Goal: Task Accomplishment & Management: Manage account settings

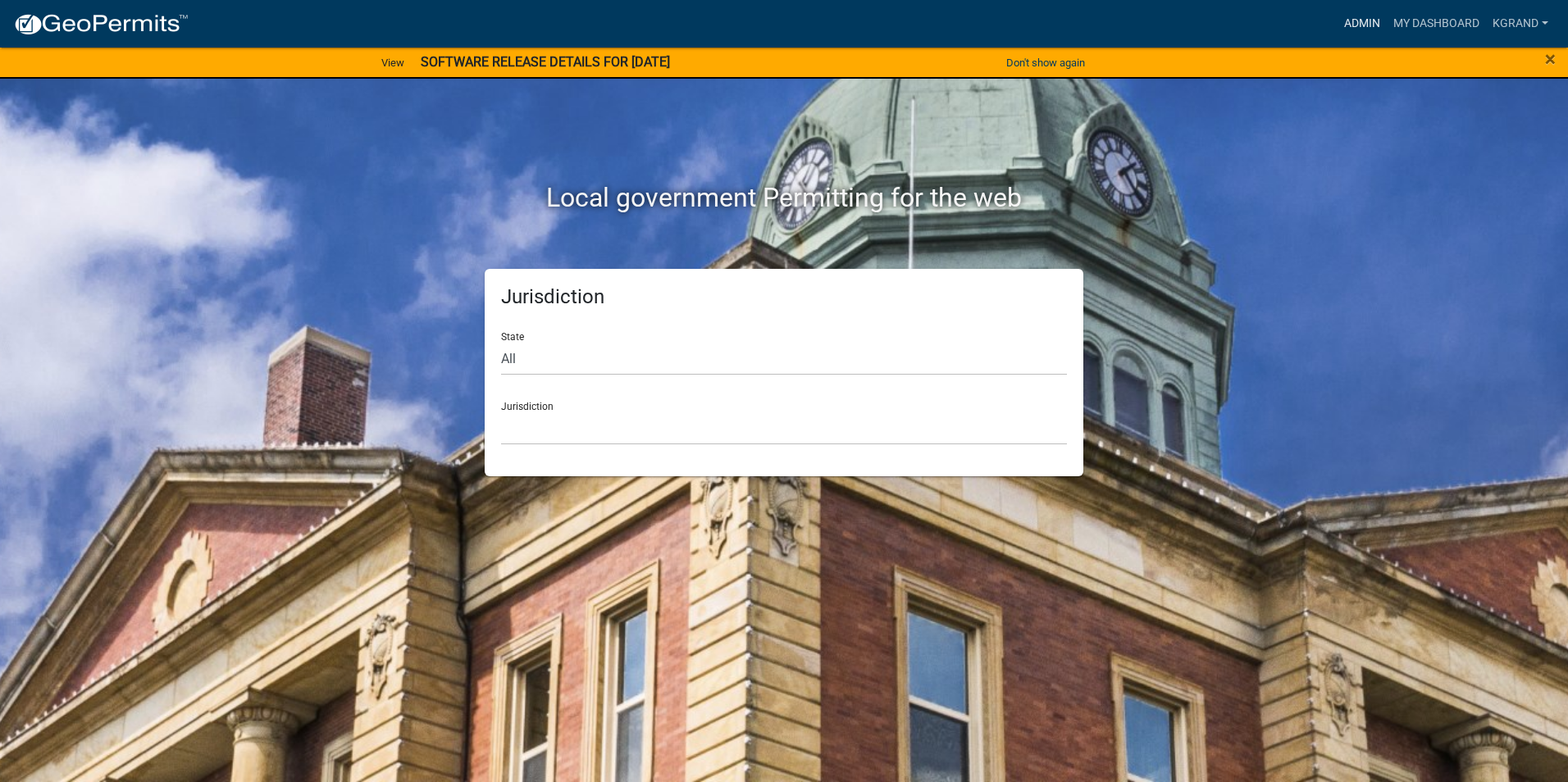
click at [1363, 19] on link "Admin" at bounding box center [1362, 24] width 49 height 31
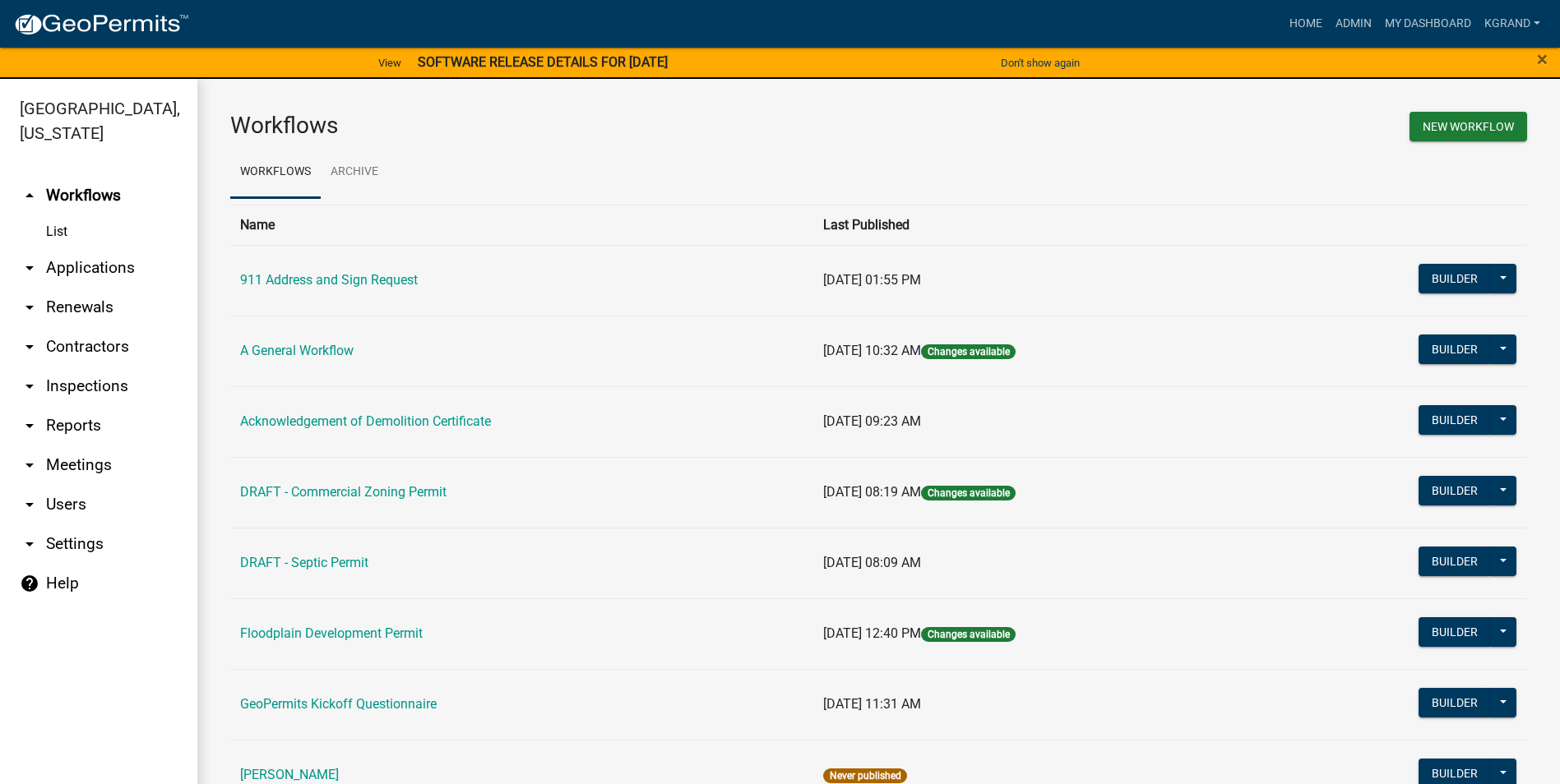
click at [43, 564] on link "help Help" at bounding box center [98, 583] width 198 height 40
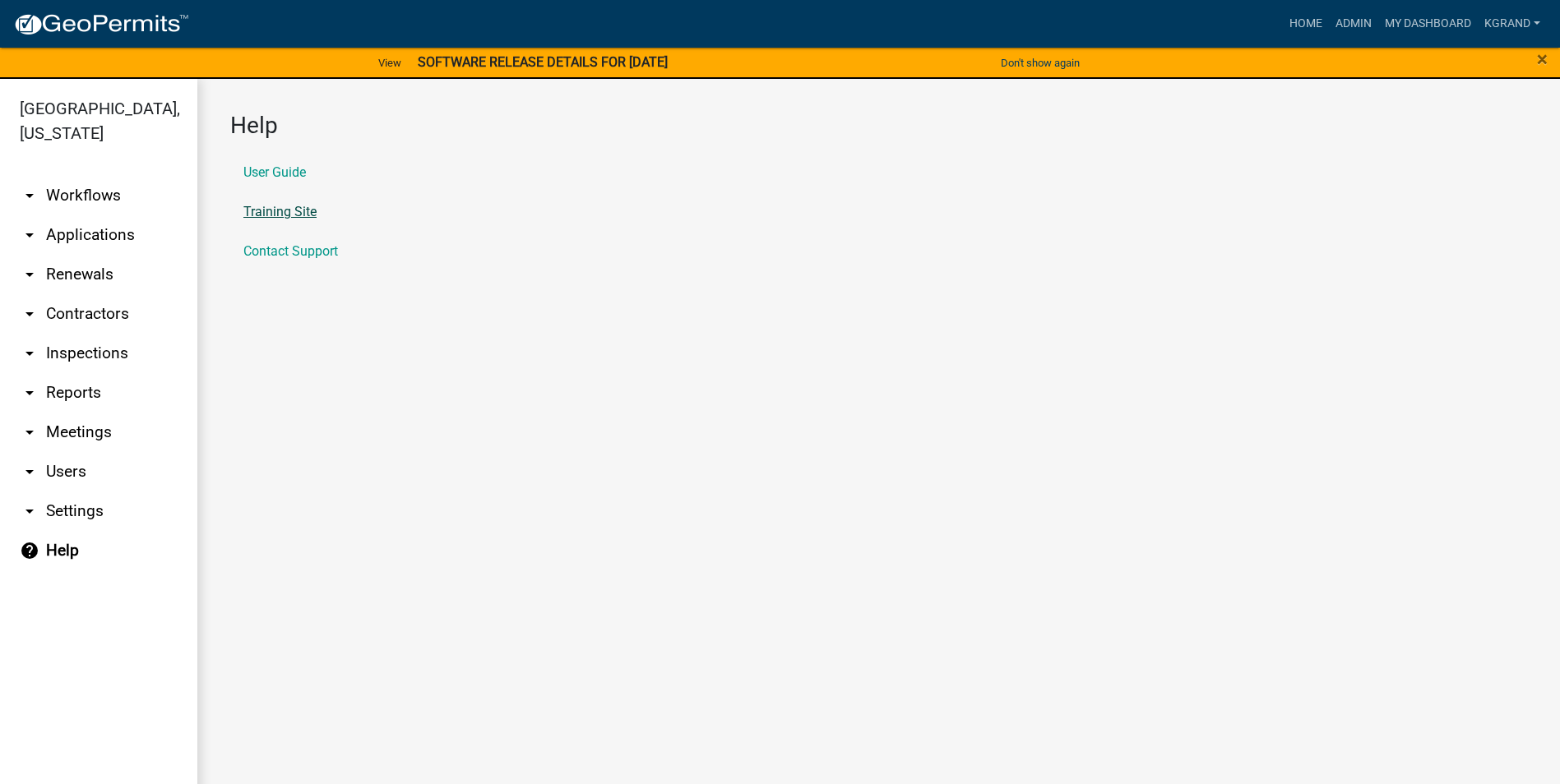
click at [266, 210] on link "Training Site" at bounding box center [280, 212] width 73 height 14
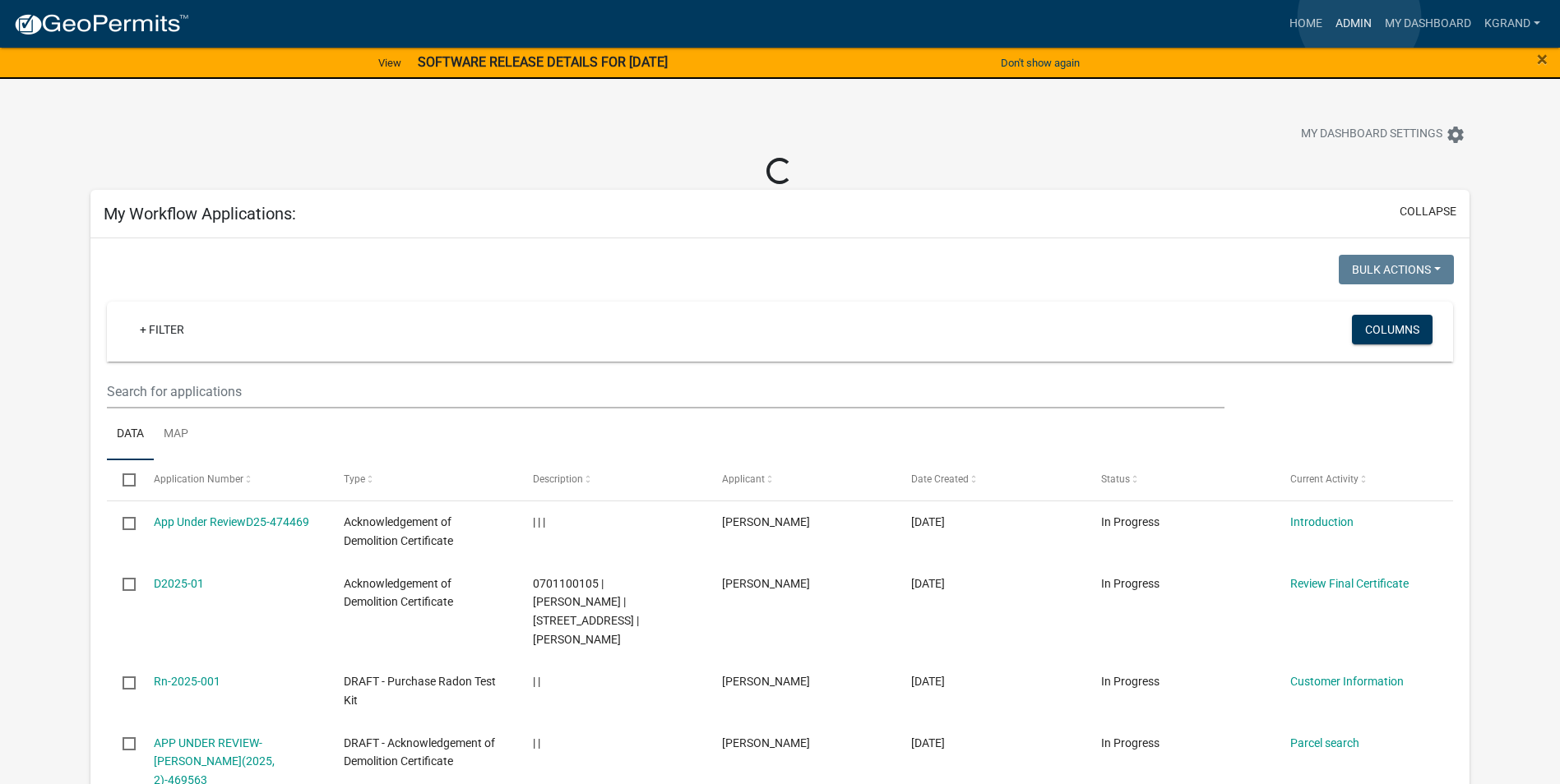
click at [1359, 17] on link "Admin" at bounding box center [1353, 24] width 49 height 31
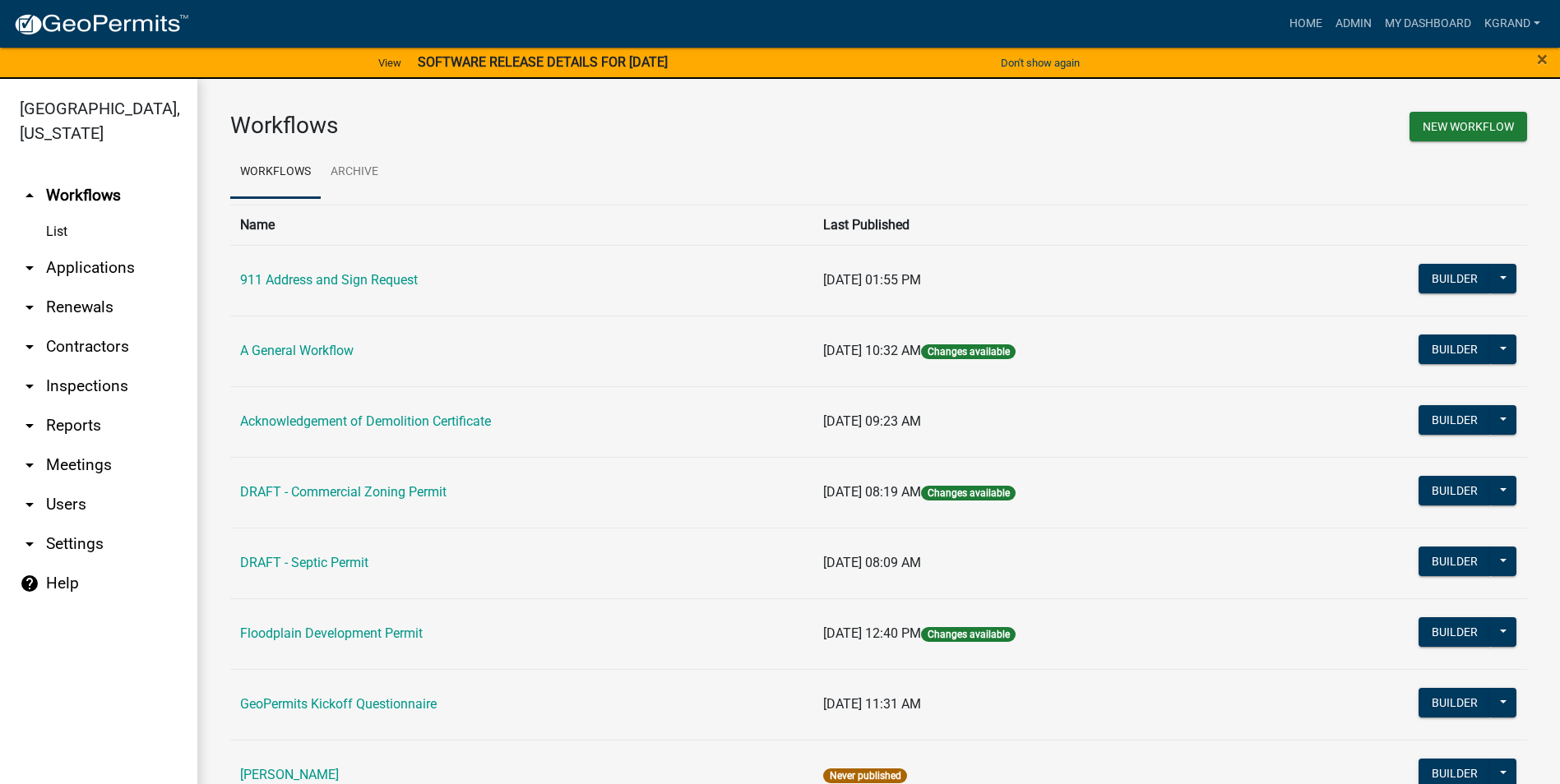
click at [76, 564] on link "help Help" at bounding box center [98, 583] width 198 height 40
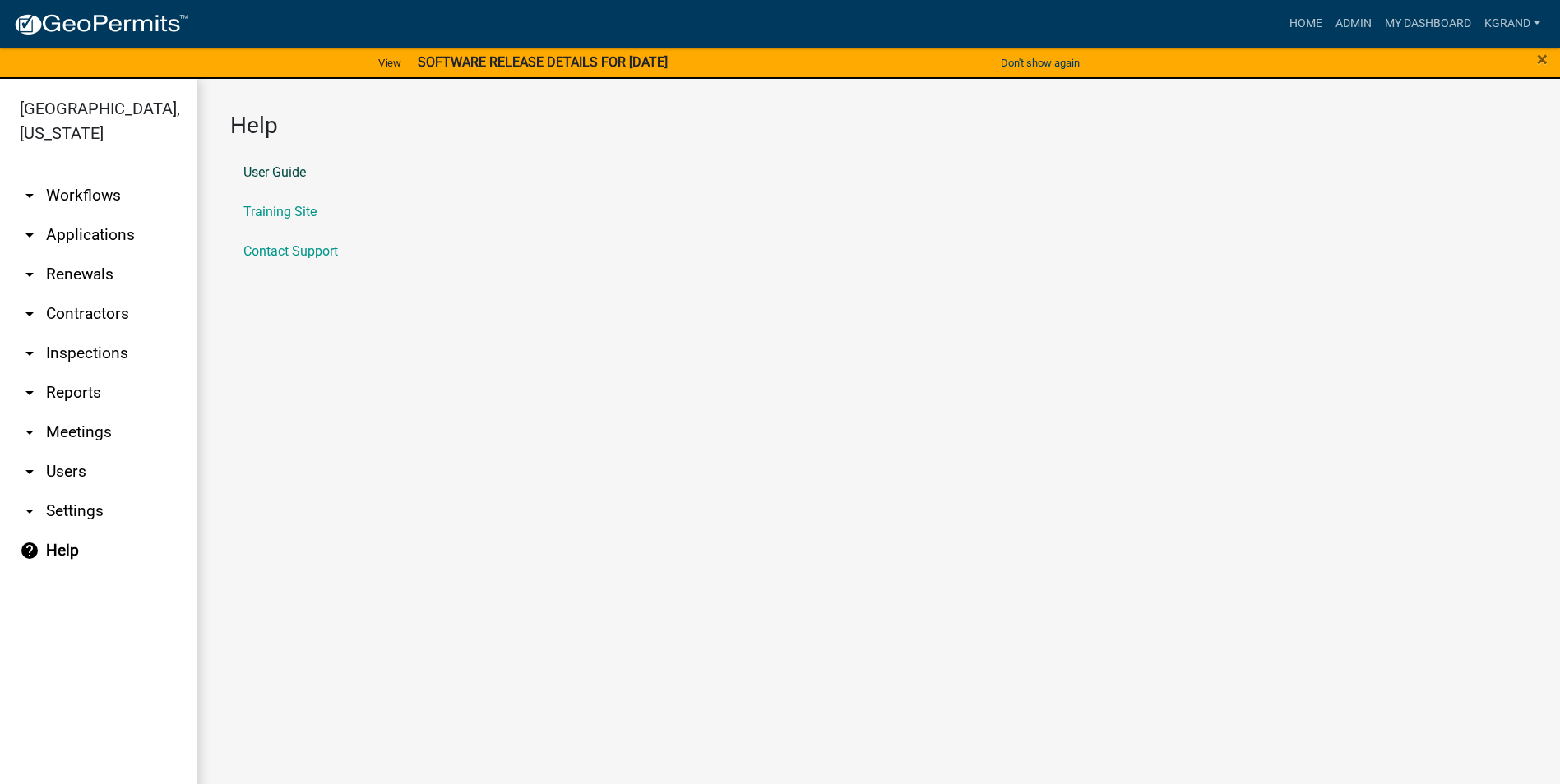
click at [267, 173] on link "User Guide" at bounding box center [275, 173] width 63 height 14
click at [109, 32] on img at bounding box center [102, 25] width 176 height 25
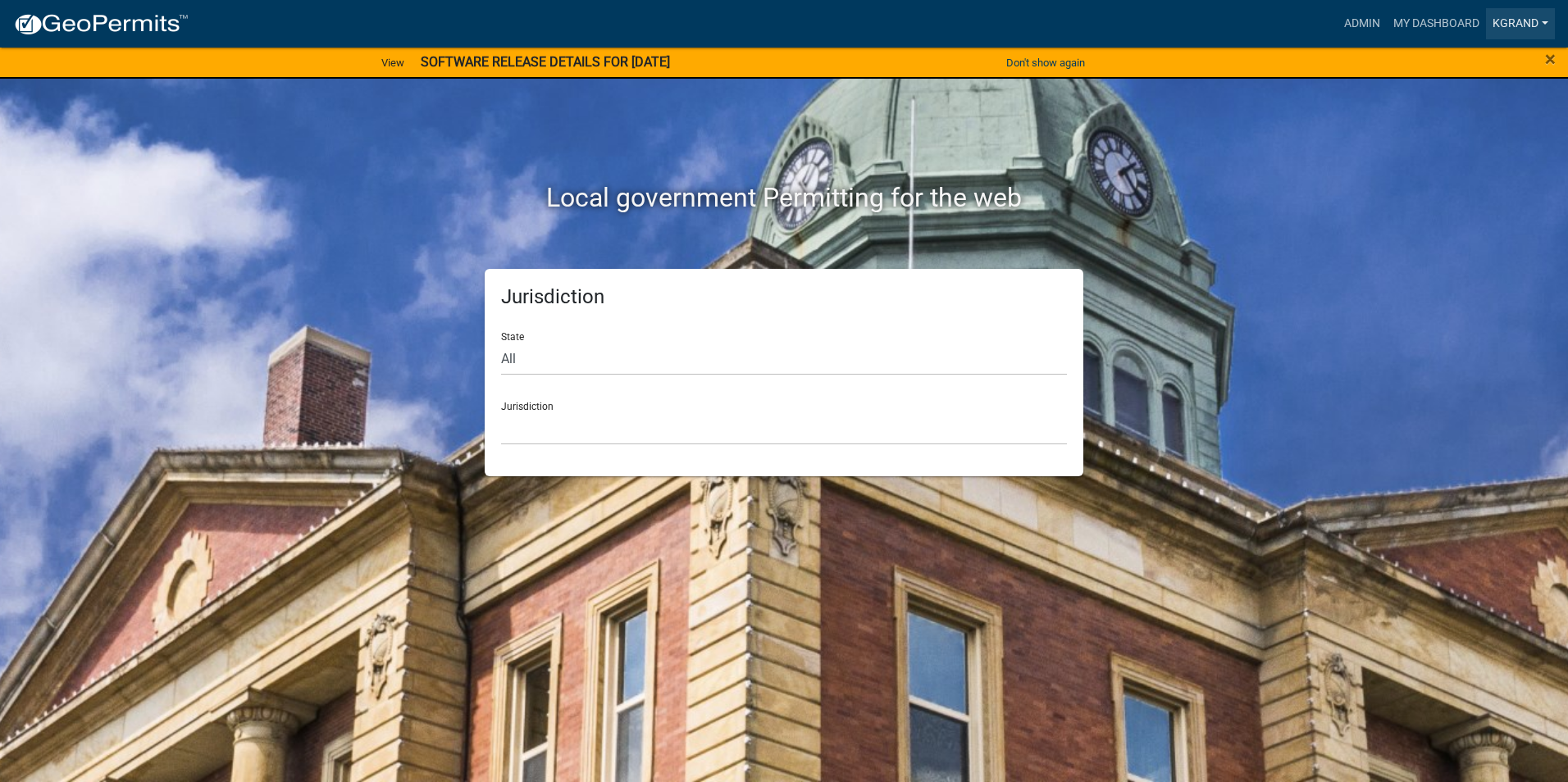
click at [1532, 23] on link "KGRAND" at bounding box center [1520, 24] width 68 height 31
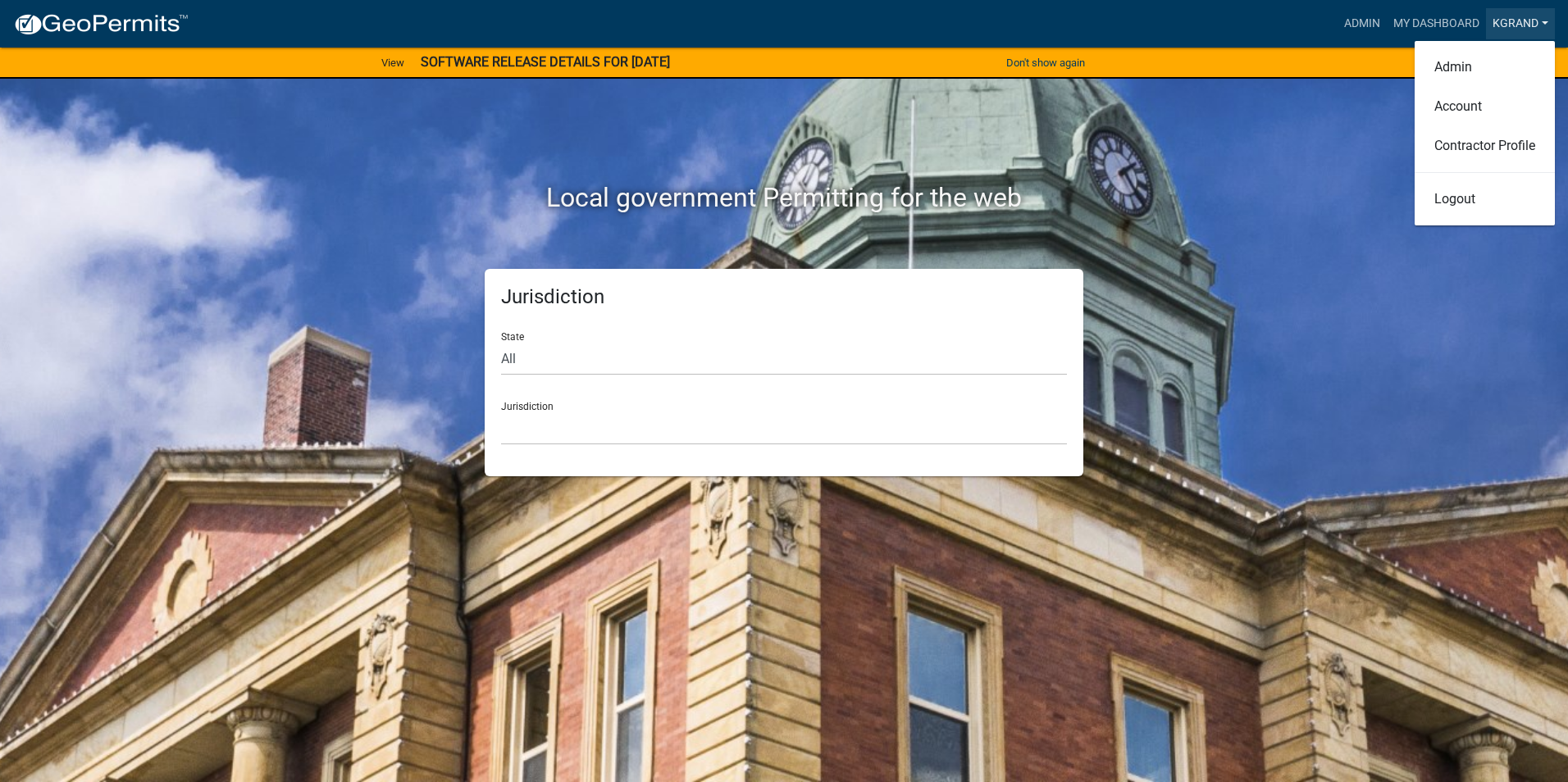
click at [1517, 23] on link "KGRAND" at bounding box center [1520, 24] width 68 height 31
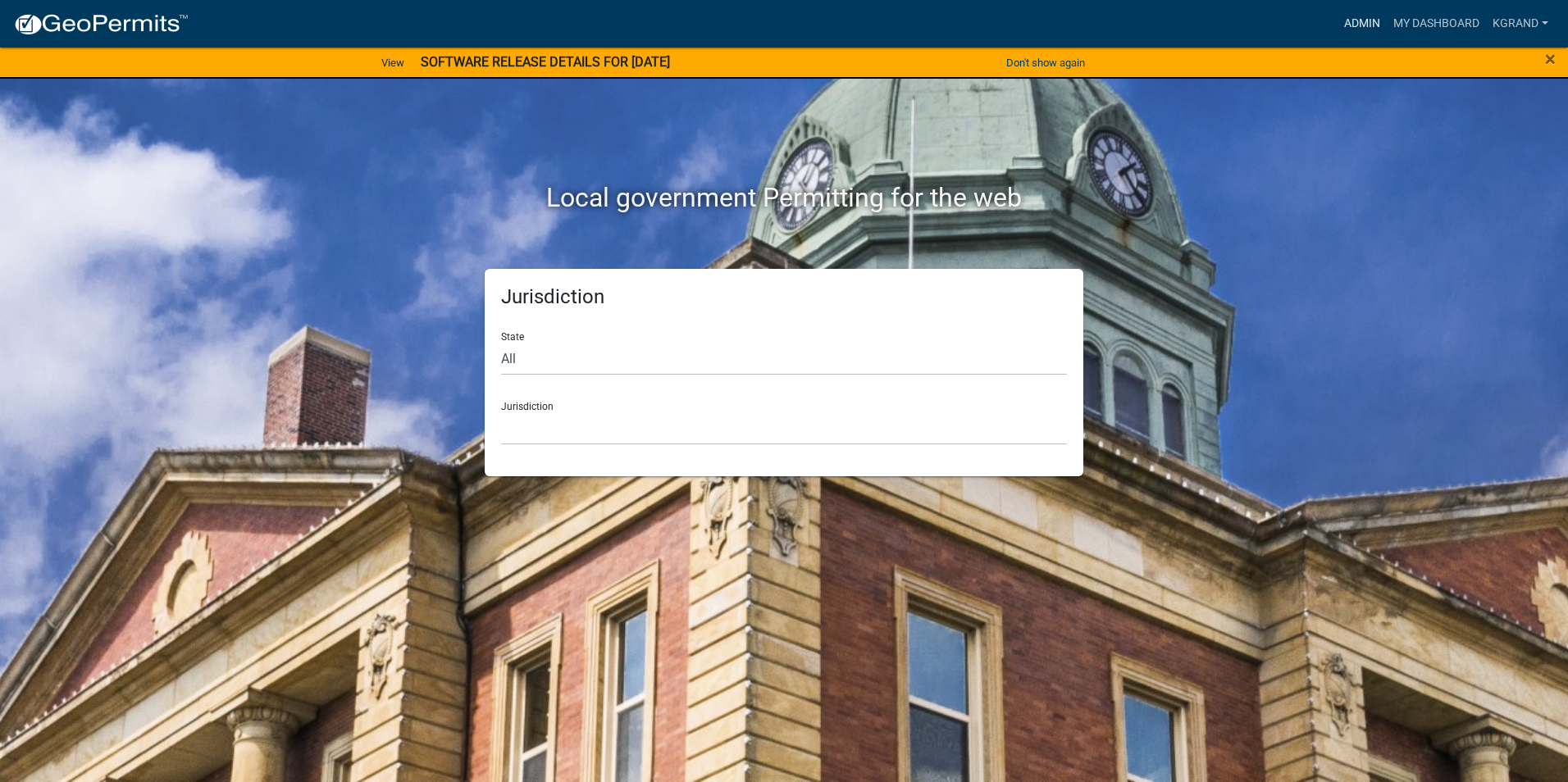
click at [1376, 30] on link "Admin" at bounding box center [1362, 24] width 49 height 31
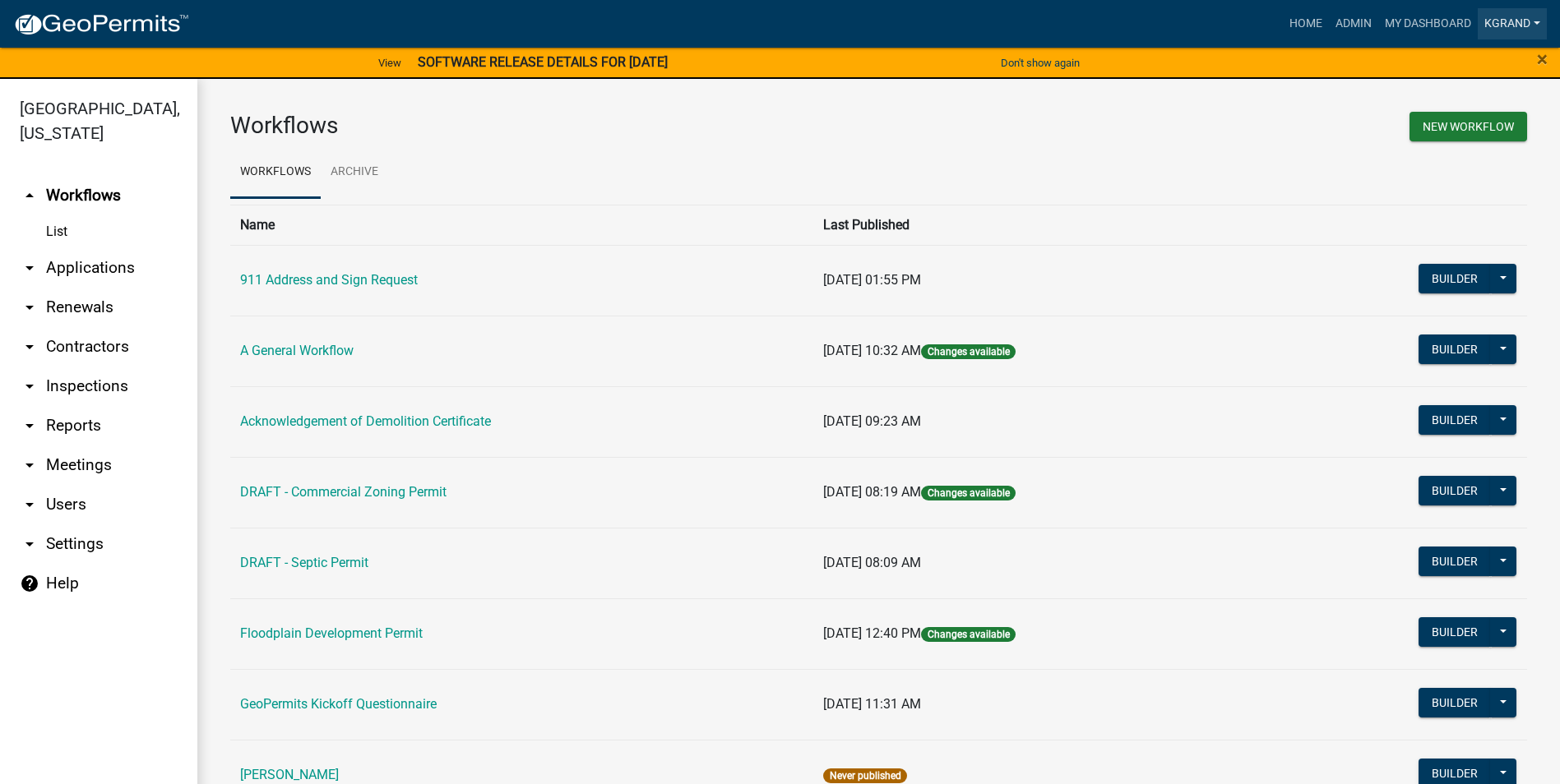
click at [1504, 25] on link "KGRAND" at bounding box center [1512, 24] width 69 height 31
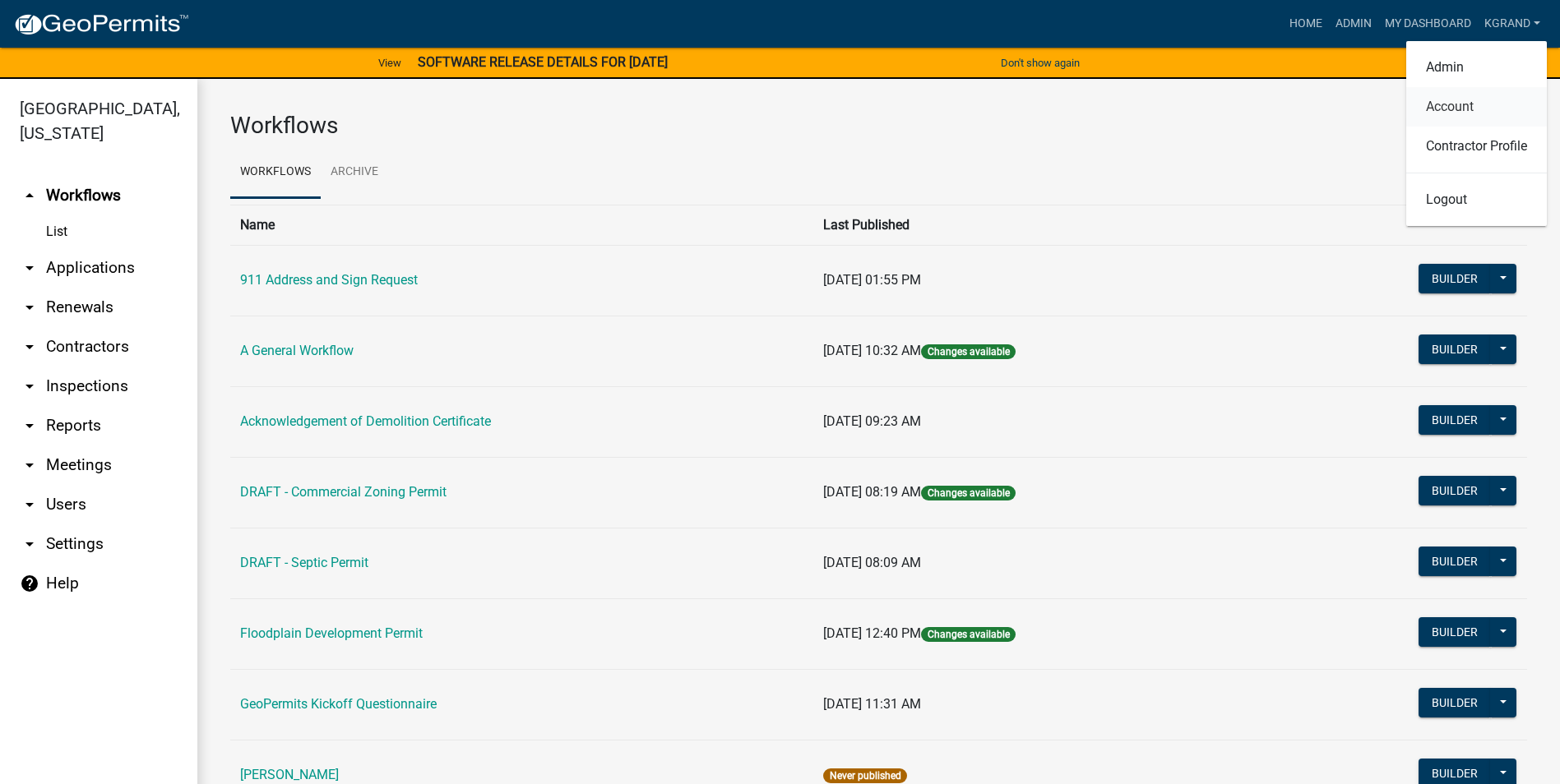
click at [1462, 116] on link "Account" at bounding box center [1477, 107] width 141 height 40
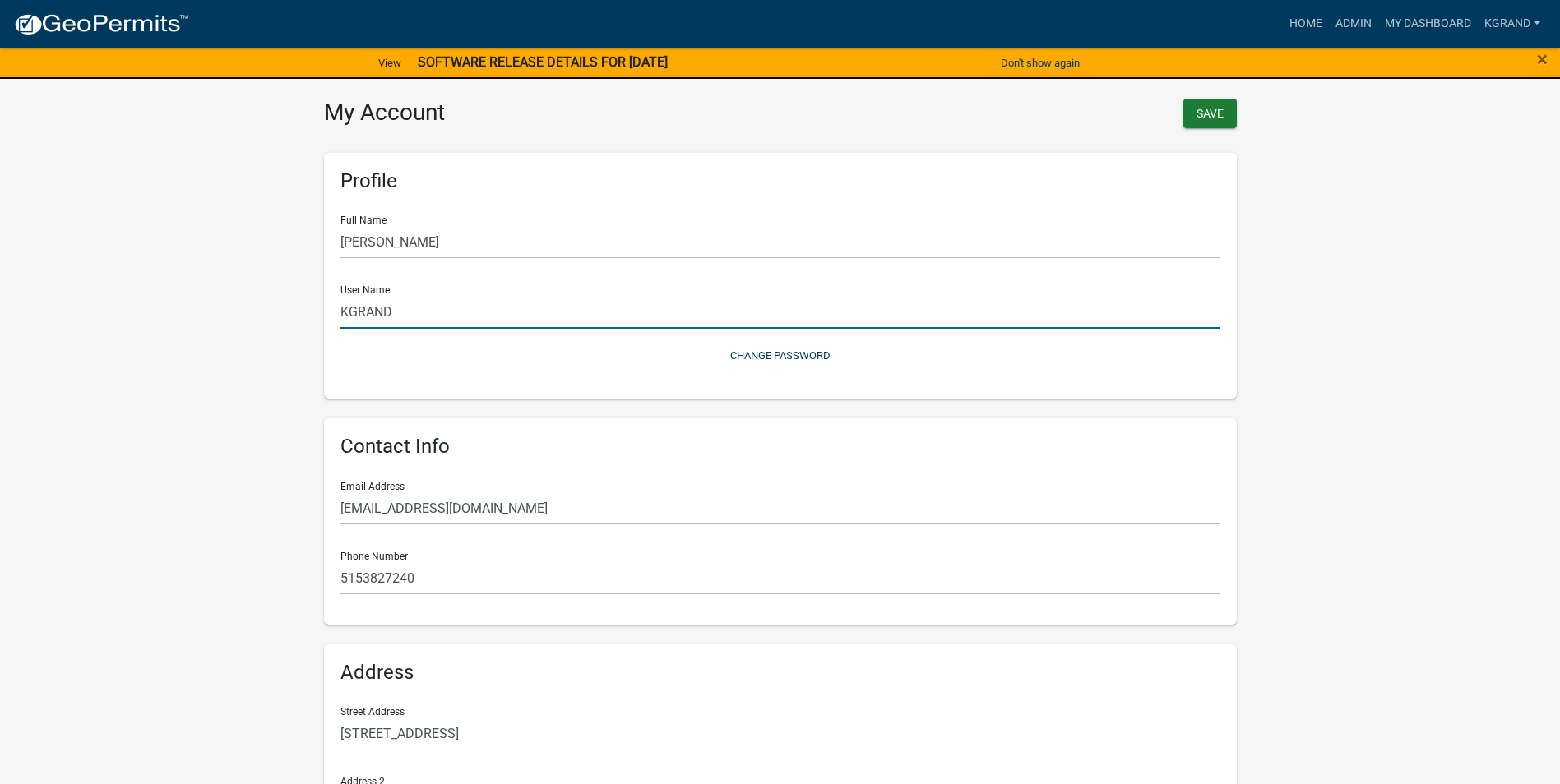
click at [368, 310] on input "KGRAND" at bounding box center [781, 312] width 880 height 34
click at [1309, 309] on wm-user-profile-view "more_horiz Home Admin My Dashboard KGRAND Admin Account Contractor Profile Logo…" at bounding box center [780, 495] width 1560 height 987
drag, startPoint x: 416, startPoint y: 308, endPoint x: 323, endPoint y: 311, distance: 93.0
click at [324, 311] on div "Profile Full Name [PERSON_NAME] User Name KGRAND Change Password" at bounding box center [780, 275] width 913 height 246
type input "kgrand"
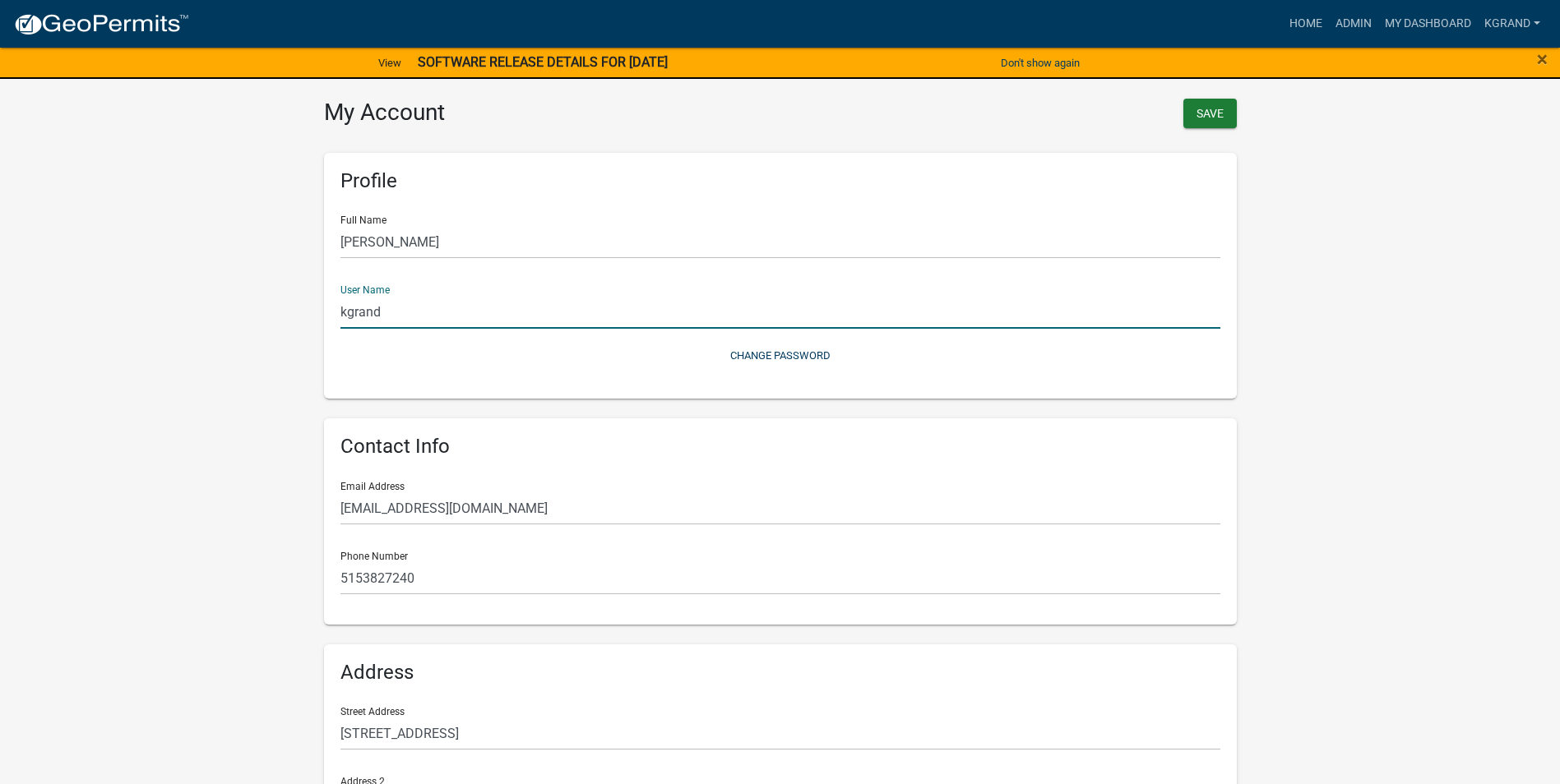
click at [1357, 296] on wm-user-profile-view "more_horiz Home Admin My Dashboard KGRAND Admin Account Contractor Profile Logo…" at bounding box center [780, 495] width 1560 height 987
click at [1197, 121] on button "Save" at bounding box center [1210, 113] width 53 height 30
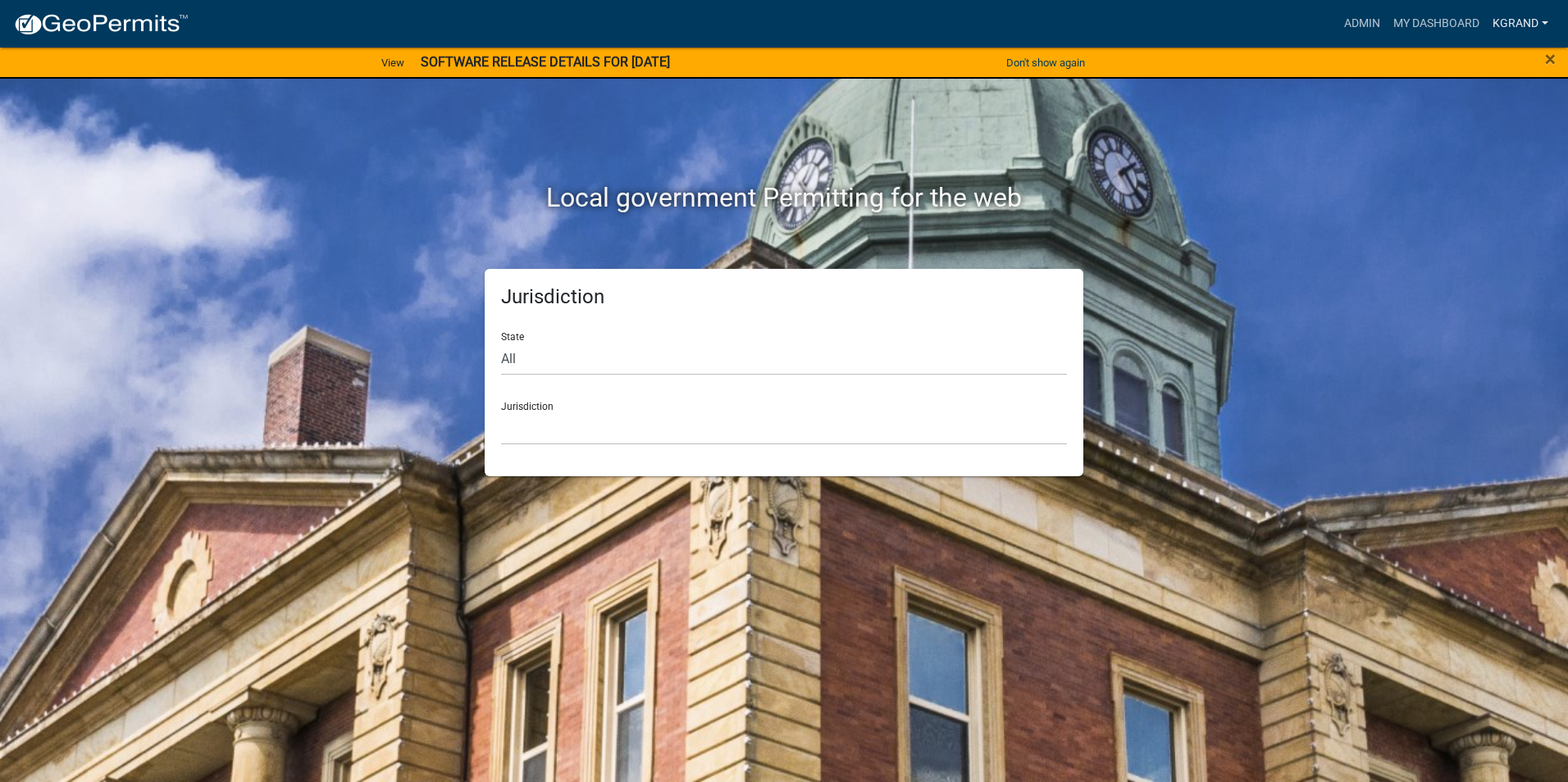
click at [1502, 21] on link "KGRAND" at bounding box center [1520, 24] width 68 height 31
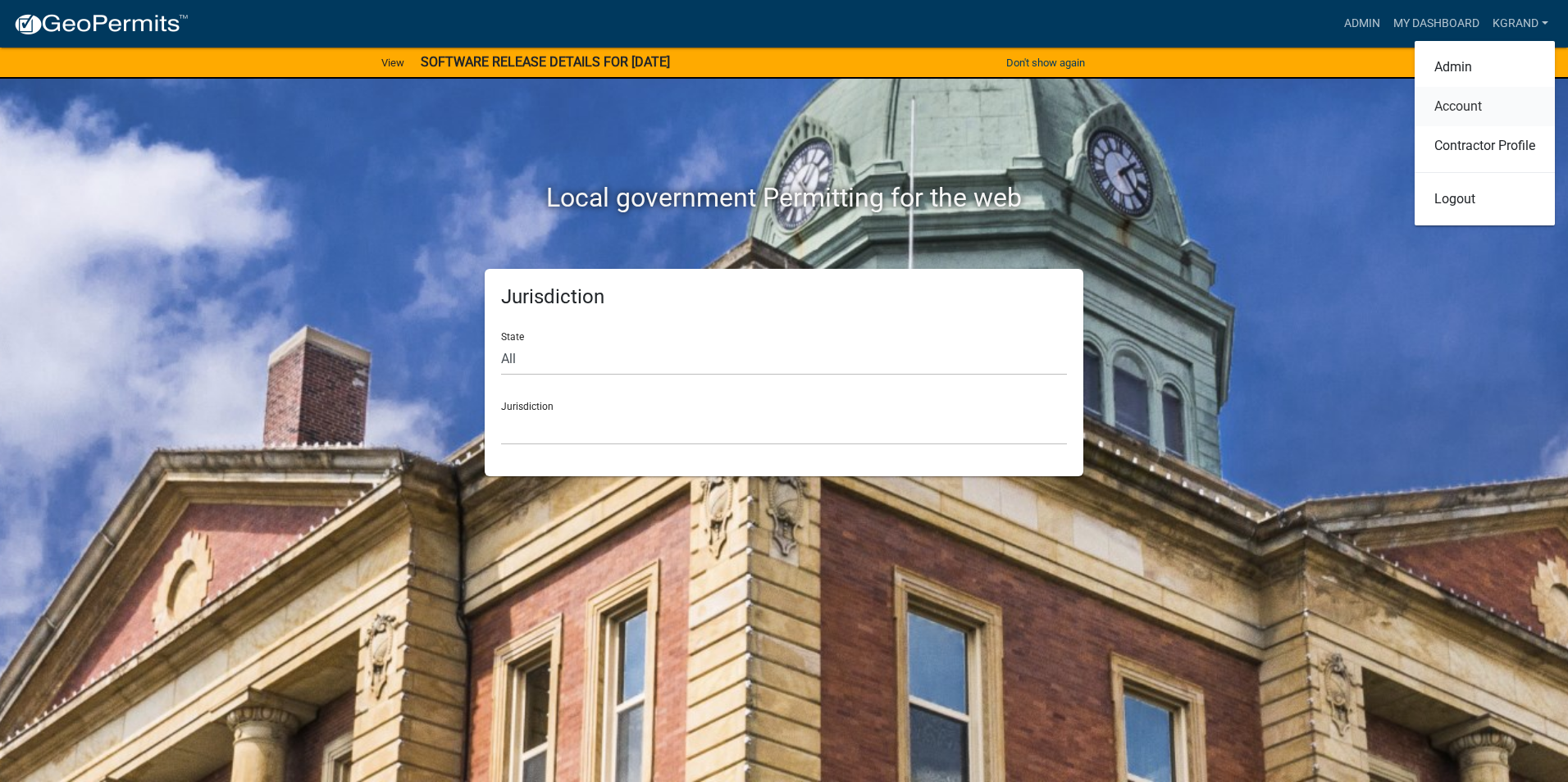
click at [1454, 99] on link "Account" at bounding box center [1484, 107] width 140 height 40
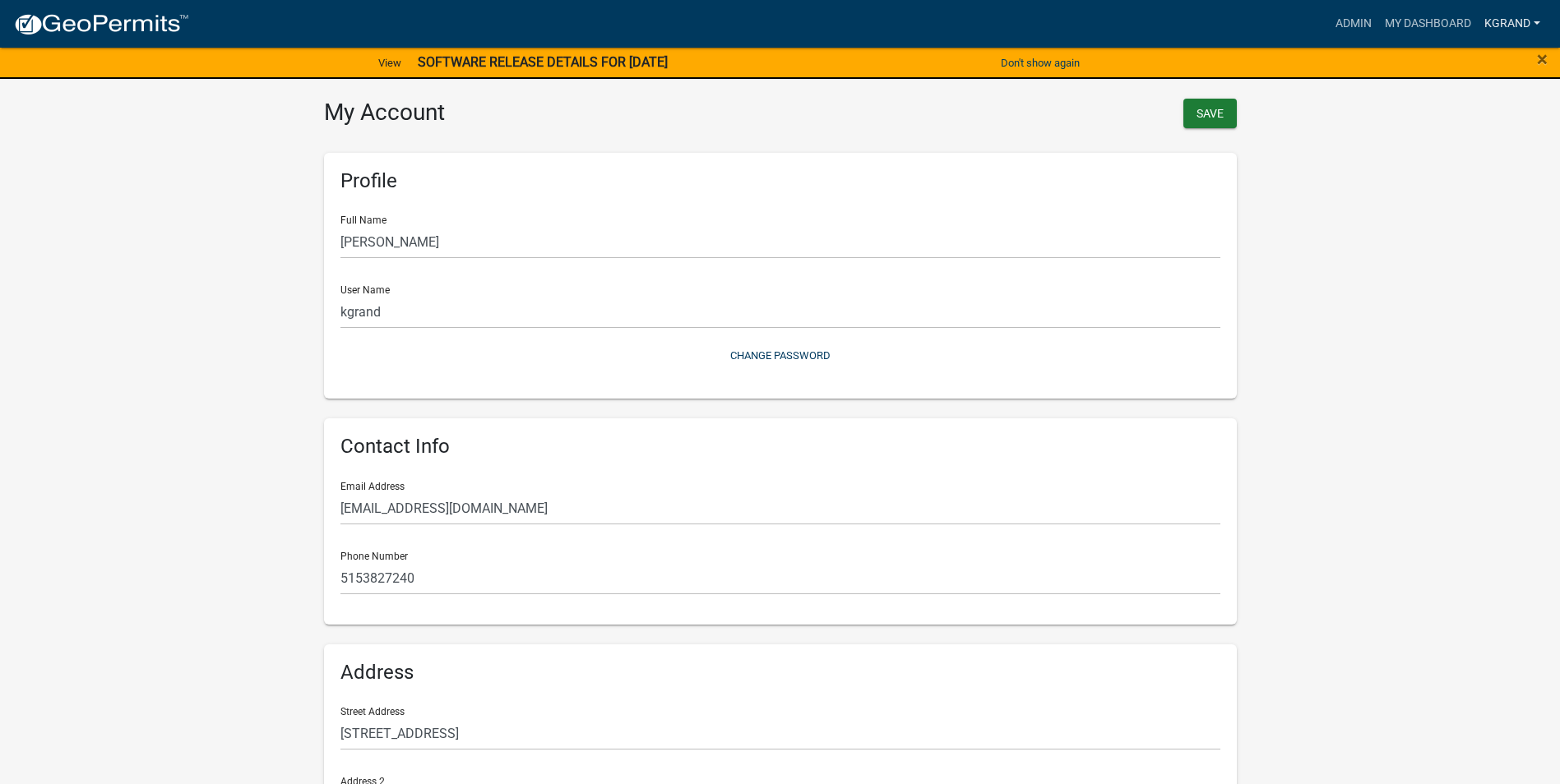
click at [1497, 20] on link "KGRAND" at bounding box center [1512, 24] width 69 height 31
click at [1466, 147] on link "Contractor Profile" at bounding box center [1477, 146] width 141 height 40
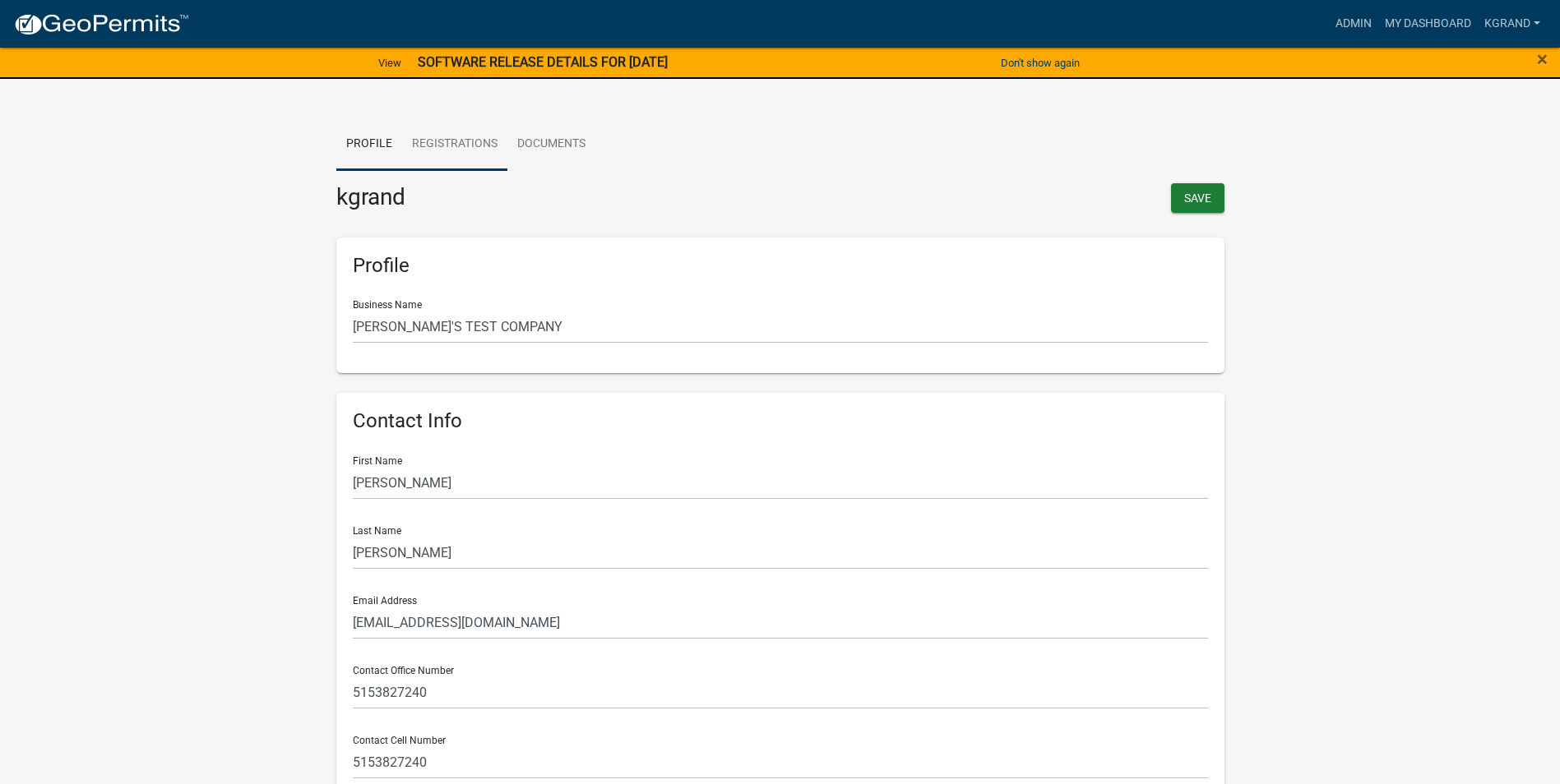
click at [442, 138] on link "Registrations" at bounding box center [454, 145] width 105 height 53
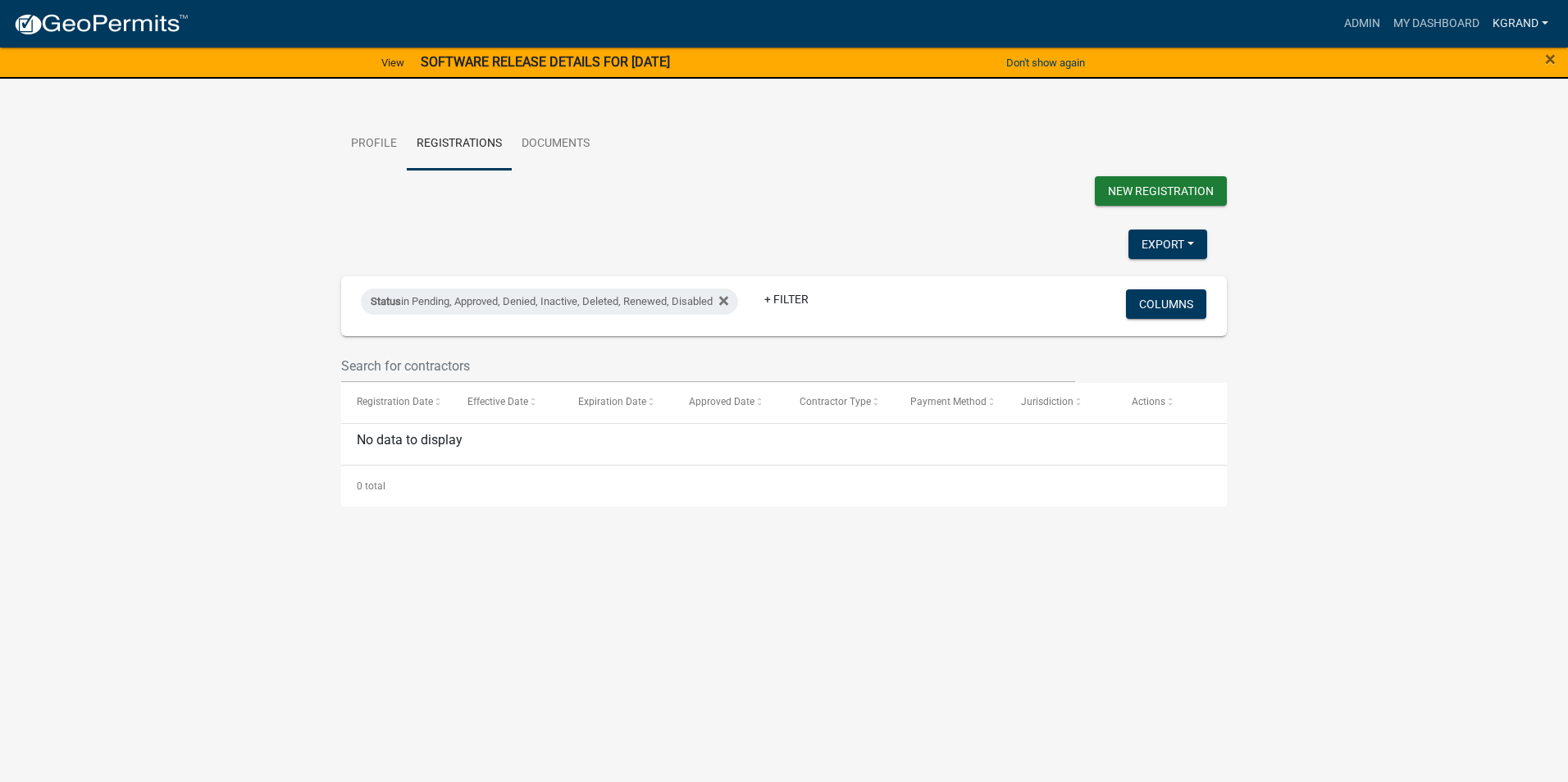
click at [1517, 21] on link "KGRAND" at bounding box center [1520, 24] width 68 height 31
click at [1444, 67] on link "Admin" at bounding box center [1484, 67] width 140 height 40
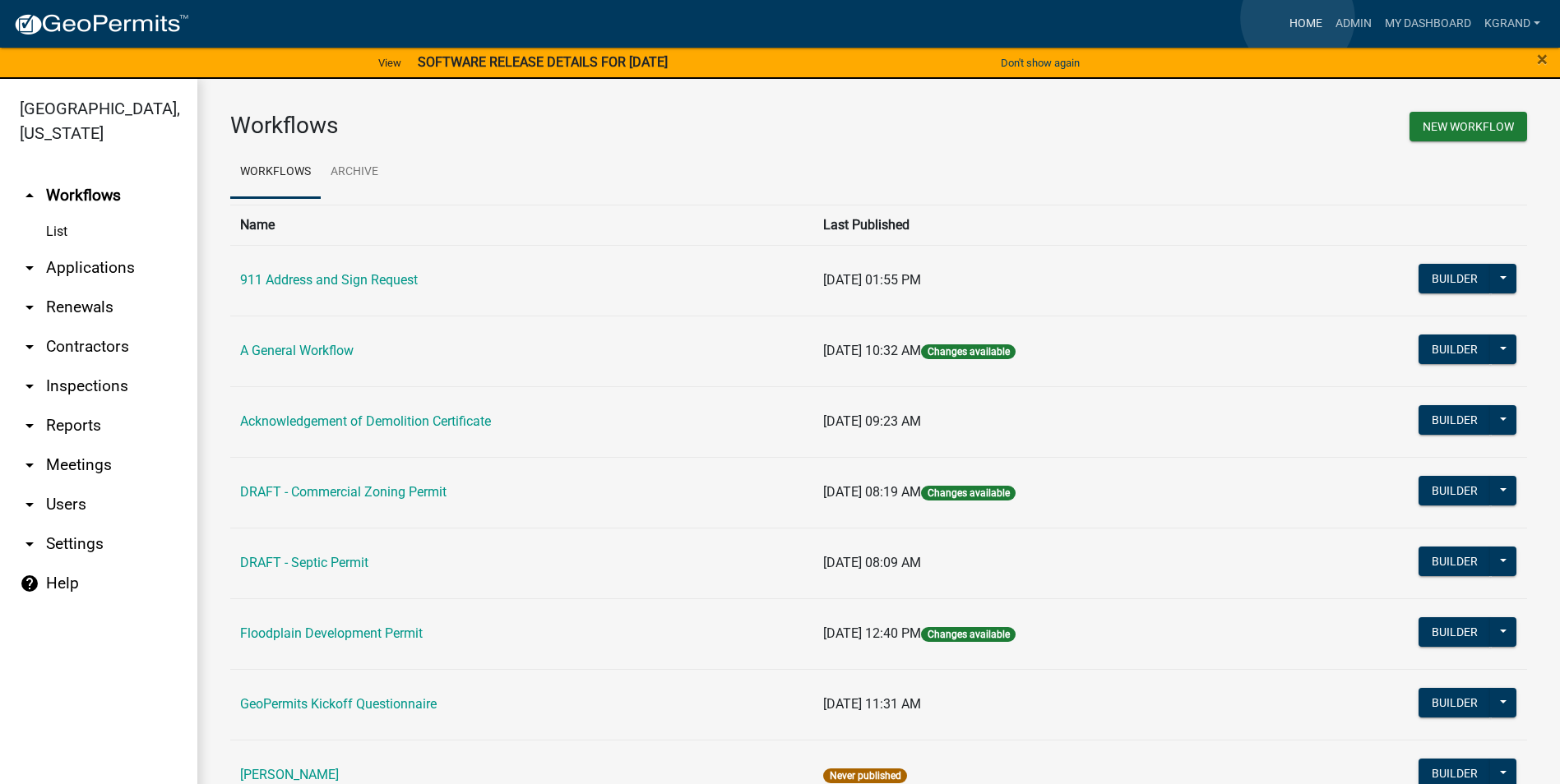
click at [1298, 18] on link "Home" at bounding box center [1306, 24] width 46 height 31
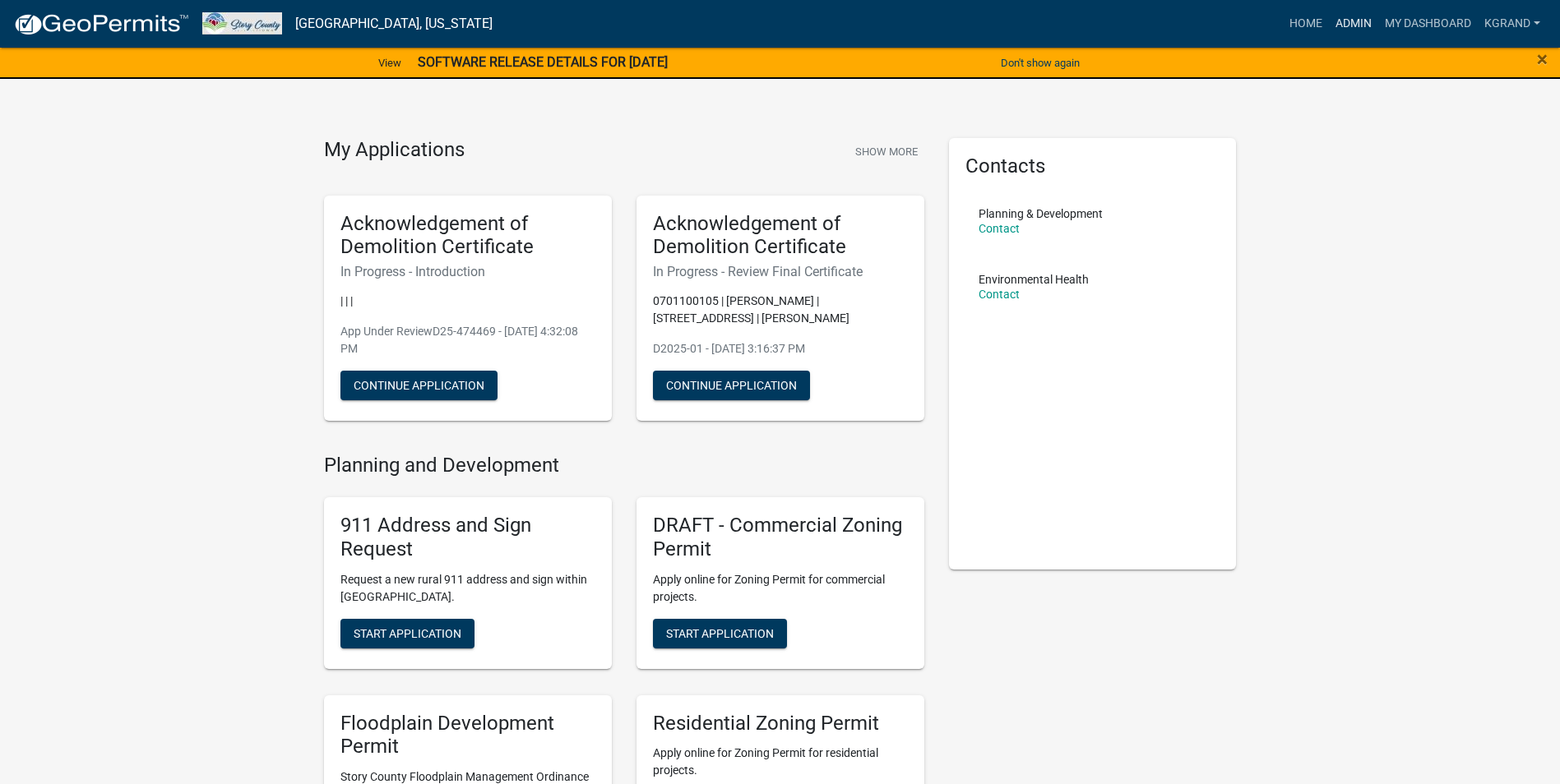
click at [1345, 23] on link "Admin" at bounding box center [1353, 24] width 49 height 31
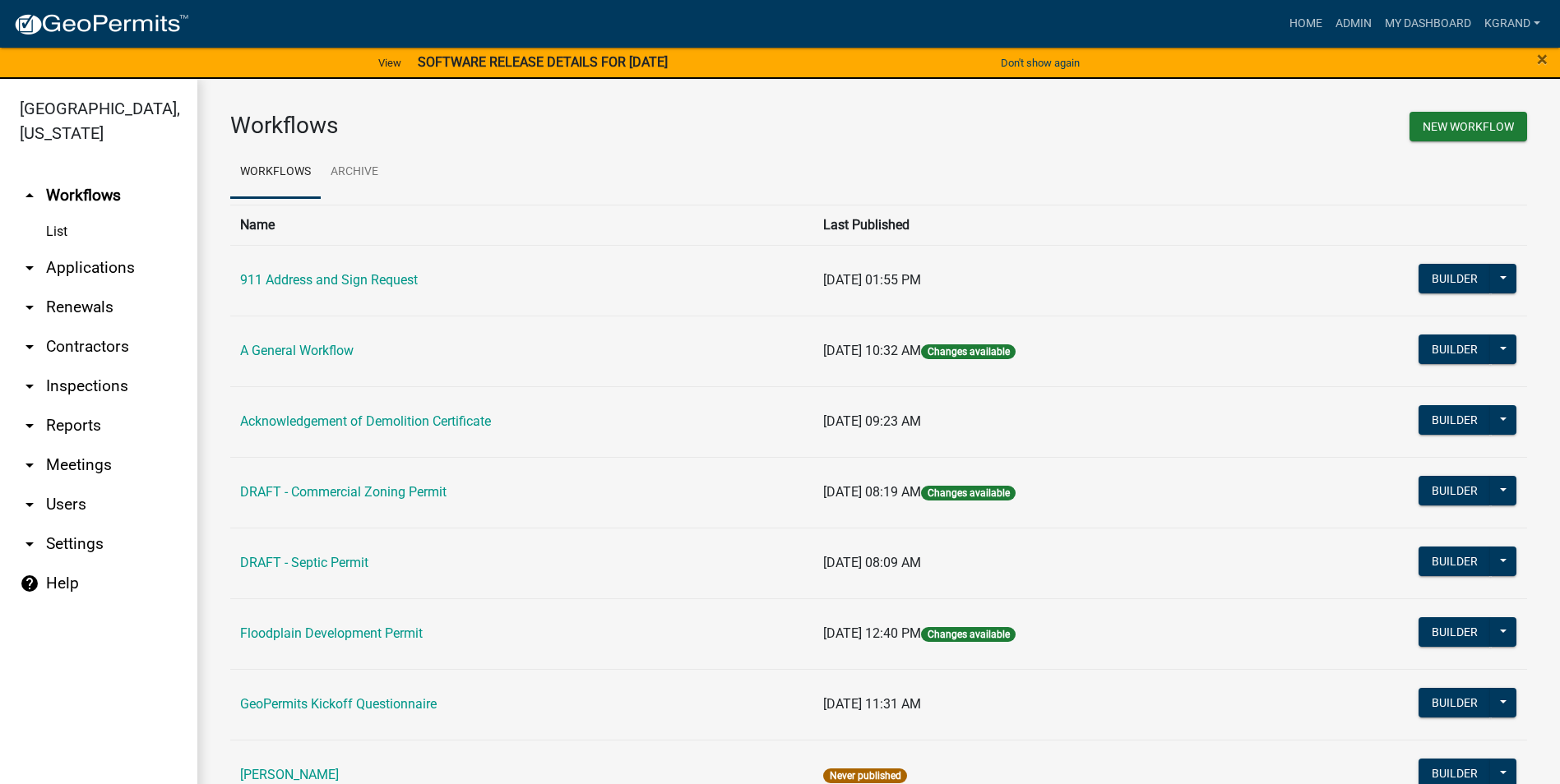
click at [73, 248] on link "arrow_drop_down Applications" at bounding box center [98, 268] width 198 height 40
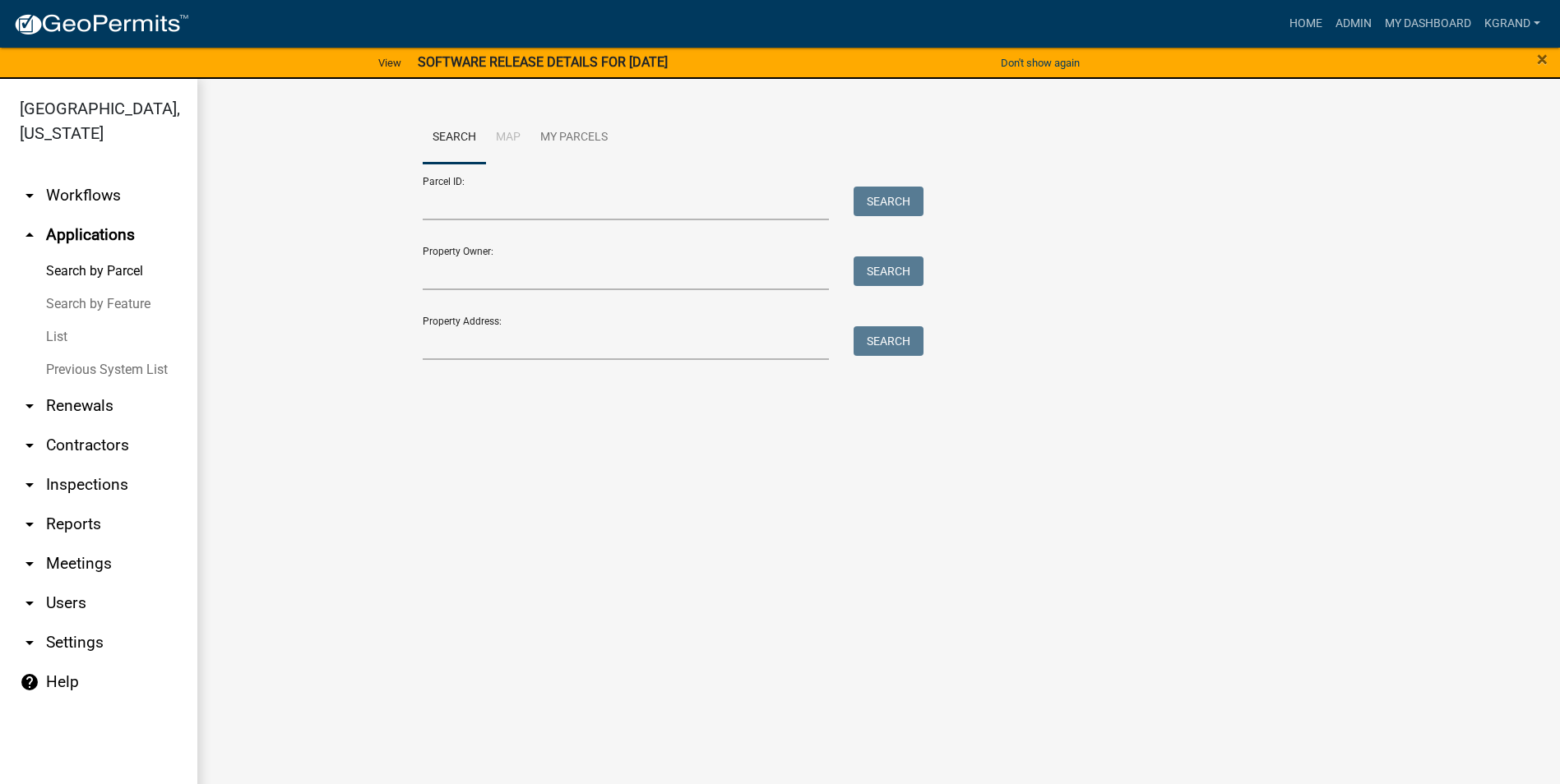
click at [53, 176] on link "arrow_drop_down Workflows" at bounding box center [98, 196] width 198 height 40
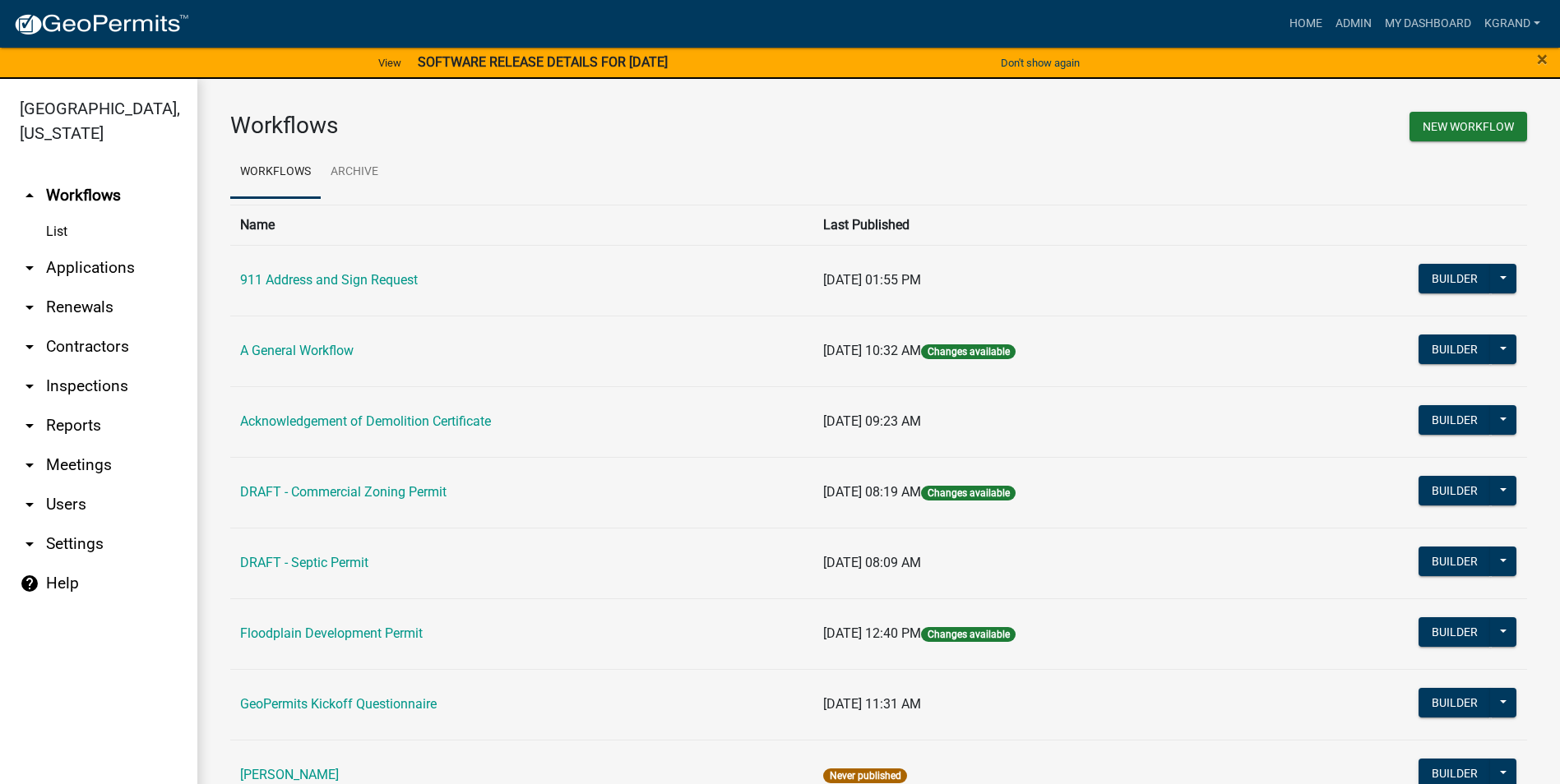
click at [58, 215] on link "List" at bounding box center [98, 231] width 198 height 33
click at [62, 176] on link "arrow_drop_up Workflows" at bounding box center [98, 196] width 198 height 40
click at [76, 248] on link "arrow_drop_down Applications" at bounding box center [98, 268] width 198 height 40
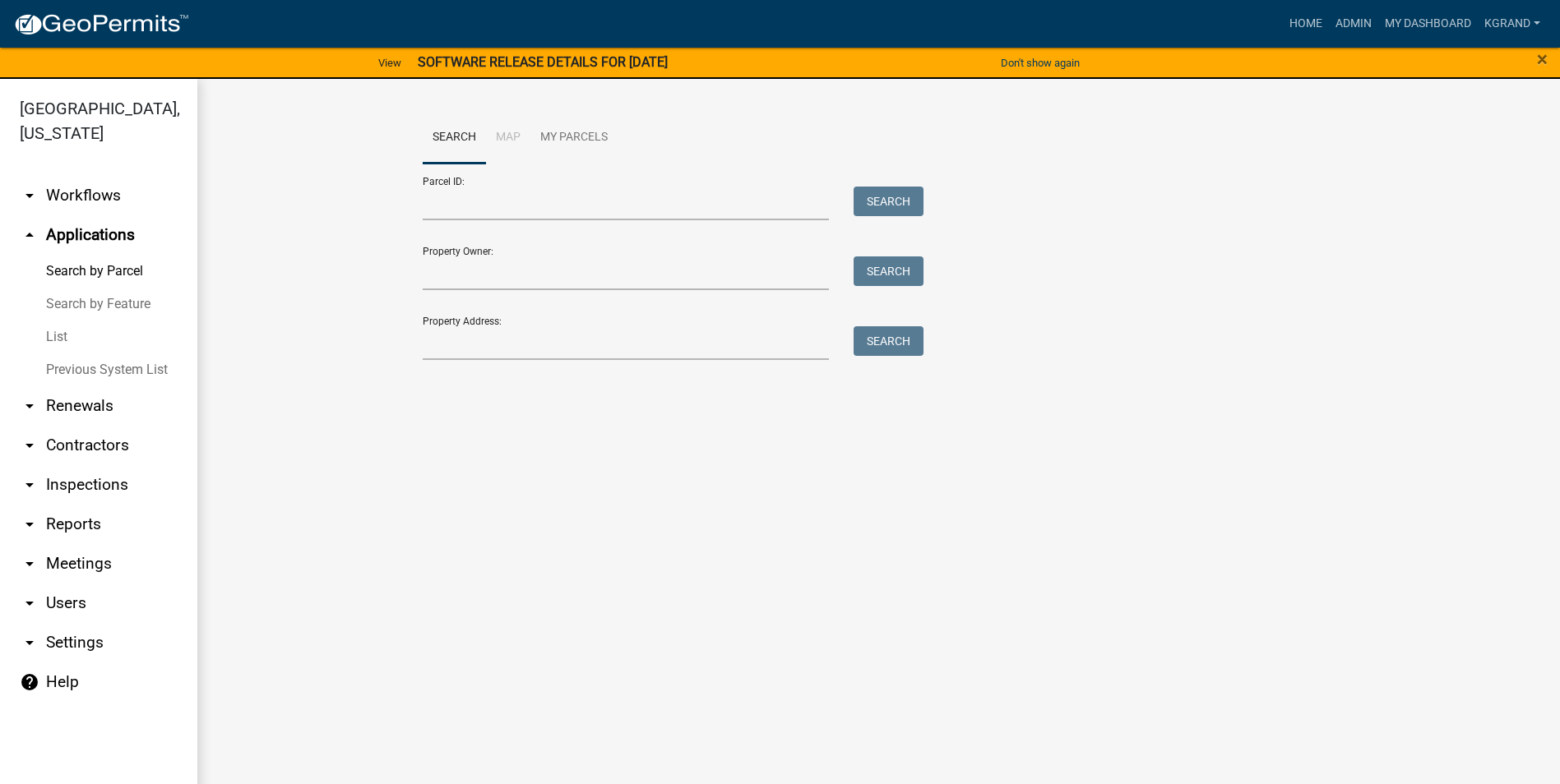
click at [73, 505] on link "arrow_drop_down Reports" at bounding box center [98, 525] width 198 height 40
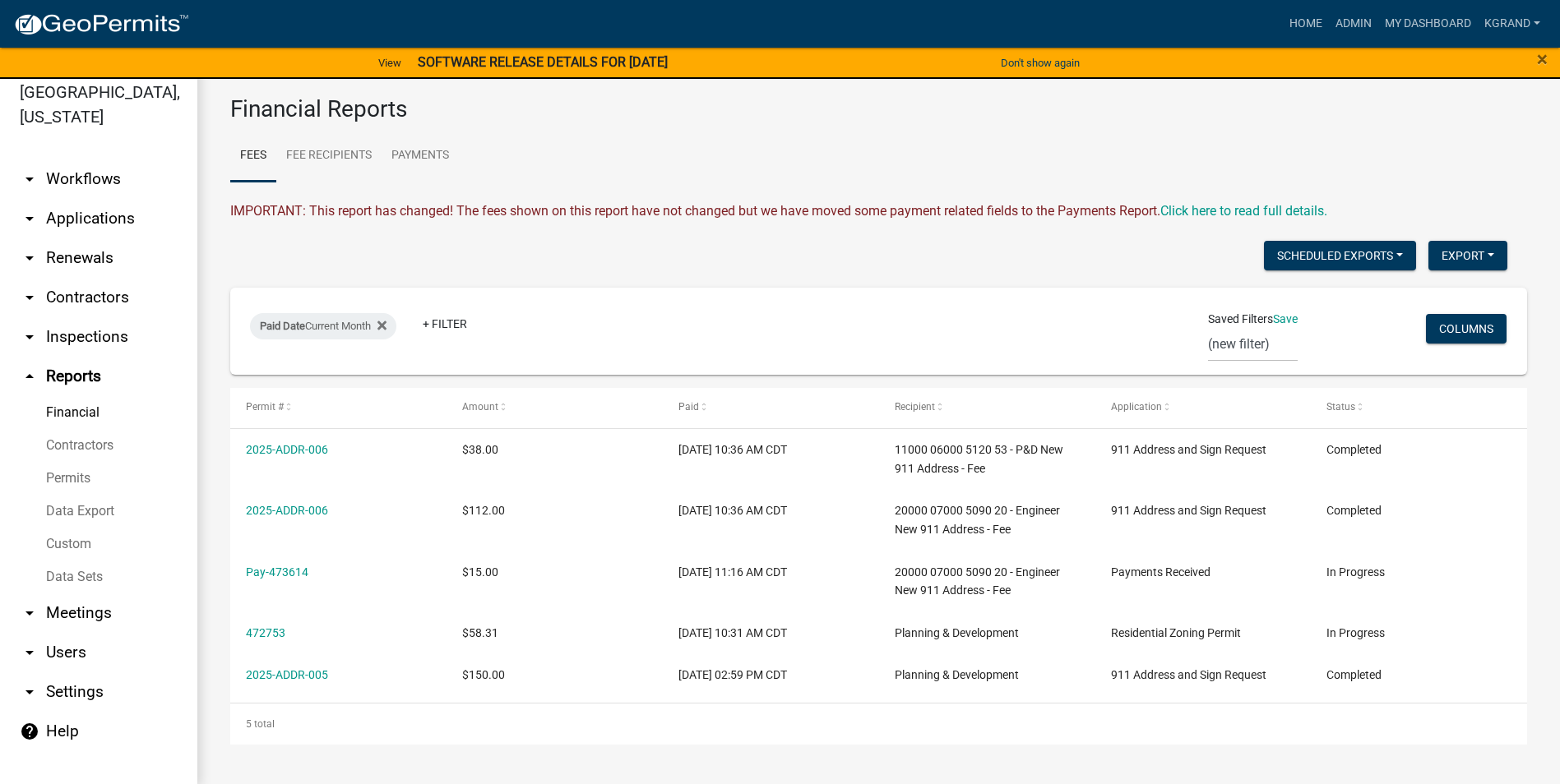
scroll to position [19, 0]
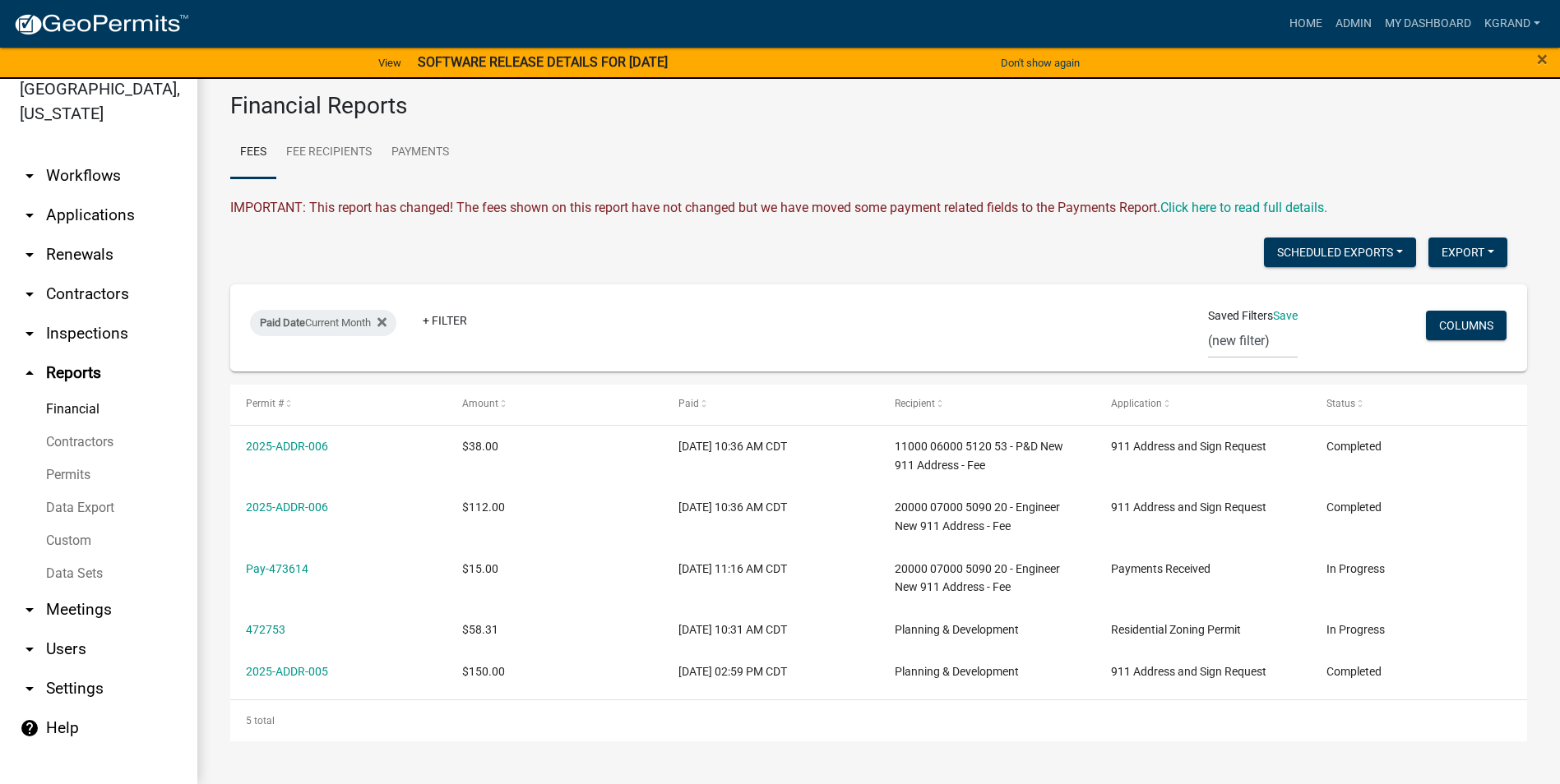
click at [65, 590] on link "arrow_drop_down Meetings" at bounding box center [98, 609] width 198 height 40
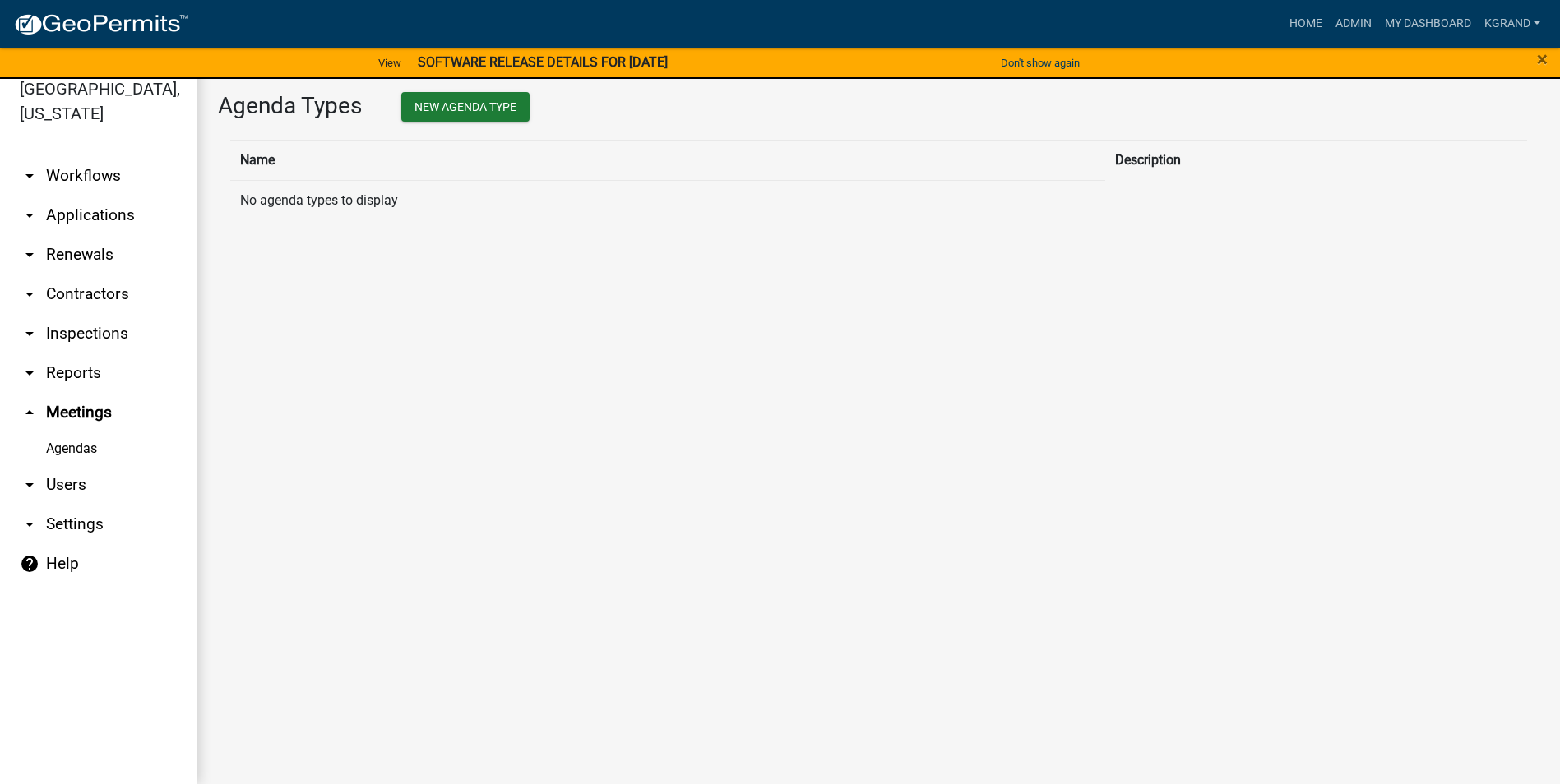
click at [69, 393] on link "arrow_drop_up Meetings" at bounding box center [98, 413] width 198 height 40
click at [70, 465] on link "arrow_drop_down Users" at bounding box center [98, 485] width 198 height 40
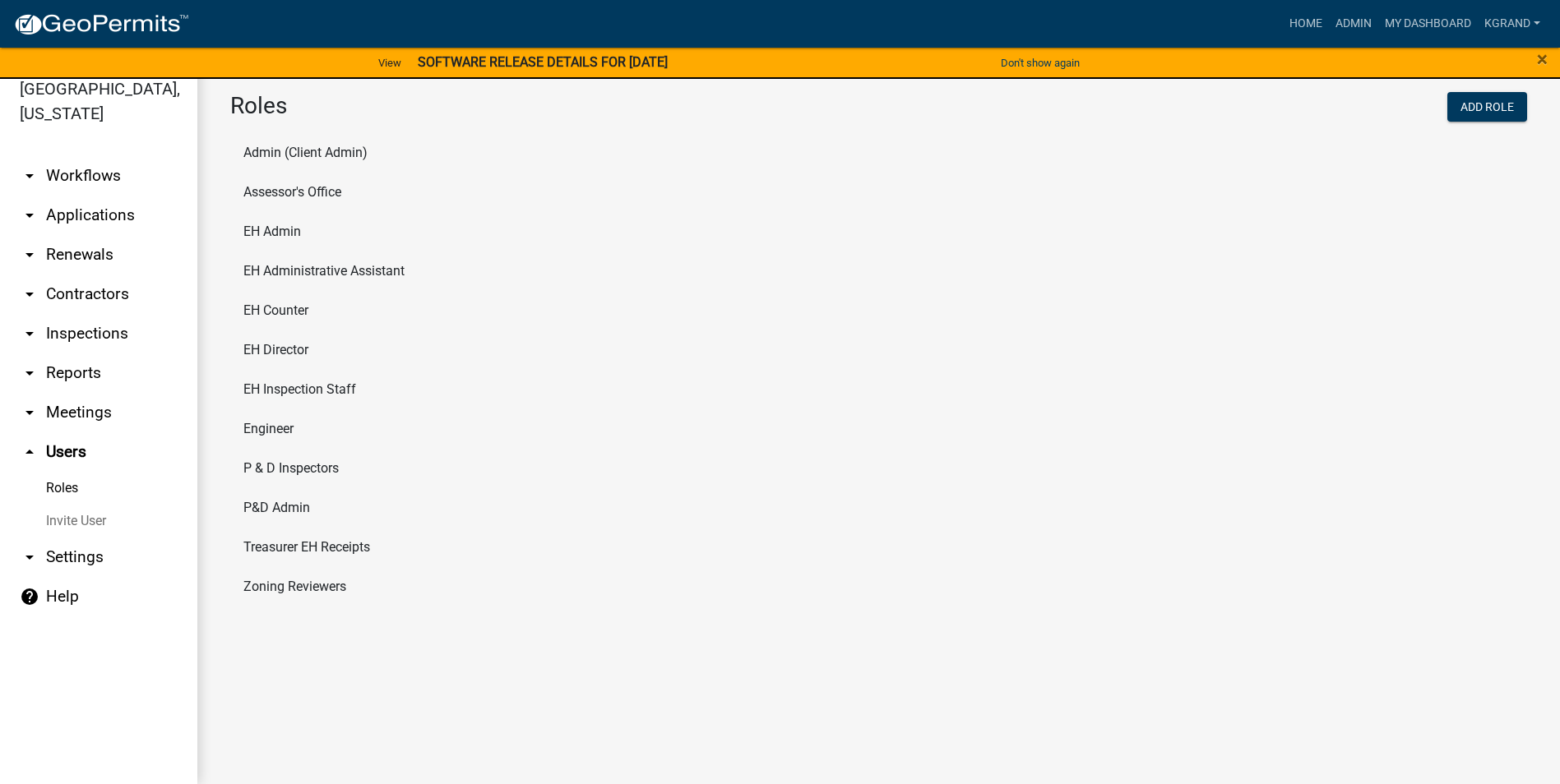
click at [64, 537] on link "arrow_drop_down Settings" at bounding box center [98, 557] width 198 height 40
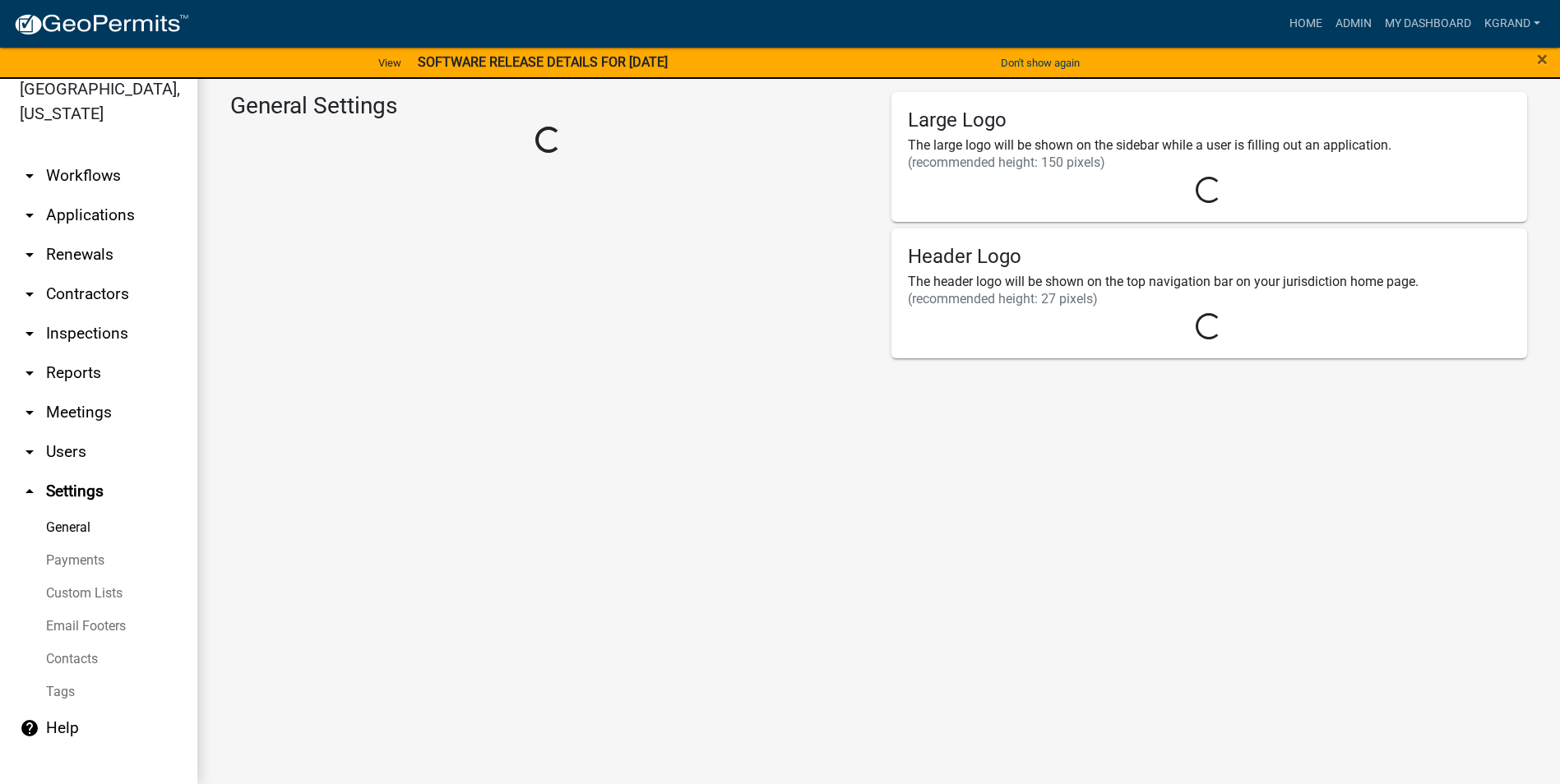
select select "03540cc7-cae6-4ec5-9df4-19164d3ec826"
select select "IA"
select select "Central Standard Time"
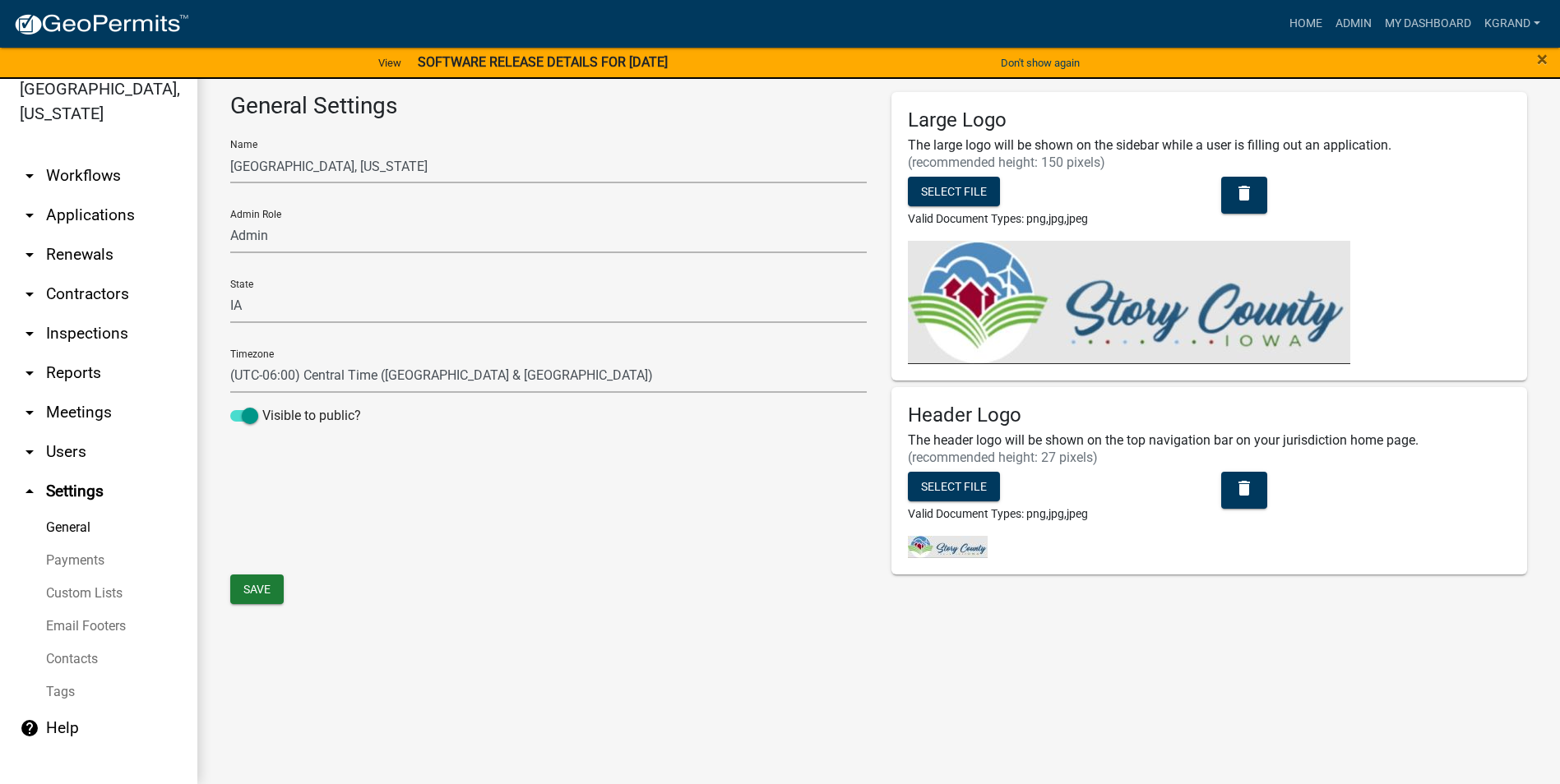
click at [66, 353] on link "arrow_drop_down Reports" at bounding box center [98, 373] width 198 height 40
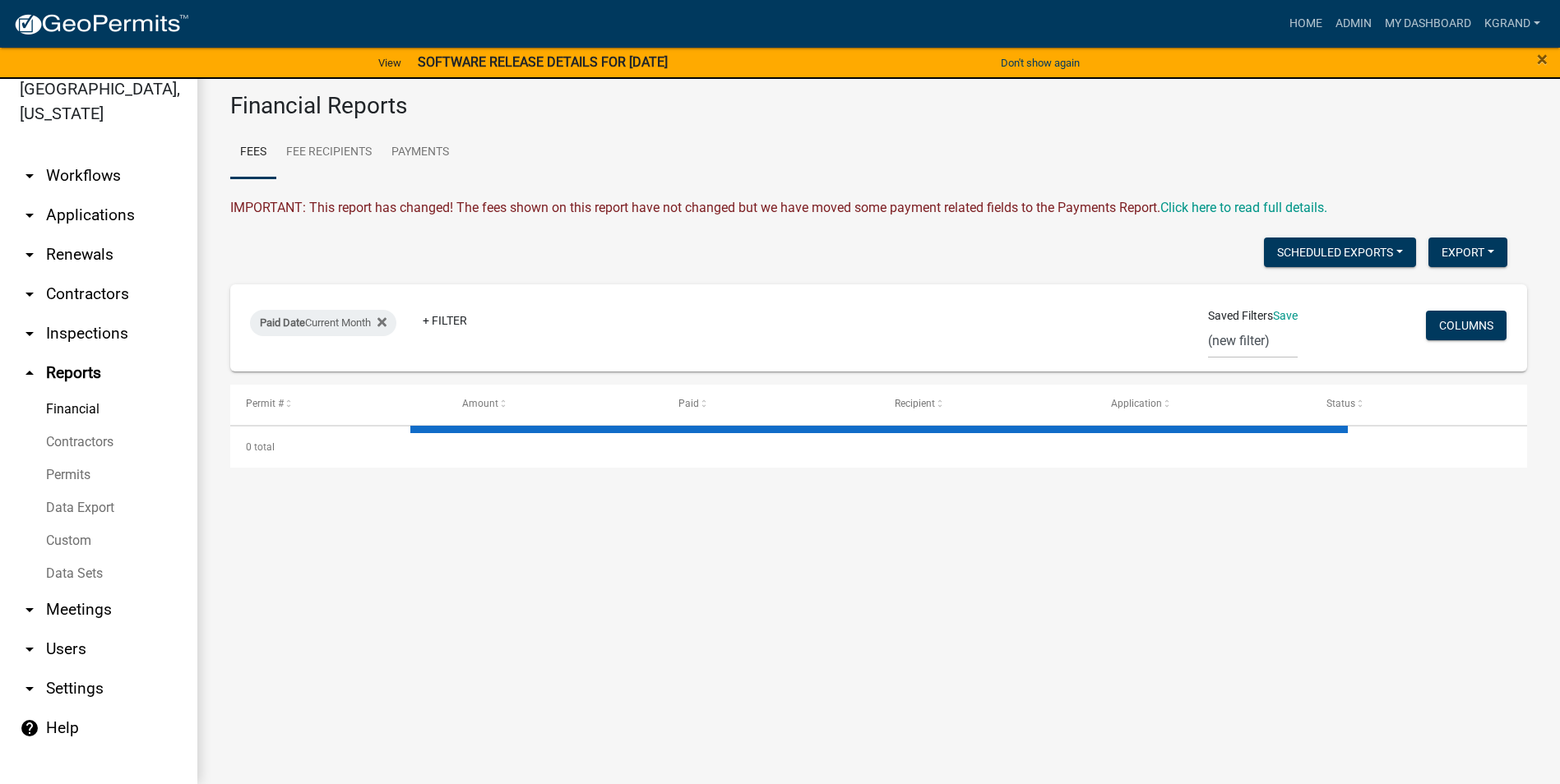
click at [51, 393] on link "Financial" at bounding box center [98, 409] width 198 height 33
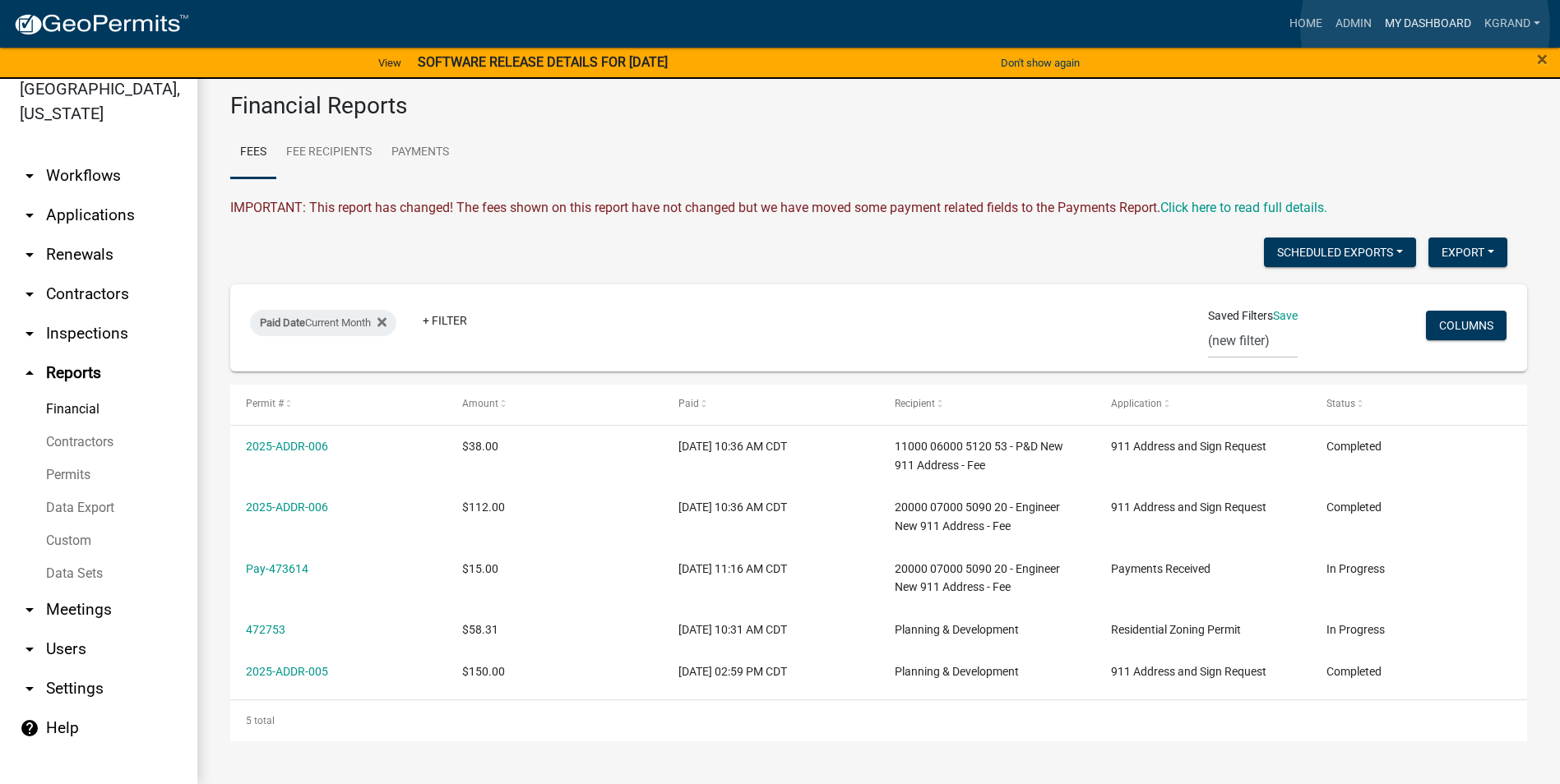
click at [1425, 27] on link "My Dashboard" at bounding box center [1428, 24] width 99 height 31
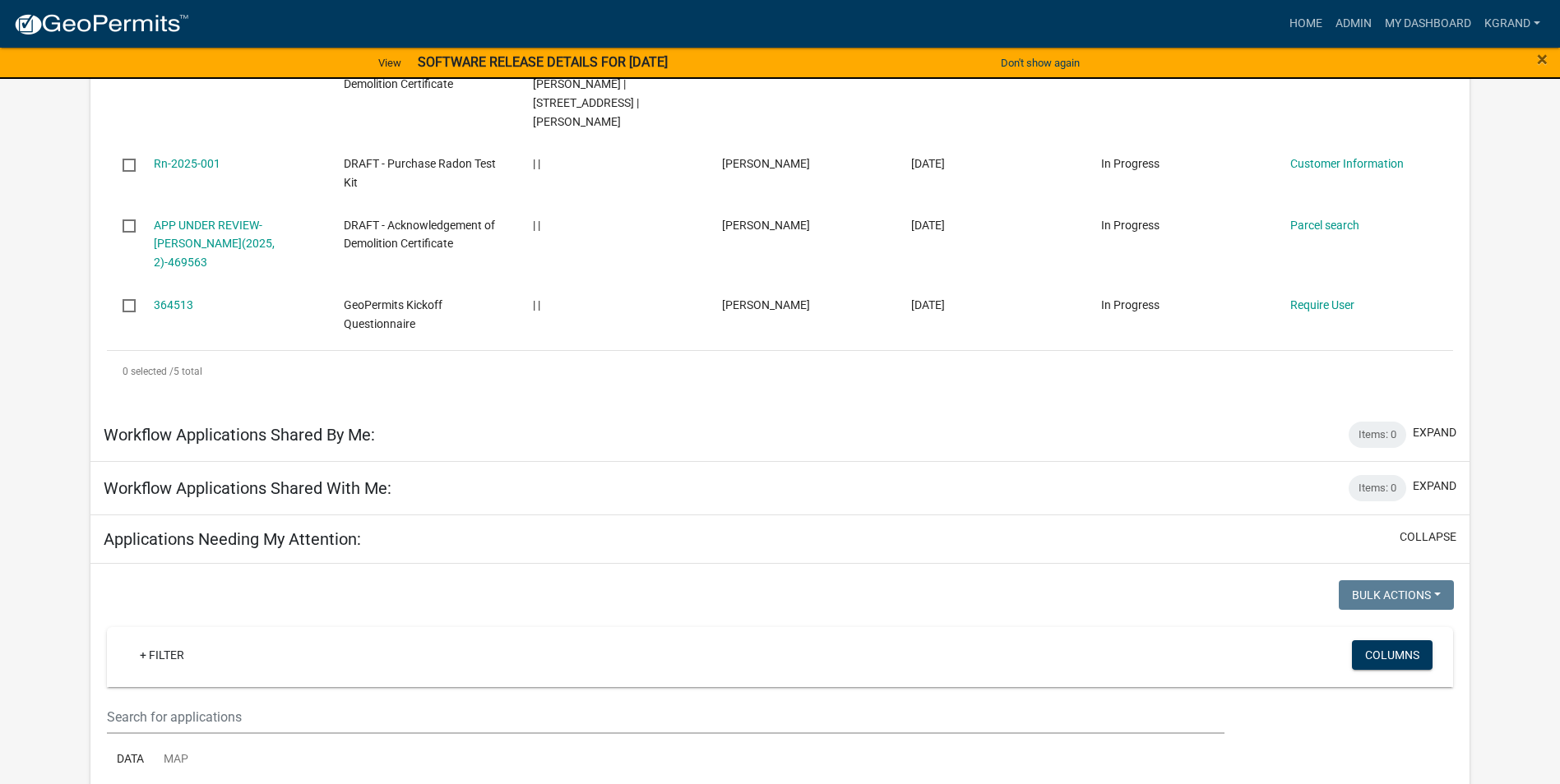
scroll to position [551, 0]
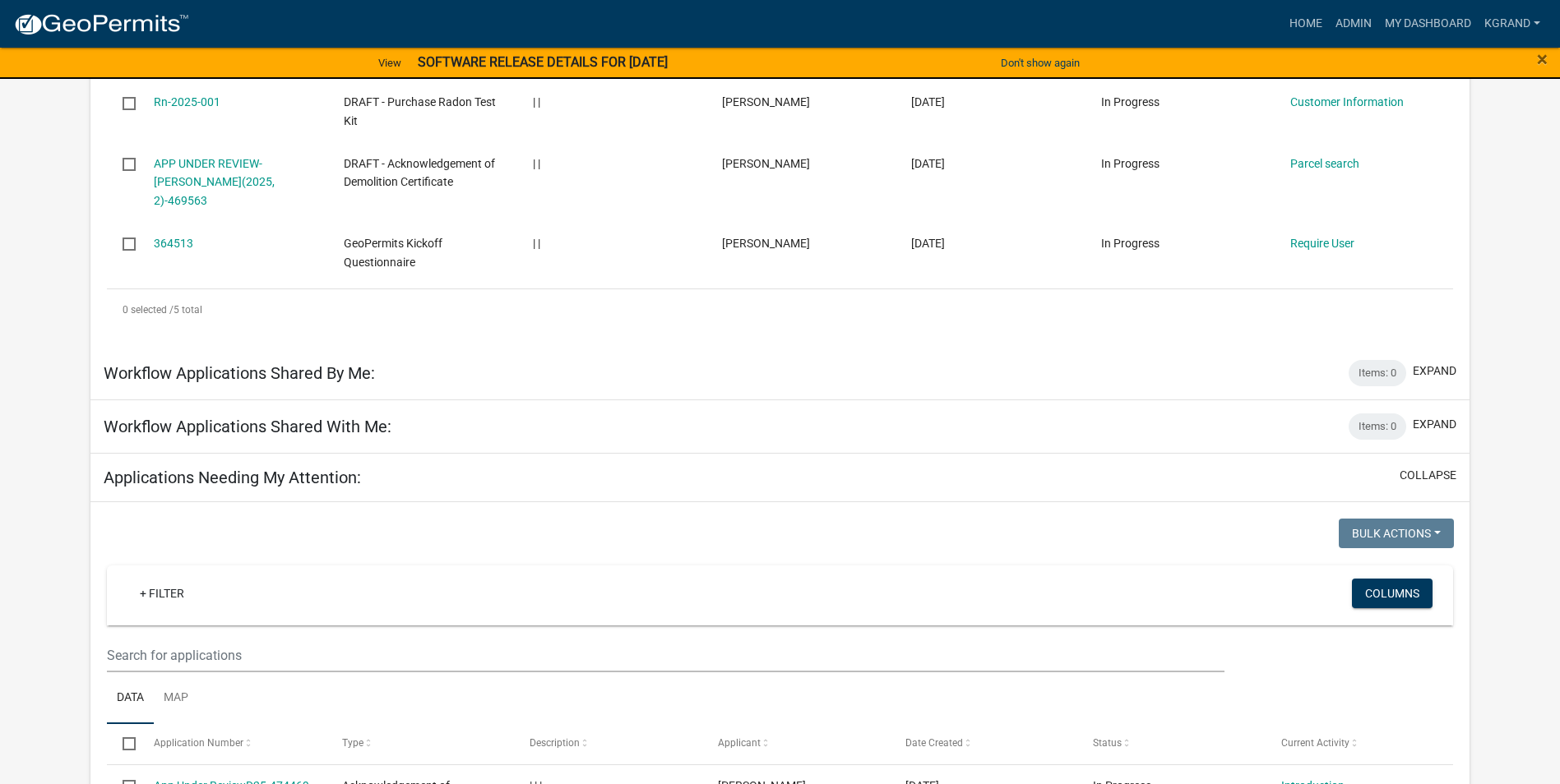
click at [164, 468] on h5 "Applications Needing My Attention:" at bounding box center [232, 477] width 258 height 19
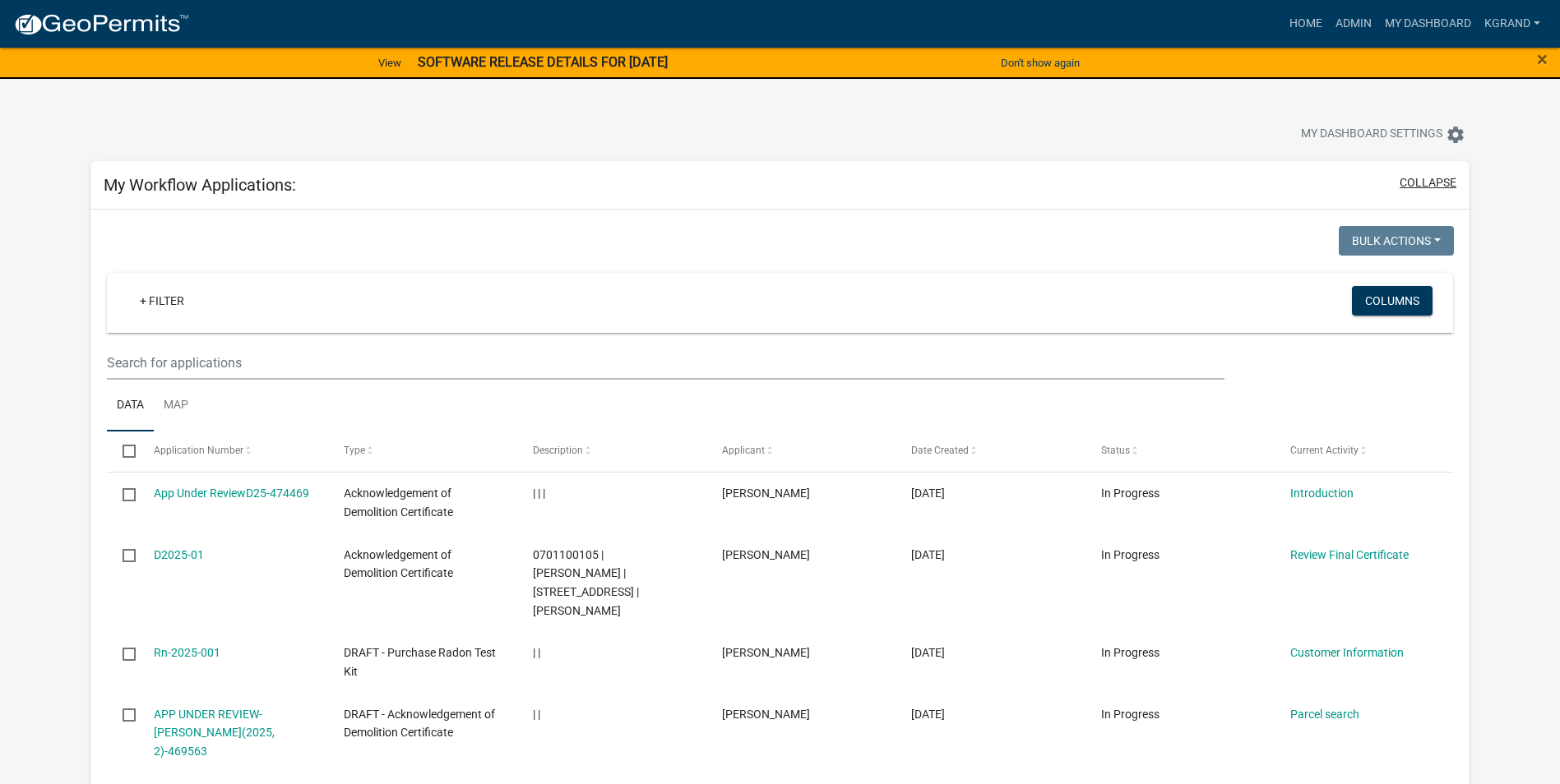
click at [1423, 186] on button "collapse" at bounding box center [1428, 183] width 57 height 17
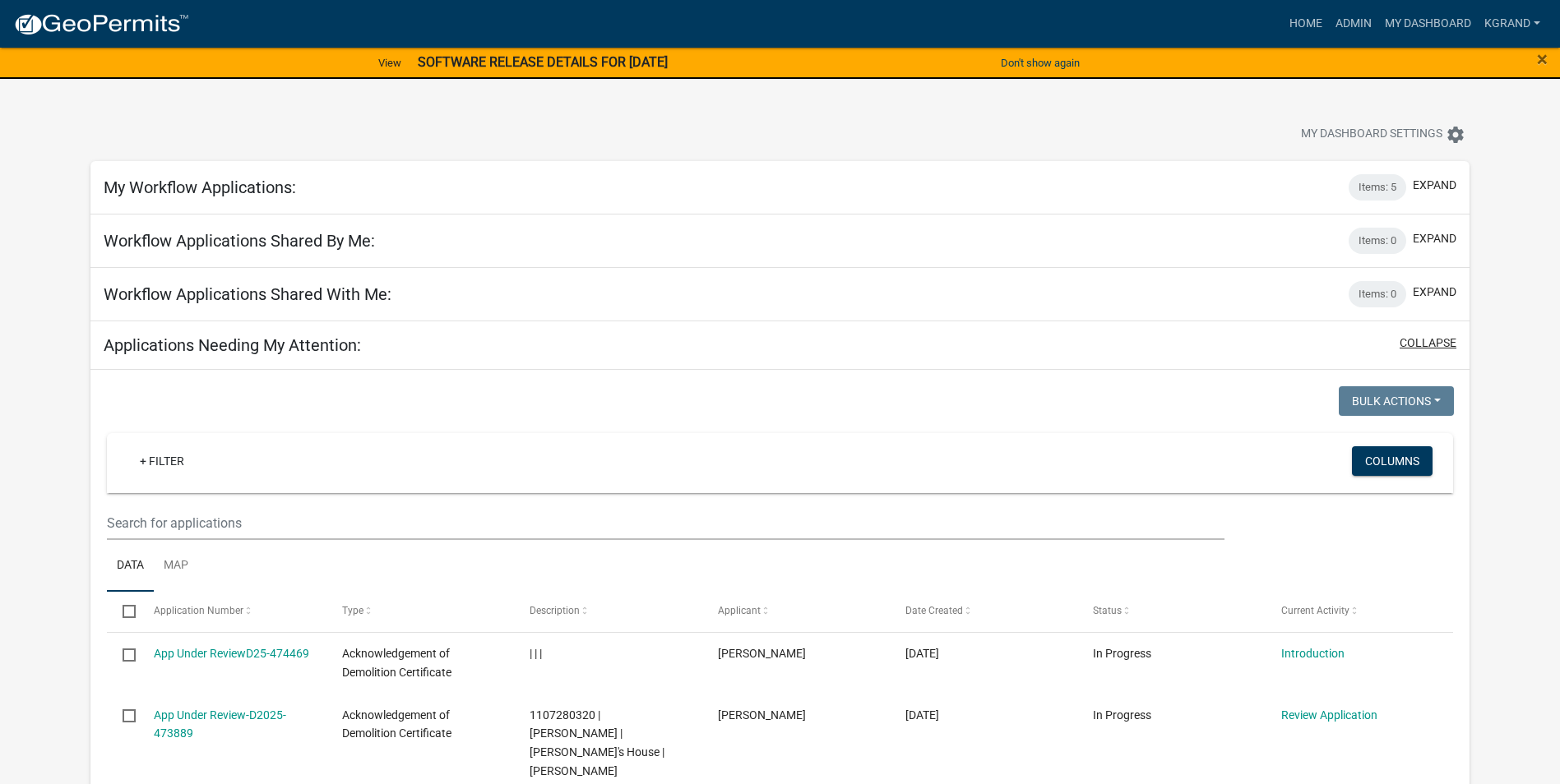
click at [1430, 342] on button "collapse" at bounding box center [1428, 343] width 57 height 17
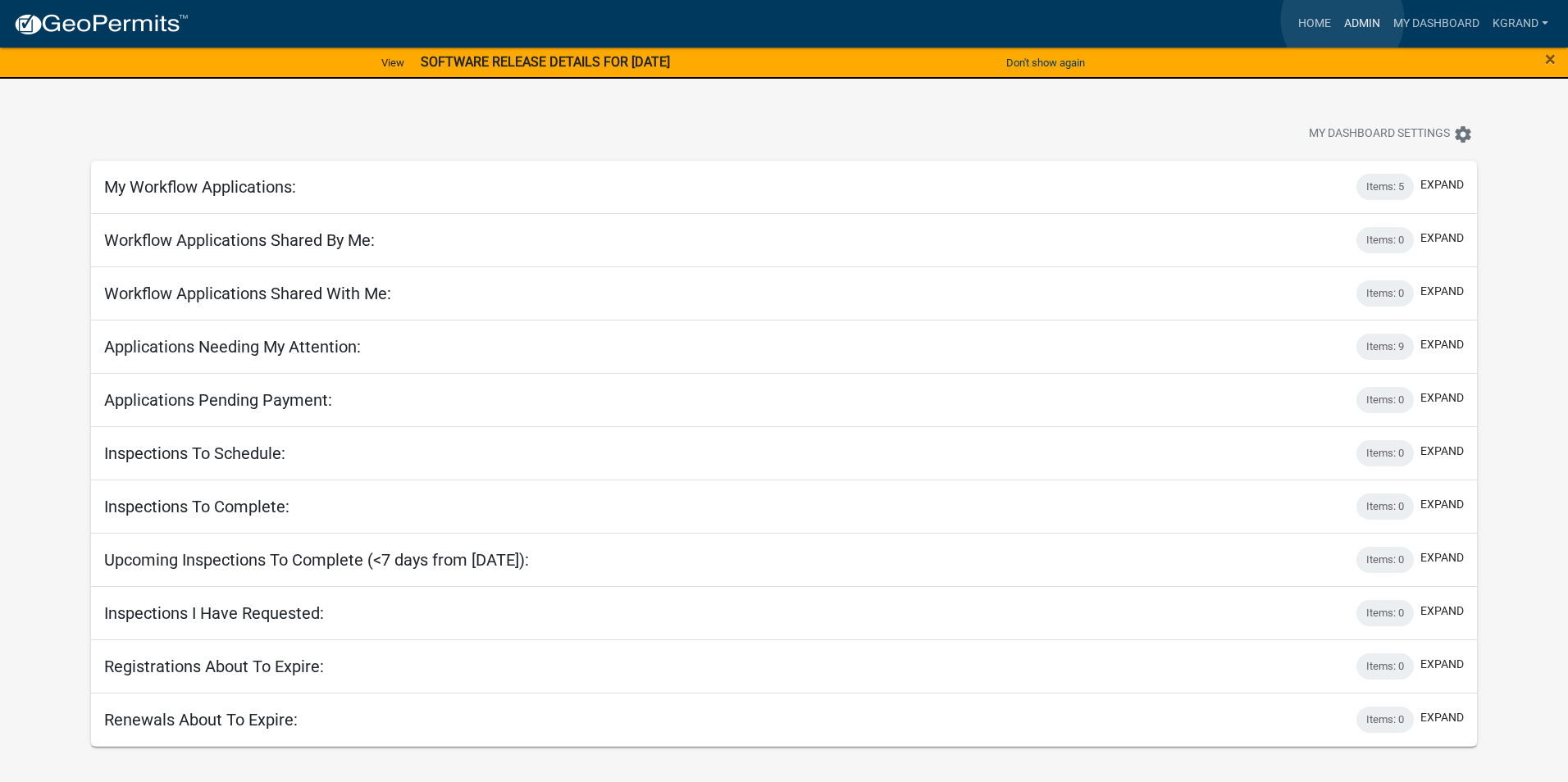
click at [1342, 19] on link "Admin" at bounding box center [1362, 24] width 49 height 31
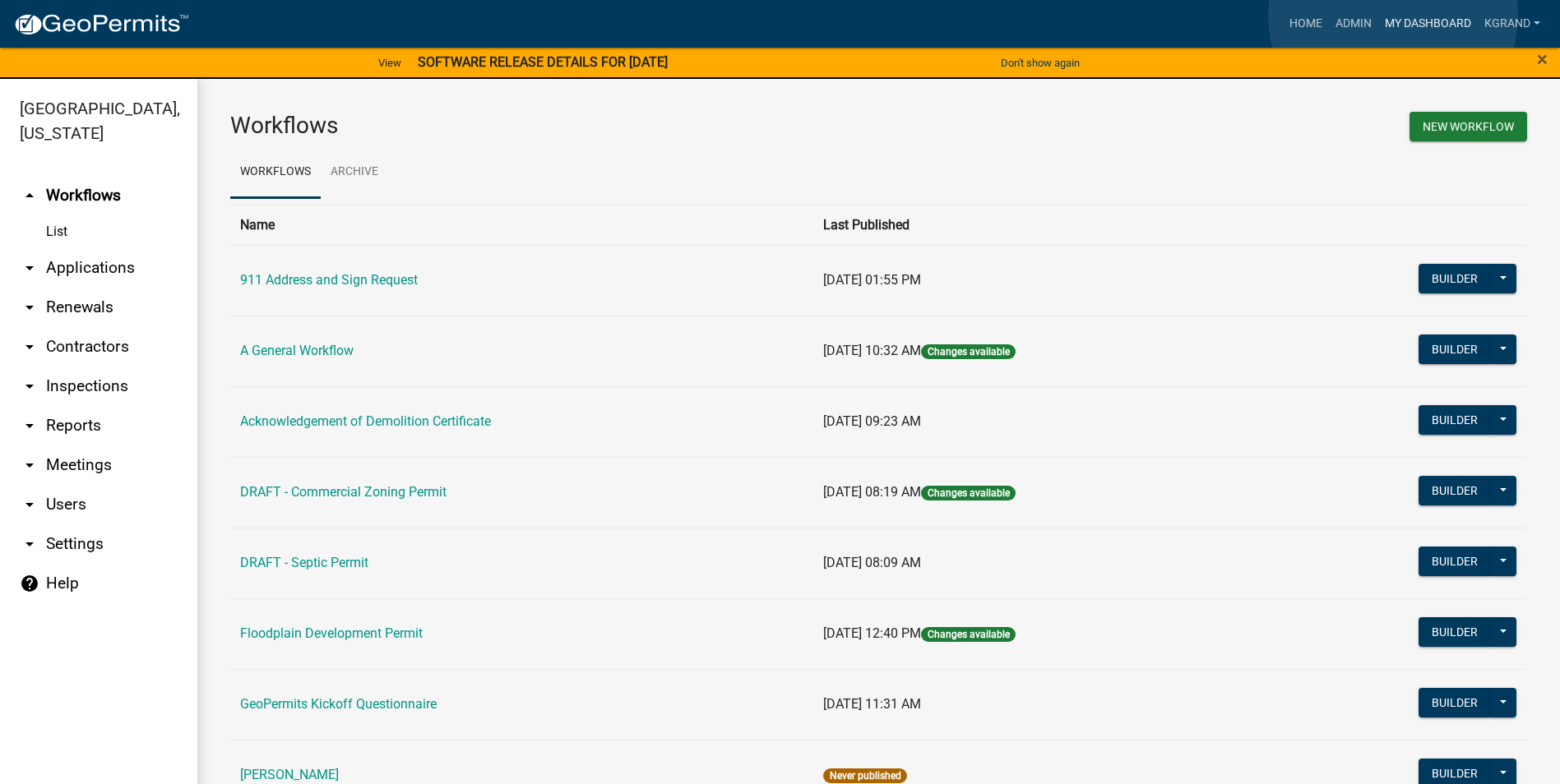
click at [1393, 15] on link "My Dashboard" at bounding box center [1428, 24] width 99 height 31
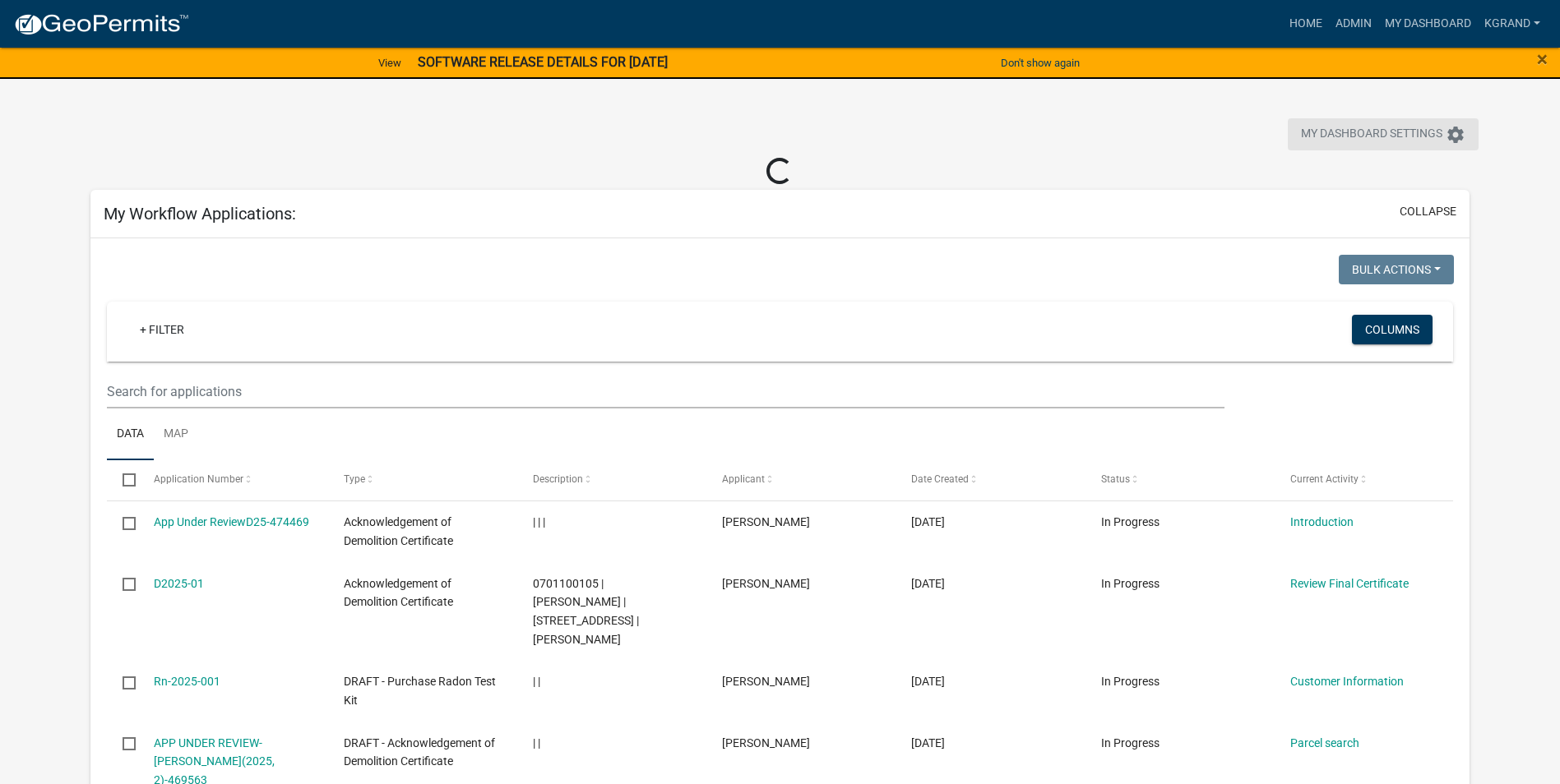
click at [1466, 138] on button "My Dashboard Settings settings" at bounding box center [1383, 135] width 191 height 32
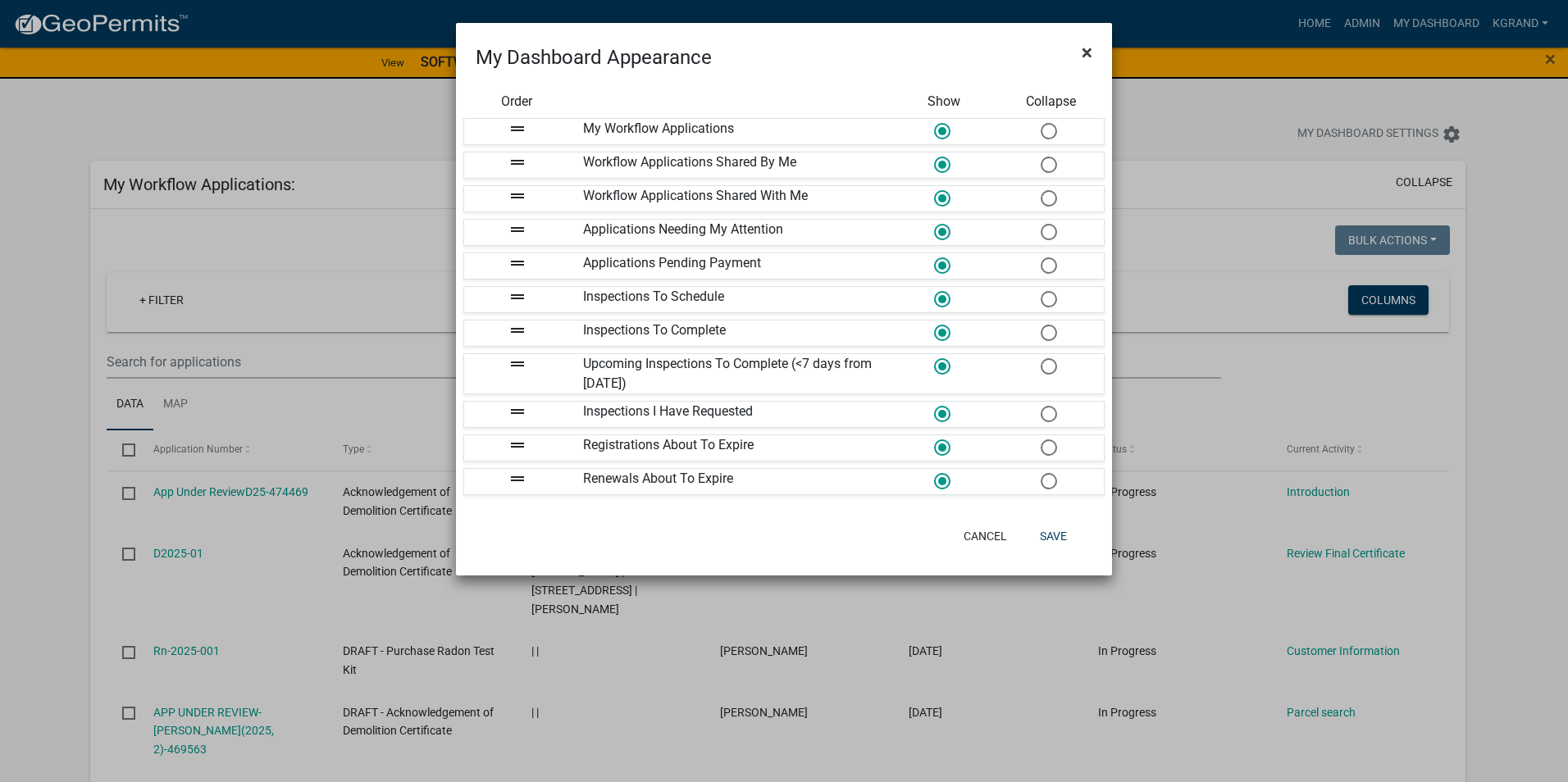
click at [1082, 51] on span "×" at bounding box center [1086, 52] width 11 height 23
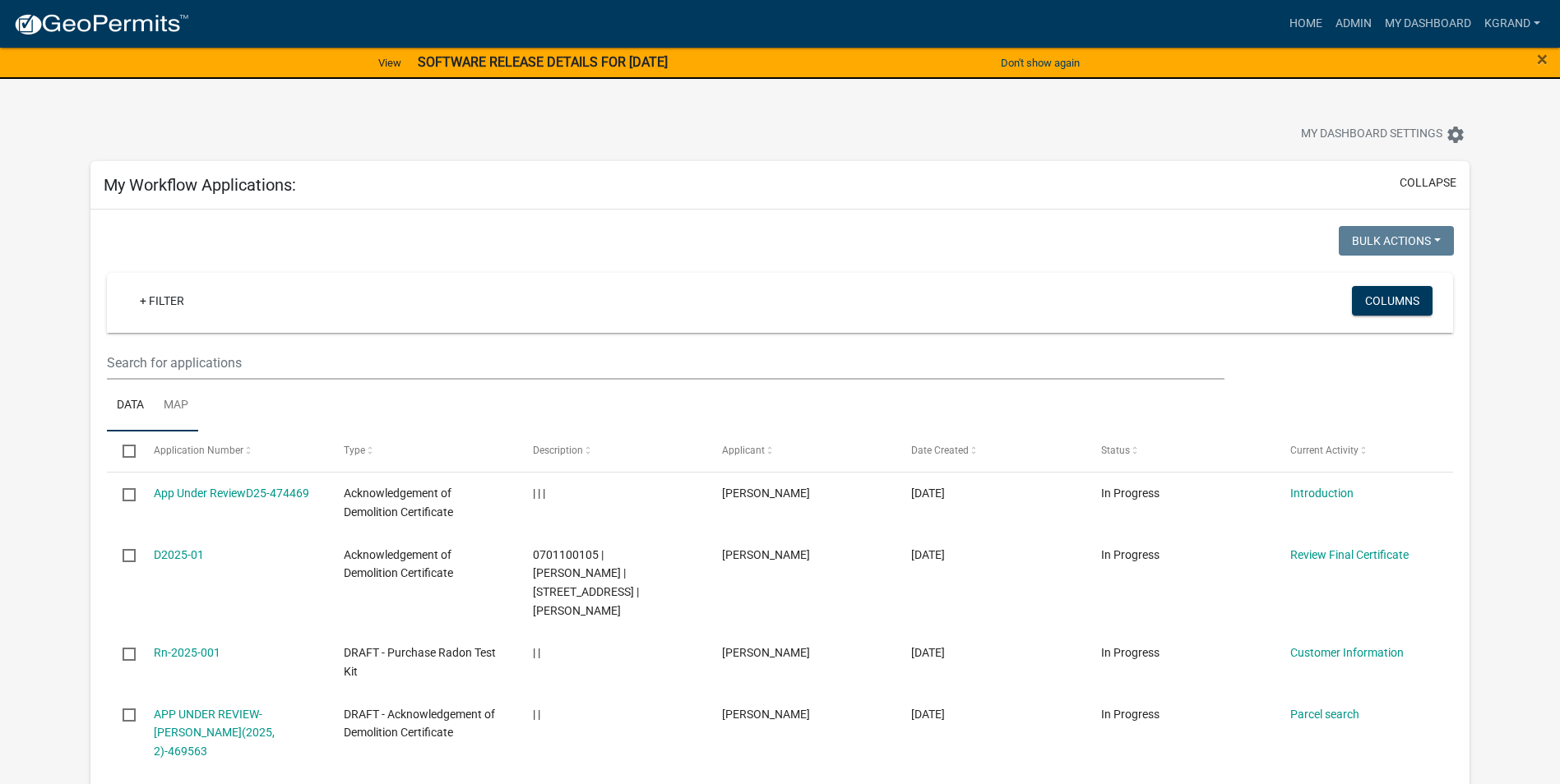
click at [181, 402] on link "Map" at bounding box center [176, 406] width 44 height 53
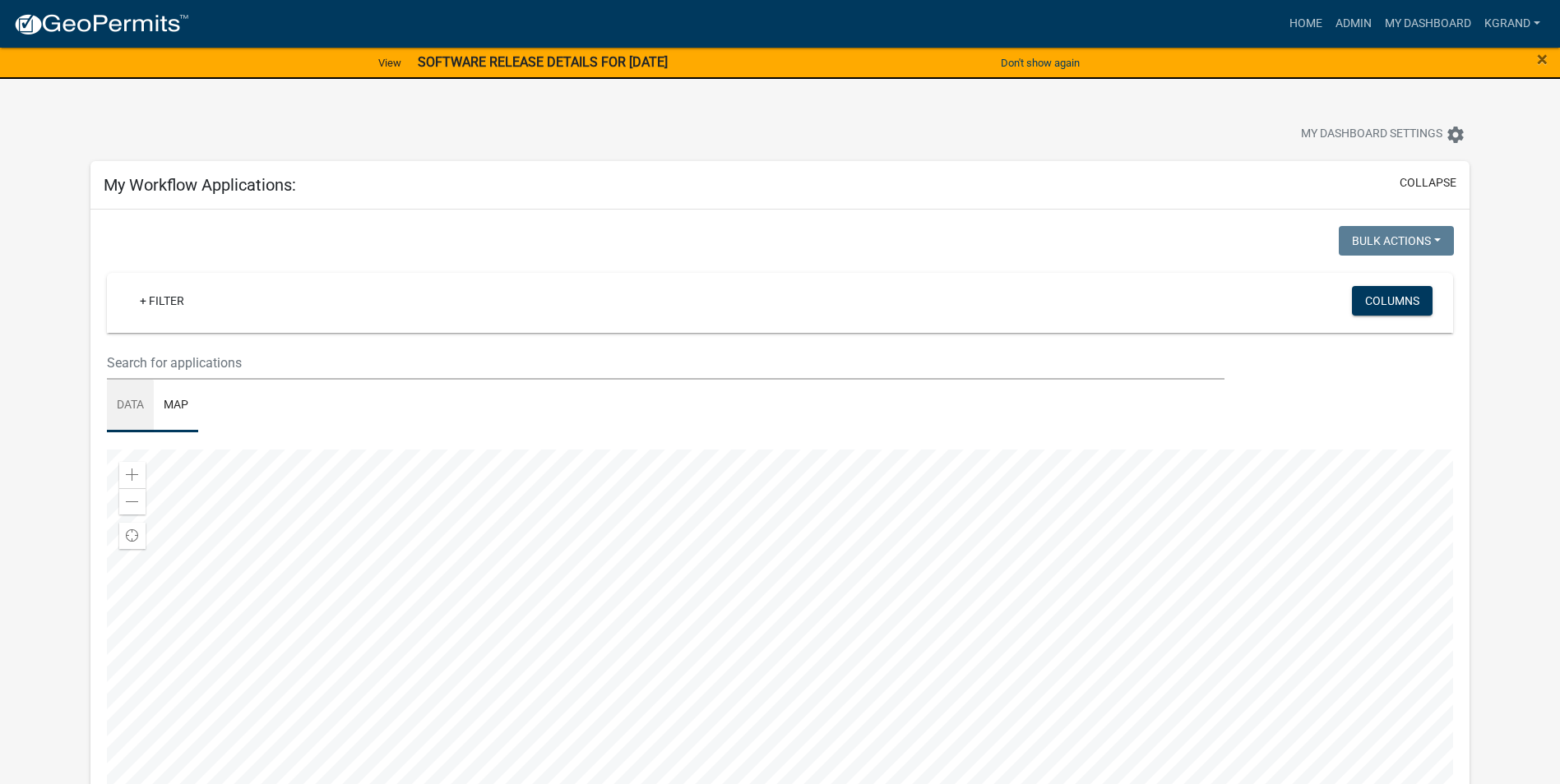
click at [129, 401] on link "Data" at bounding box center [130, 406] width 47 height 53
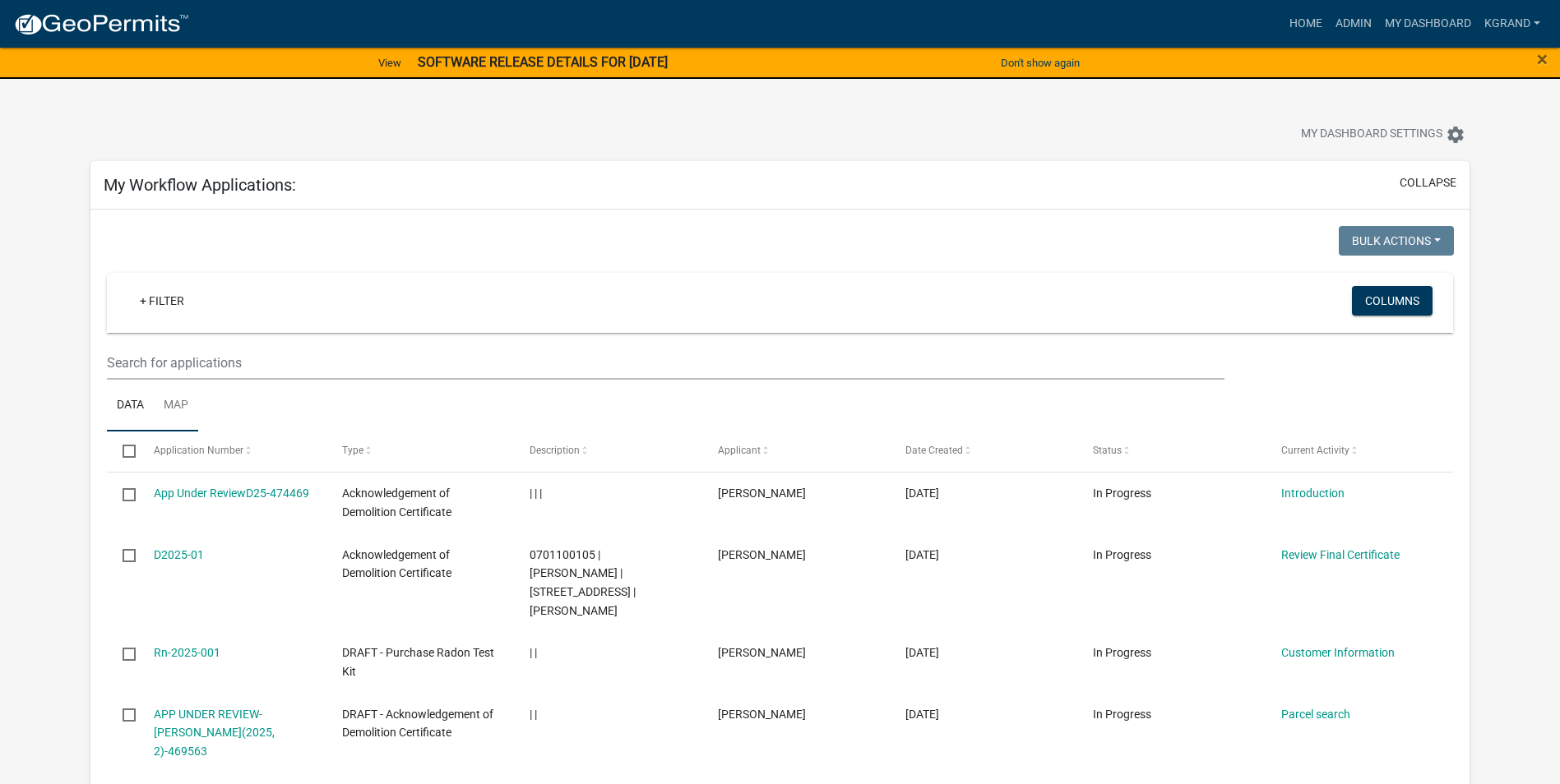
click at [170, 402] on link "Map" at bounding box center [176, 406] width 44 height 53
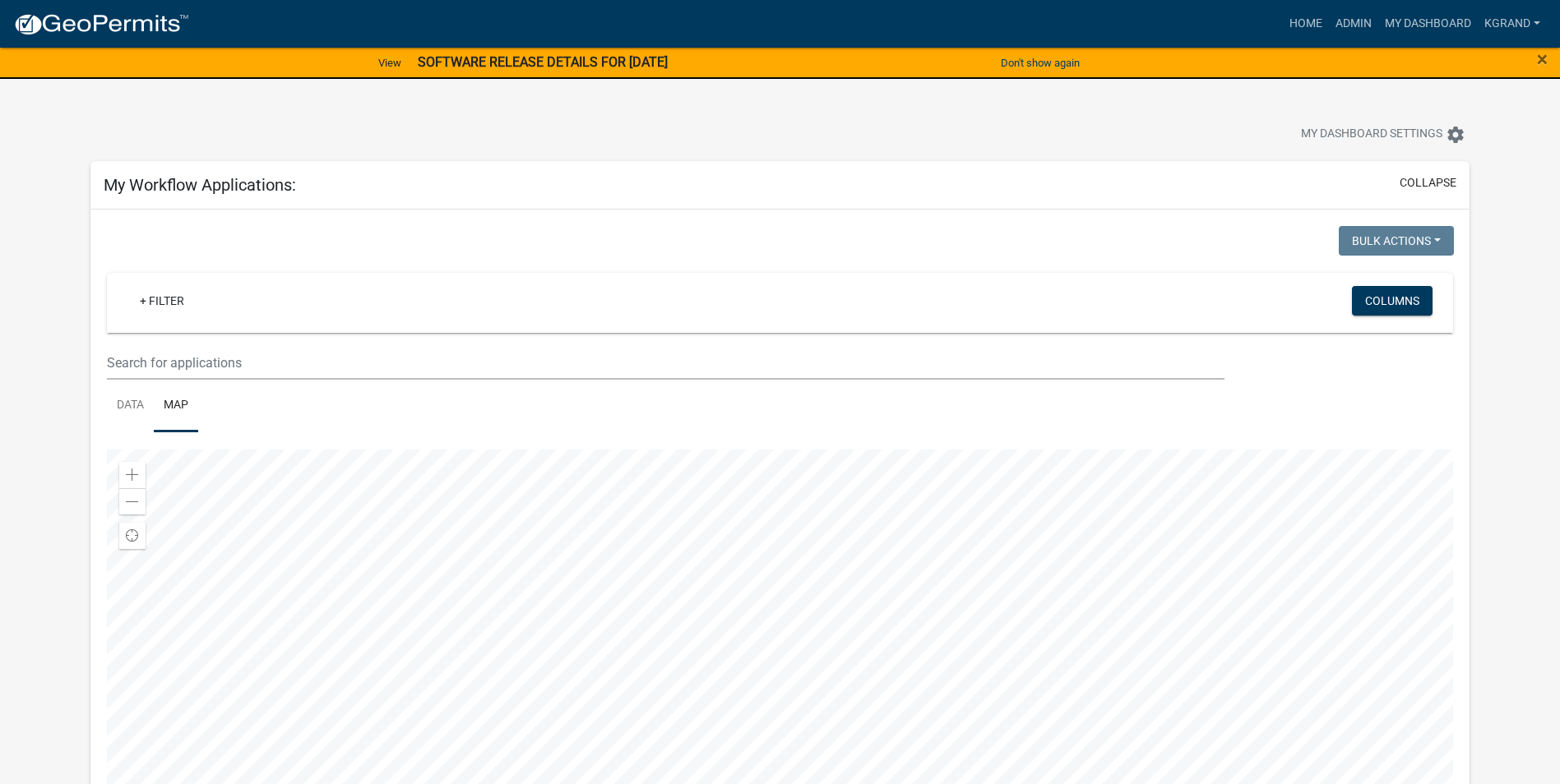
click at [519, 562] on div at bounding box center [780, 655] width 1346 height 411
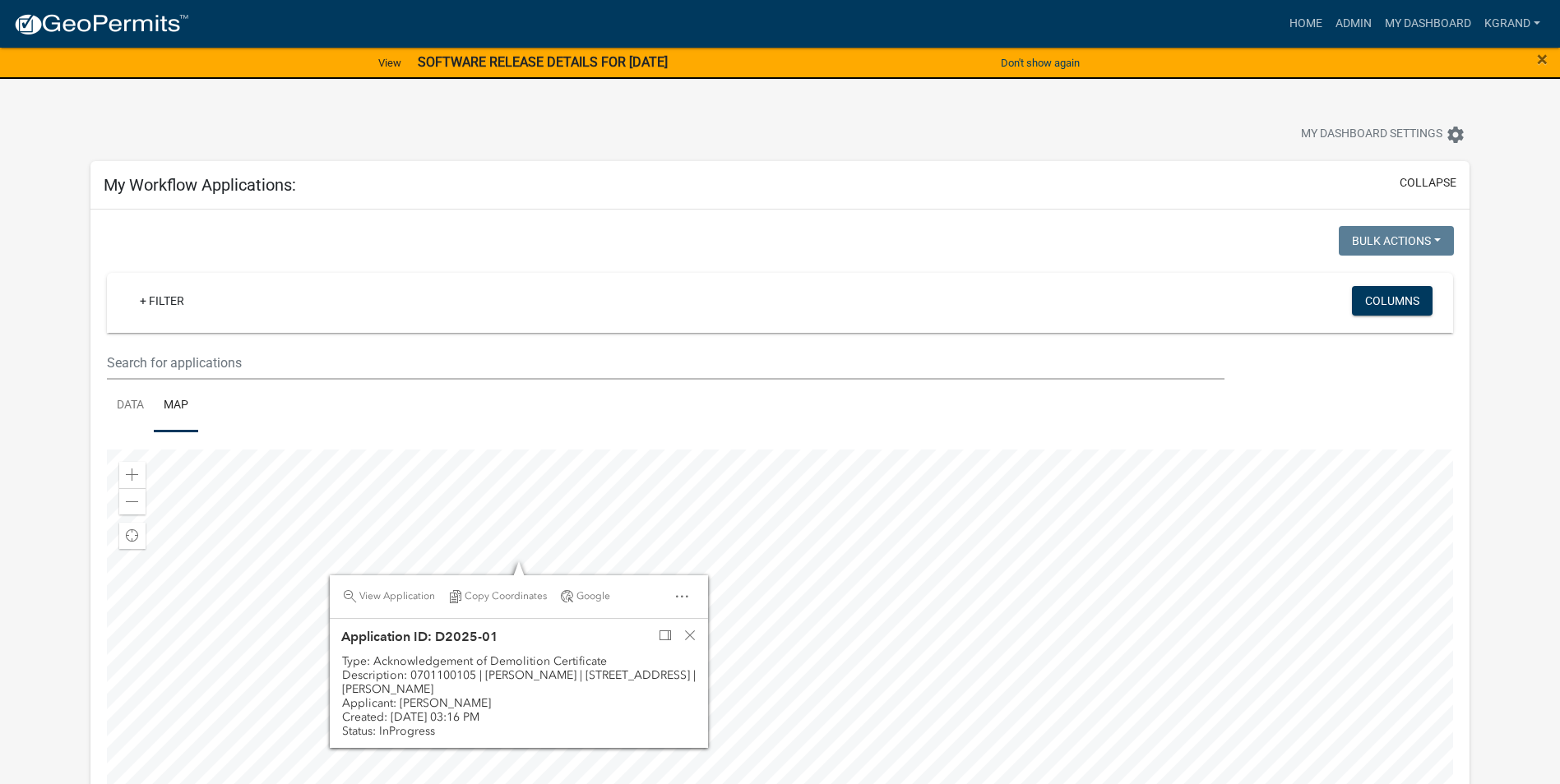
click at [118, 401] on link "Data" at bounding box center [130, 406] width 47 height 53
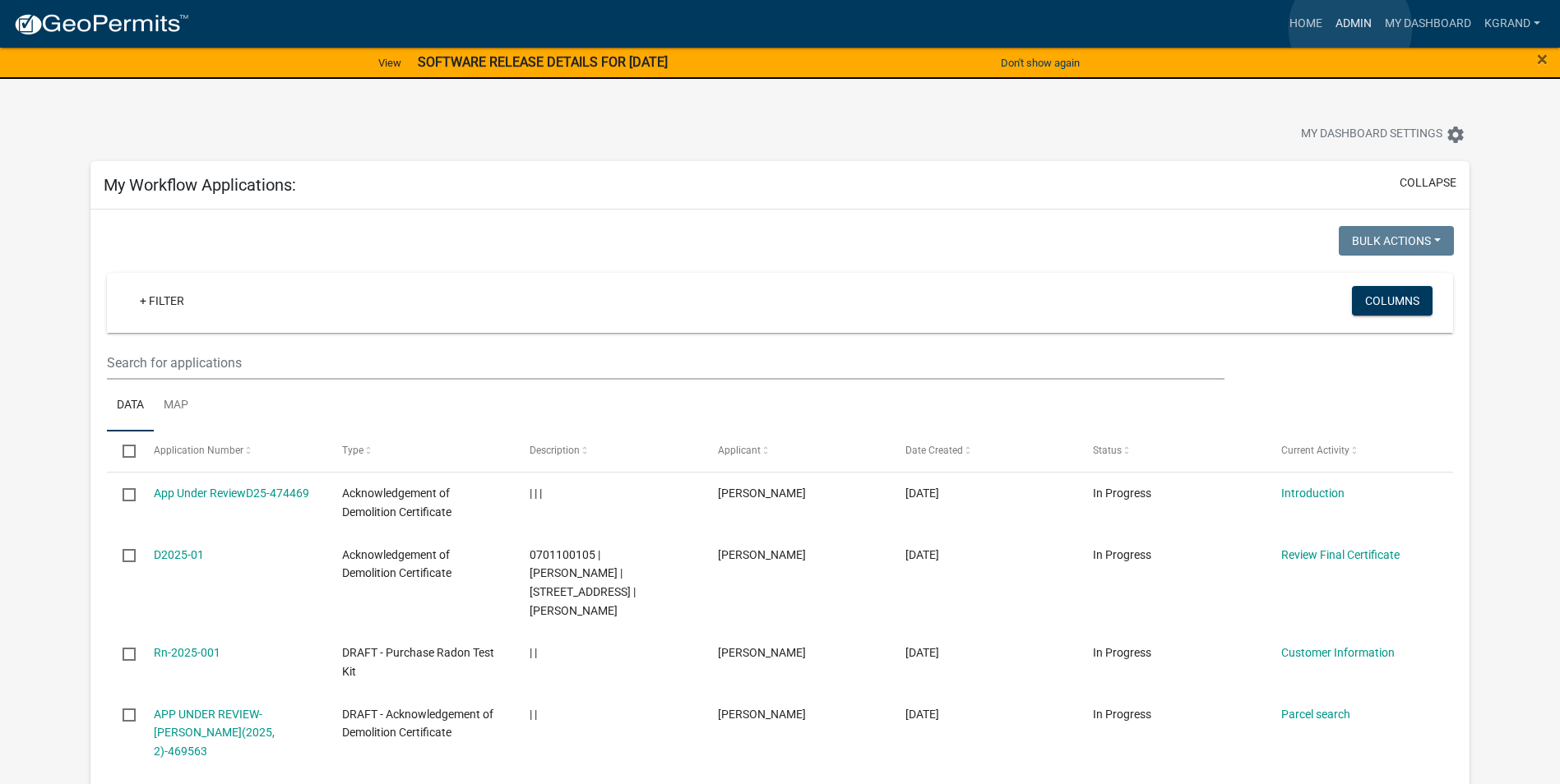
click at [1351, 27] on link "Admin" at bounding box center [1353, 24] width 49 height 31
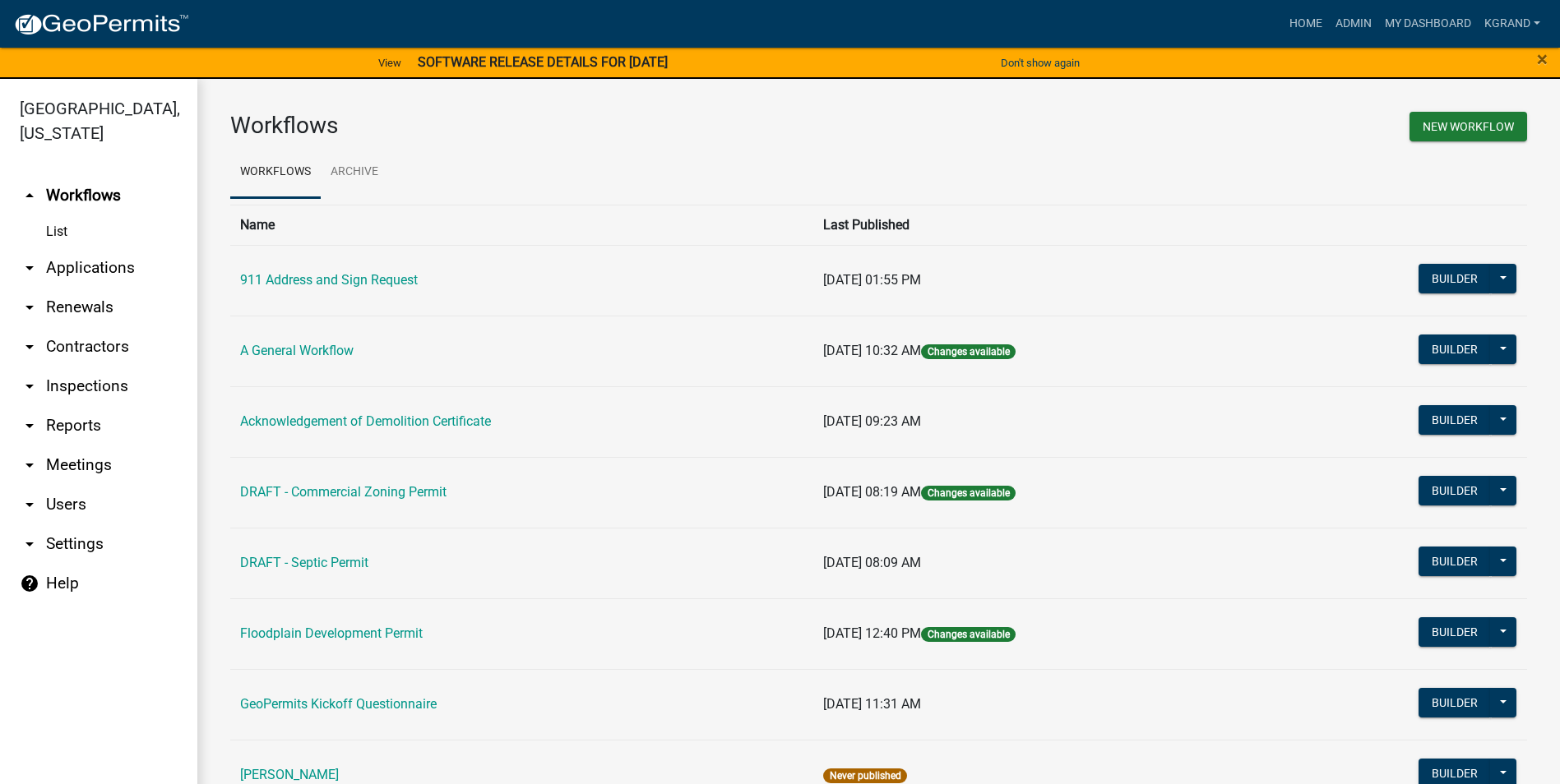
click at [73, 525] on link "arrow_drop_down Settings" at bounding box center [98, 544] width 198 height 40
select select "IA"
select select "Central Standard Time"
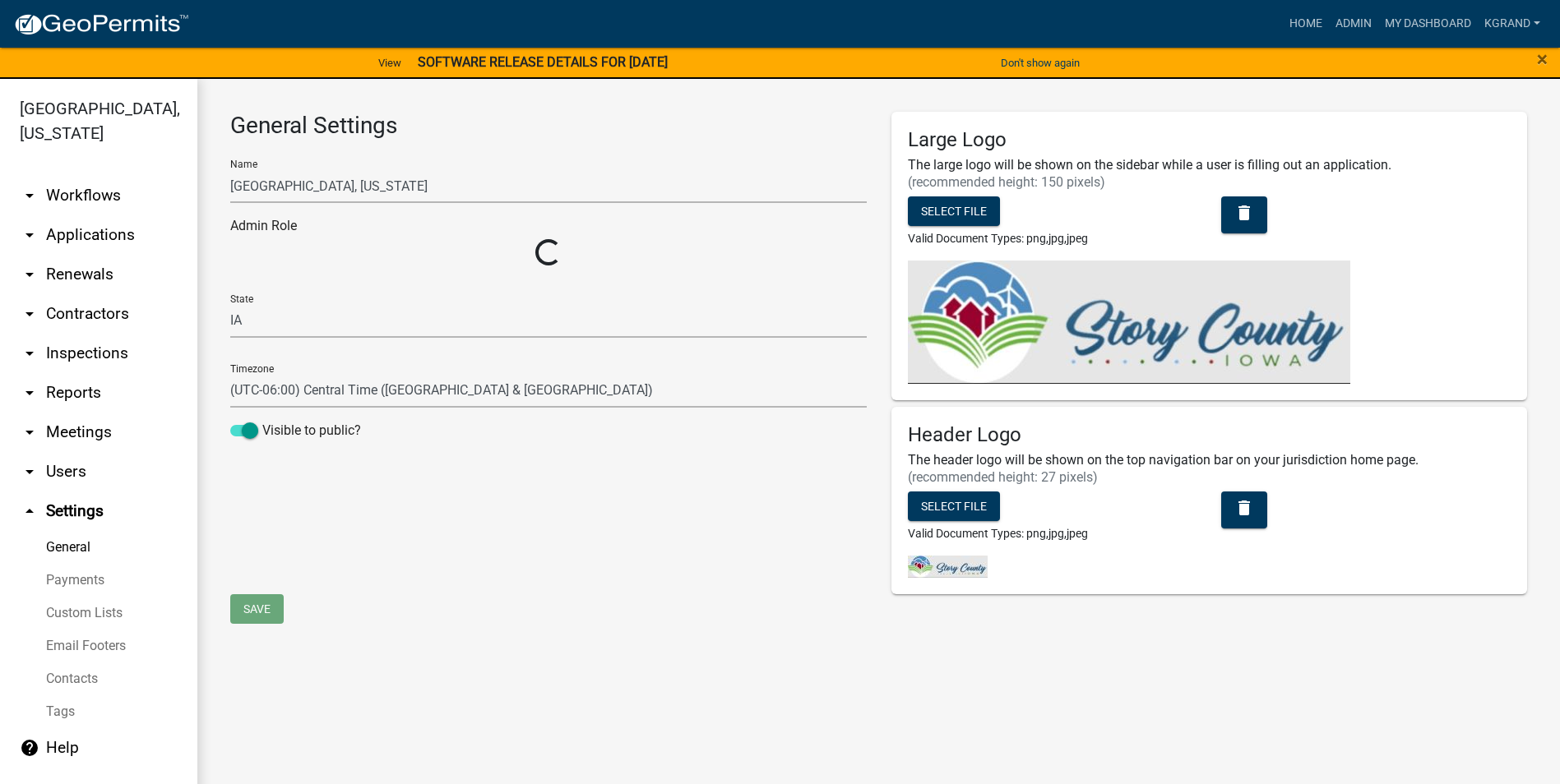
select select "03540cc7-cae6-4ec5-9df4-19164d3ec826"
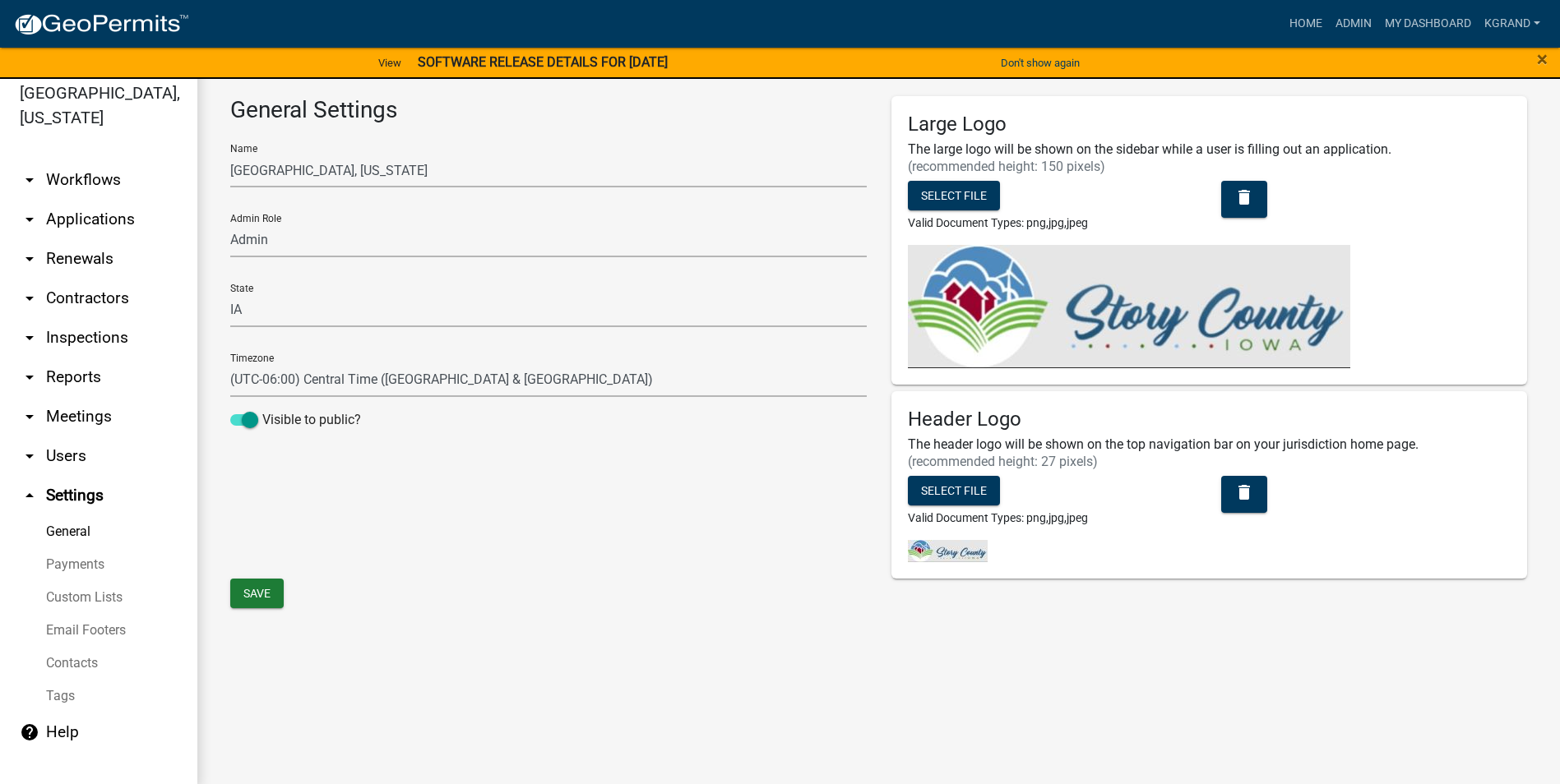
scroll to position [19, 0]
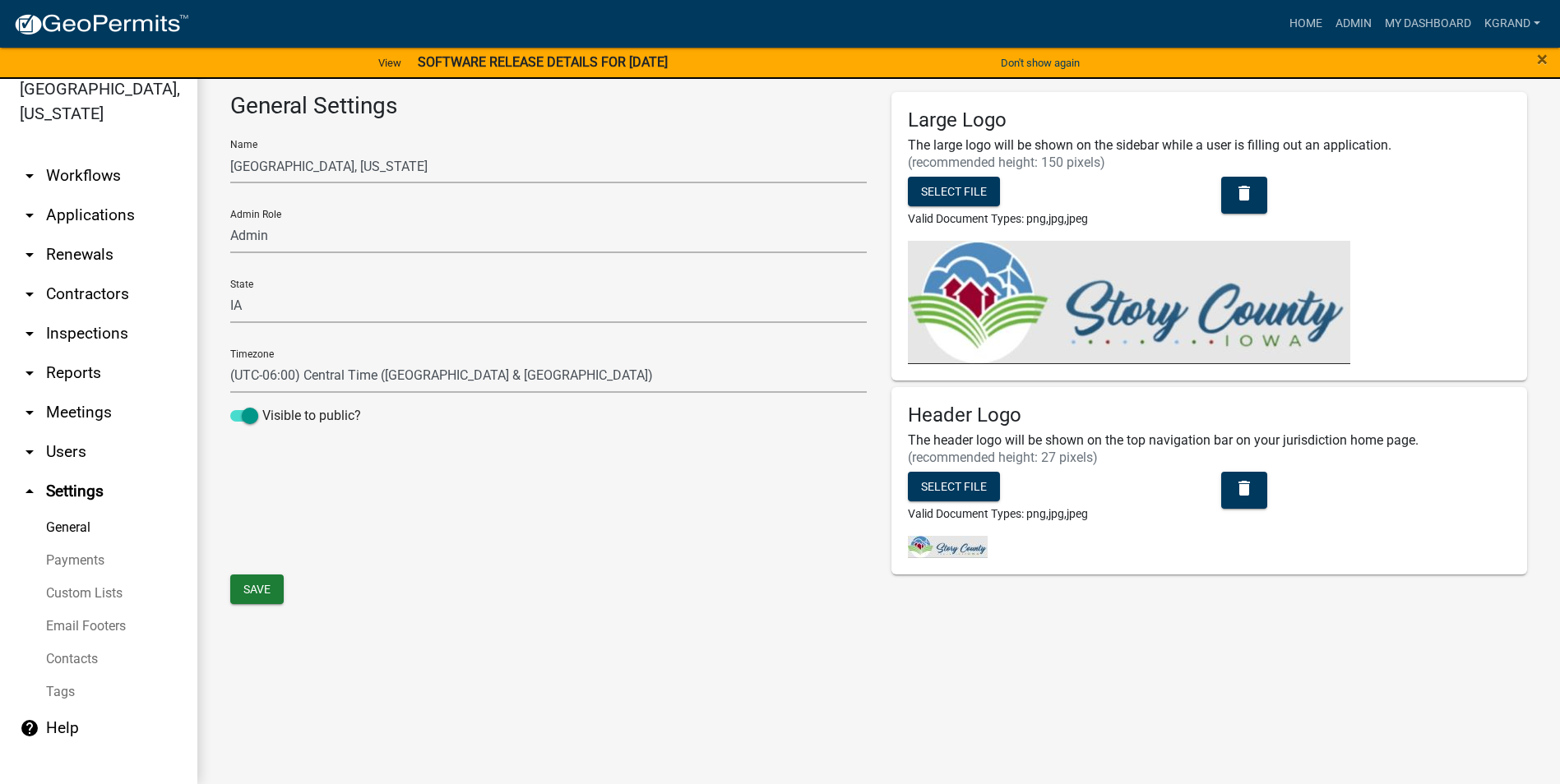
click at [82, 472] on link "arrow_drop_up Settings" at bounding box center [98, 492] width 198 height 40
click at [64, 432] on link "arrow_drop_down Users" at bounding box center [98, 452] width 198 height 40
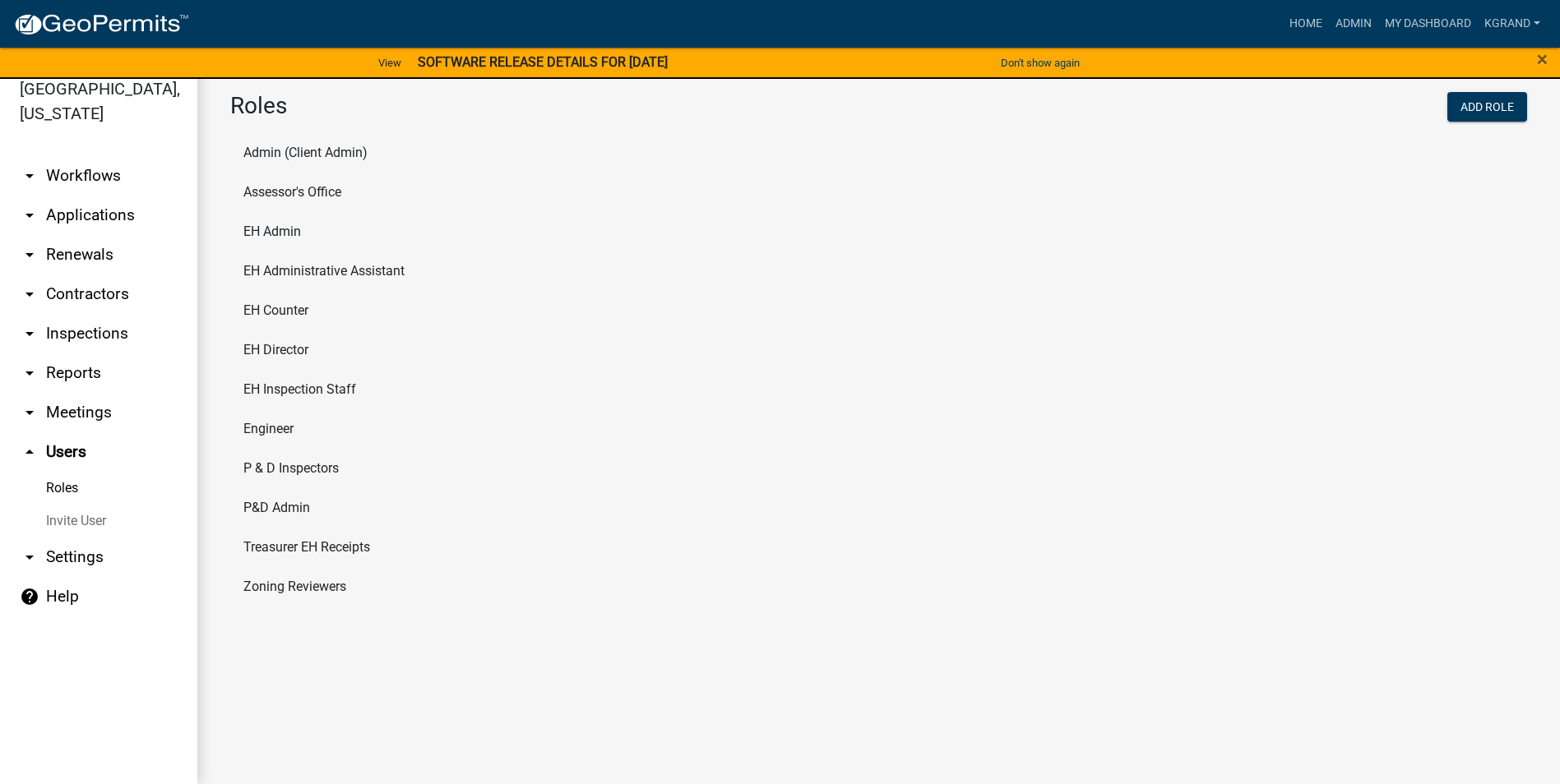
click at [49, 393] on link "arrow_drop_down Meetings" at bounding box center [98, 413] width 198 height 40
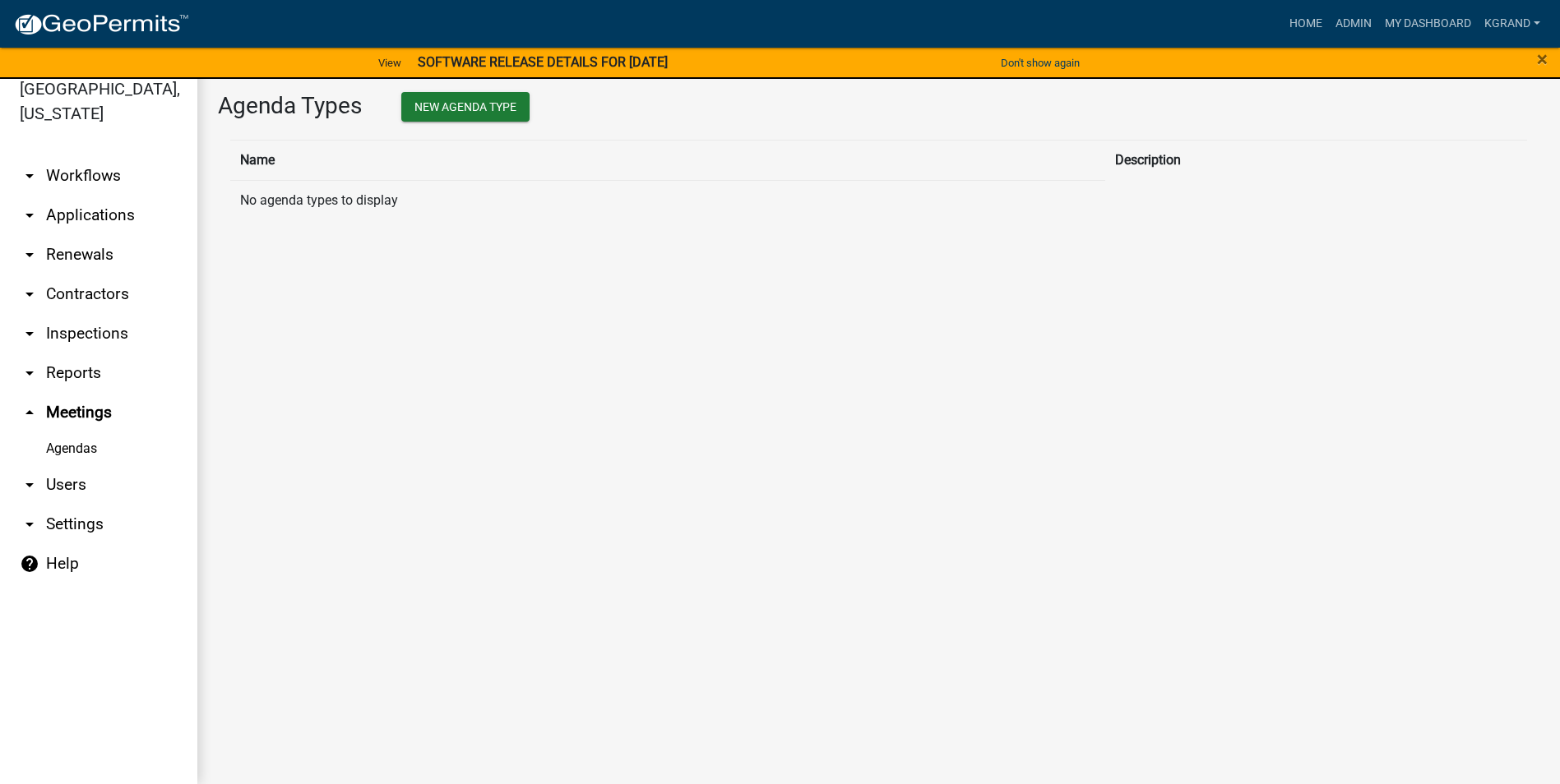
click at [50, 353] on link "arrow_drop_down Reports" at bounding box center [98, 373] width 198 height 40
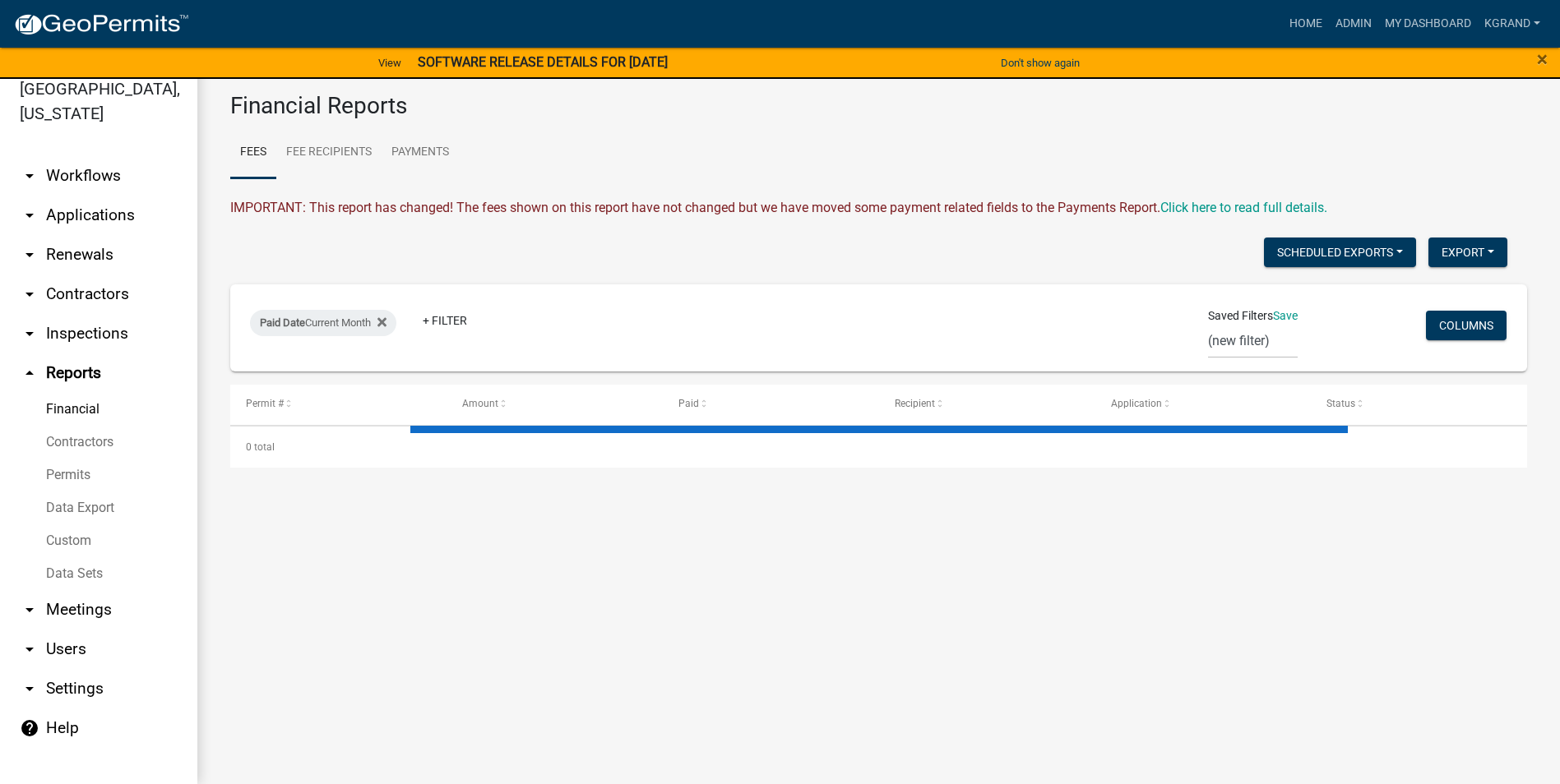
click at [52, 314] on link "arrow_drop_down Inspections" at bounding box center [98, 334] width 198 height 40
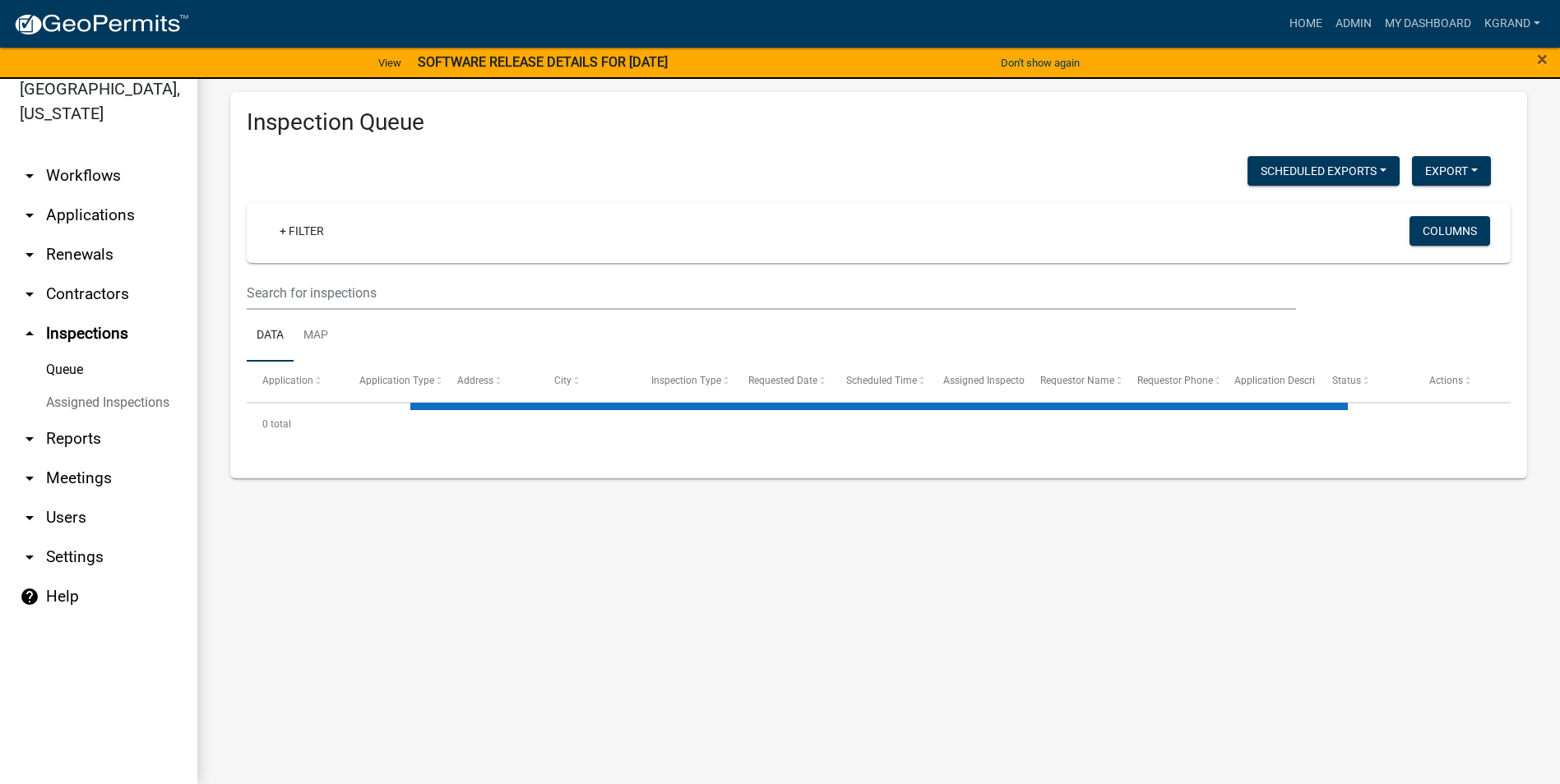
click at [59, 275] on link "arrow_drop_down Contractors" at bounding box center [98, 294] width 198 height 40
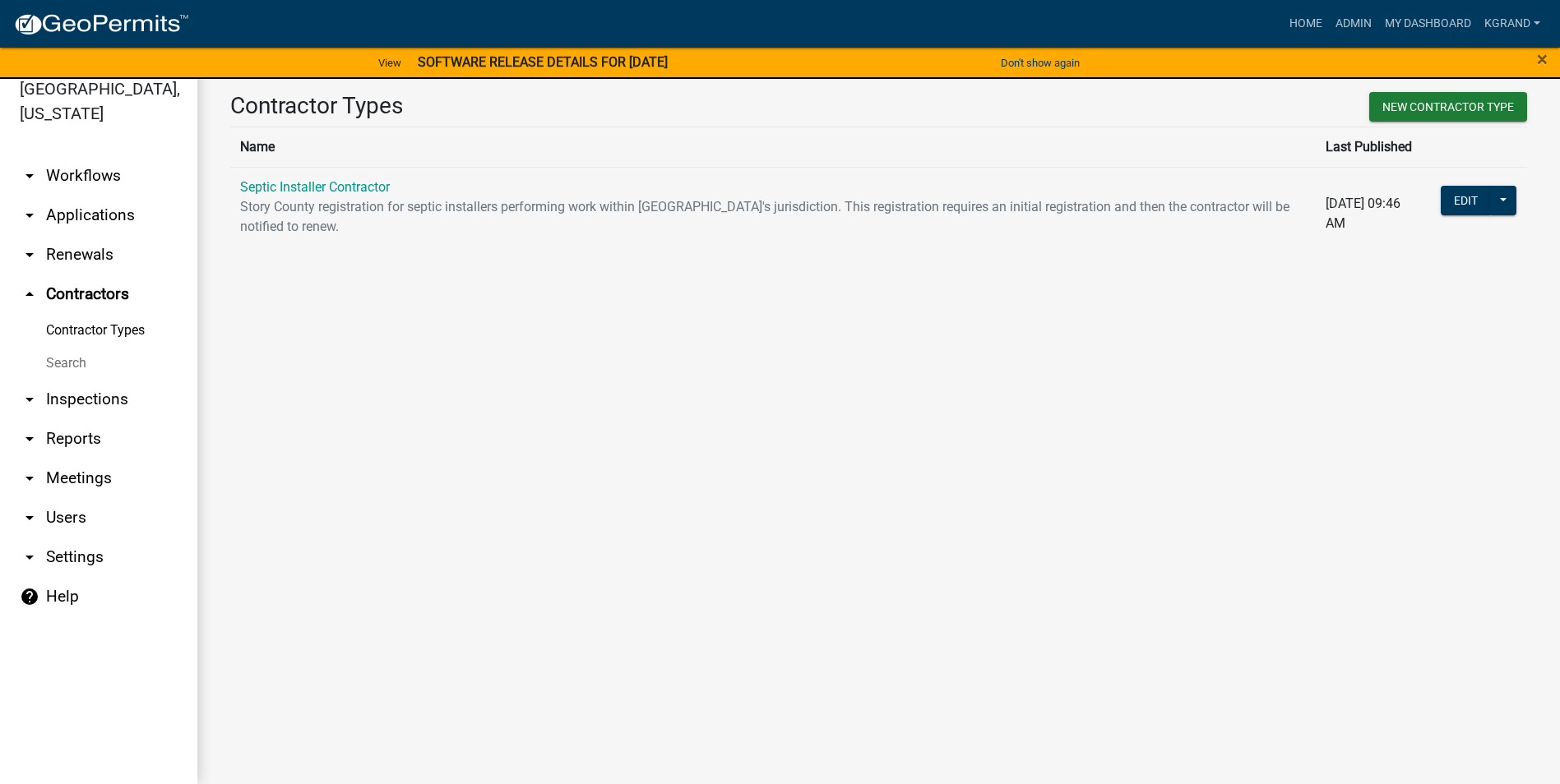
click at [65, 235] on link "arrow_drop_down Renewals" at bounding box center [98, 254] width 198 height 40
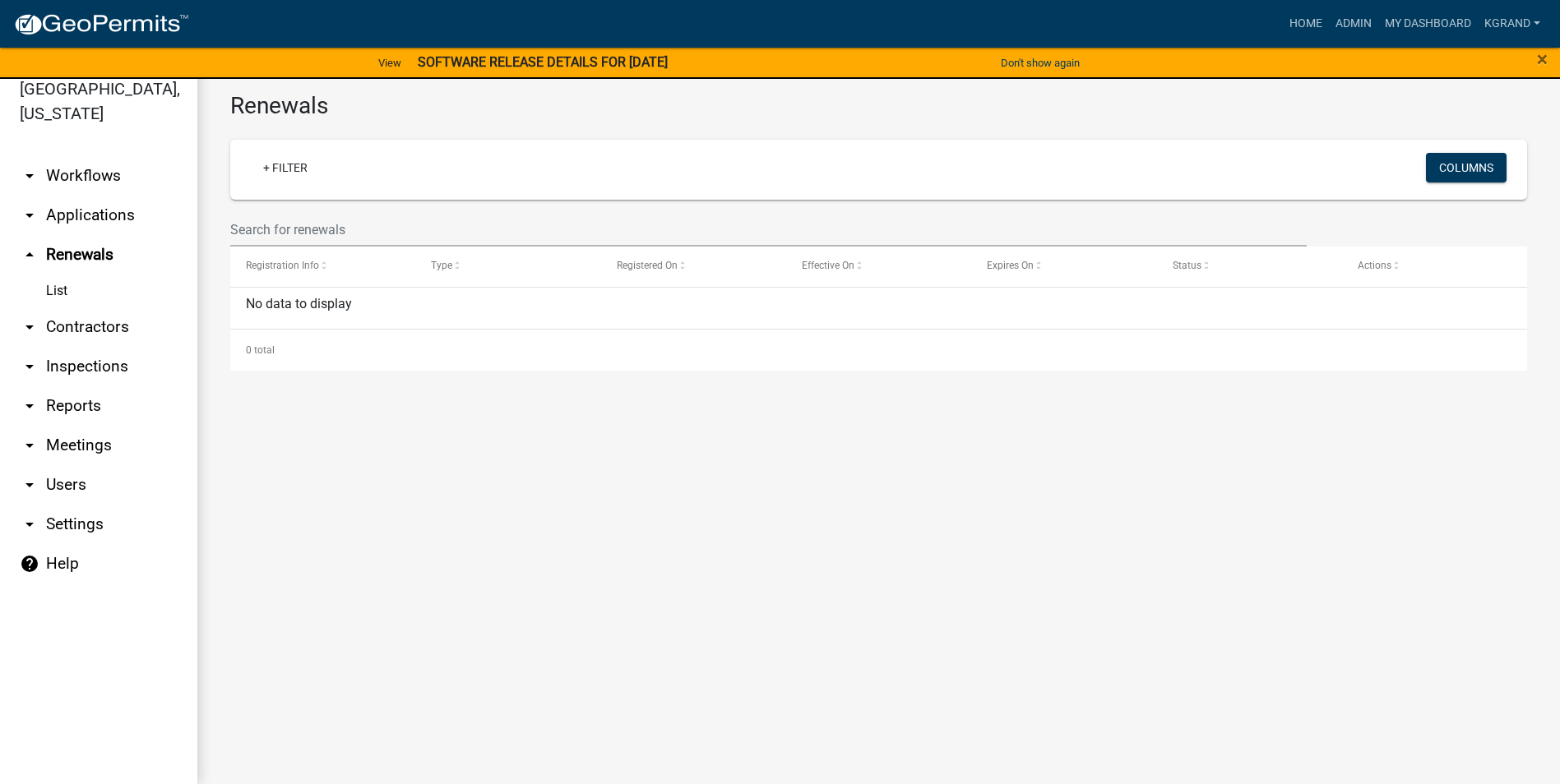
click at [63, 196] on link "arrow_drop_down Applications" at bounding box center [98, 215] width 198 height 40
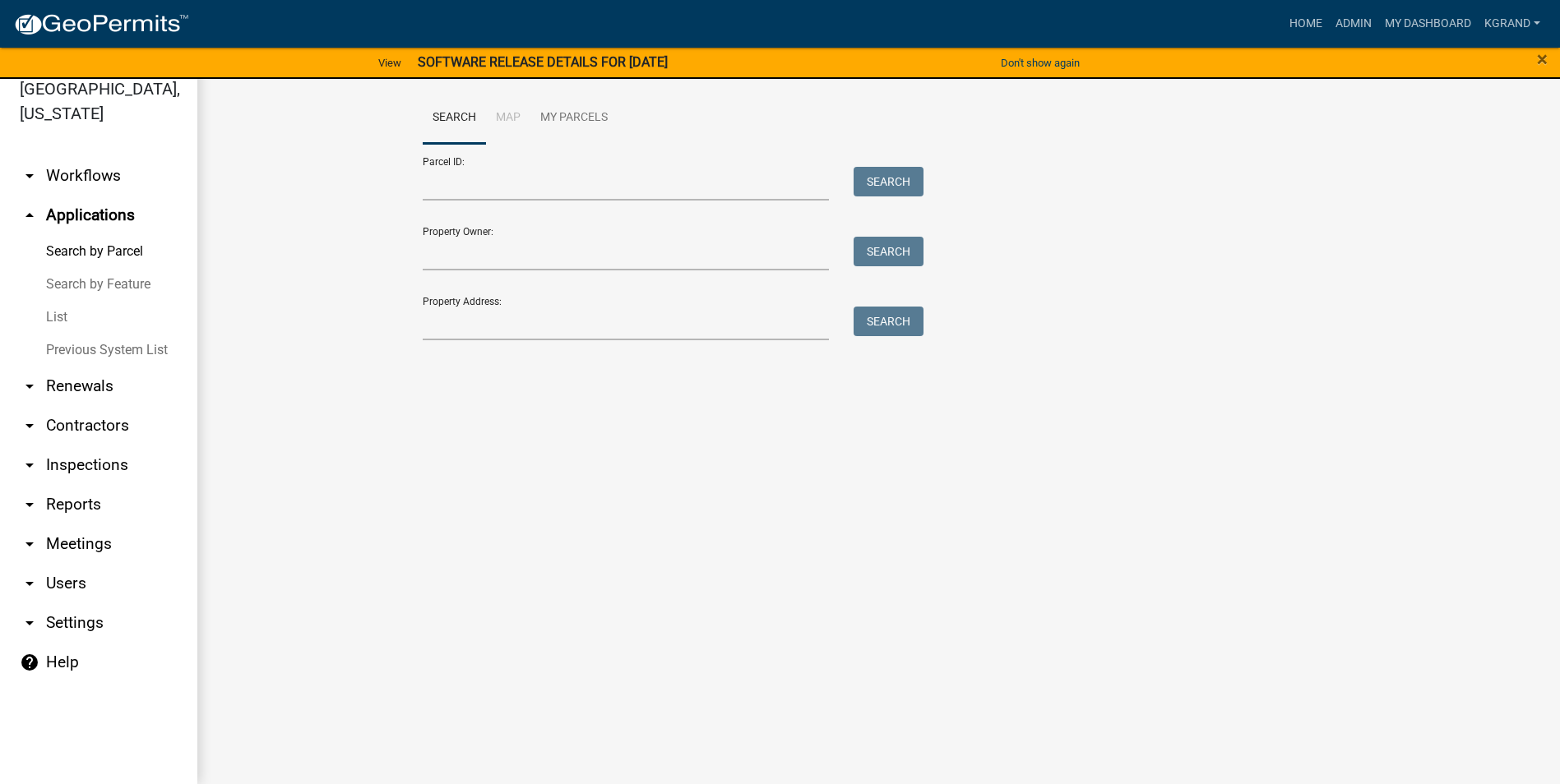
click at [54, 156] on link "arrow_drop_down Workflows" at bounding box center [98, 175] width 198 height 40
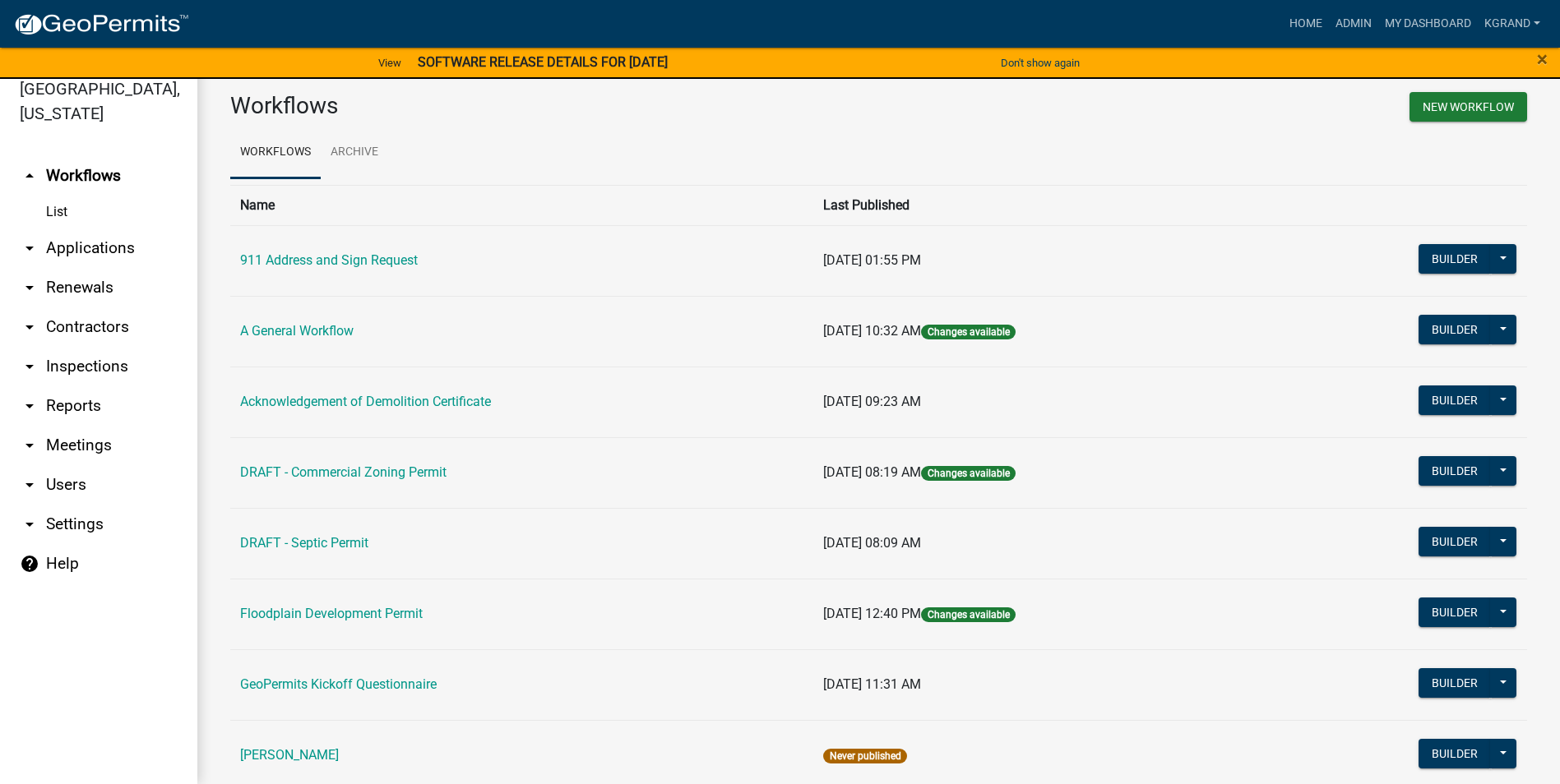
click at [46, 465] on link "arrow_drop_down Users" at bounding box center [98, 485] width 198 height 40
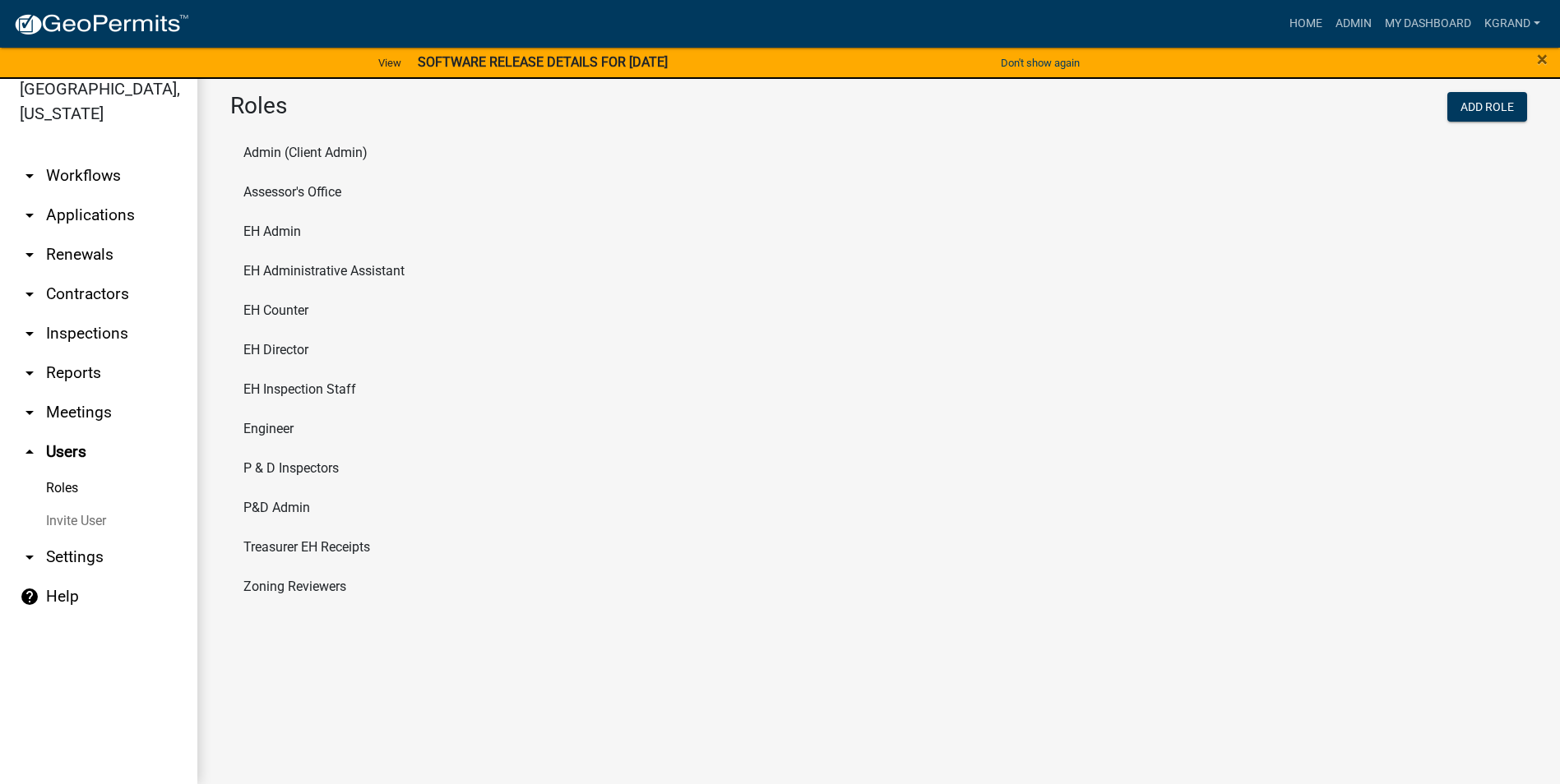
click at [54, 537] on link "arrow_drop_down Settings" at bounding box center [98, 557] width 198 height 40
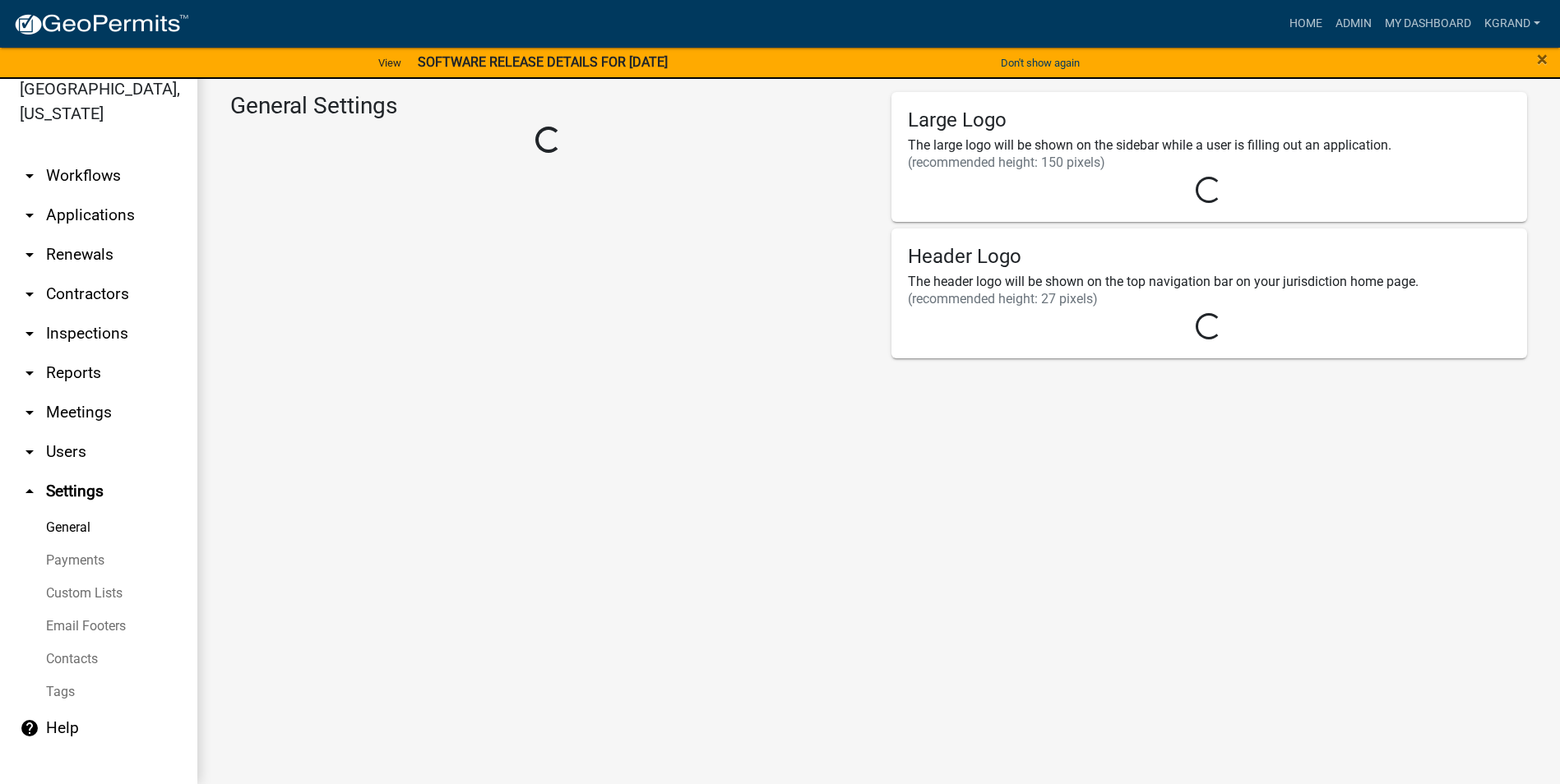
select select "IA"
select select "Central Standard Time"
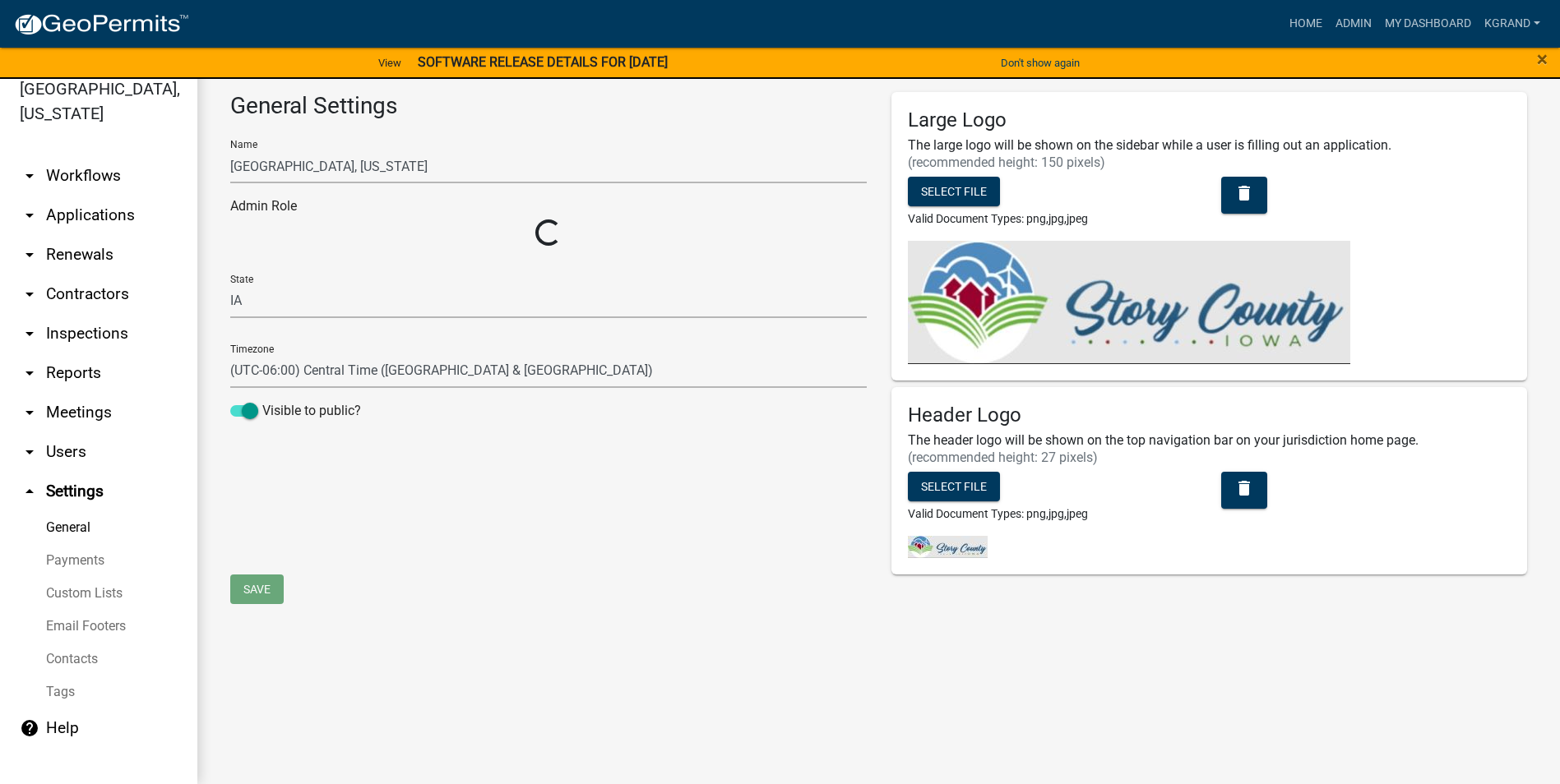
select select "03540cc7-cae6-4ec5-9df4-19164d3ec826"
click at [88, 544] on link "Payments" at bounding box center [98, 560] width 198 height 33
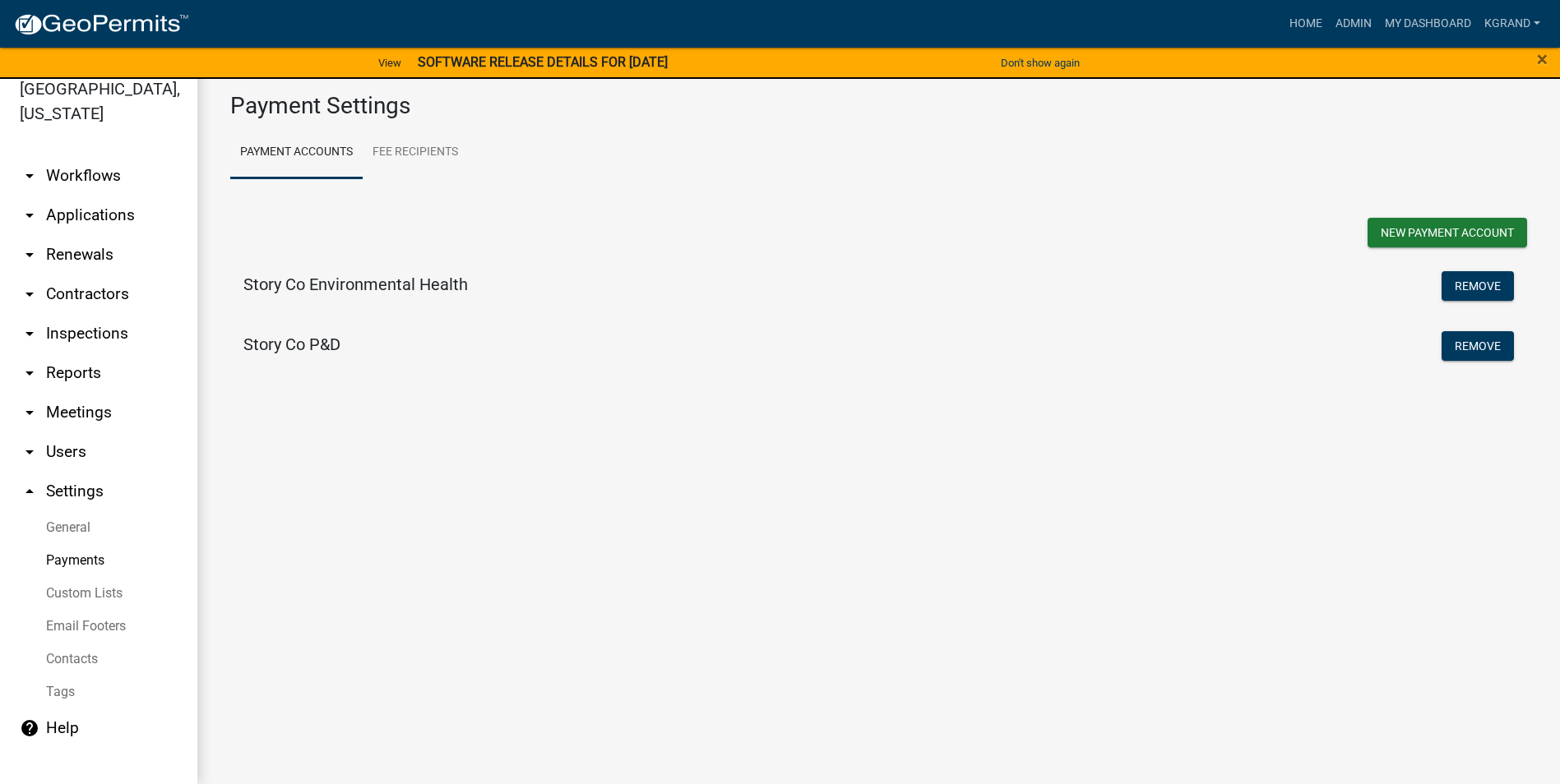
click at [86, 577] on link "Custom Lists" at bounding box center [98, 593] width 198 height 33
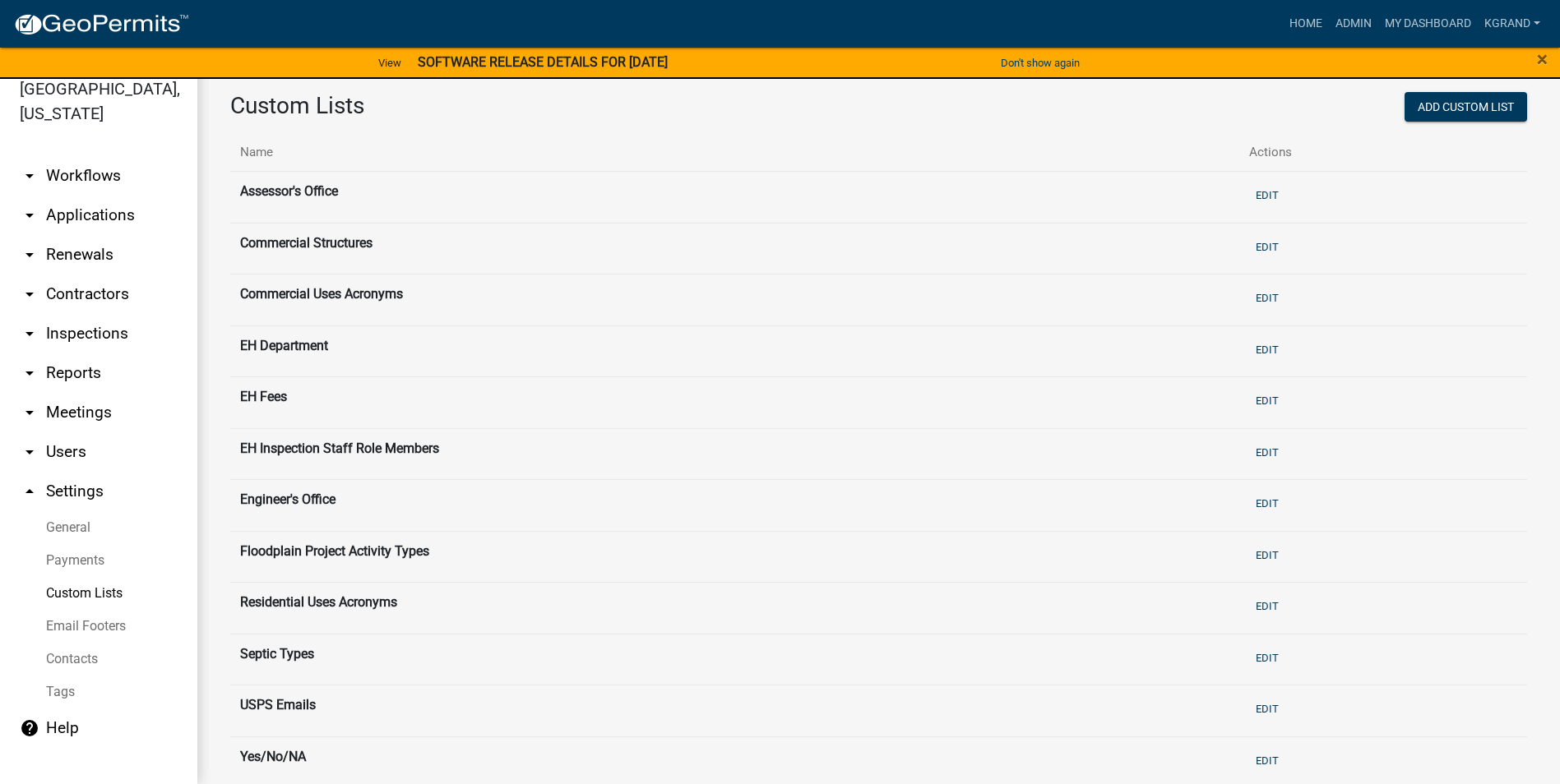
click at [68, 643] on link "Contacts" at bounding box center [98, 659] width 198 height 33
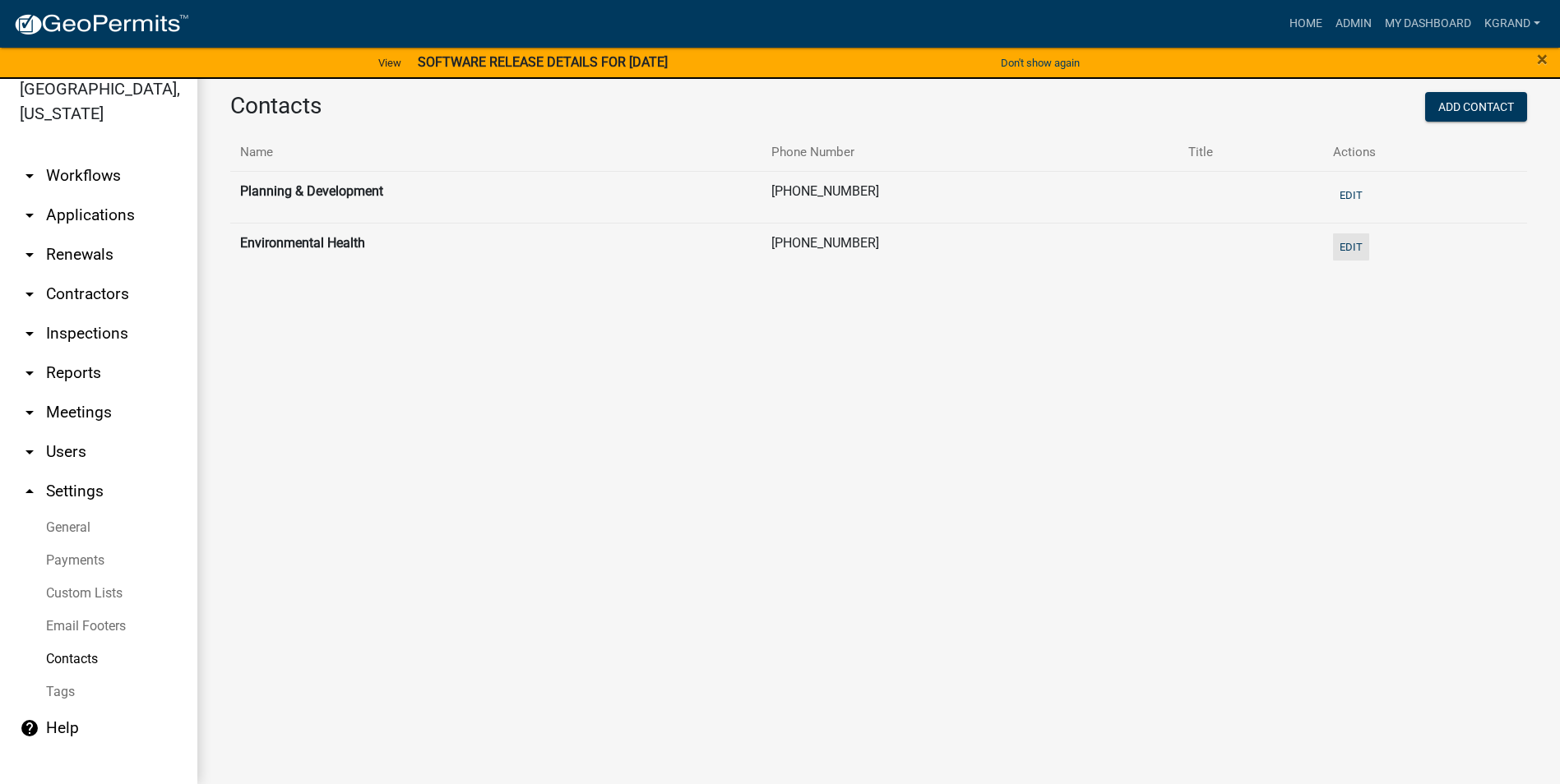
click at [1337, 247] on button "Edit" at bounding box center [1351, 247] width 36 height 27
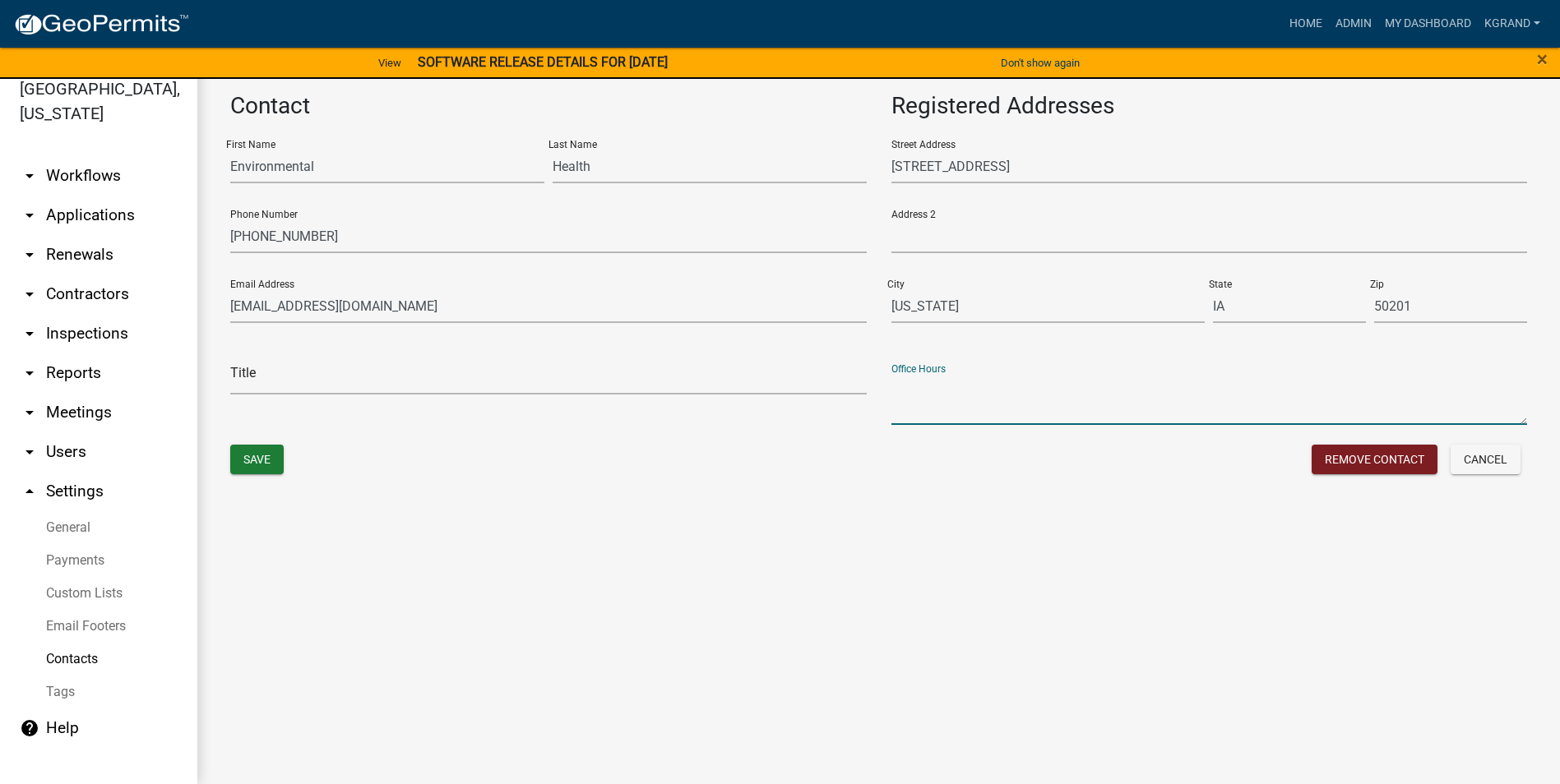
click at [930, 410] on textarea "Office Hours" at bounding box center [1209, 399] width 637 height 51
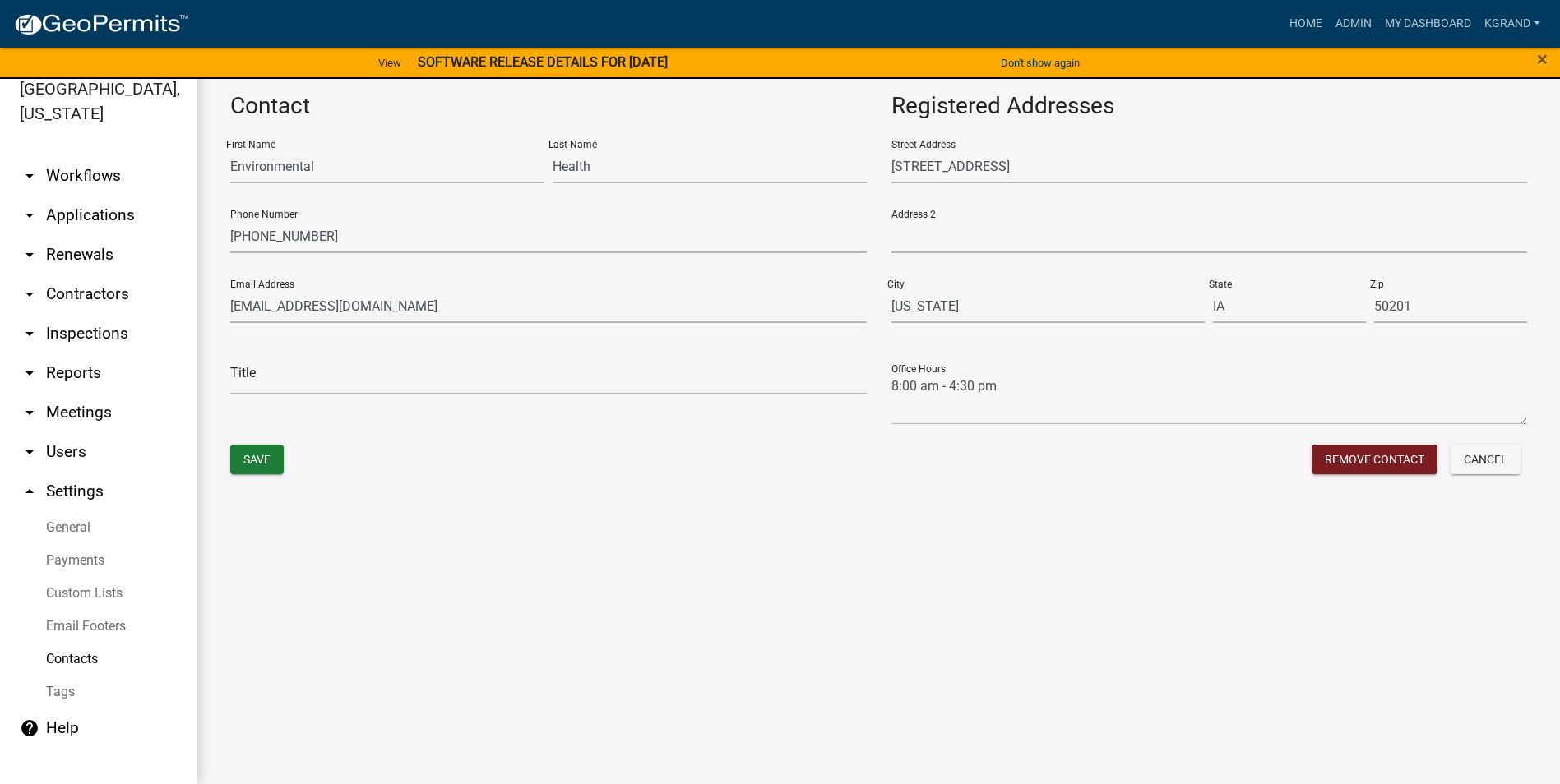
click at [889, 381] on div "Registered Addresses Street Address [STREET_ADDRESS][US_STATE][US_STATE] Office…" at bounding box center [1210, 265] width 661 height 346
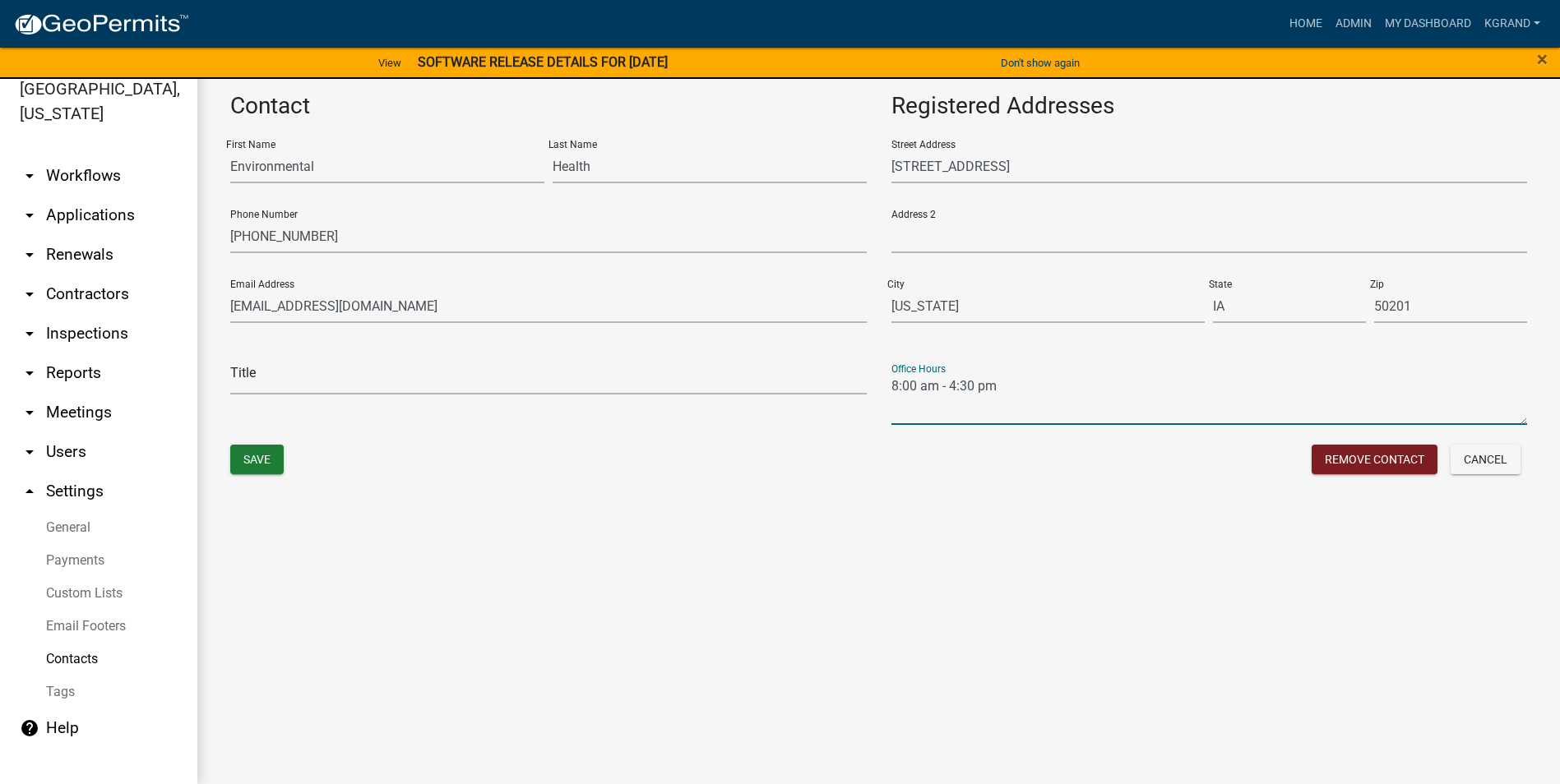
click at [892, 387] on textarea "8:00 am - 4:30 pm" at bounding box center [1209, 399] width 637 height 51
type textarea "M-F - 8:00 am - 4:30 pm"
click at [262, 459] on button "Save" at bounding box center [257, 459] width 53 height 30
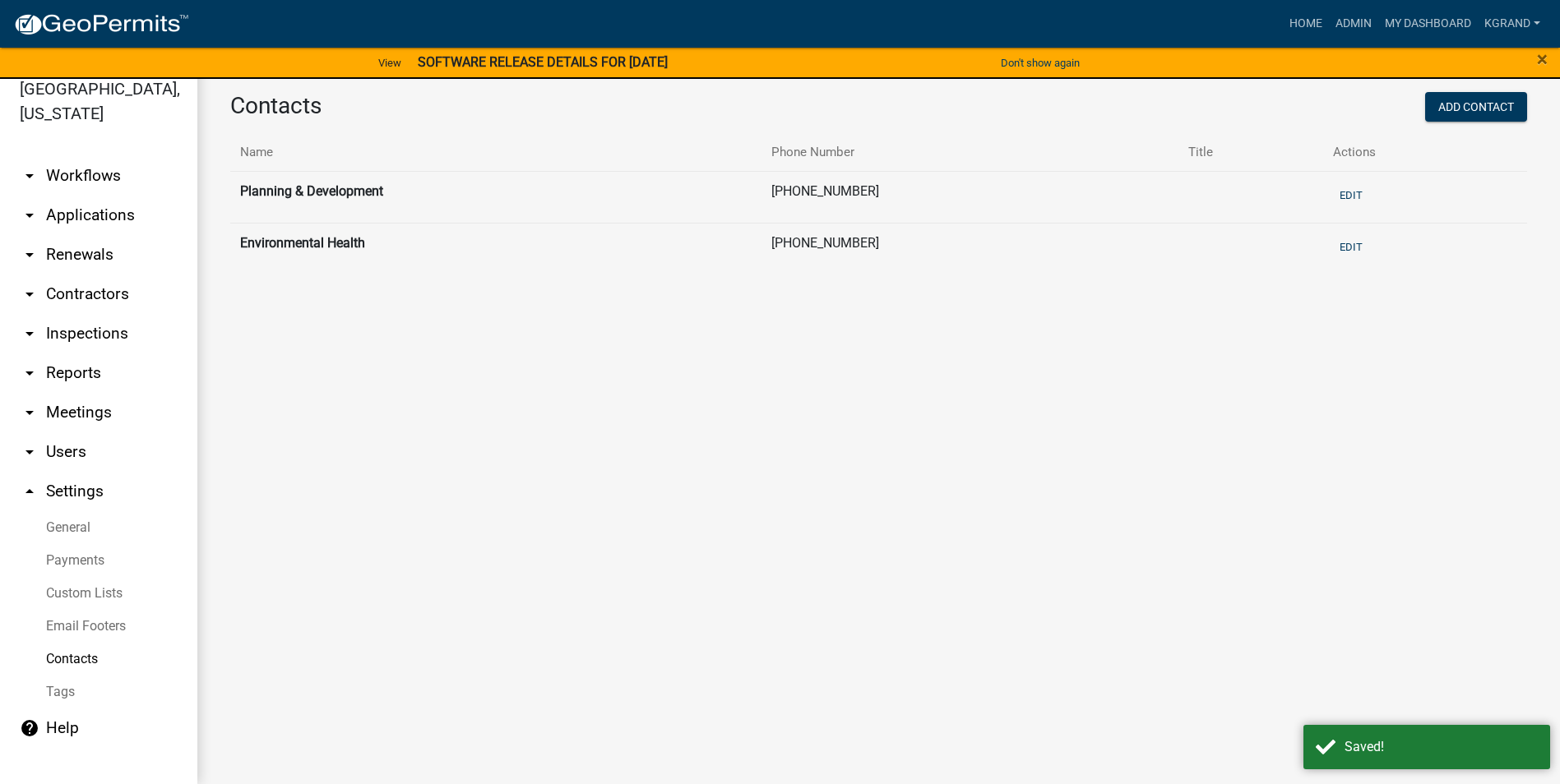
click at [91, 196] on link "arrow_drop_down Applications" at bounding box center [98, 215] width 198 height 40
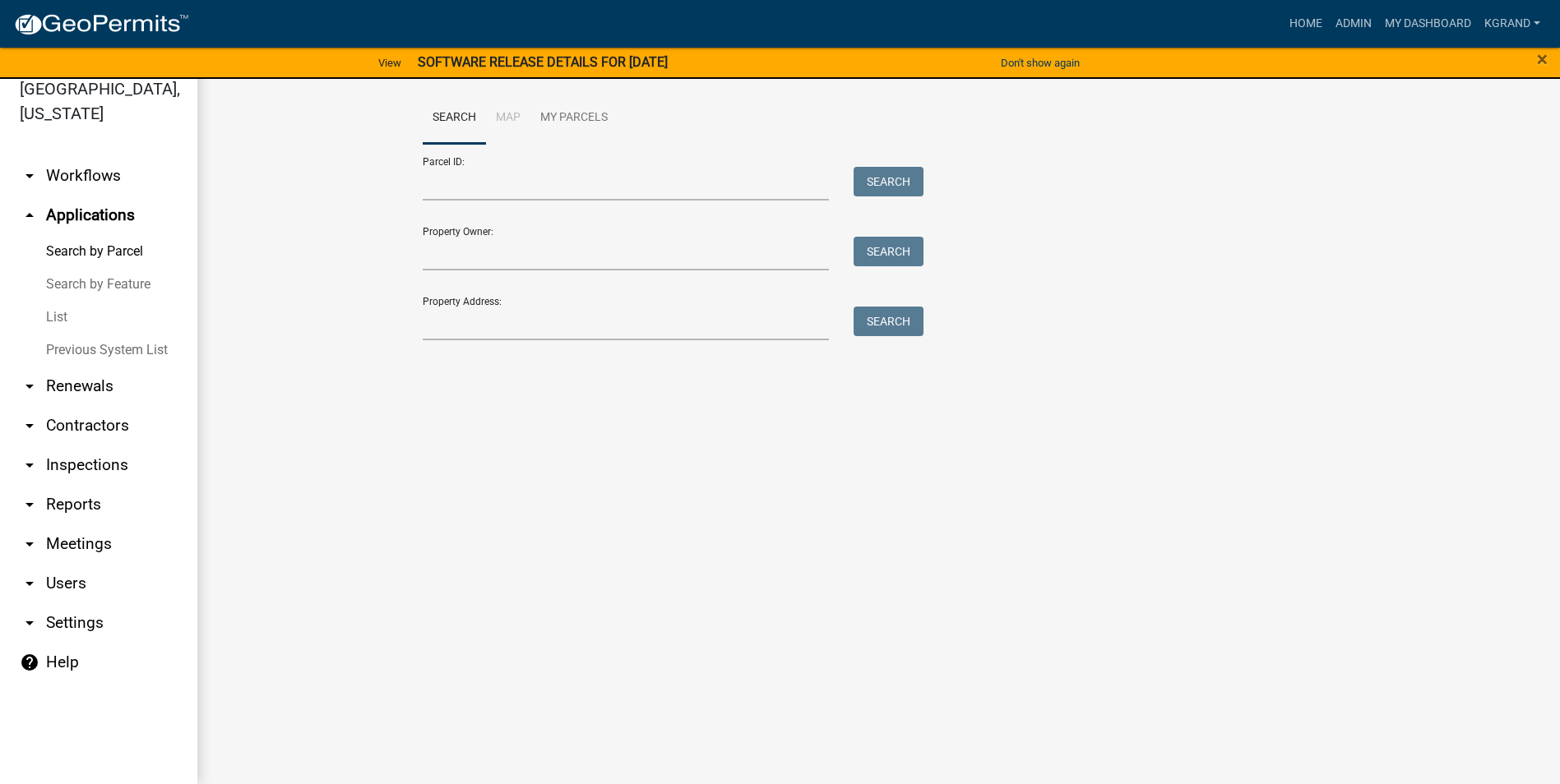
click at [56, 301] on link "List" at bounding box center [98, 317] width 198 height 33
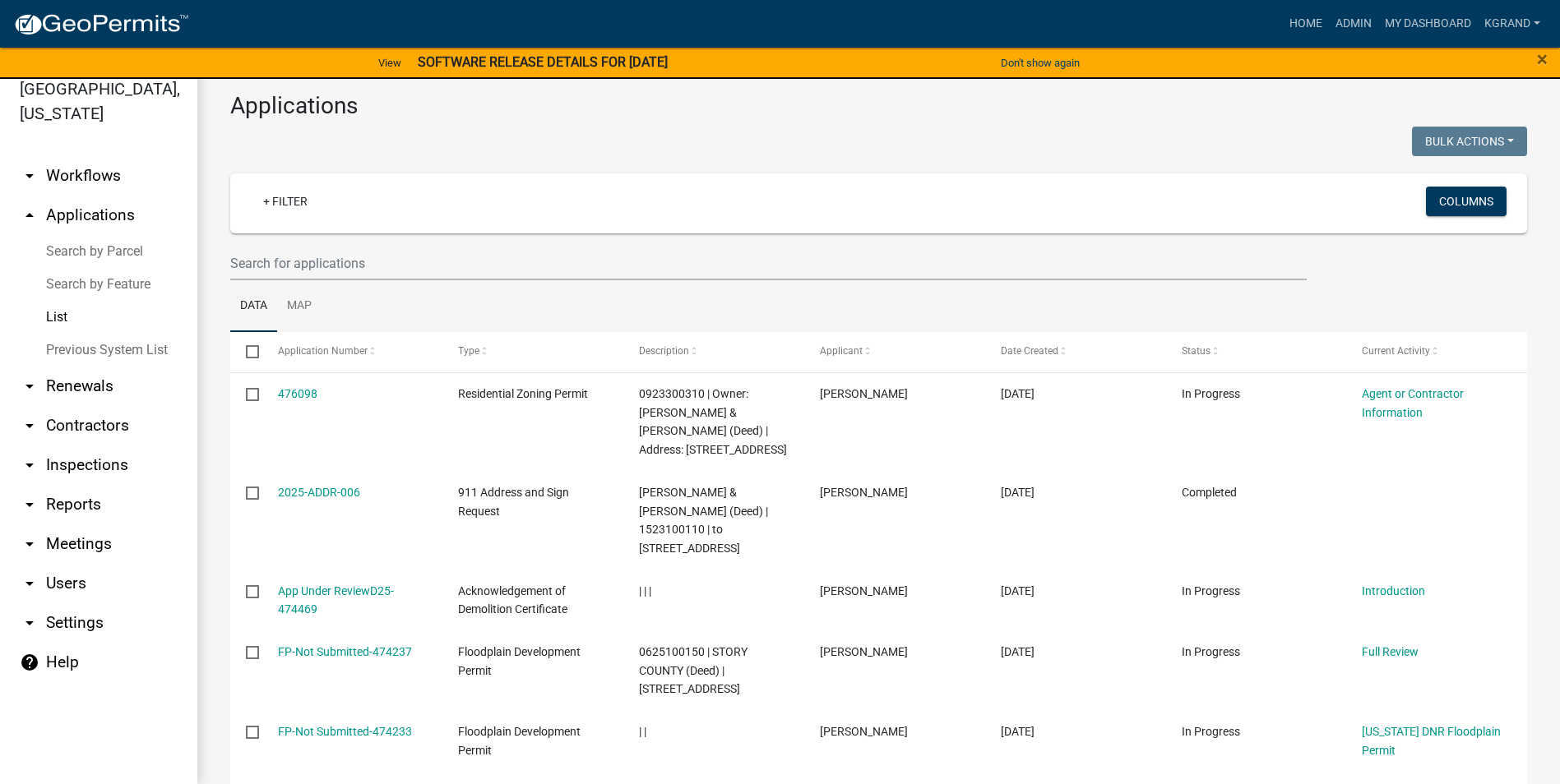
click at [126, 334] on link "Previous System List" at bounding box center [98, 350] width 198 height 33
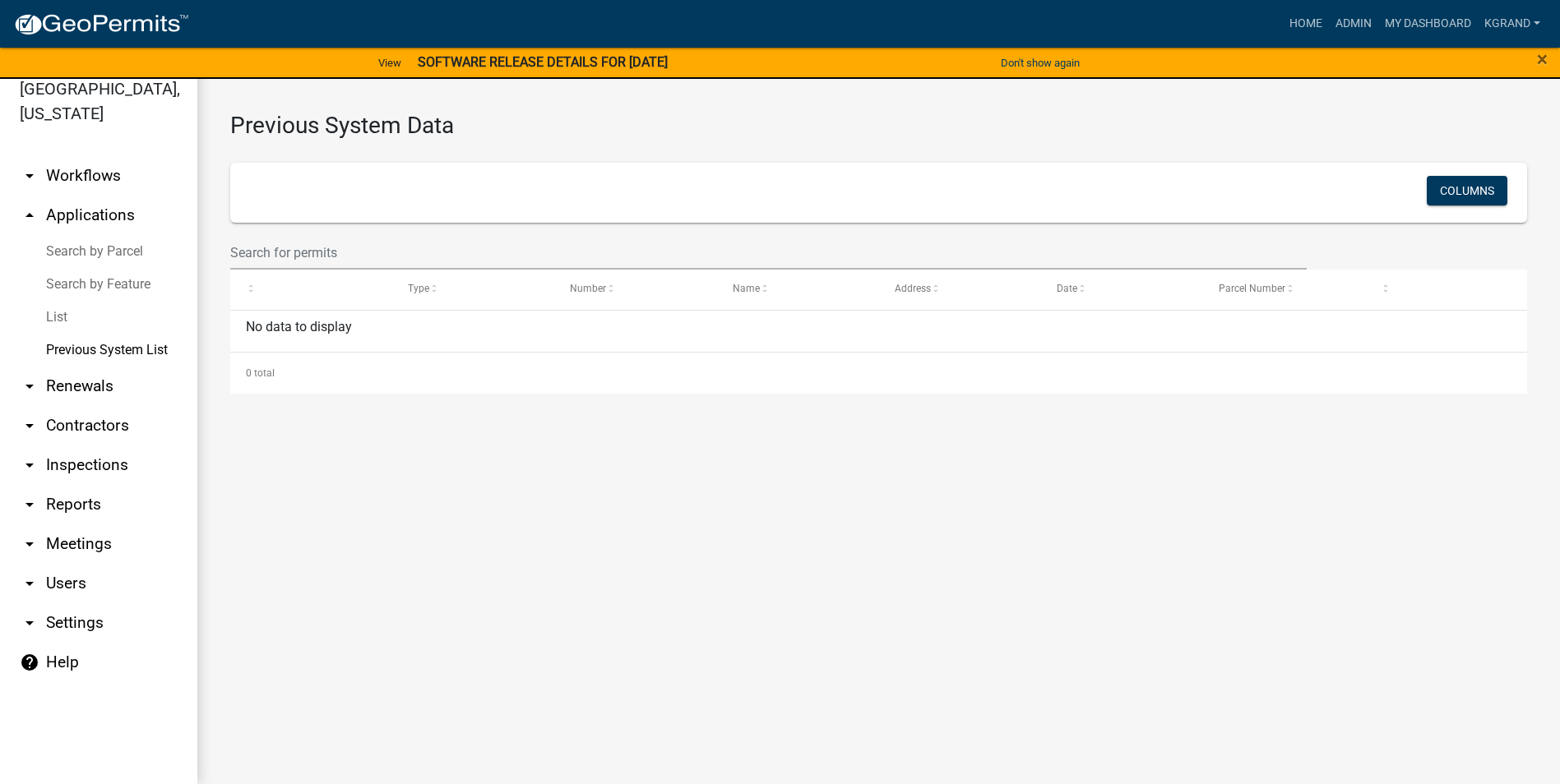
click at [92, 268] on link "Search by Feature" at bounding box center [98, 284] width 198 height 33
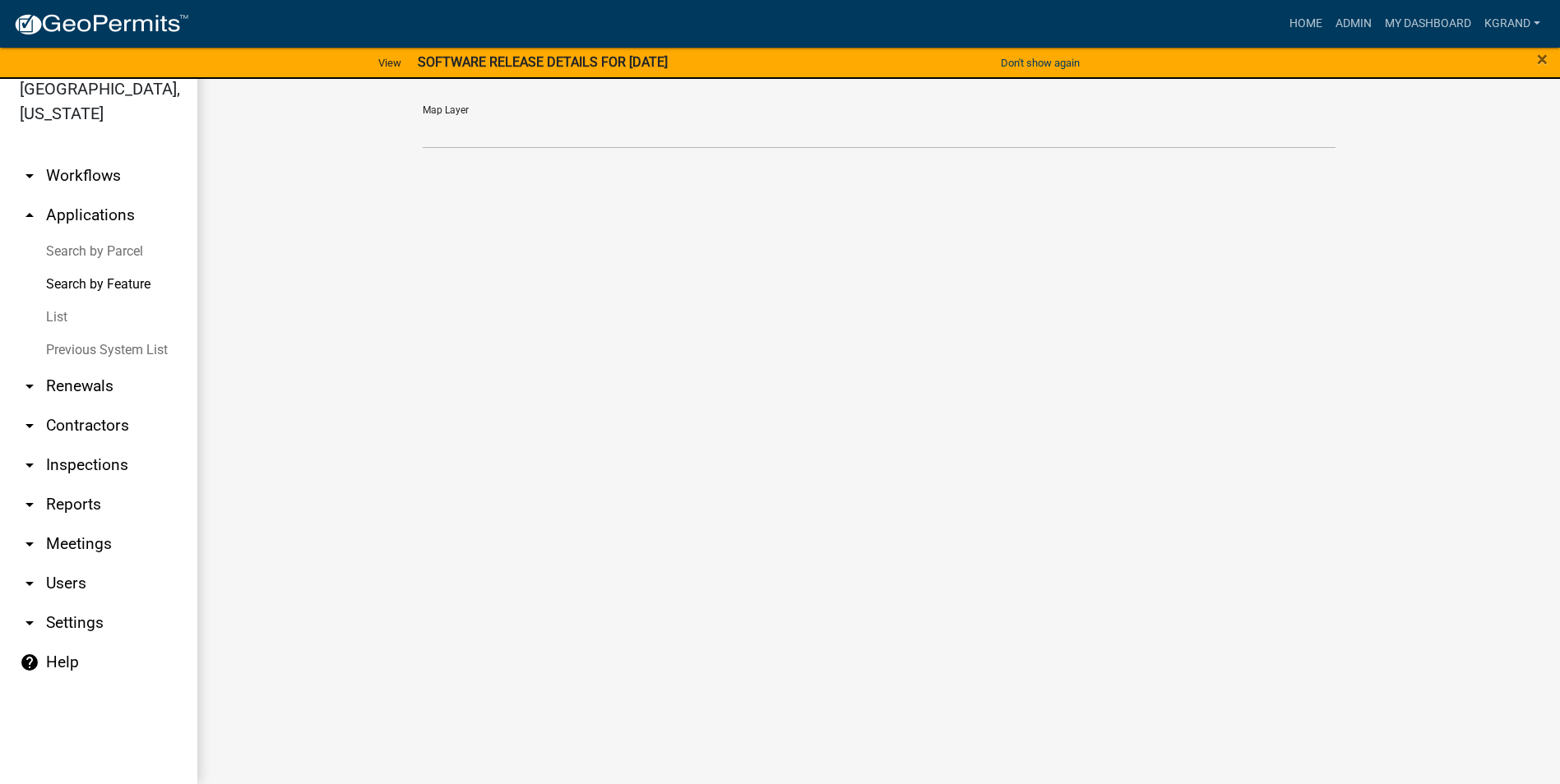
click at [64, 603] on link "arrow_drop_down Settings" at bounding box center [98, 623] width 198 height 40
select select "IA"
select select "Central Standard Time"
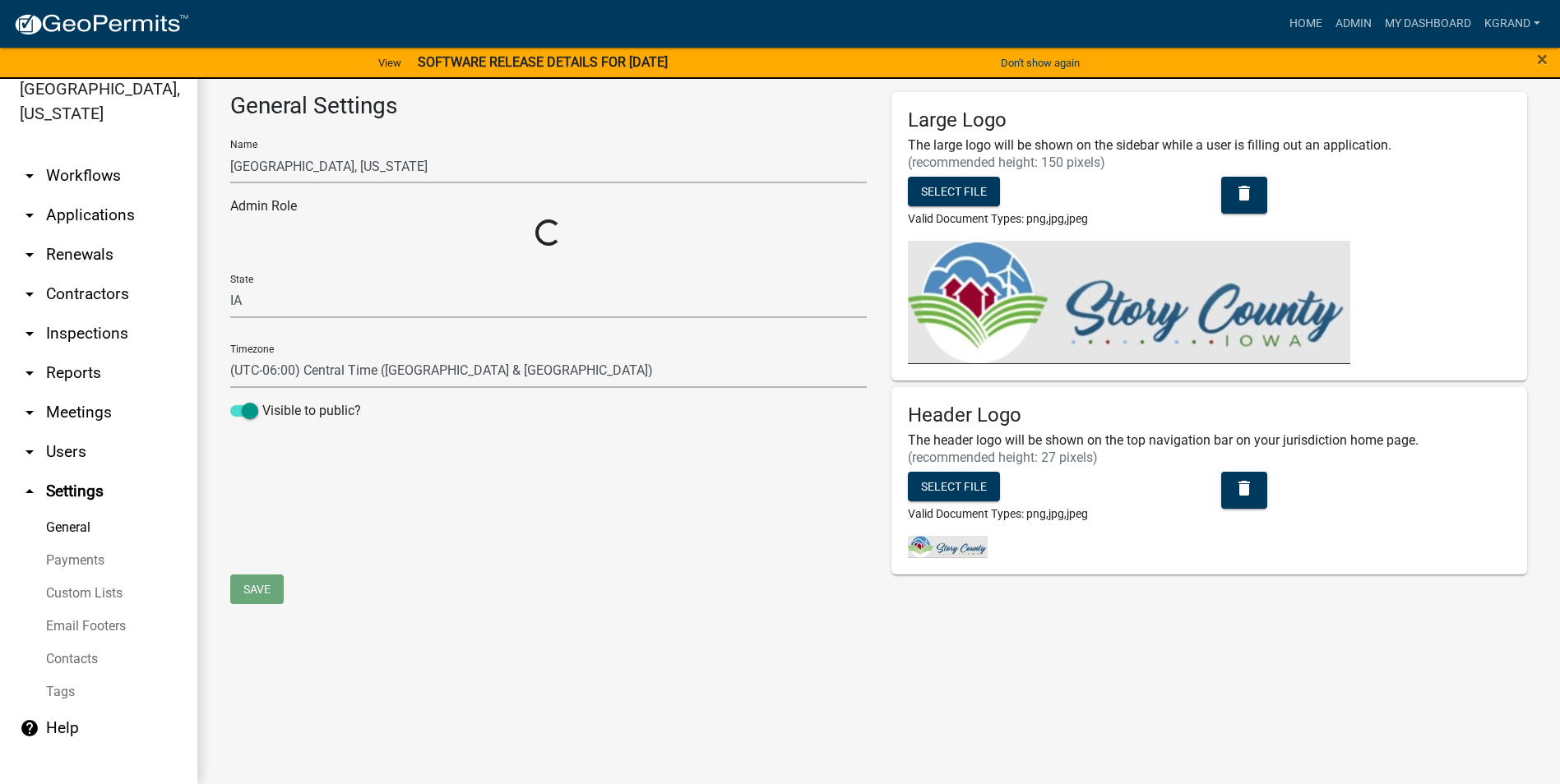
select select "03540cc7-cae6-4ec5-9df4-19164d3ec826"
click at [58, 676] on link "Tags" at bounding box center [98, 692] width 198 height 33
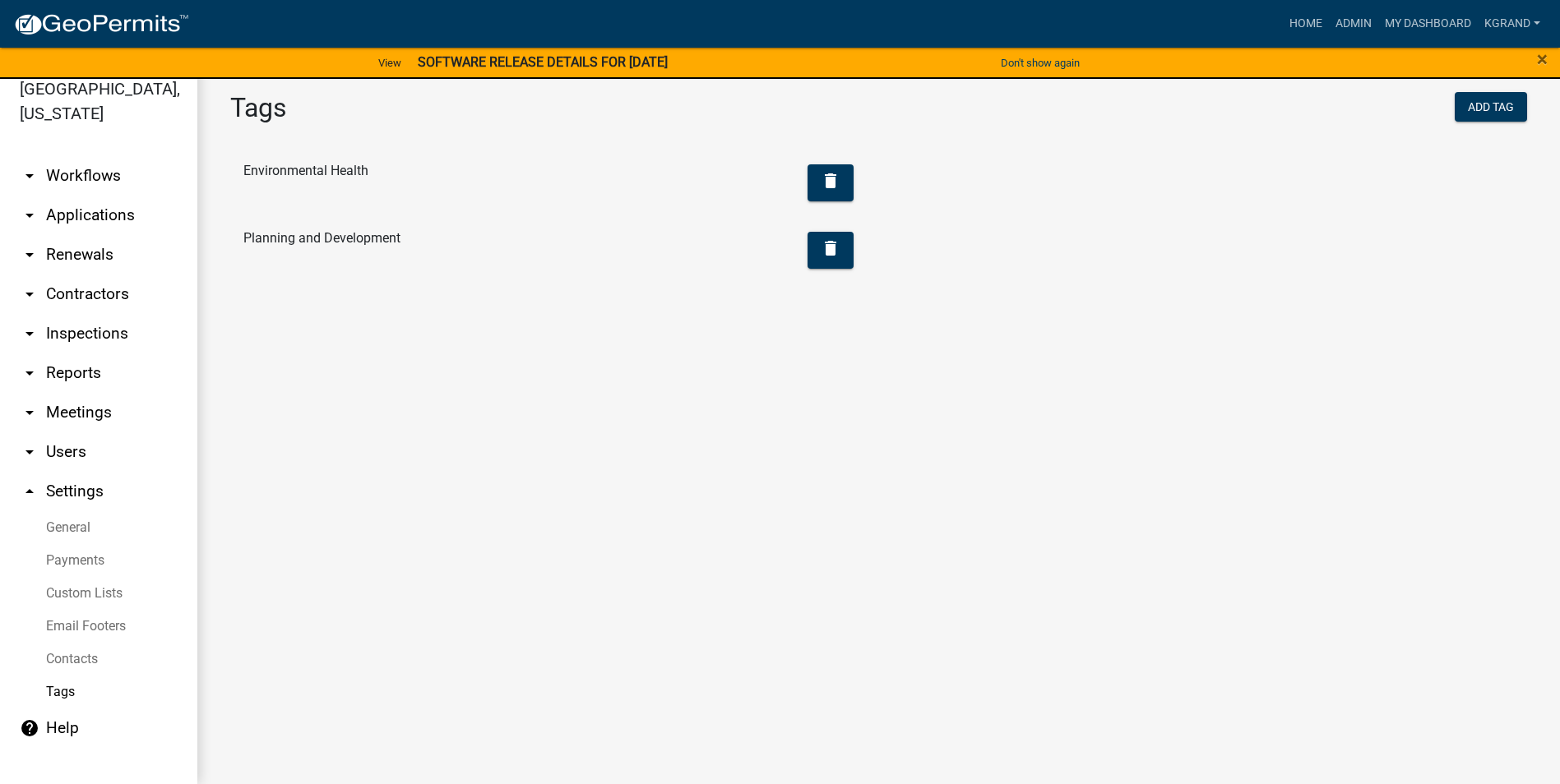
click at [77, 432] on link "arrow_drop_down Users" at bounding box center [98, 452] width 198 height 40
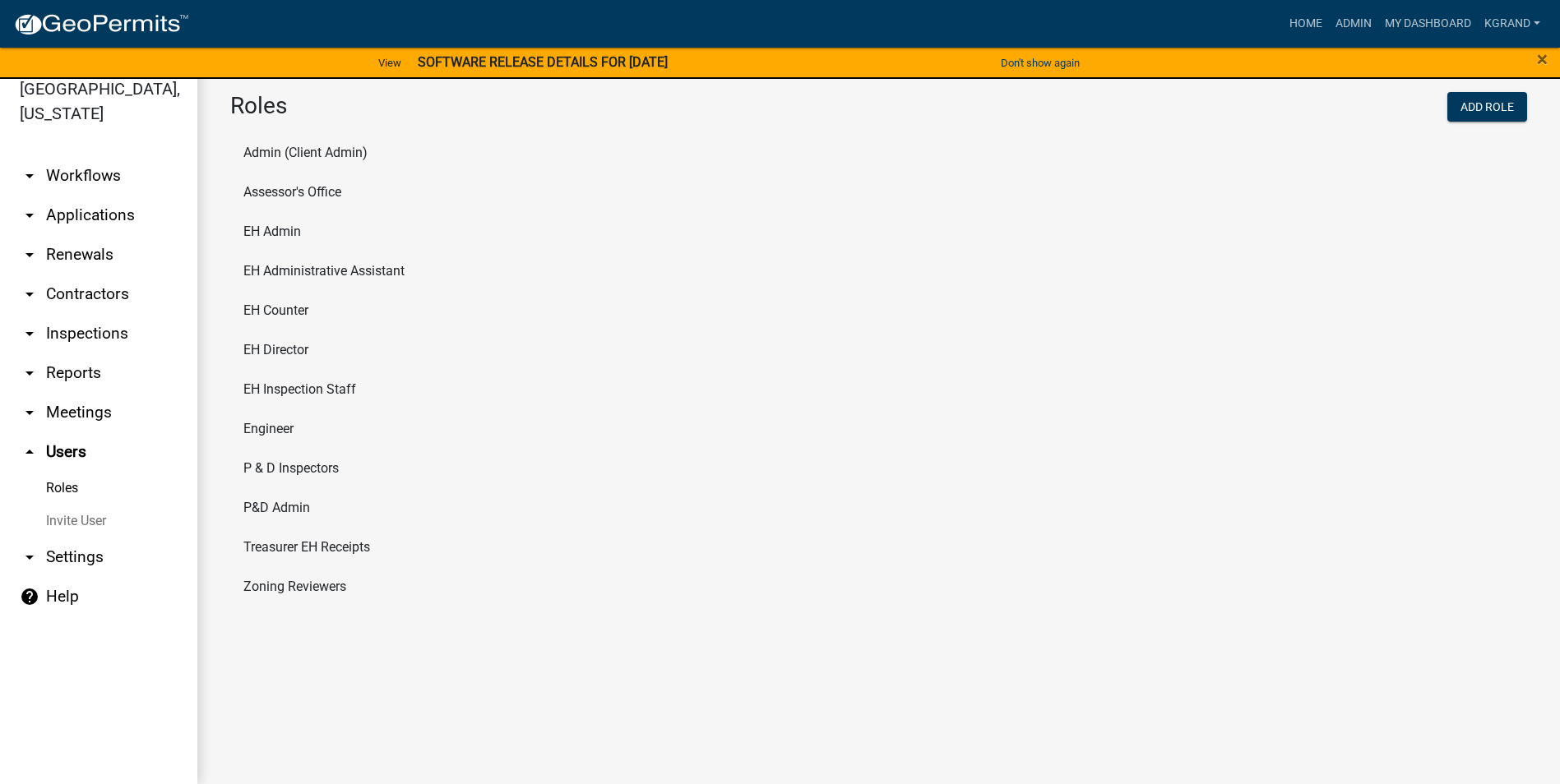
click at [69, 472] on link "Roles" at bounding box center [98, 488] width 198 height 33
click at [247, 309] on li "EH Counter" at bounding box center [879, 310] width 1297 height 40
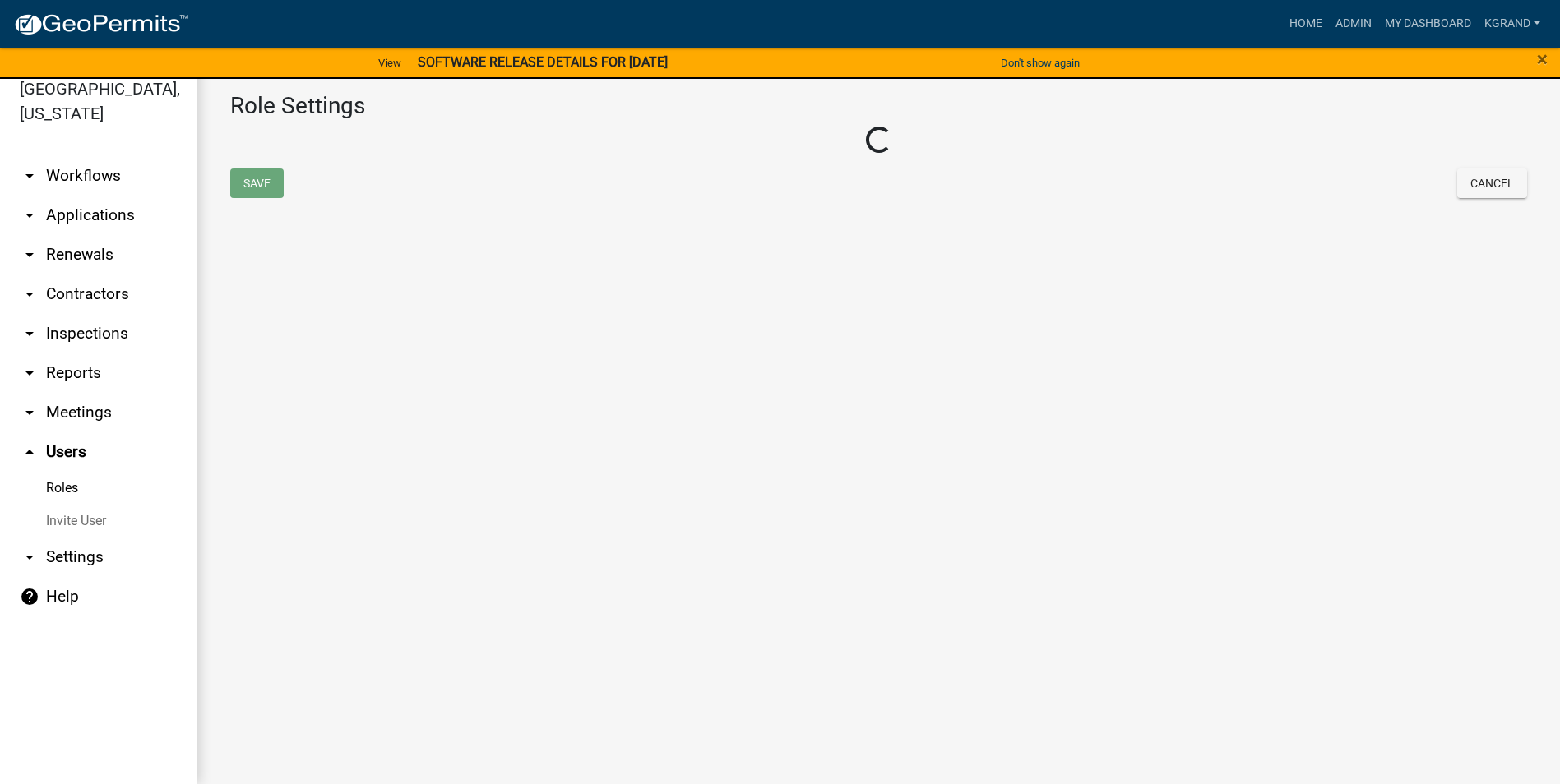
select select "5: purple"
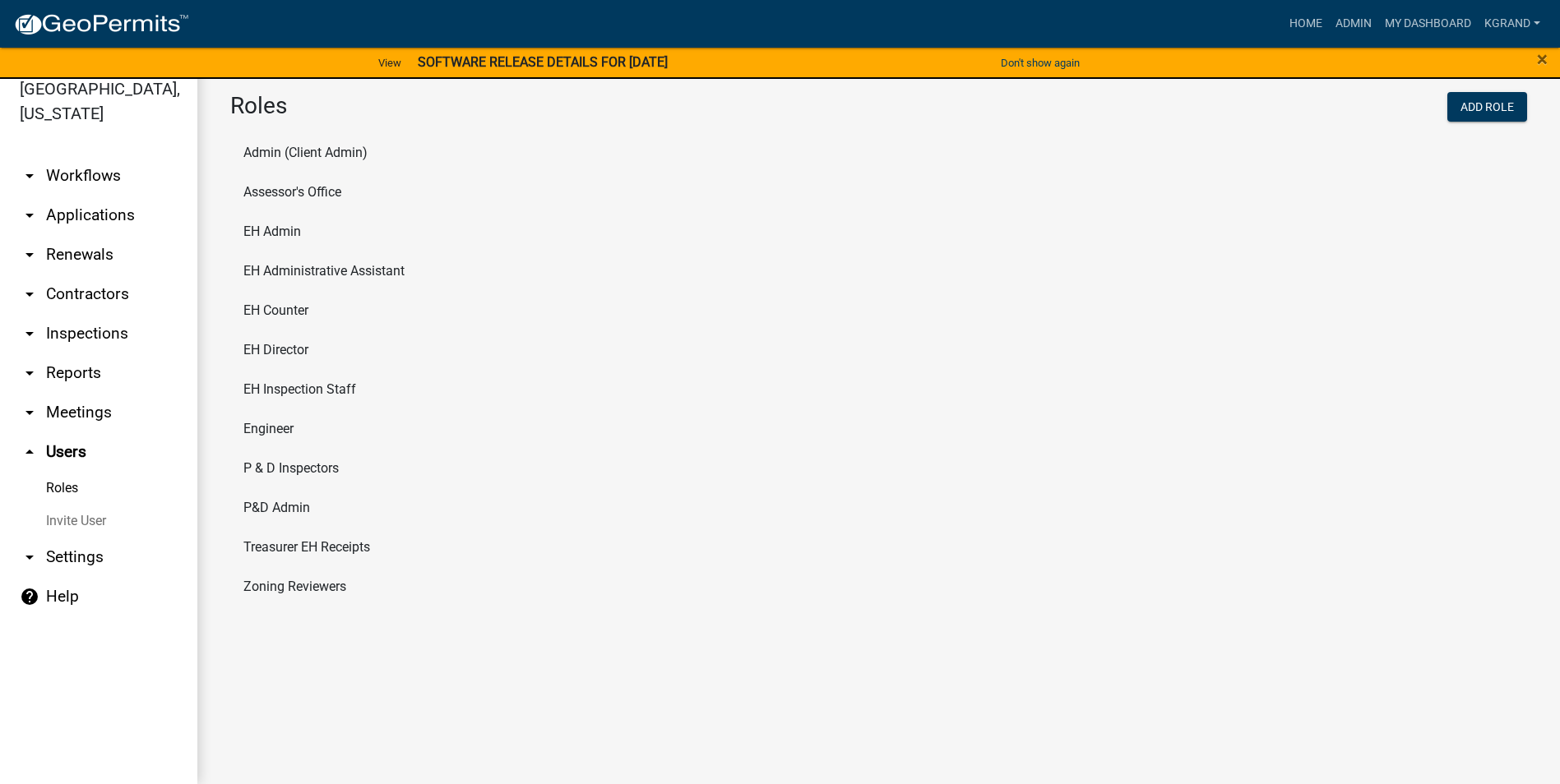
click at [272, 304] on li "EH Counter" at bounding box center [879, 310] width 1297 height 40
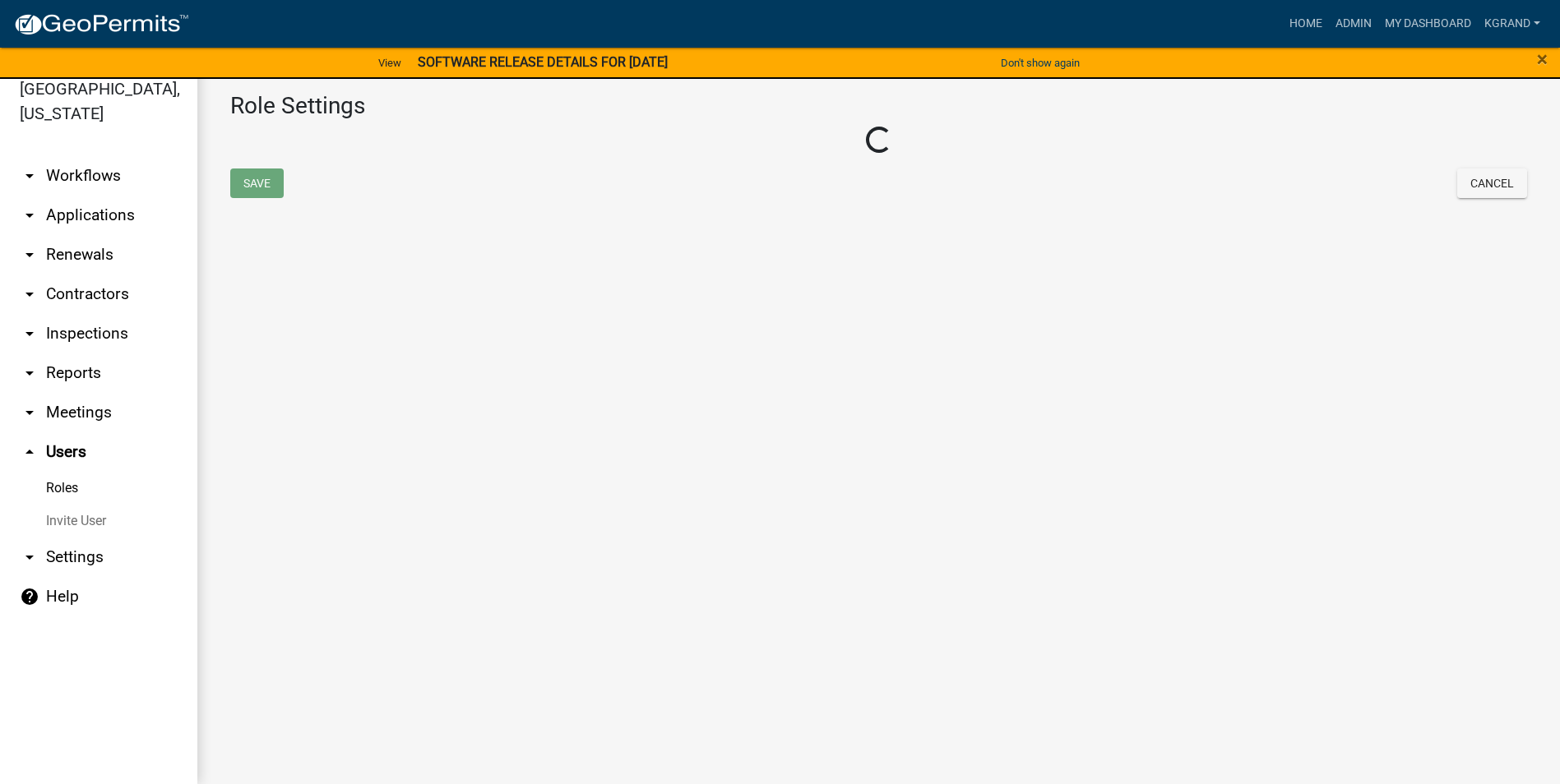
select select "5: purple"
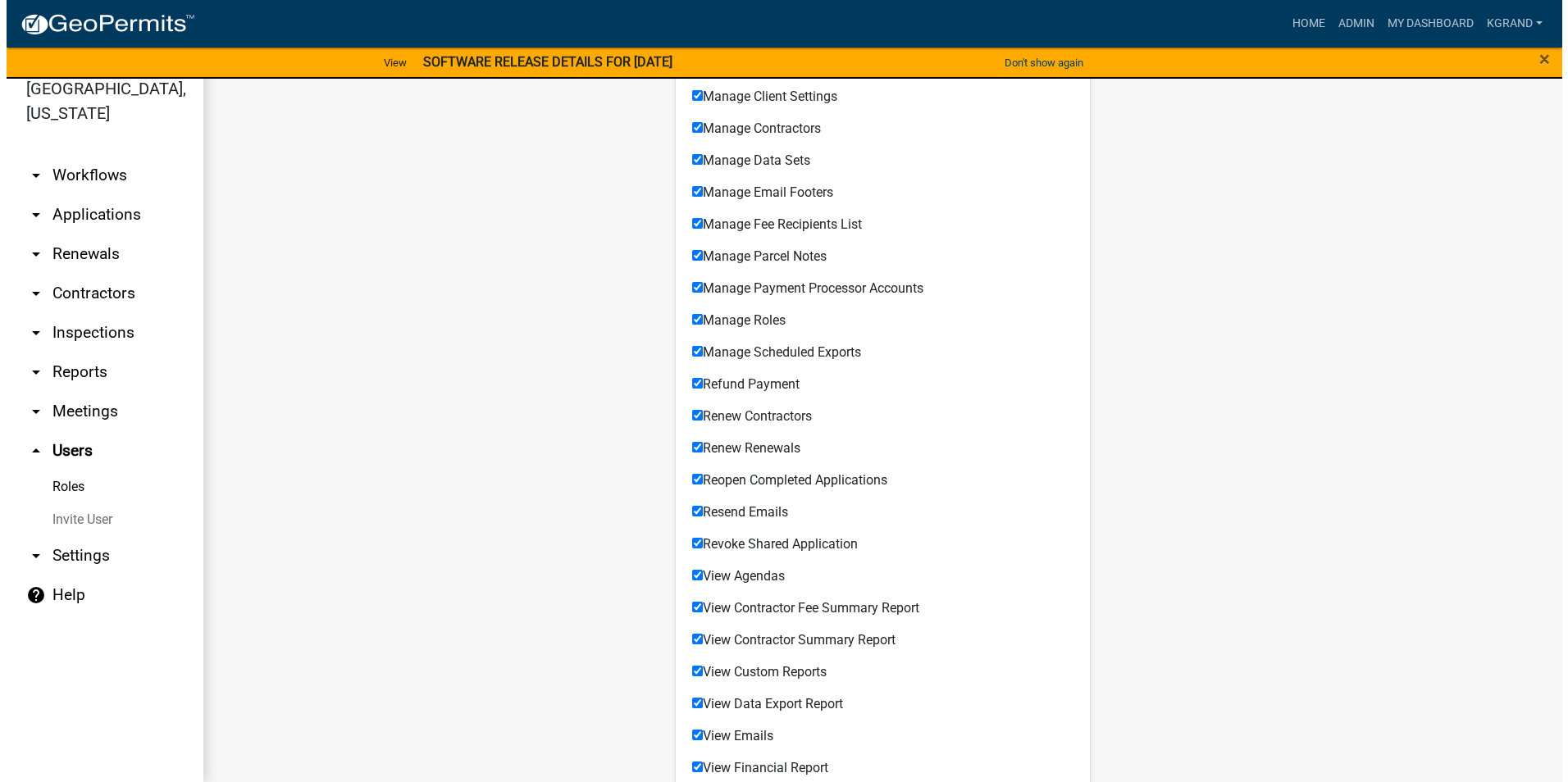
scroll to position [1261, 0]
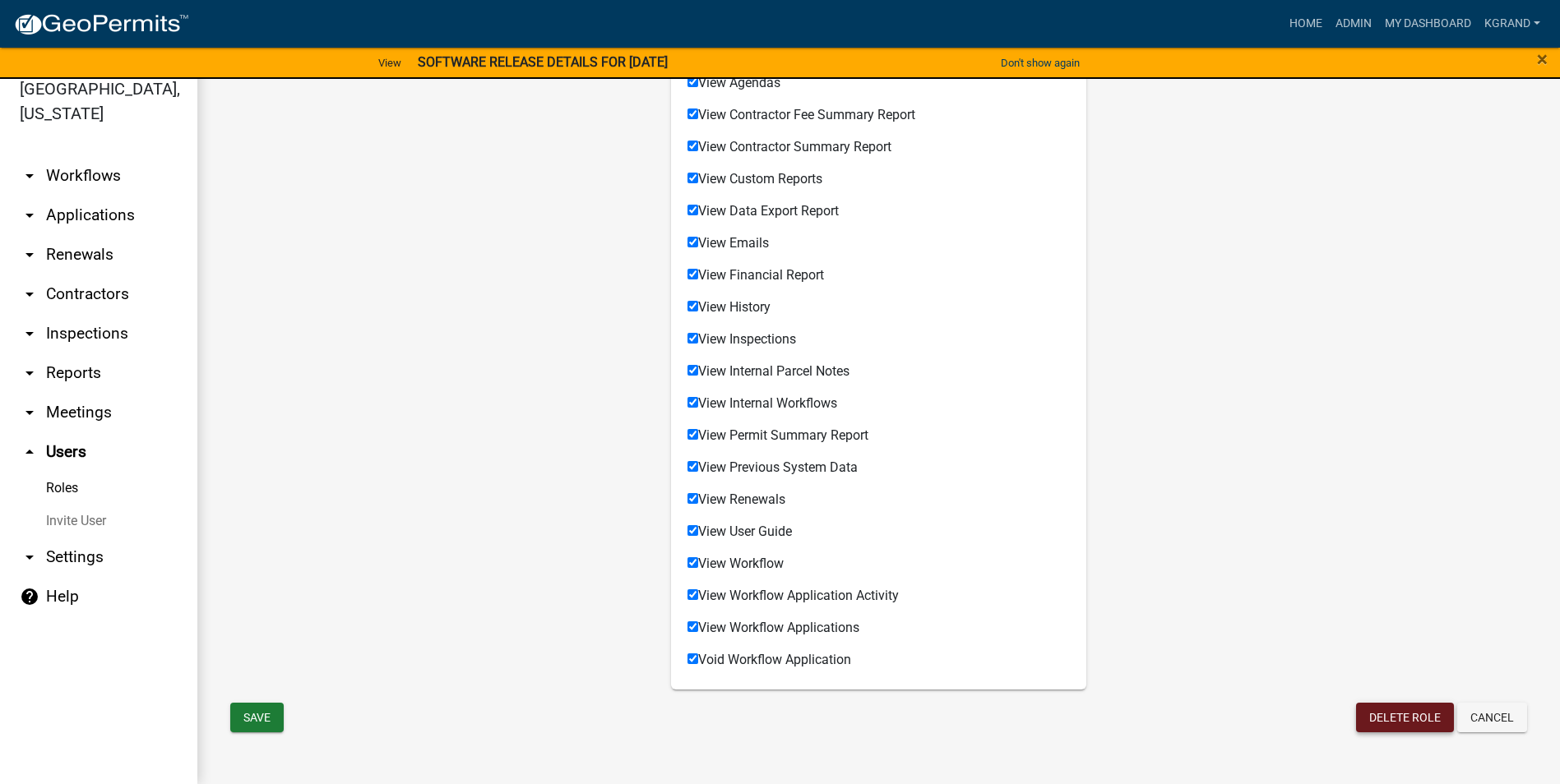
click at [1372, 717] on button "Delete Role" at bounding box center [1405, 717] width 98 height 30
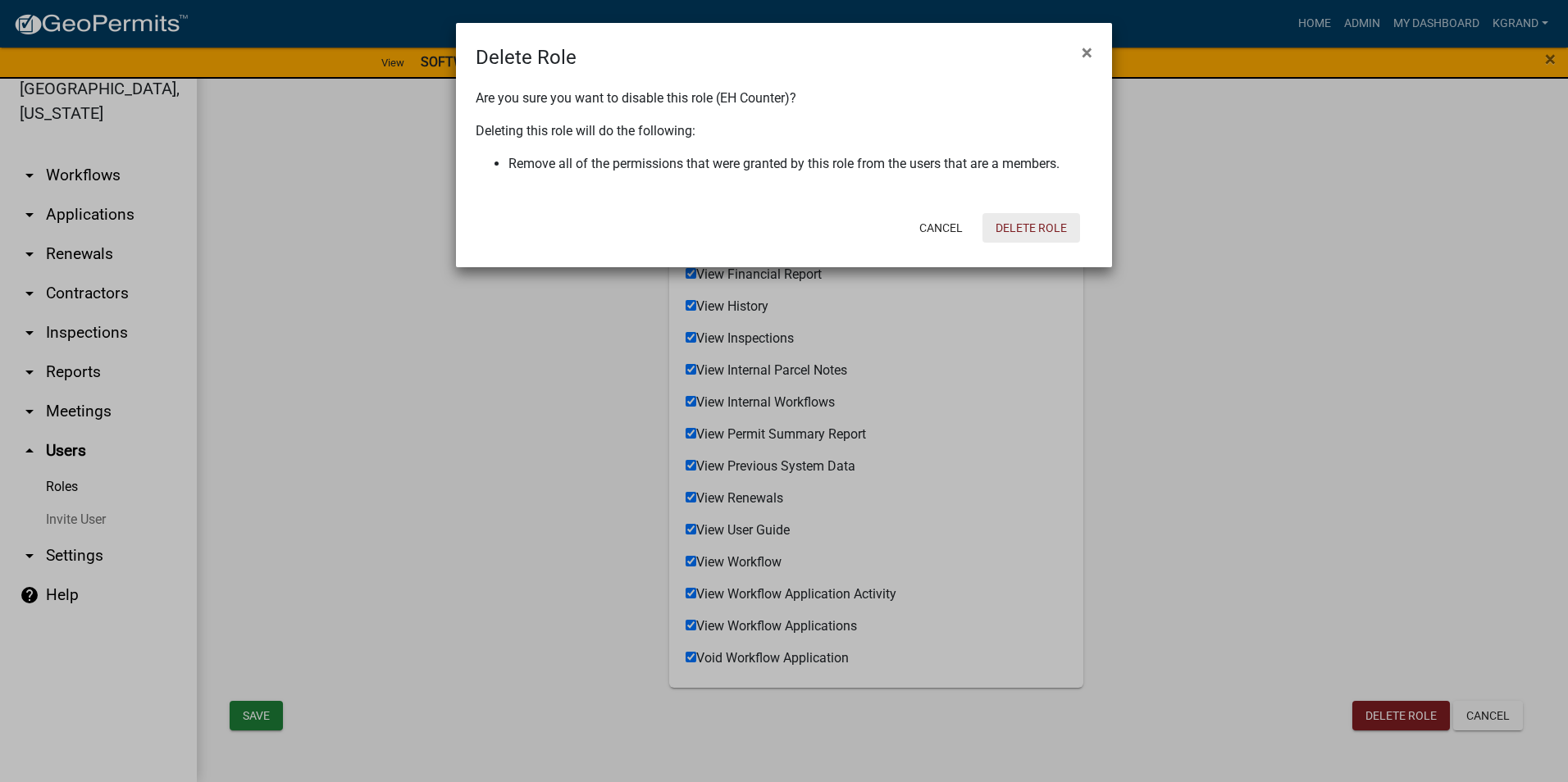
click at [1044, 228] on button "Delete Role" at bounding box center [1030, 227] width 97 height 30
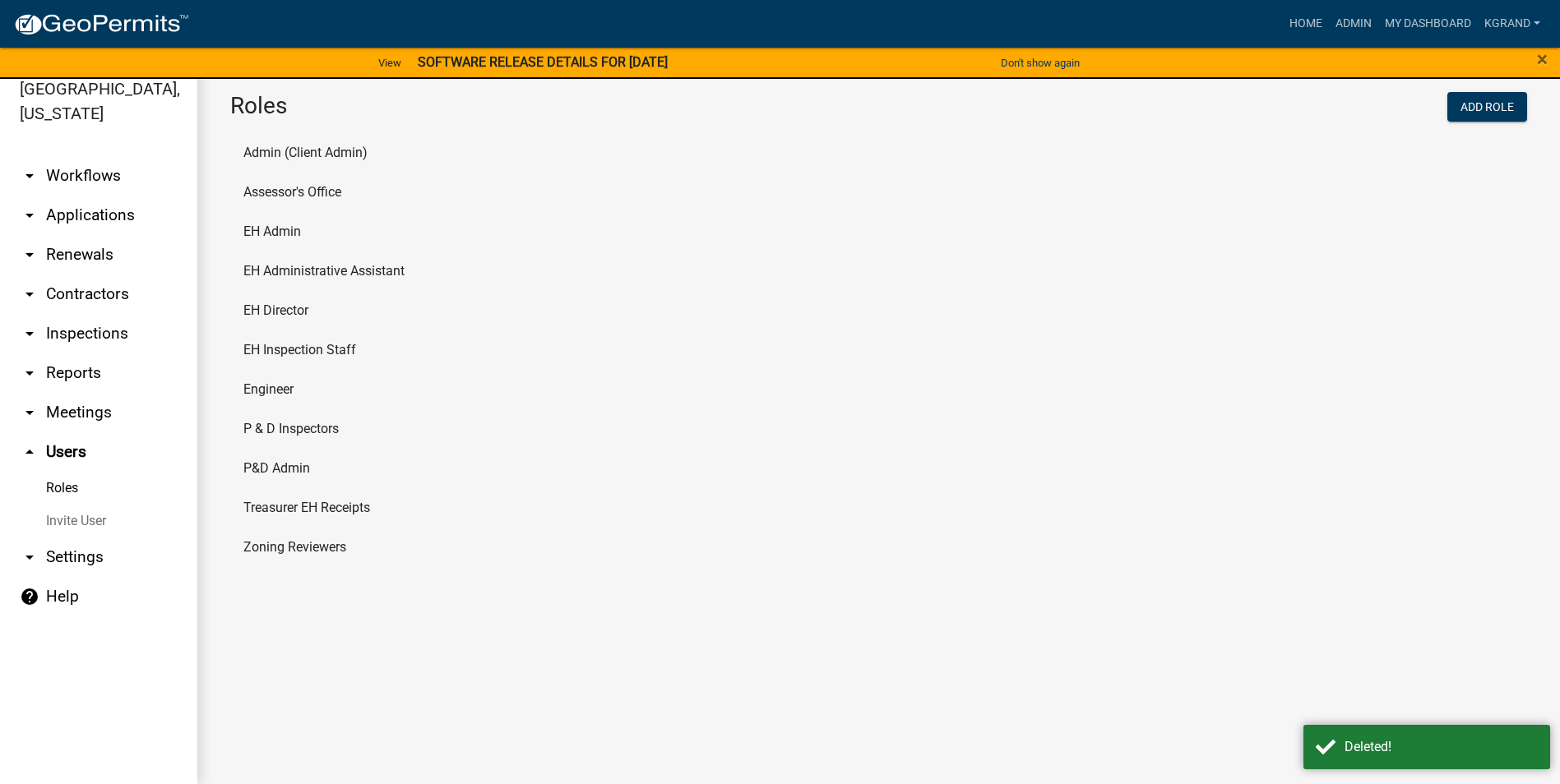
click at [508, 744] on main "Roles Add Role Admin (Client Admin) Assessor's Office EH Admin EH Administrativ…" at bounding box center [878, 422] width 1362 height 726
click at [279, 469] on li "P&D Admin" at bounding box center [879, 469] width 1297 height 40
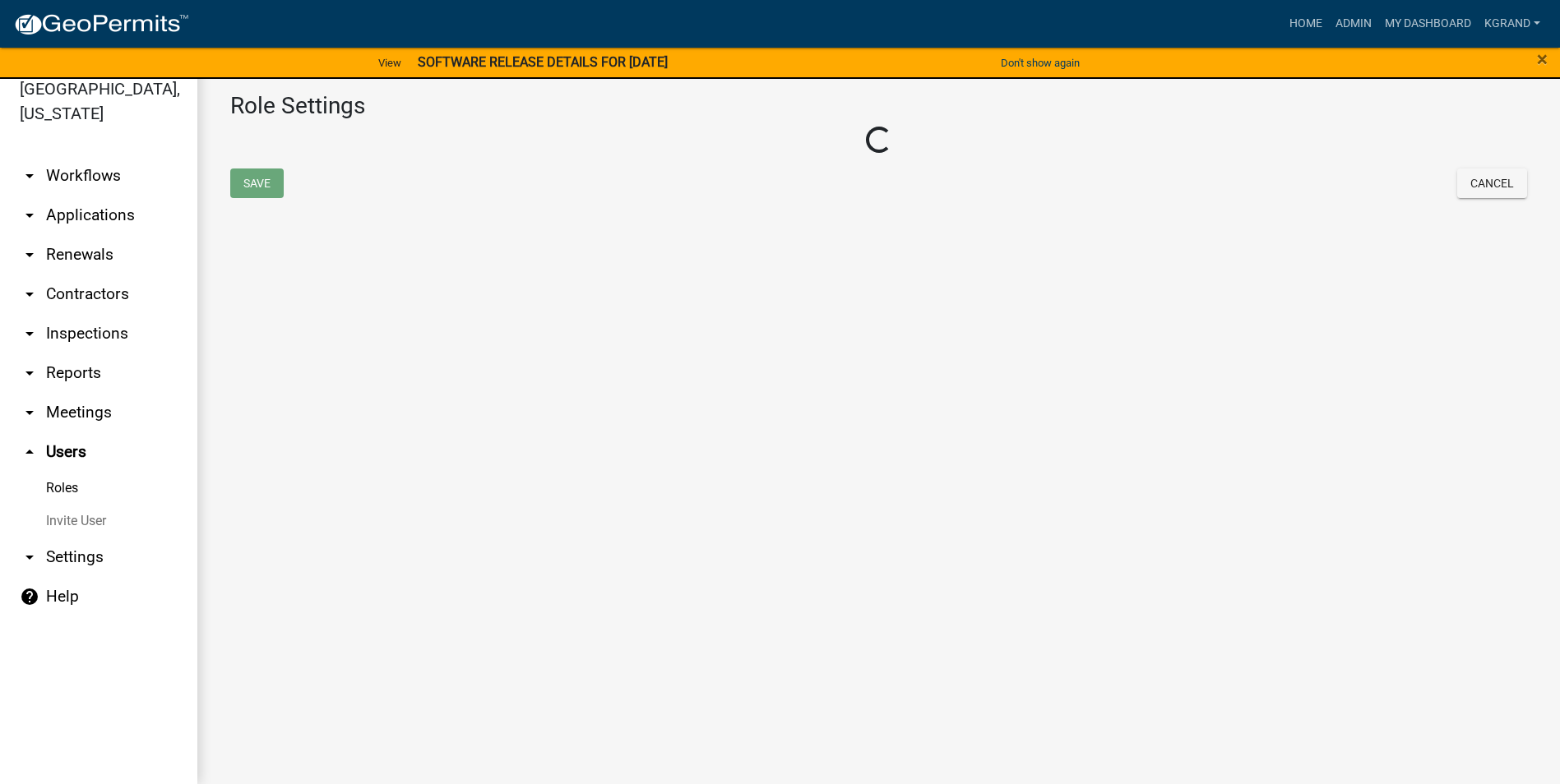
select select "8: light-yellow"
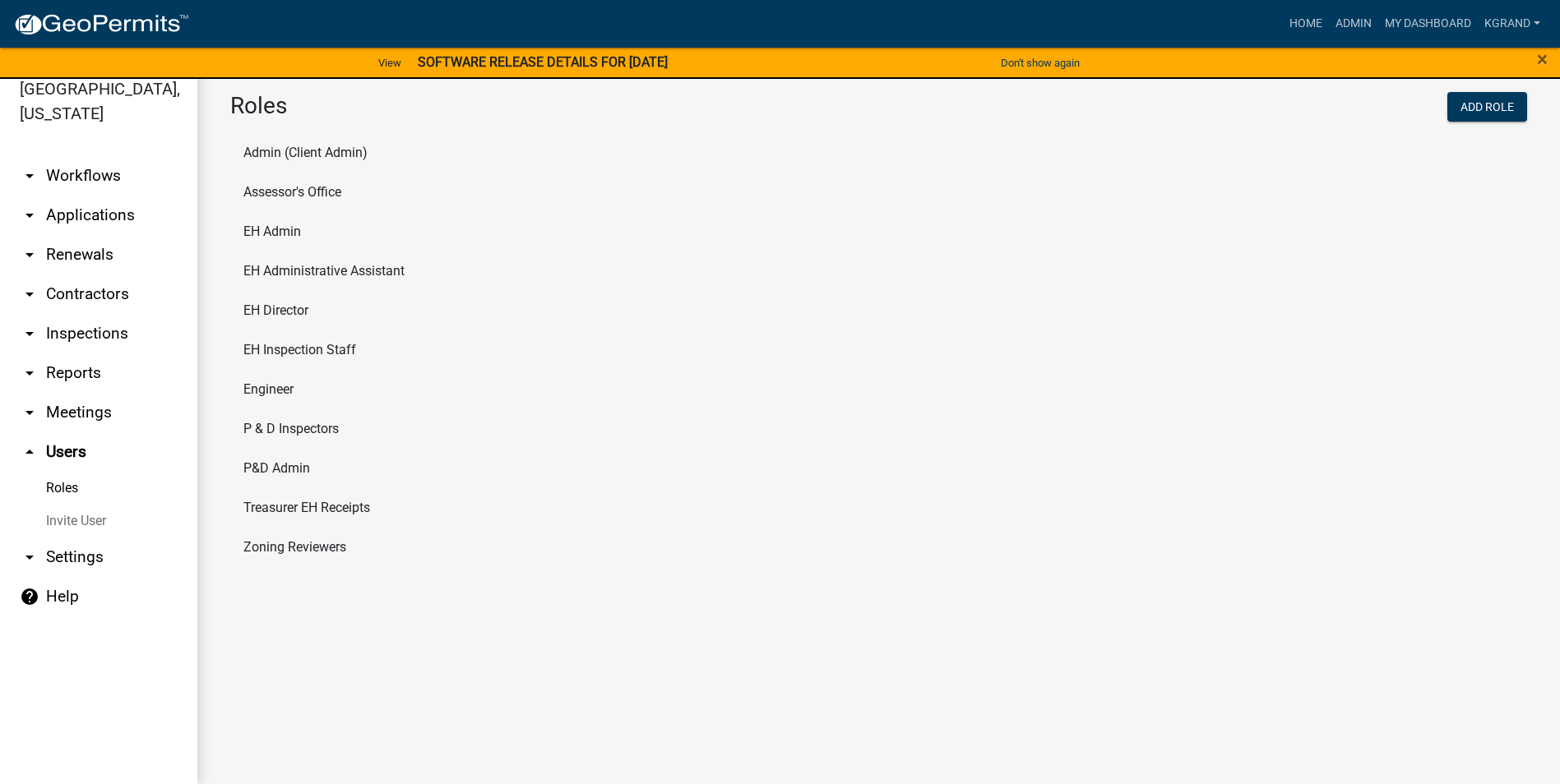
click at [287, 425] on li "P & D Inspectors" at bounding box center [879, 429] width 1297 height 40
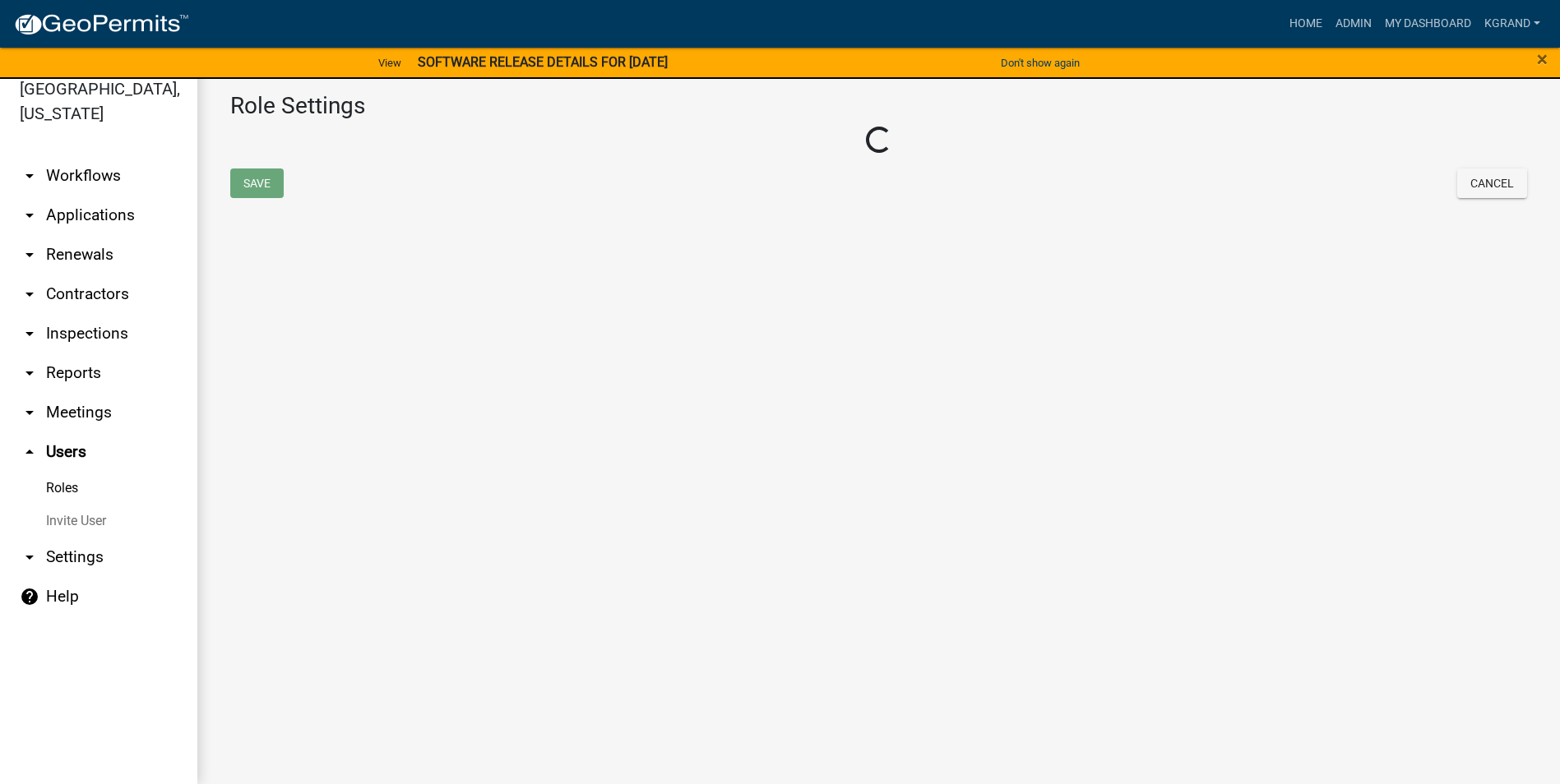
select select "6: light-blue"
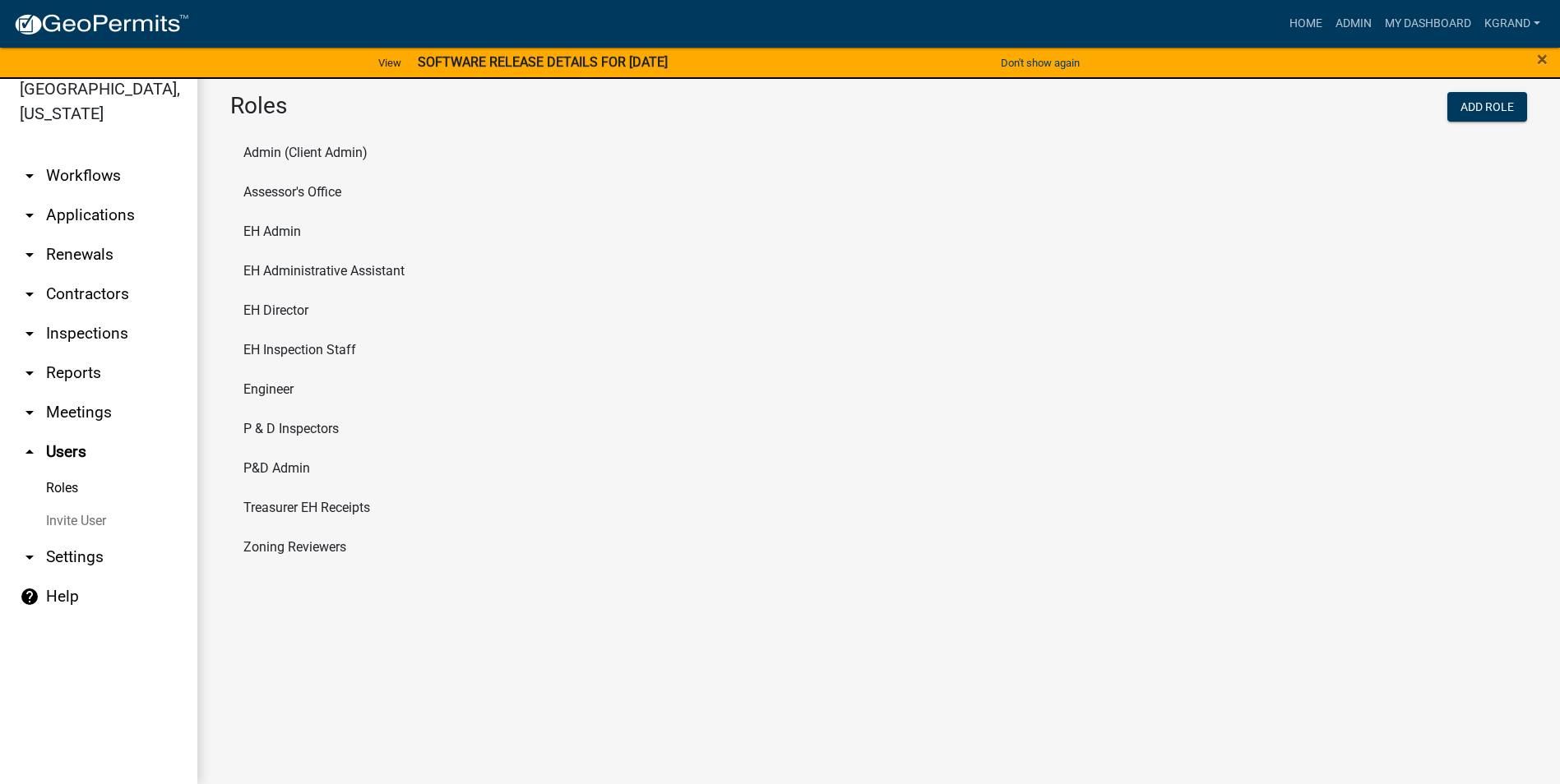
click at [342, 682] on main "Roles Add Role Admin (Client Admin) Assessor's Office EH Admin EH Administrativ…" at bounding box center [878, 422] width 1362 height 726
click at [100, 156] on link "arrow_drop_down Workflows" at bounding box center [98, 175] width 198 height 40
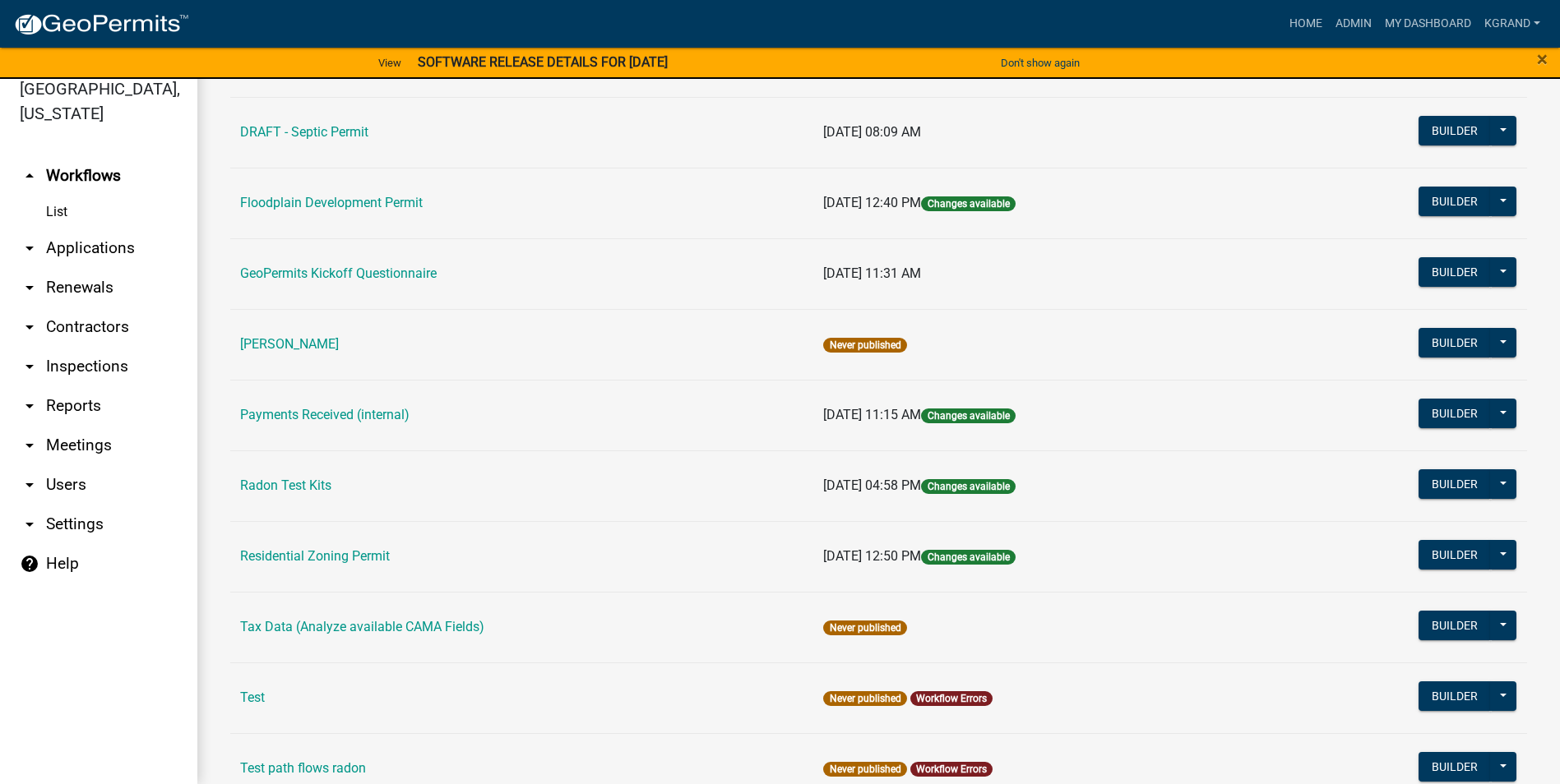
scroll to position [477, 0]
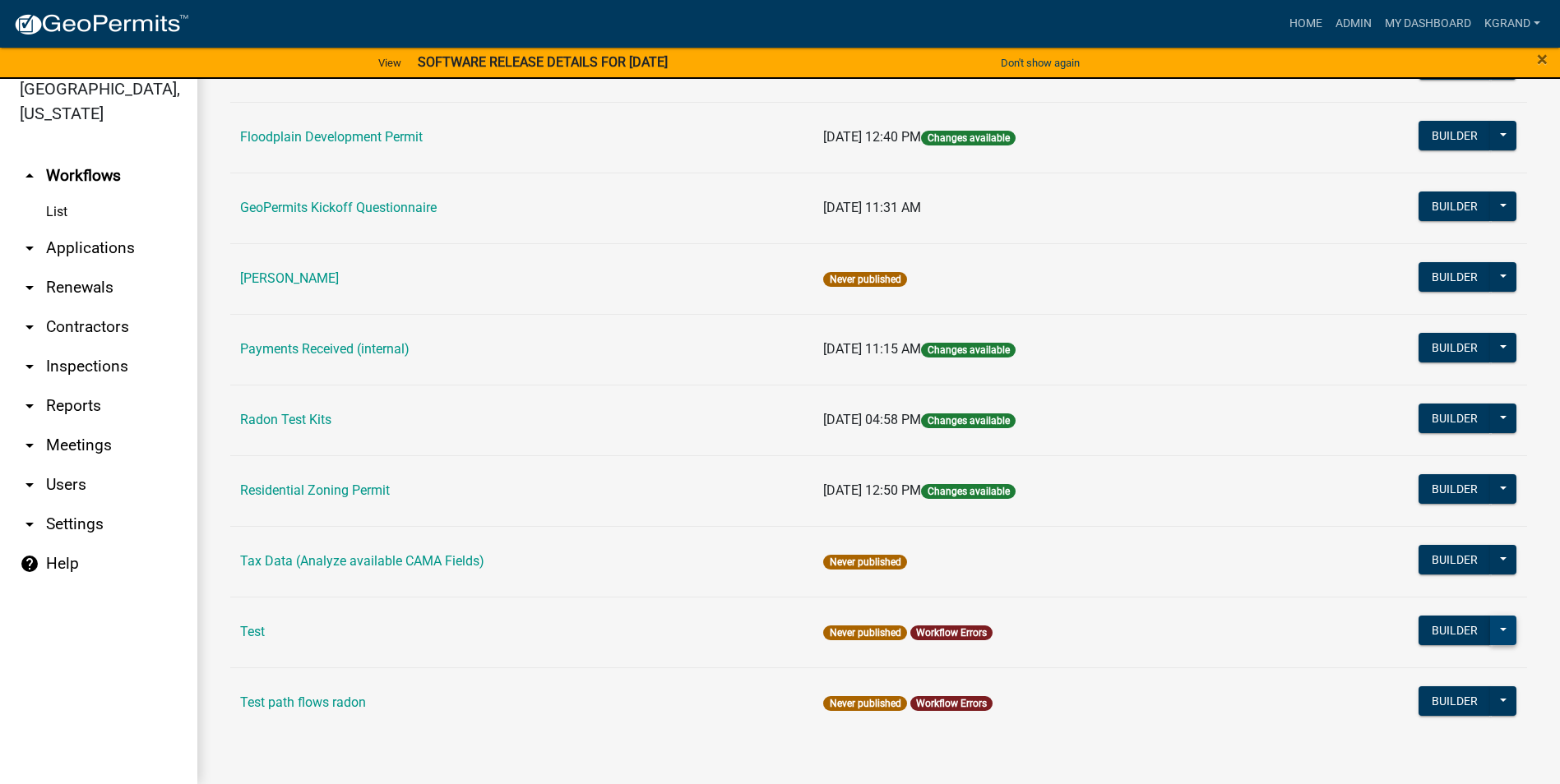
click at [1496, 637] on button at bounding box center [1503, 631] width 26 height 30
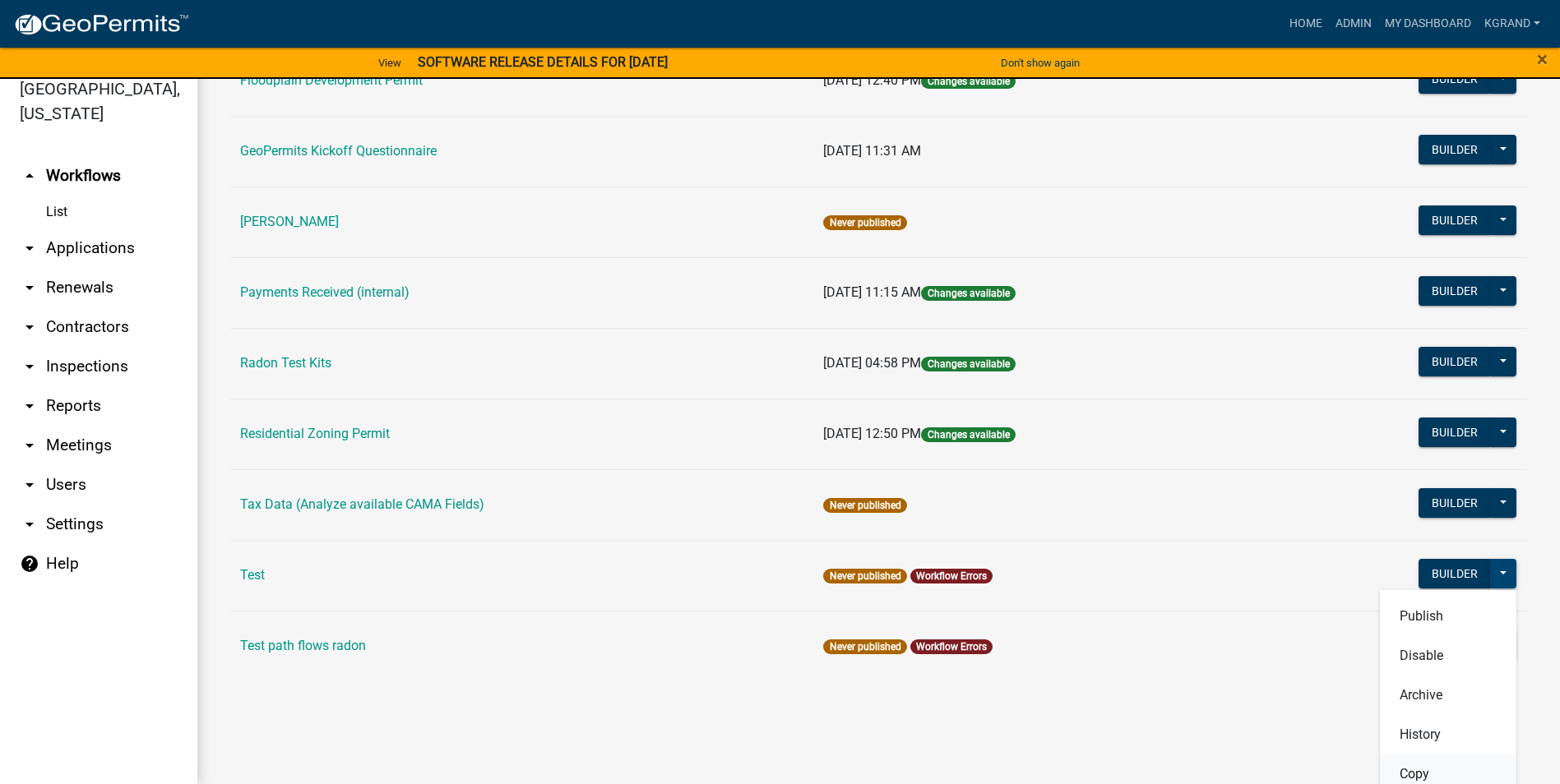
scroll to position [629, 0]
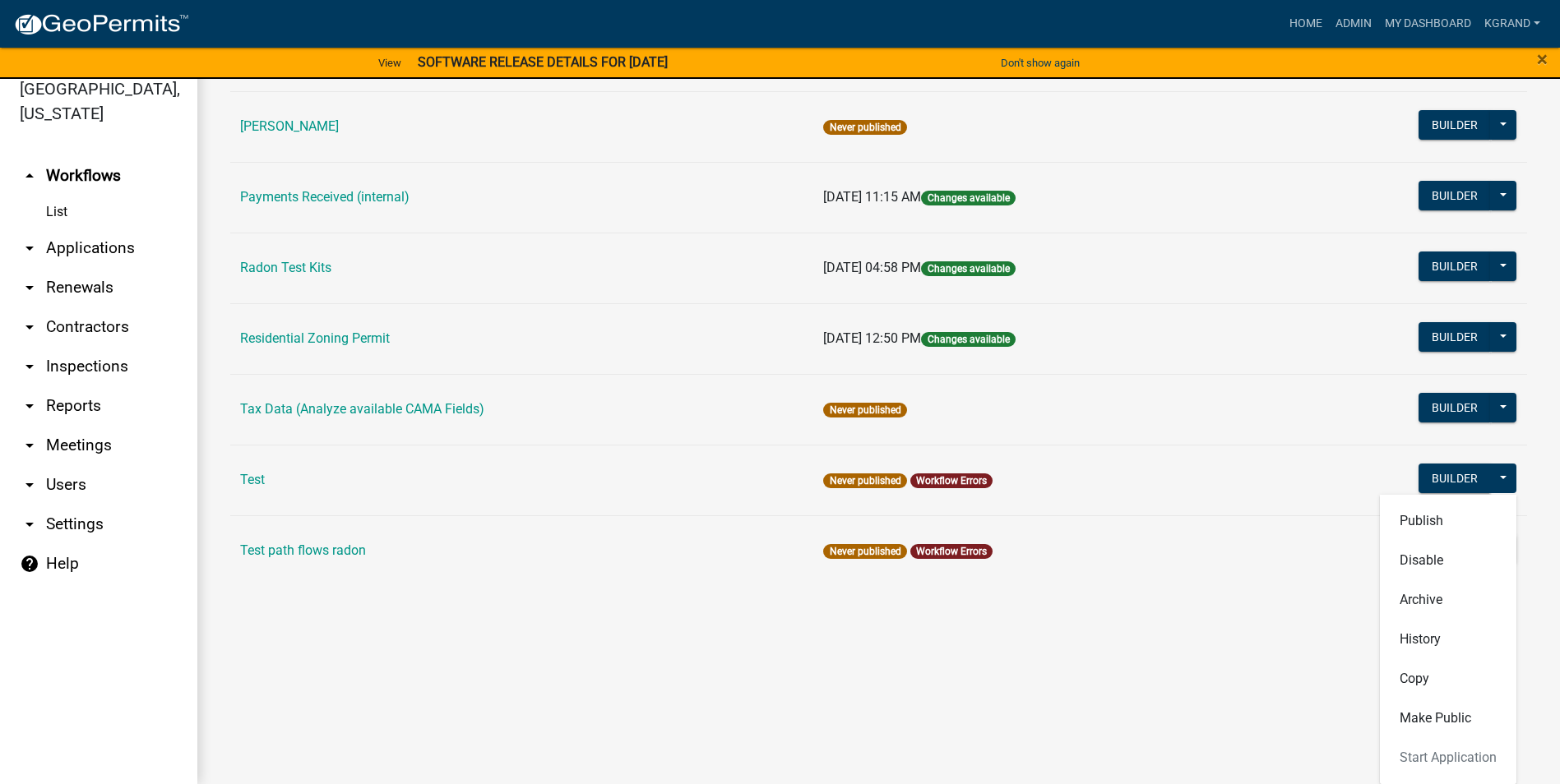
click at [1167, 698] on main "Workflows New Workflow Workflows Archive Name Last Published 911 Address and Si…" at bounding box center [878, 422] width 1362 height 726
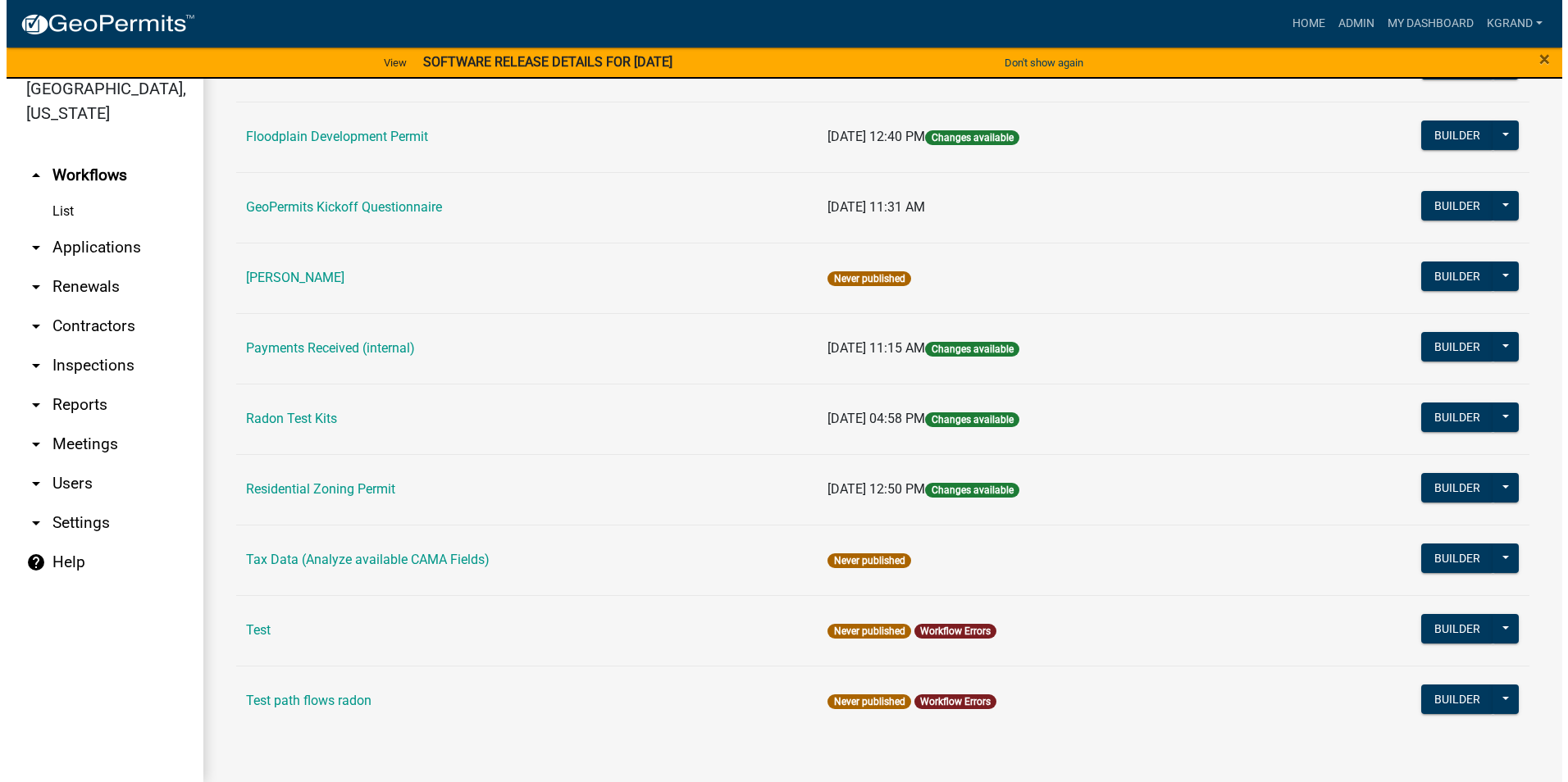
scroll to position [476, 0]
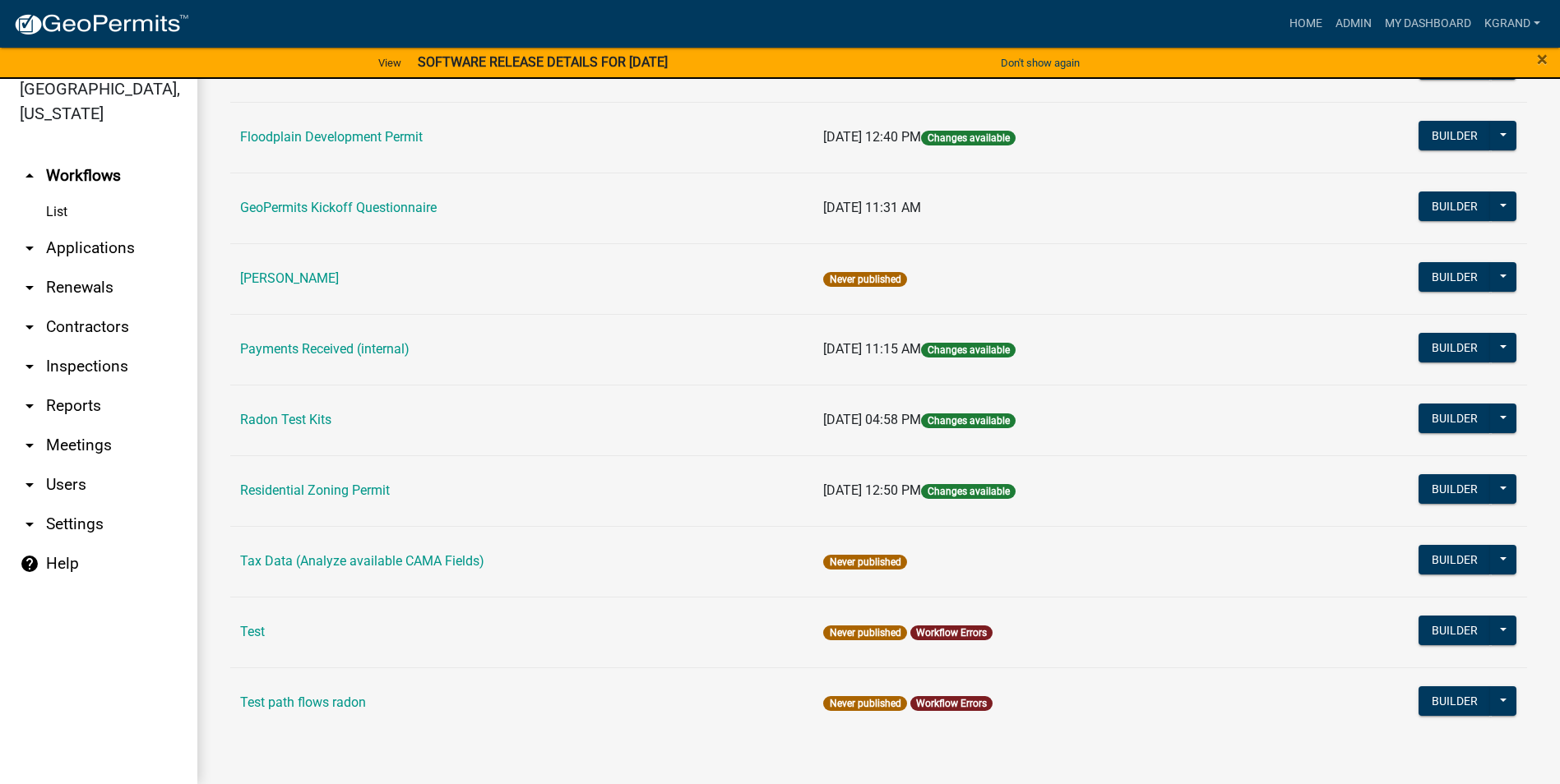
drag, startPoint x: 254, startPoint y: 635, endPoint x: 586, endPoint y: 642, distance: 332.1
click at [586, 642] on td "Test" at bounding box center [522, 631] width 583 height 70
click at [1493, 425] on button at bounding box center [1503, 418] width 26 height 30
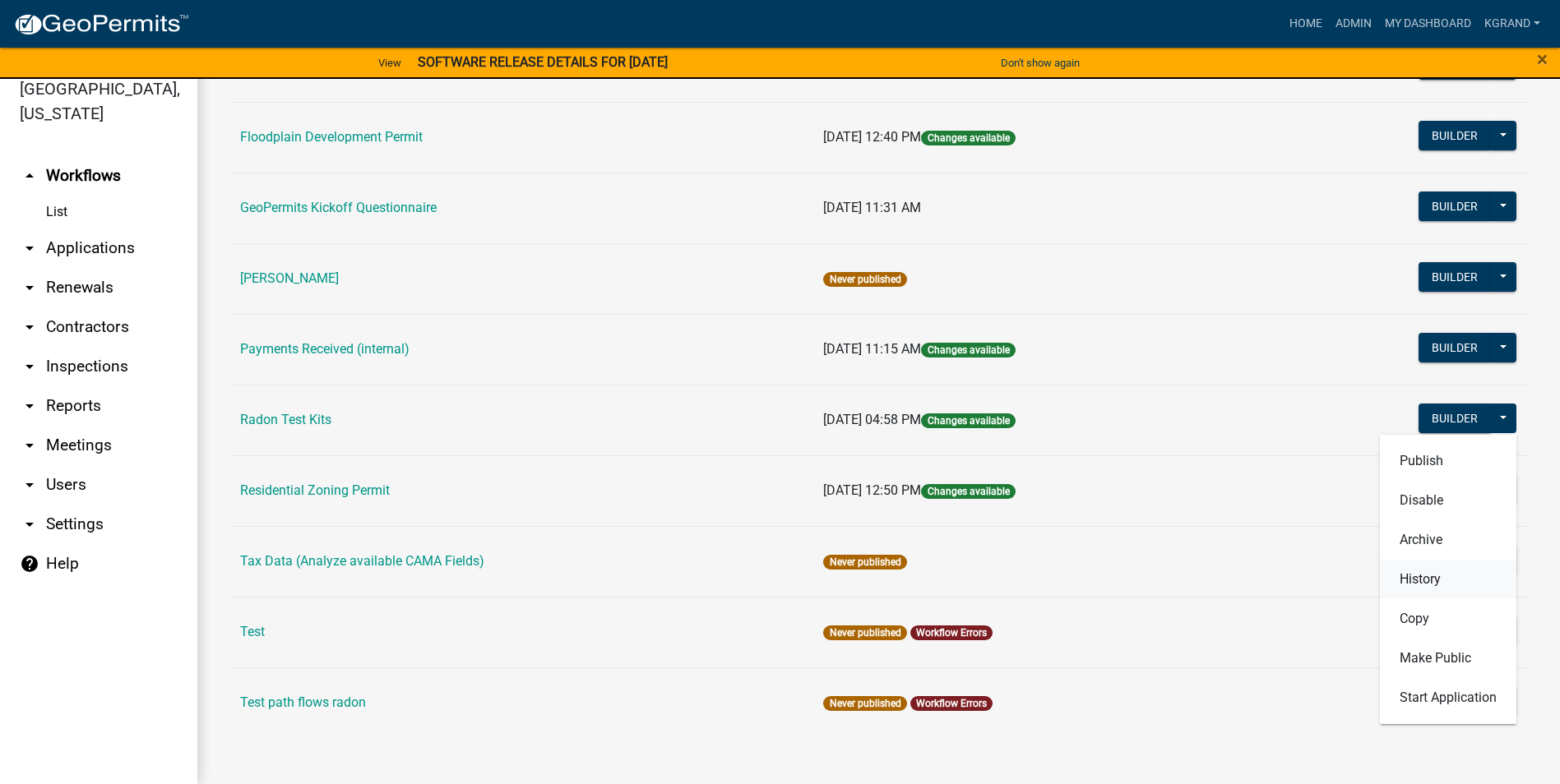
click at [1418, 585] on button "History" at bounding box center [1448, 580] width 136 height 40
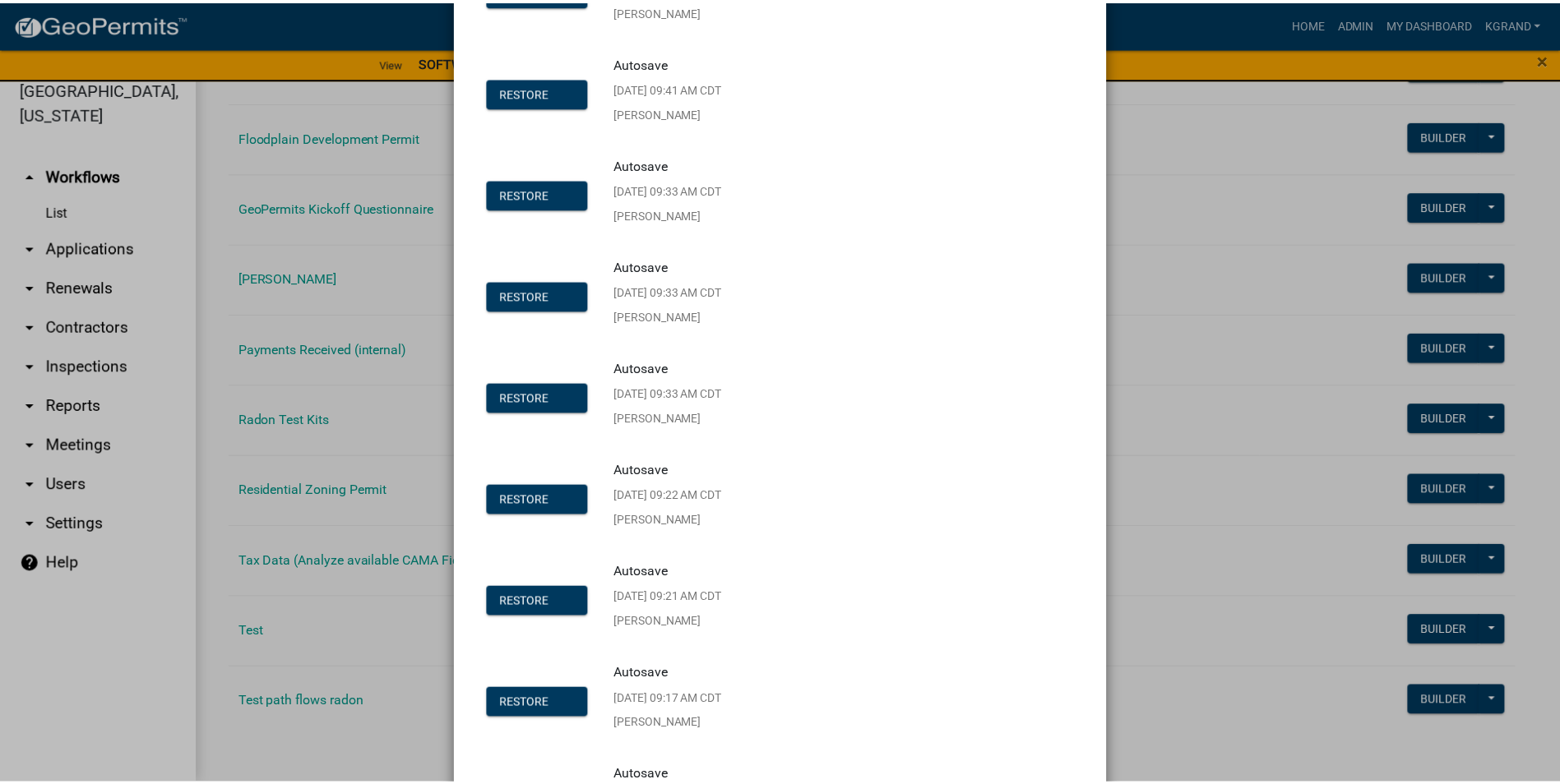
scroll to position [0, 0]
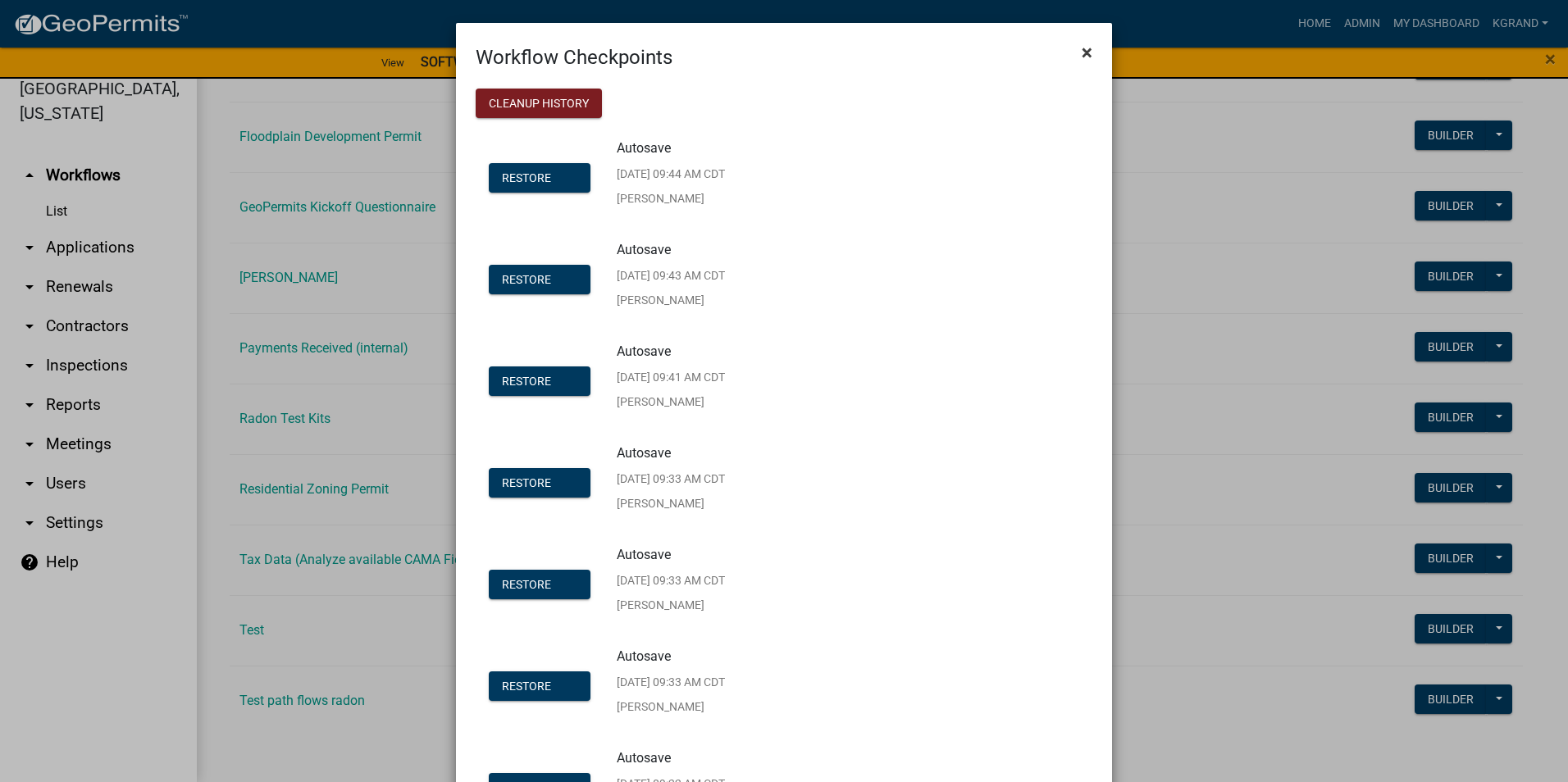
click at [1081, 49] on span "×" at bounding box center [1086, 52] width 11 height 23
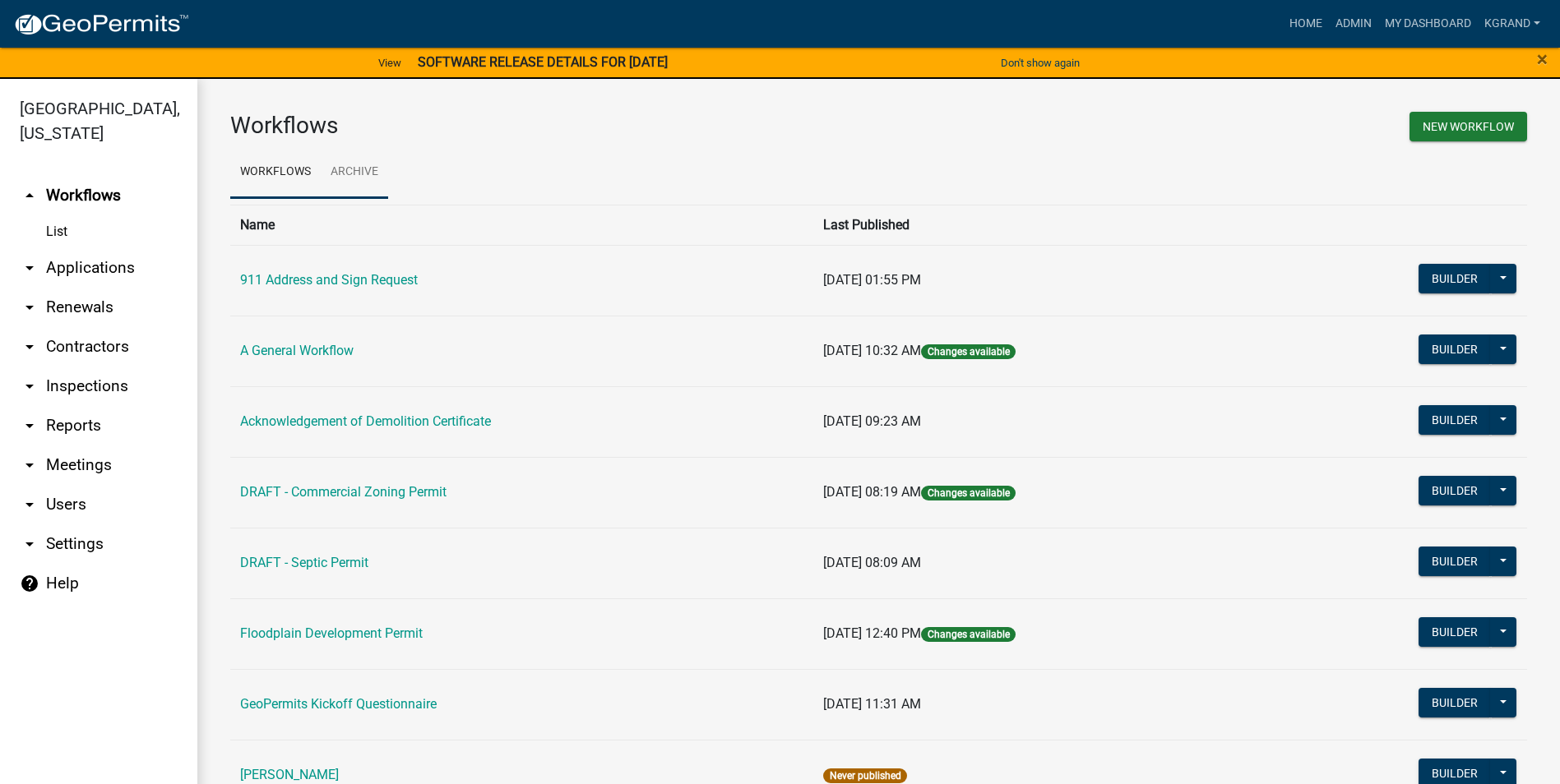
click at [366, 176] on link "Archive" at bounding box center [354, 173] width 68 height 53
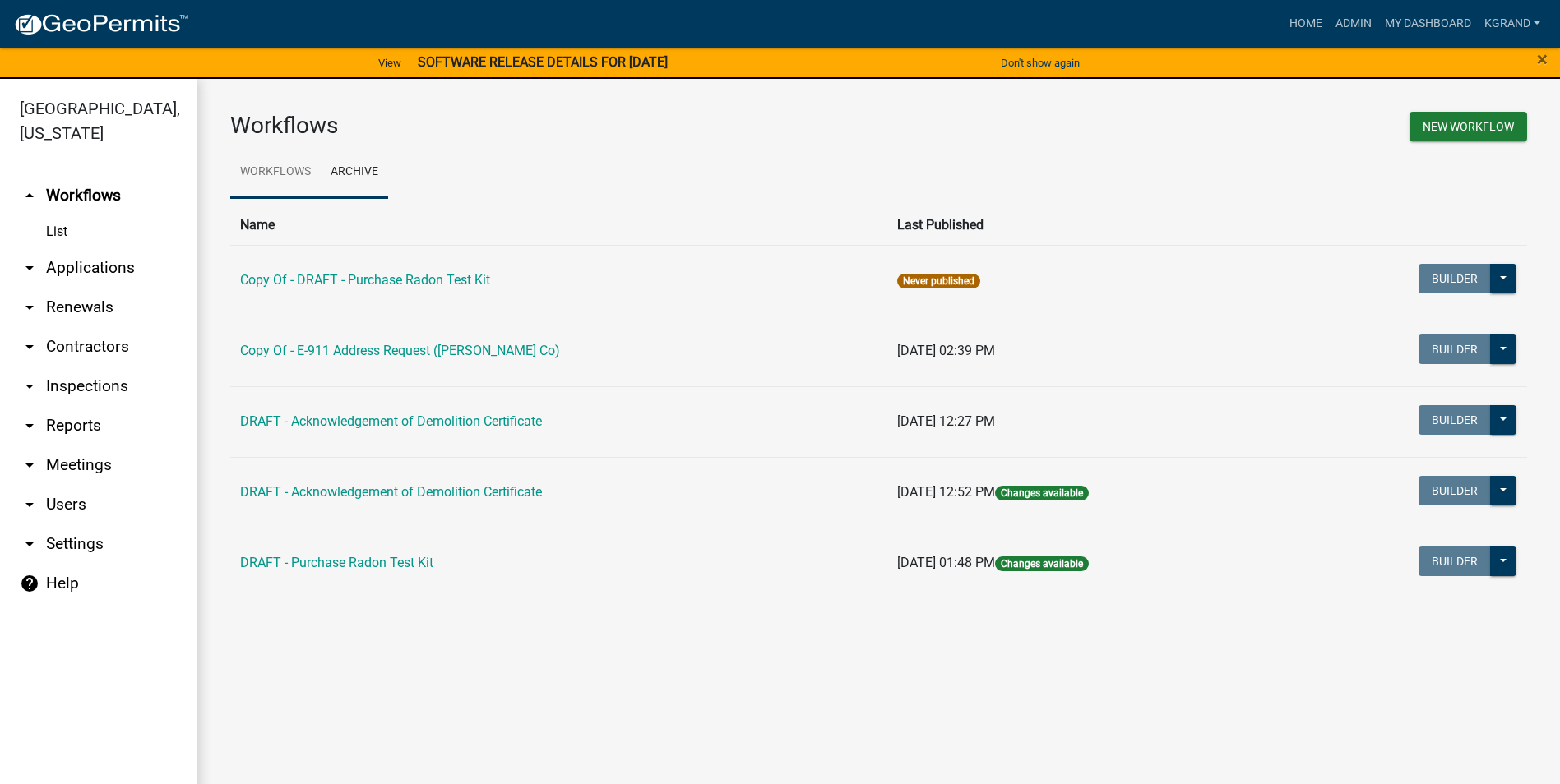
click at [287, 167] on link "Workflows" at bounding box center [276, 173] width 91 height 53
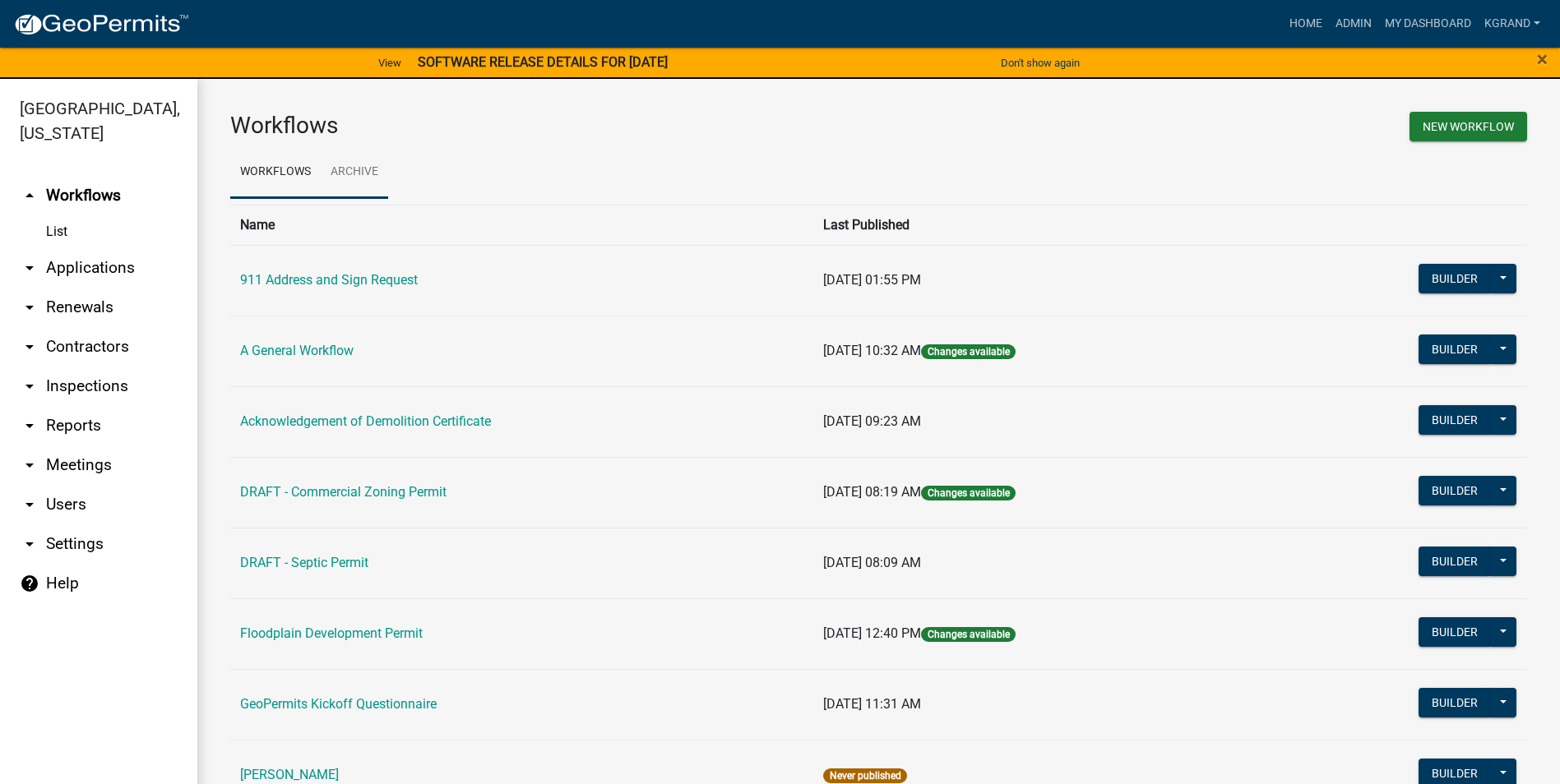
click at [357, 170] on link "Archive" at bounding box center [354, 173] width 68 height 53
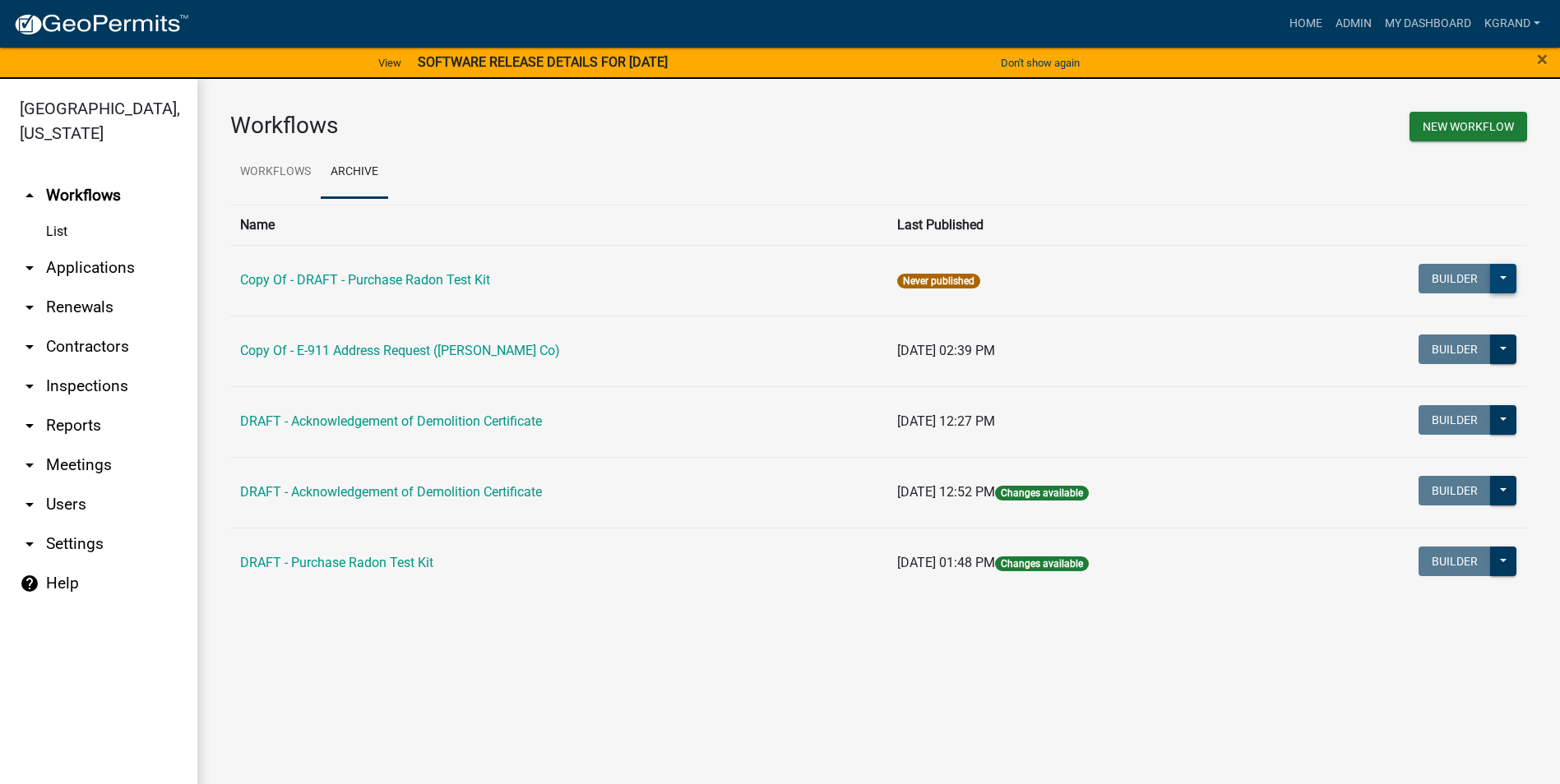
click at [1502, 276] on button at bounding box center [1503, 278] width 26 height 30
click at [1405, 404] on button "History" at bounding box center [1448, 400] width 136 height 40
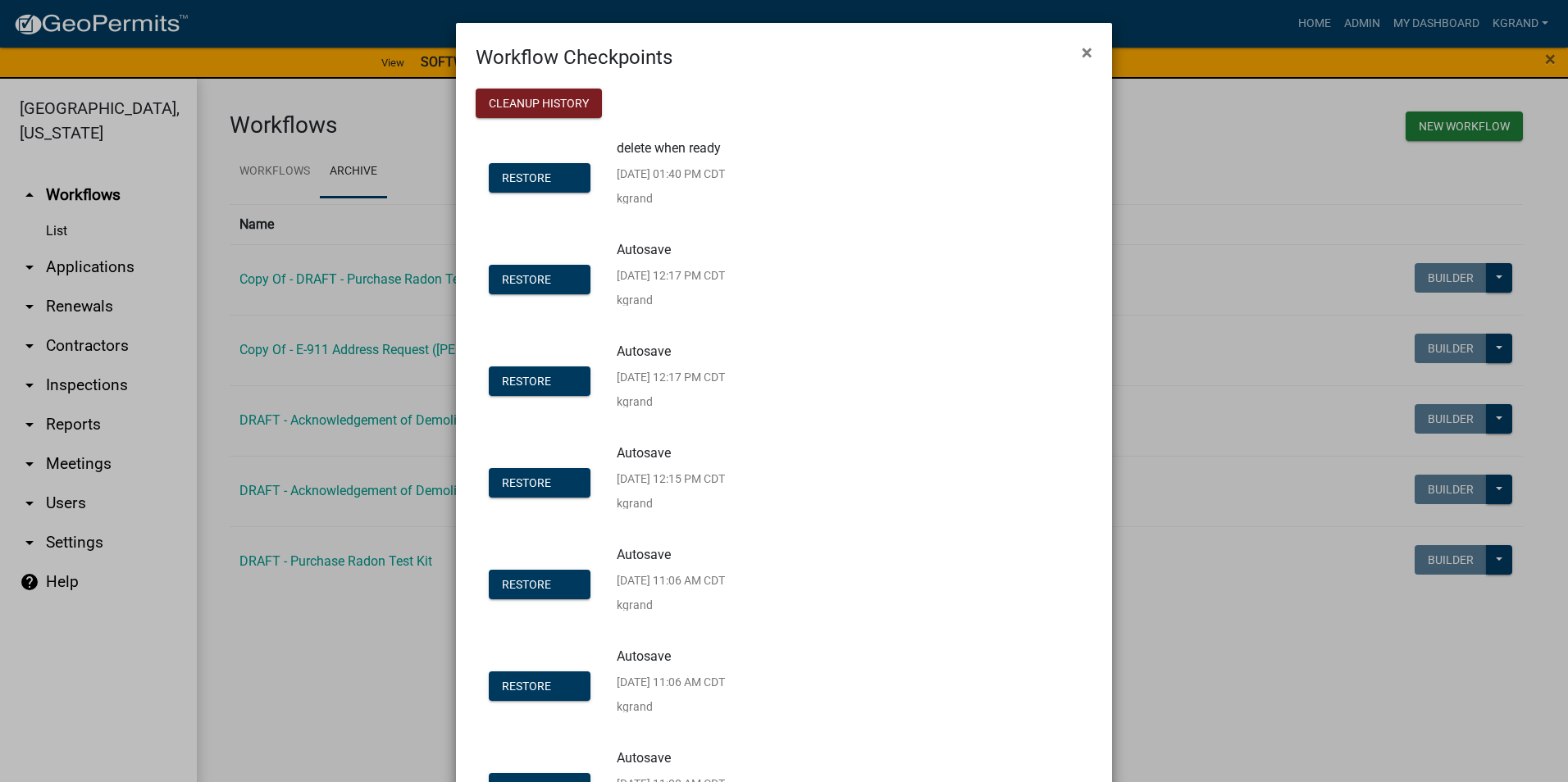
click at [637, 268] on div "Autosave [DATE] 12:17 PM CDT kgrand" at bounding box center [670, 281] width 108 height 75
click at [631, 229] on li "Restore delete when ready [DATE] 01:40 PM CDT kgrand" at bounding box center [784, 179] width 616 height 101
click at [616, 269] on div "Autosave [DATE] 12:17 PM CDT kgrand" at bounding box center [670, 281] width 108 height 75
click at [1081, 58] on span "×" at bounding box center [1086, 52] width 11 height 23
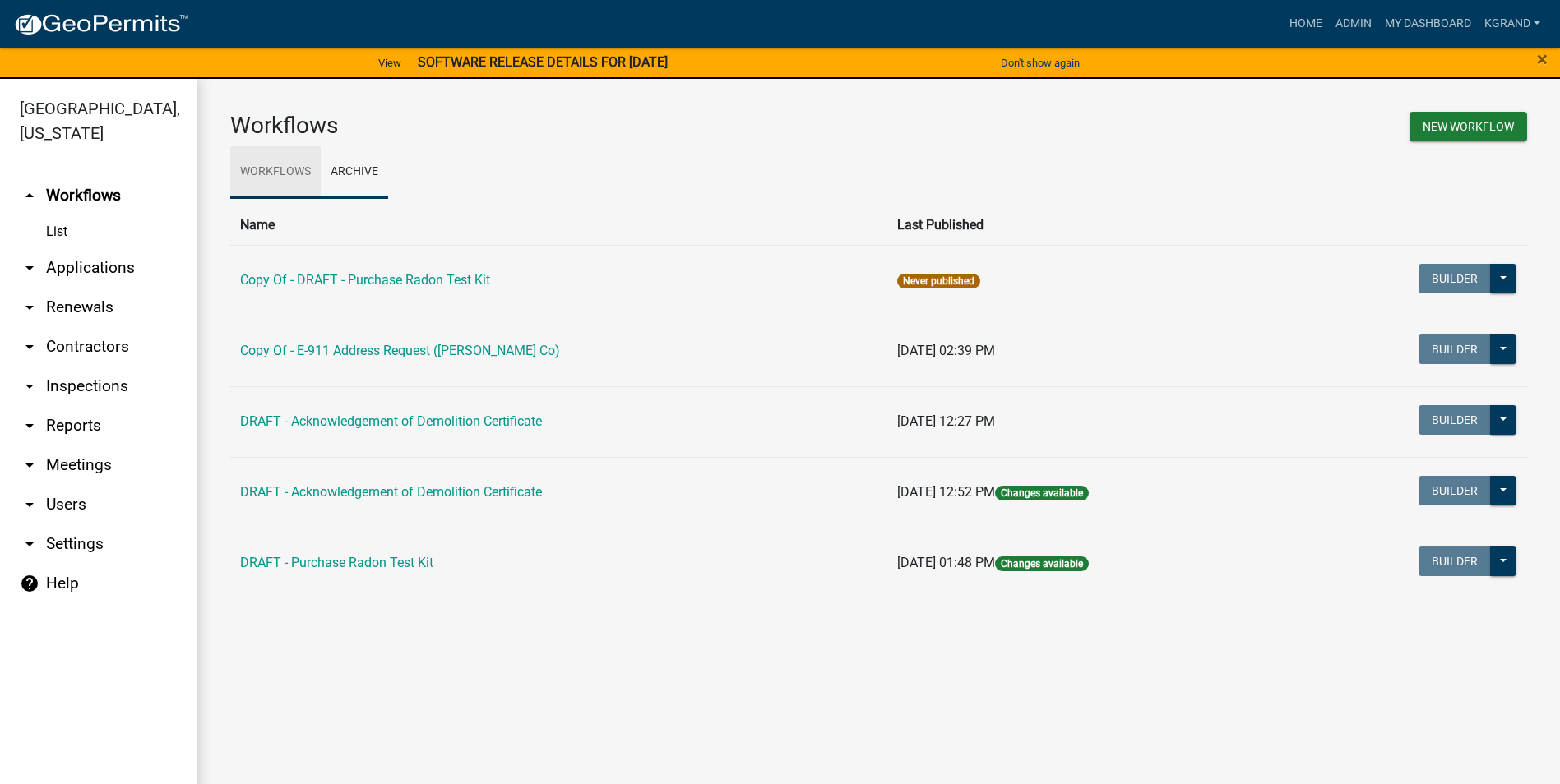
click at [243, 175] on link "Workflows" at bounding box center [276, 173] width 91 height 53
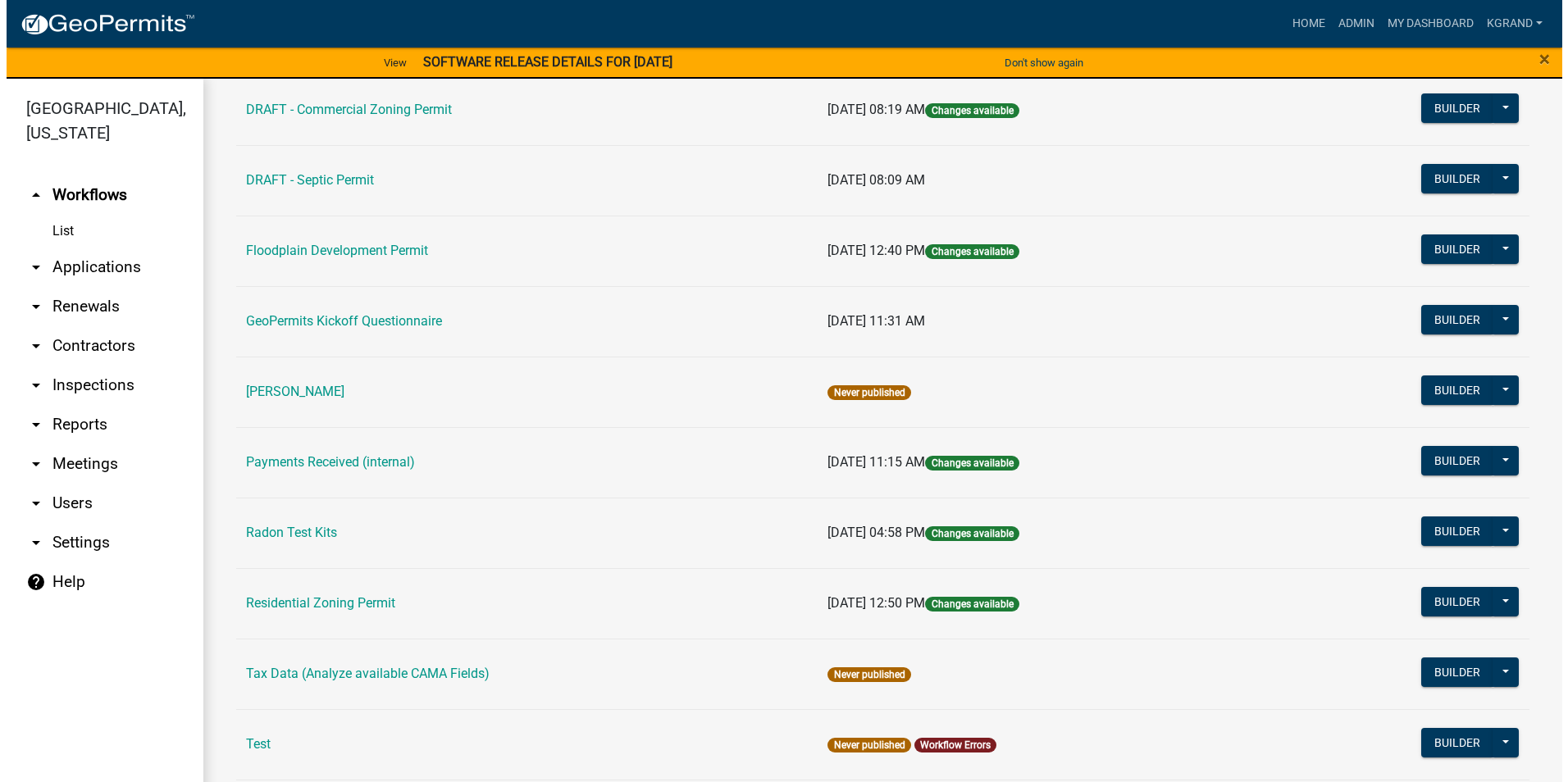
scroll to position [410, 0]
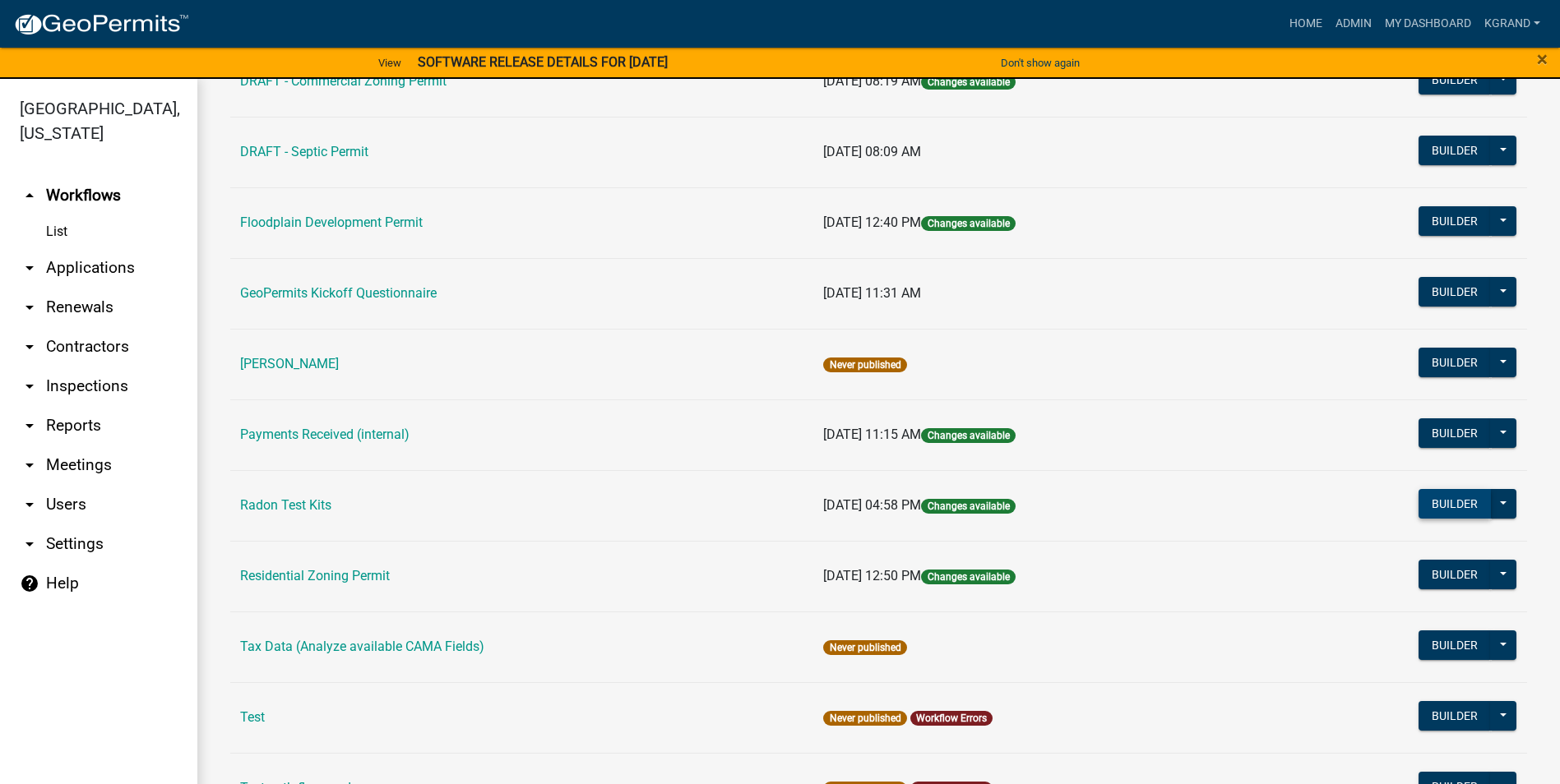
click at [1436, 498] on button "Builder" at bounding box center [1454, 503] width 72 height 30
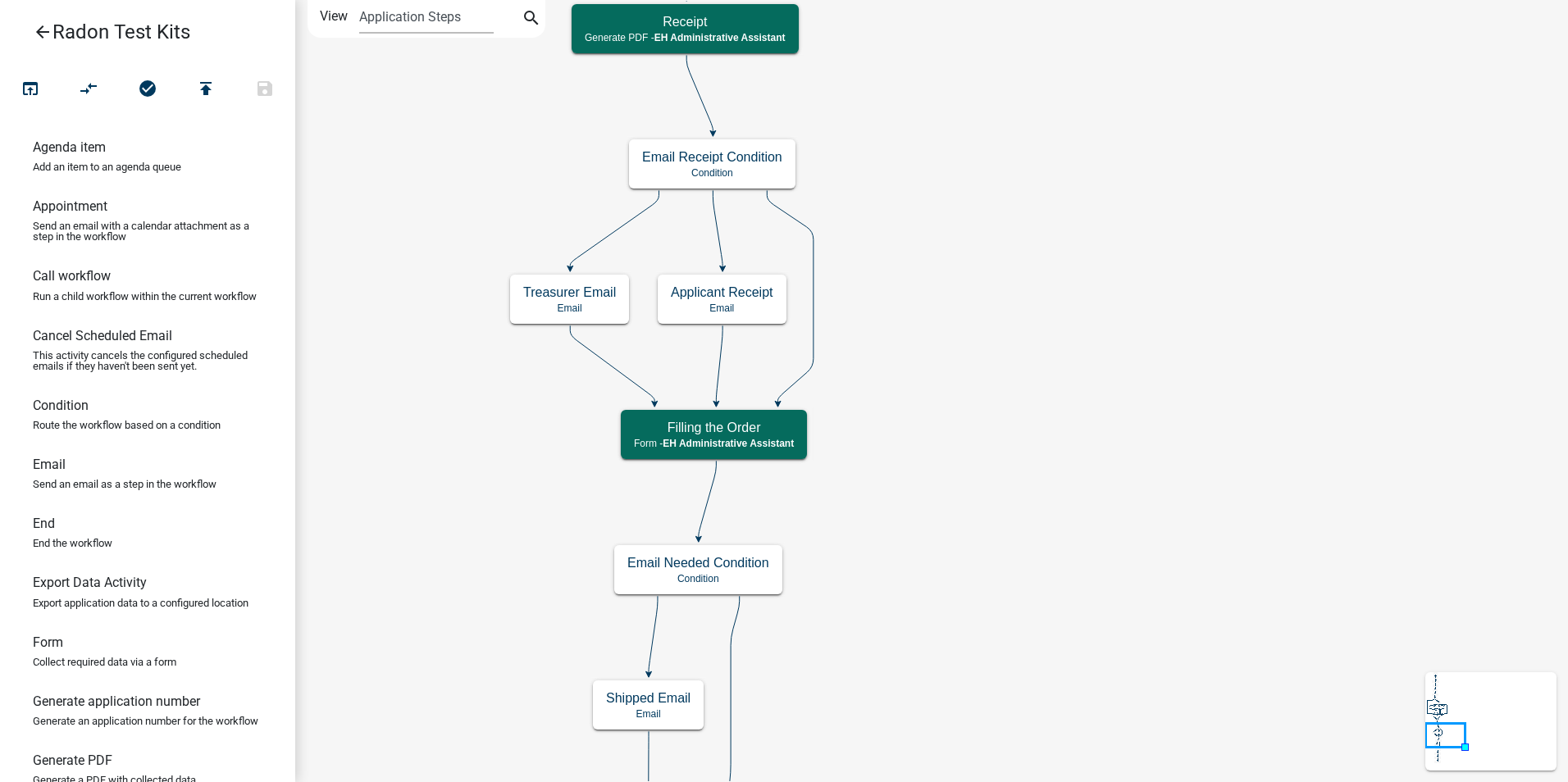
click at [46, 32] on icon "arrow_back" at bounding box center [42, 33] width 19 height 23
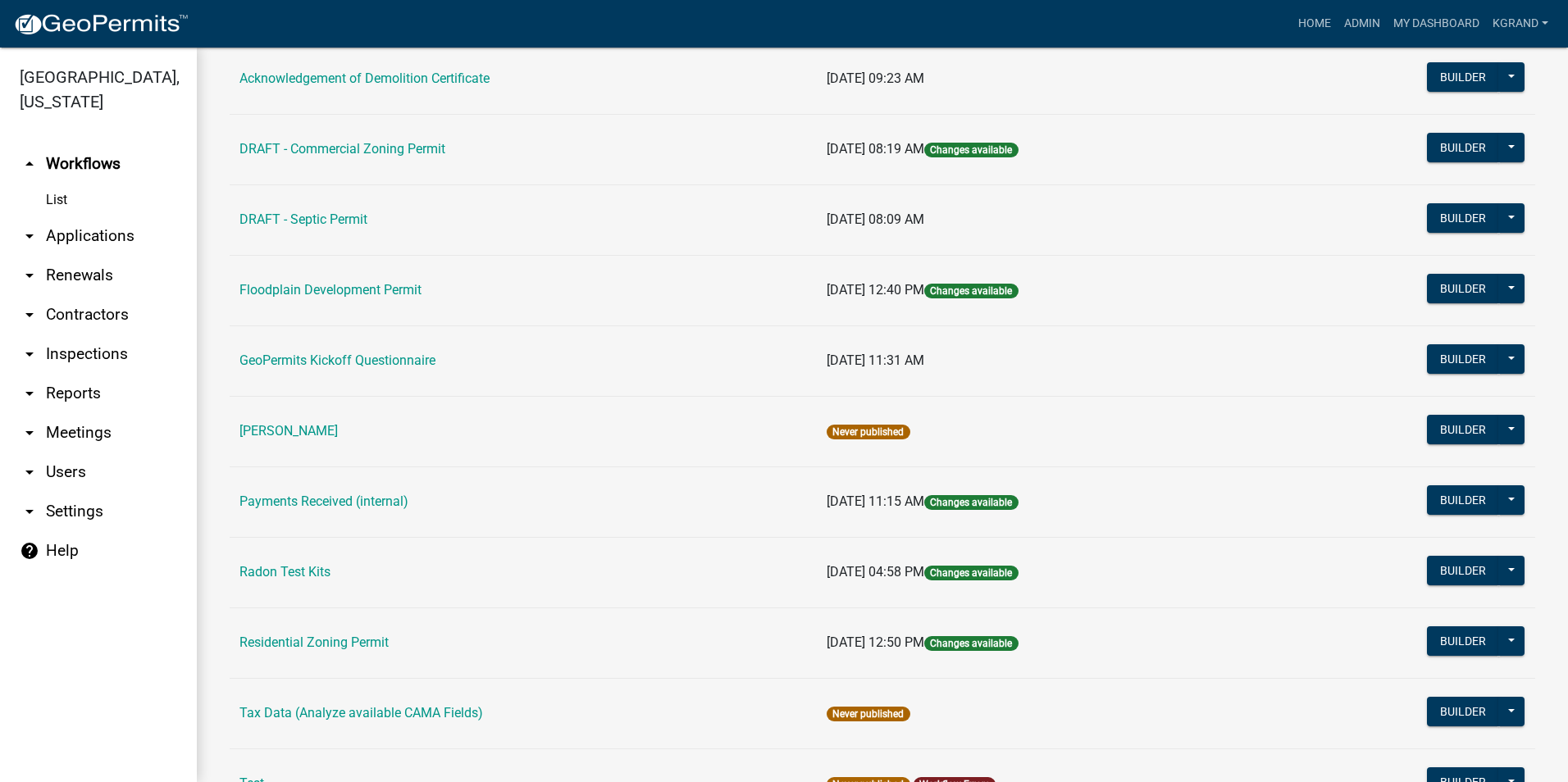
scroll to position [54, 0]
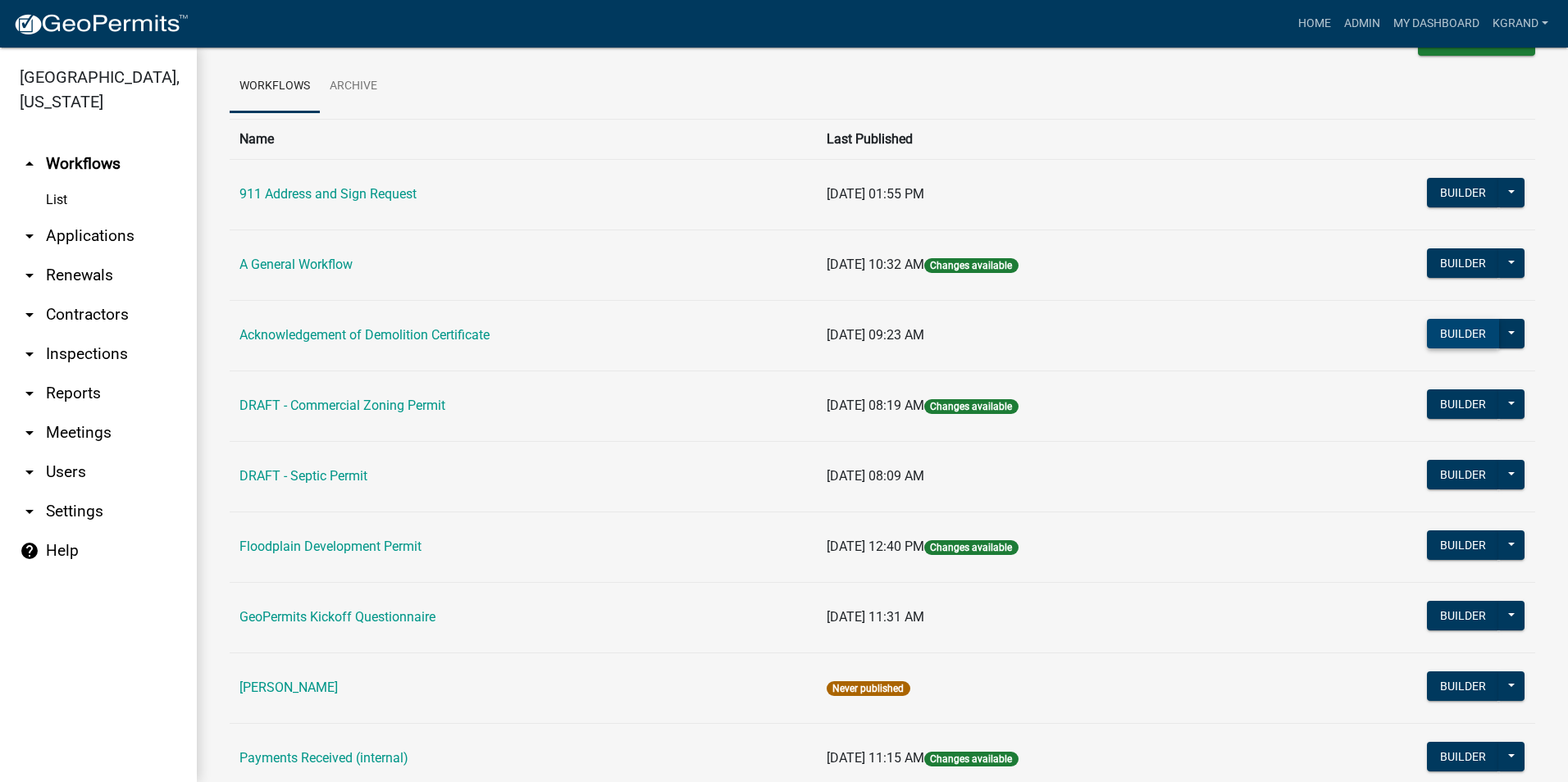
click at [1434, 325] on button "Builder" at bounding box center [1462, 333] width 72 height 30
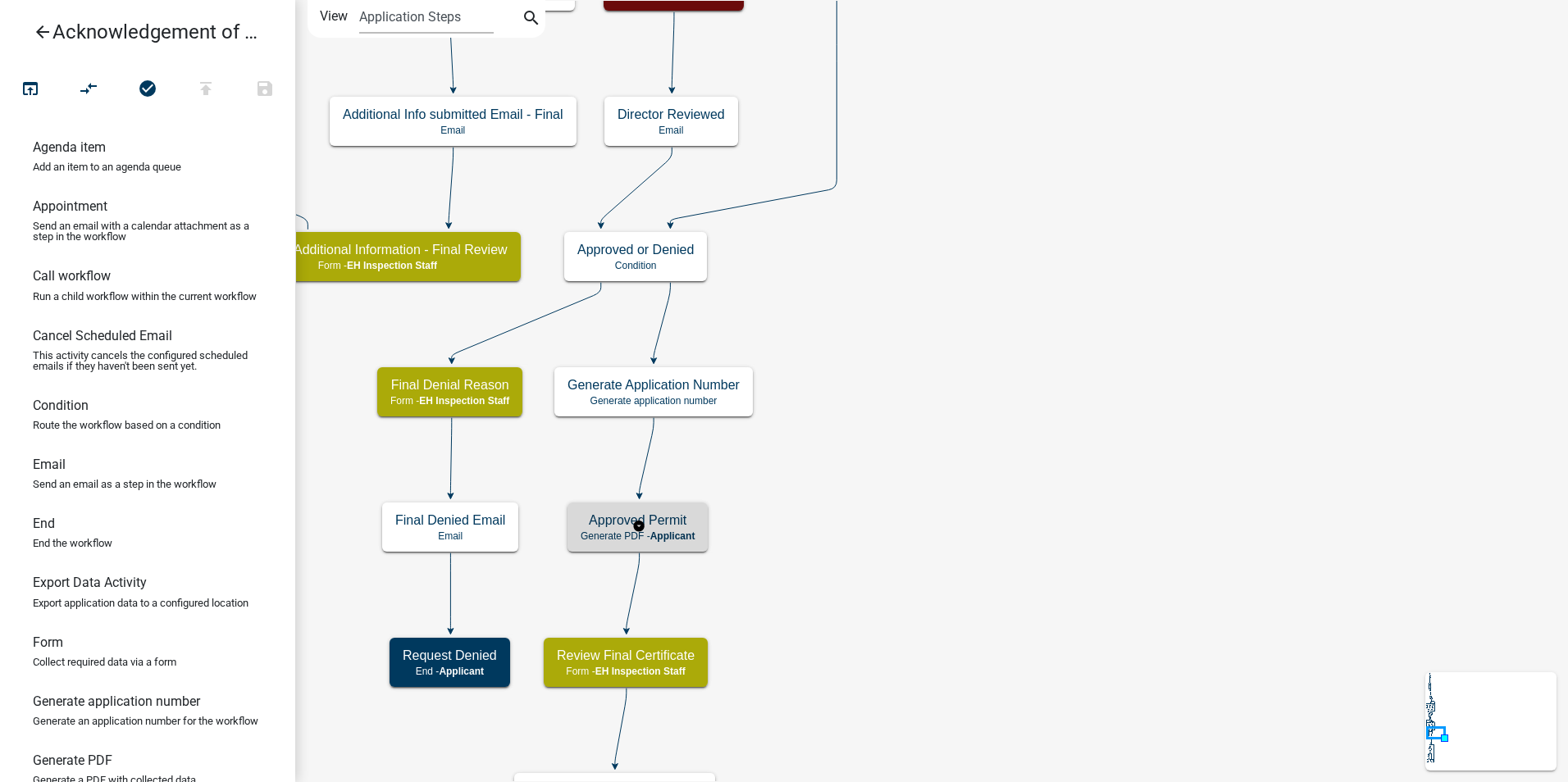
click at [640, 539] on p "Generate PDF - Applicant" at bounding box center [637, 537] width 114 height 12
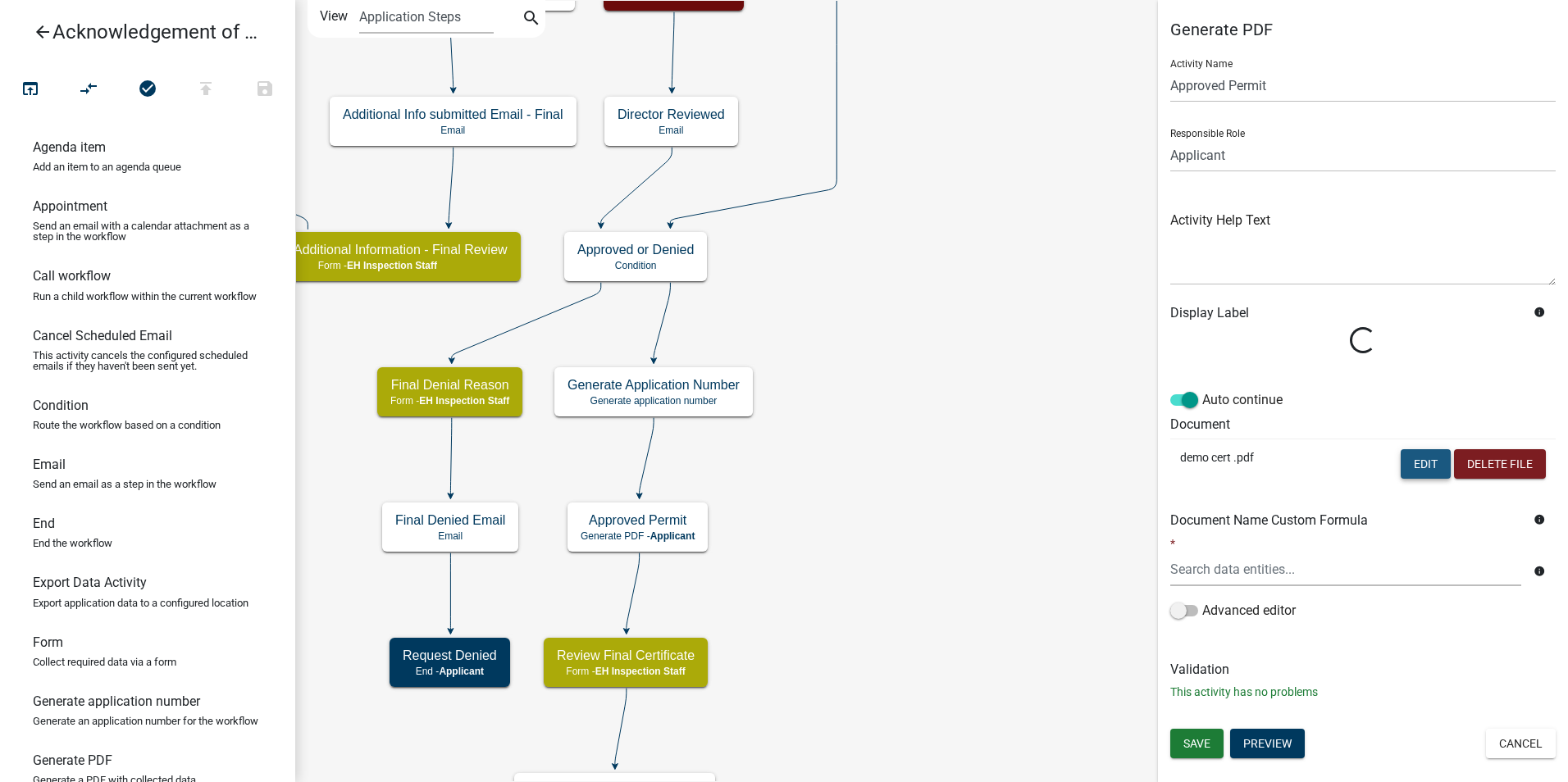
click at [1426, 460] on button "Edit" at bounding box center [1425, 464] width 50 height 30
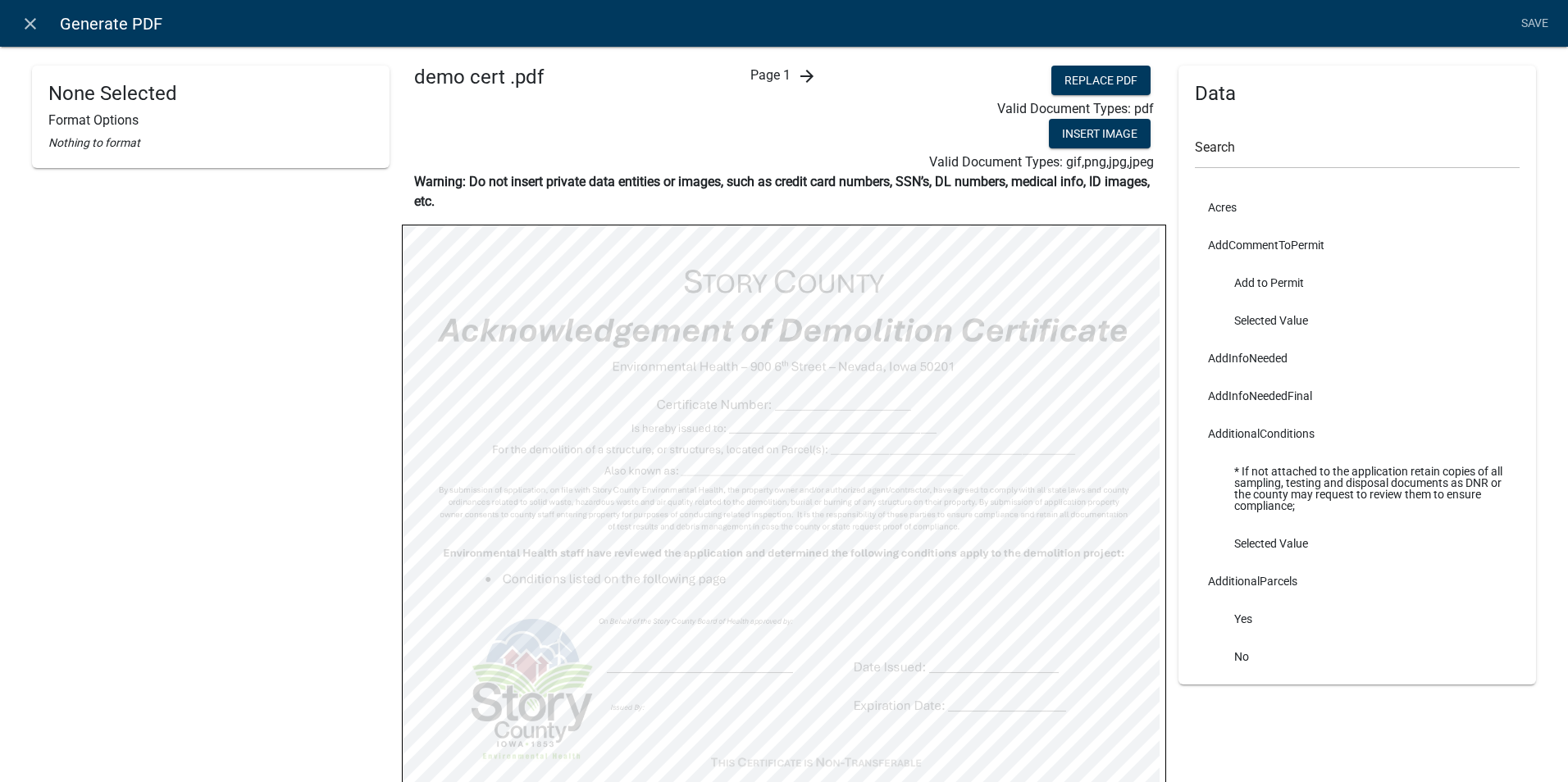
select select "bold"
select select
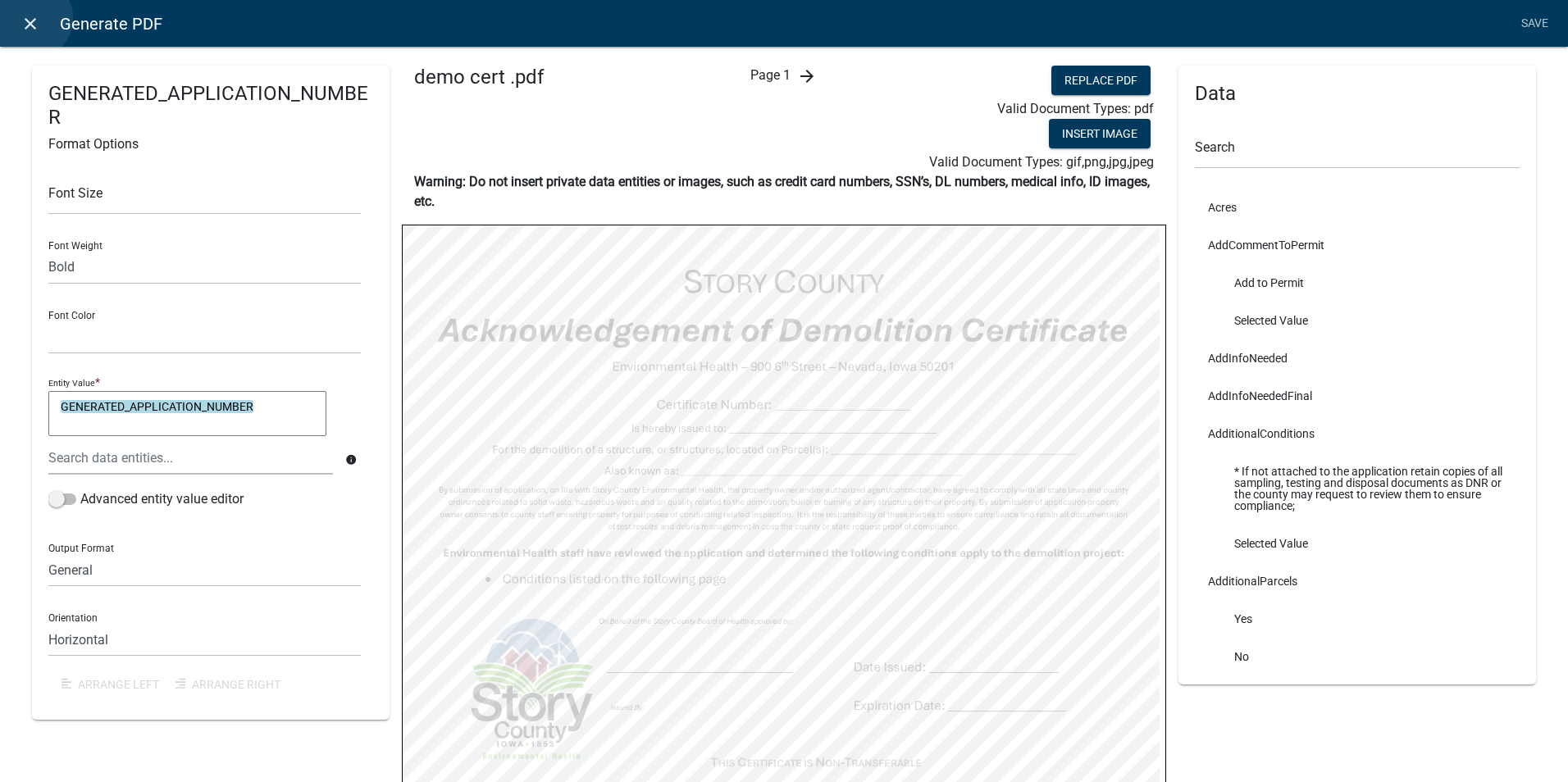
click at [31, 18] on icon "close" at bounding box center [30, 23] width 19 height 19
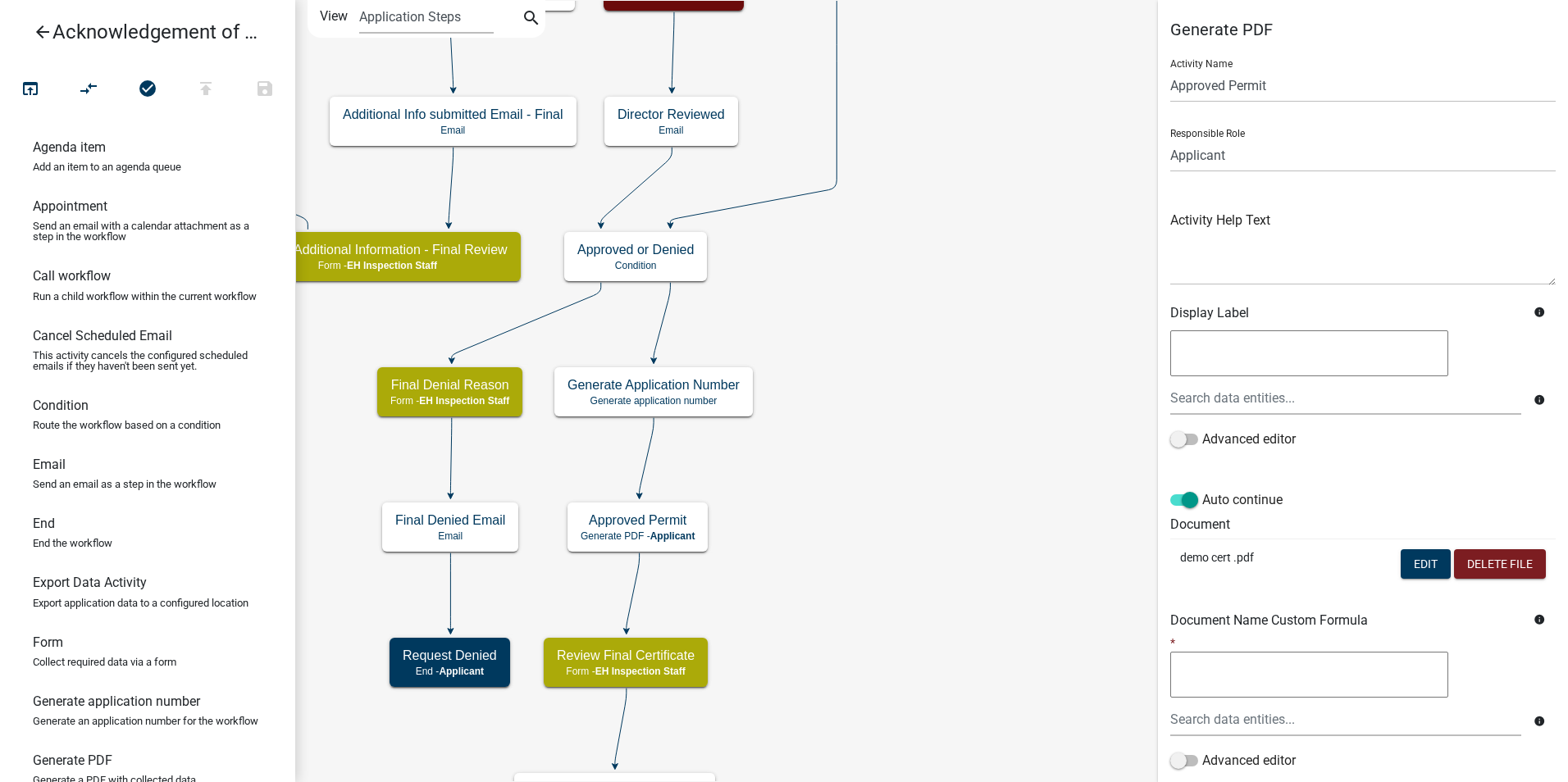
click at [38, 30] on icon "arrow_back" at bounding box center [42, 33] width 19 height 23
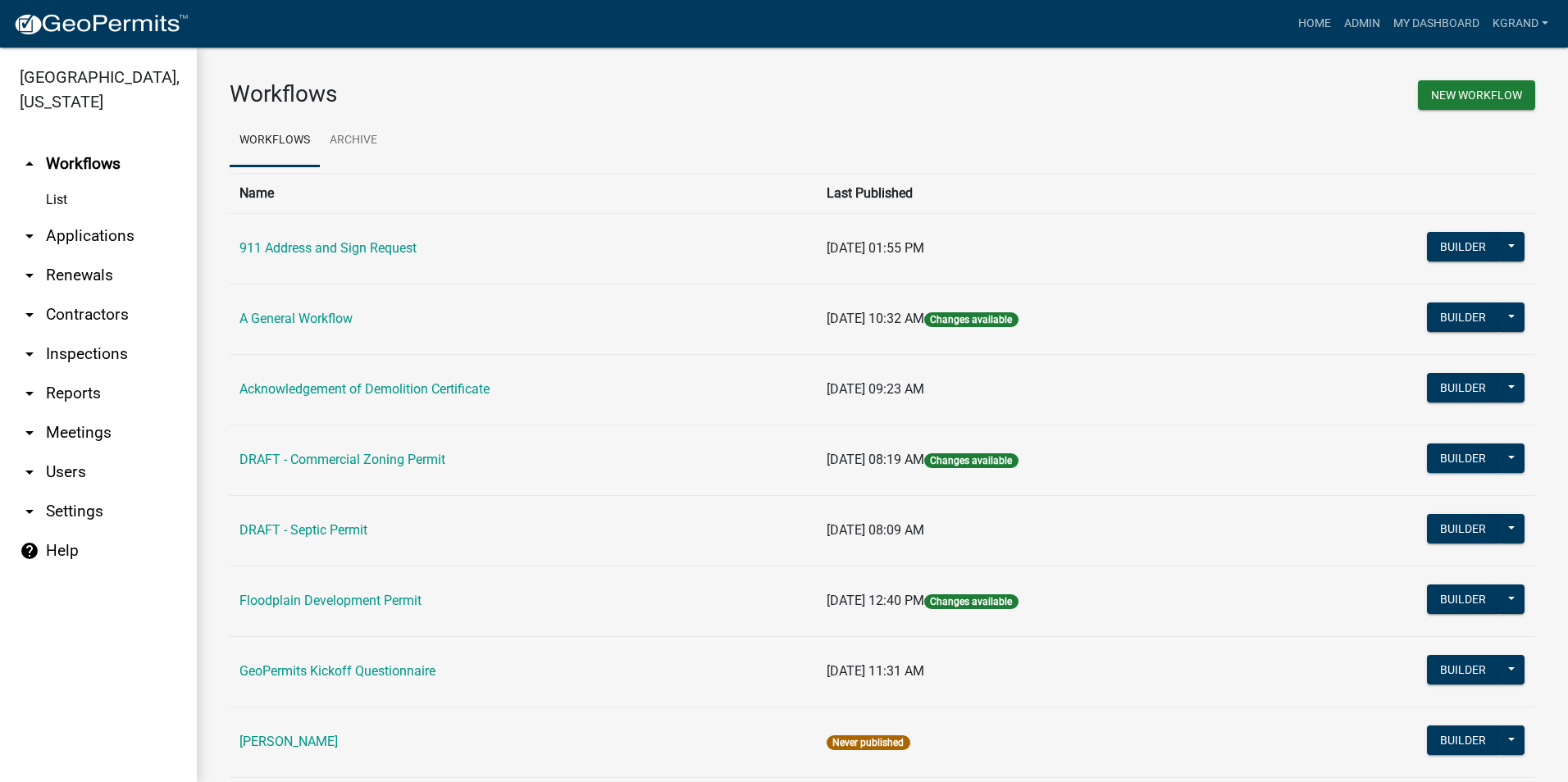
click at [72, 492] on link "arrow_drop_down Settings" at bounding box center [98, 511] width 197 height 40
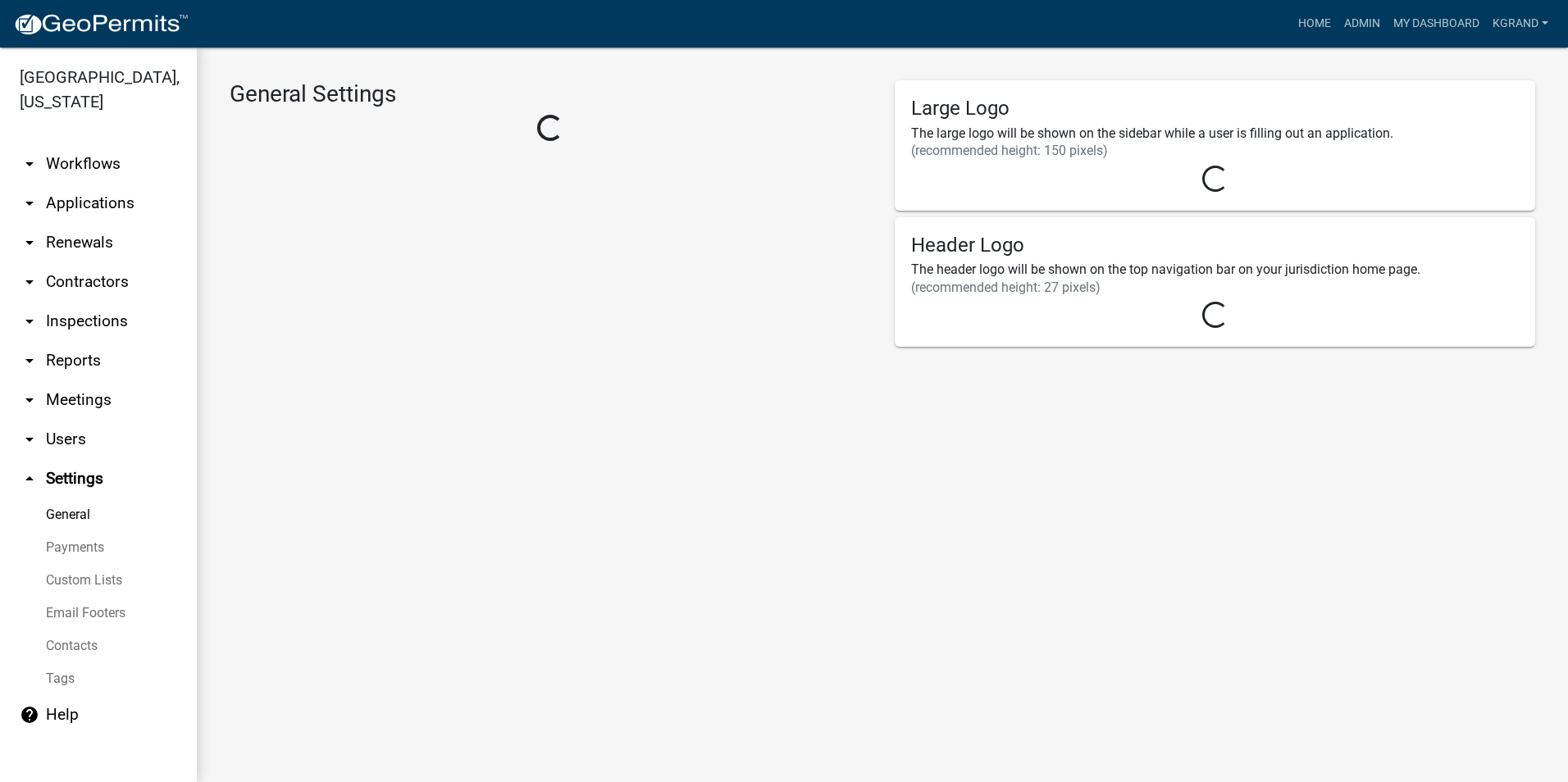
select select "03540cc7-cae6-4ec5-9df4-19164d3ec826"
select select "IA"
select select "Central Standard Time"
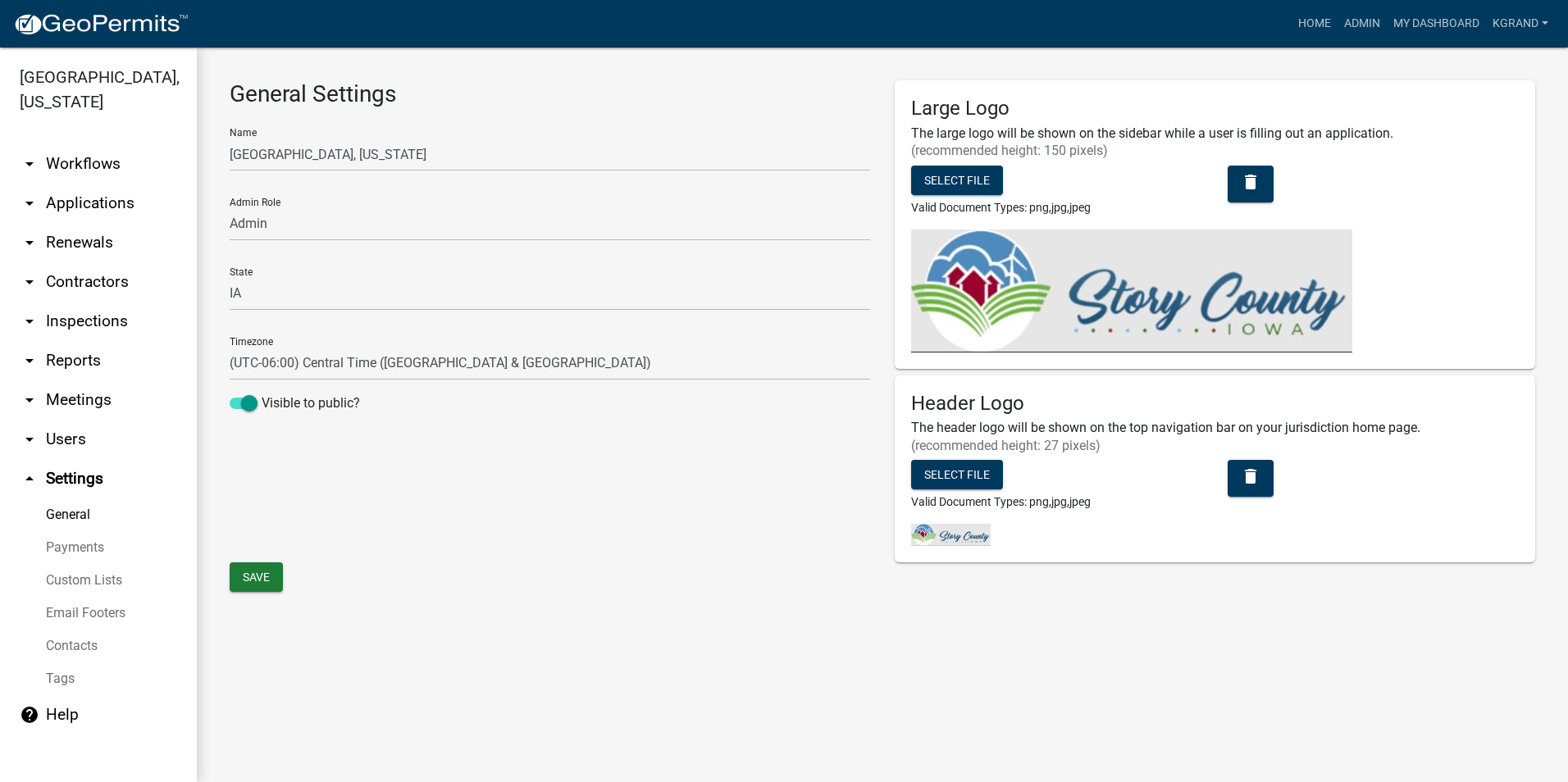
click at [57, 696] on link "help Help" at bounding box center [98, 715] width 197 height 40
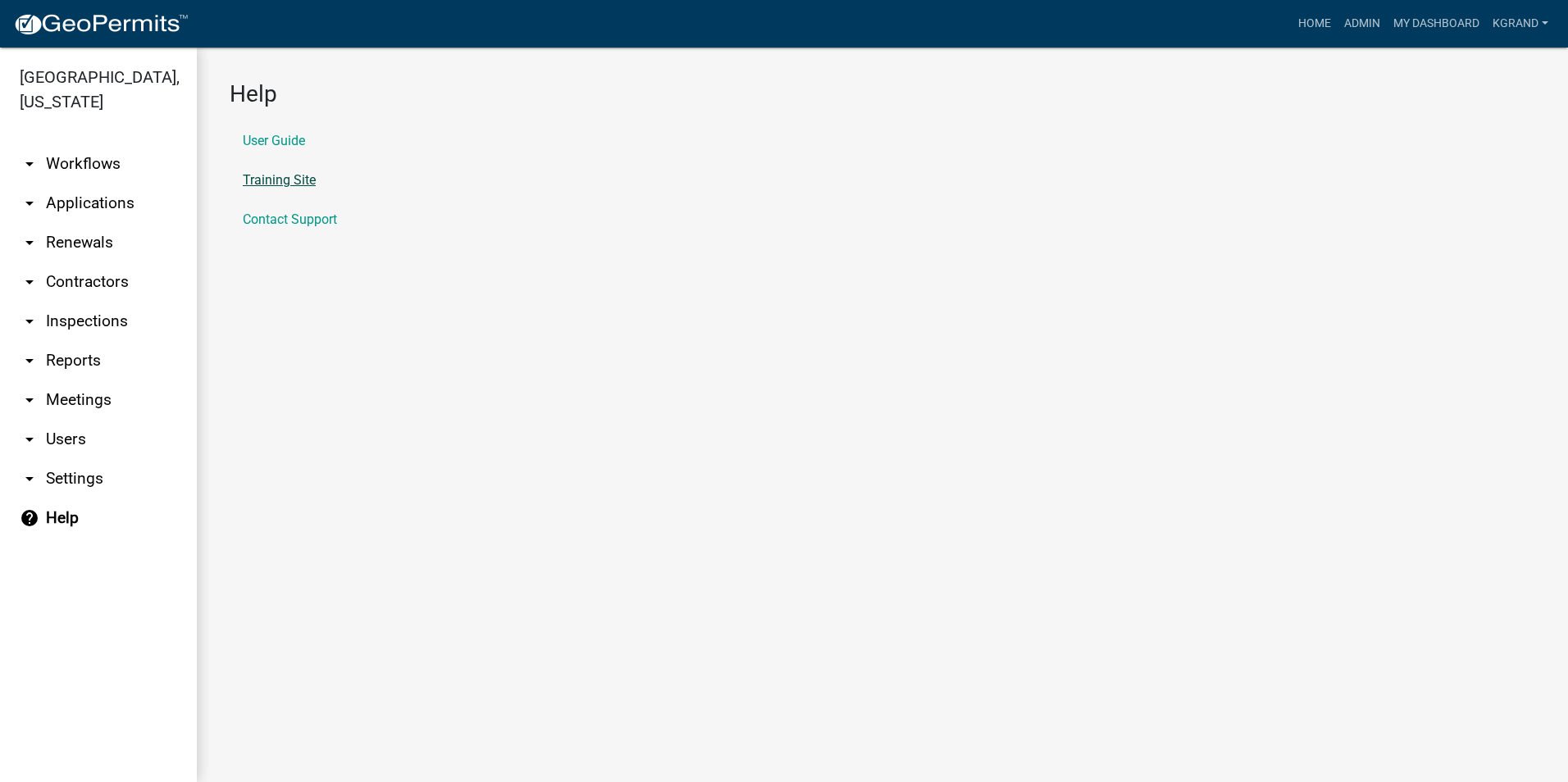
click at [274, 181] on link "Training Site" at bounding box center [279, 181] width 73 height 14
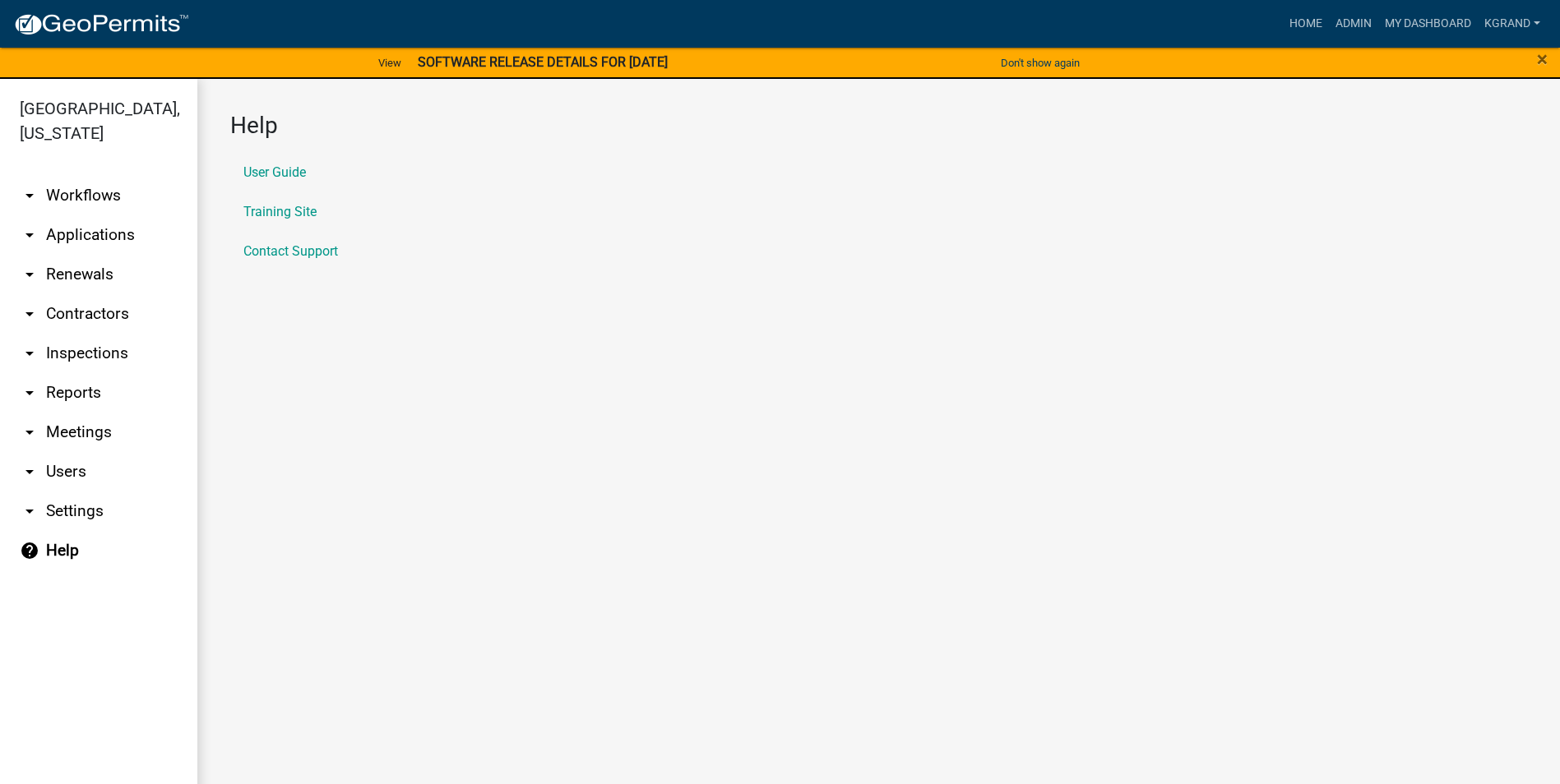
drag, startPoint x: 73, startPoint y: 167, endPoint x: 92, endPoint y: 181, distance: 23.6
click at [73, 176] on link "arrow_drop_down Workflows" at bounding box center [98, 196] width 198 height 40
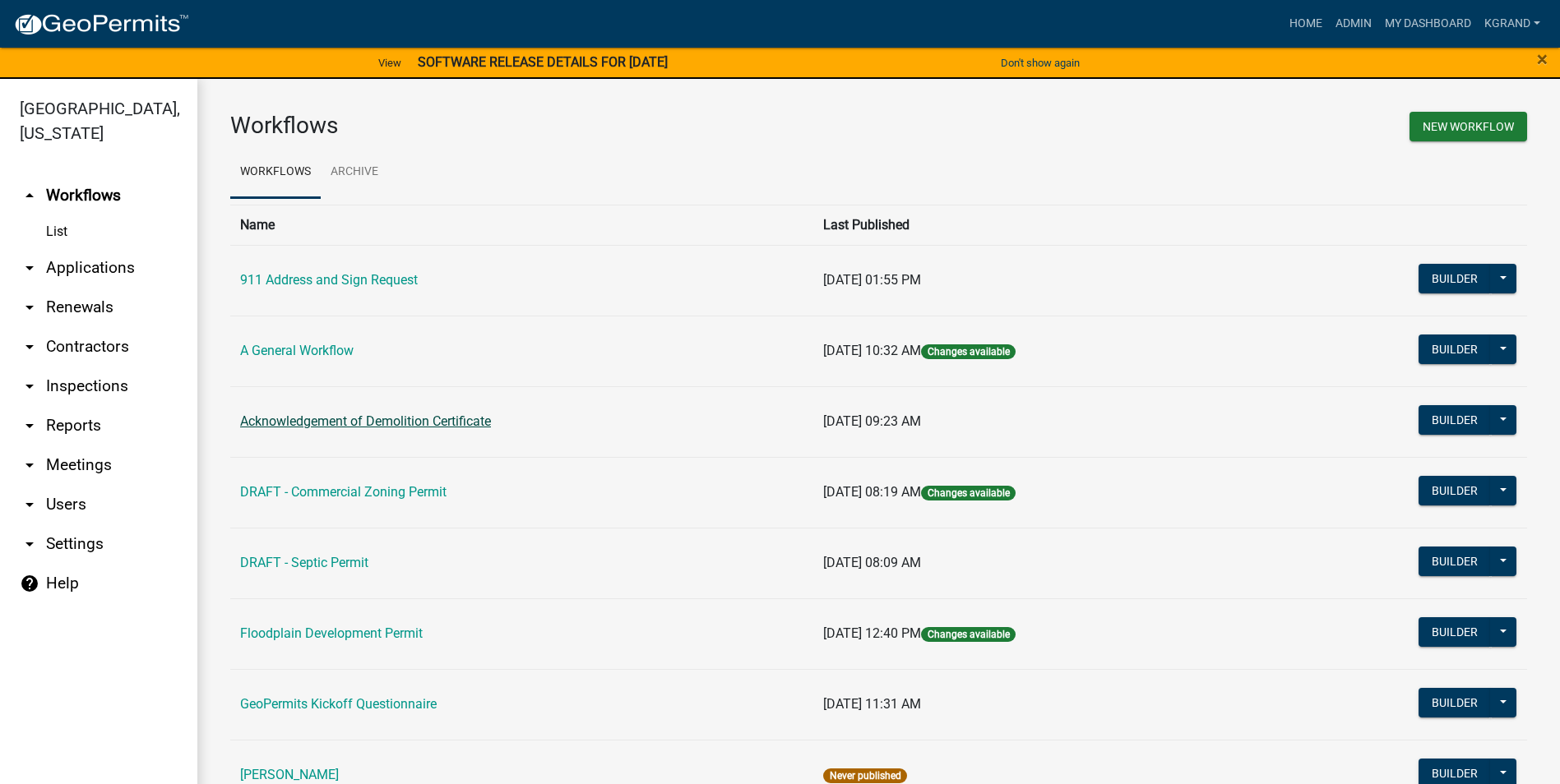
click at [271, 424] on link "Acknowledgement of Demolition Certificate" at bounding box center [365, 421] width 251 height 15
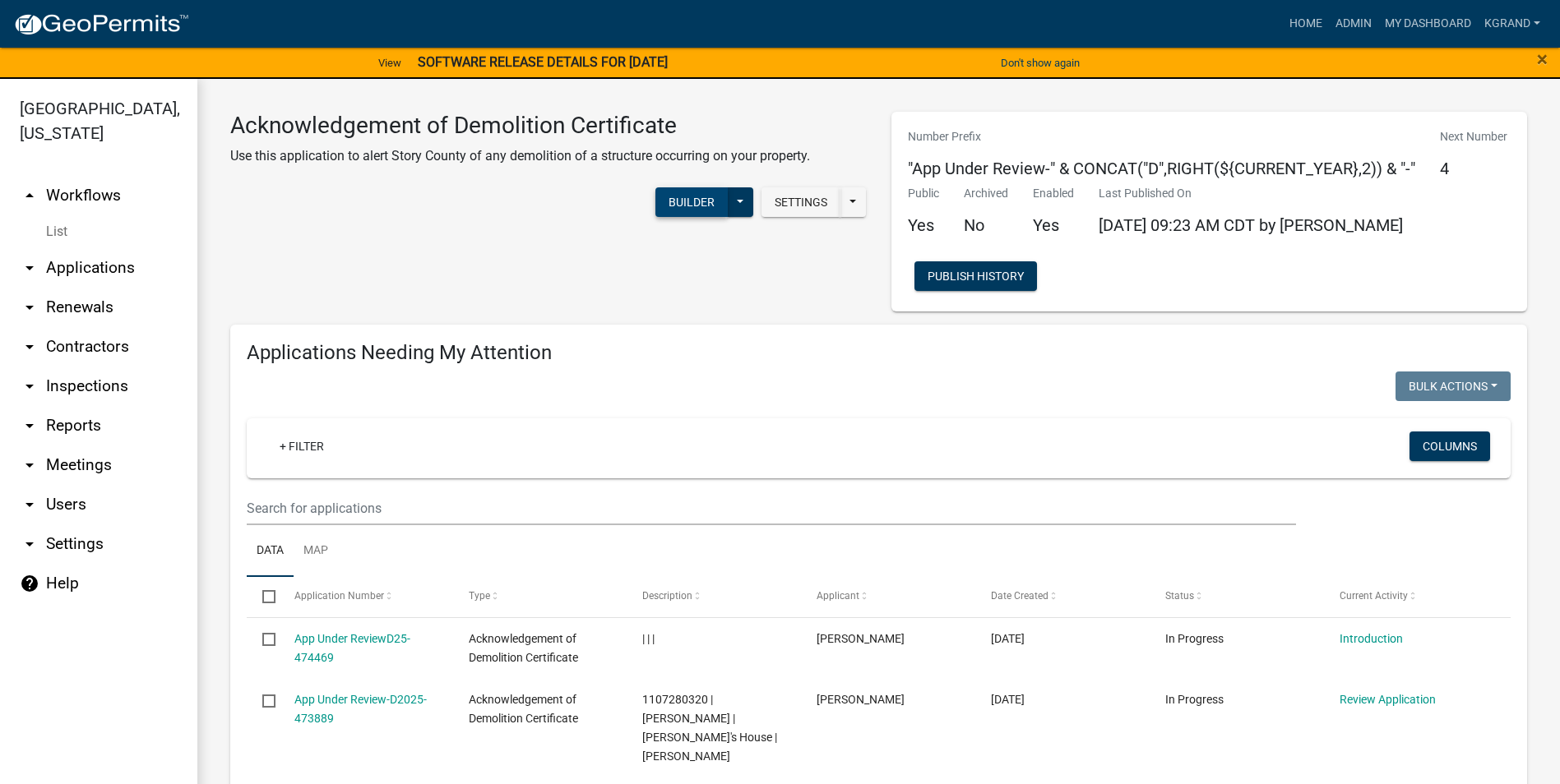
click at [671, 205] on button "Builder" at bounding box center [691, 202] width 72 height 30
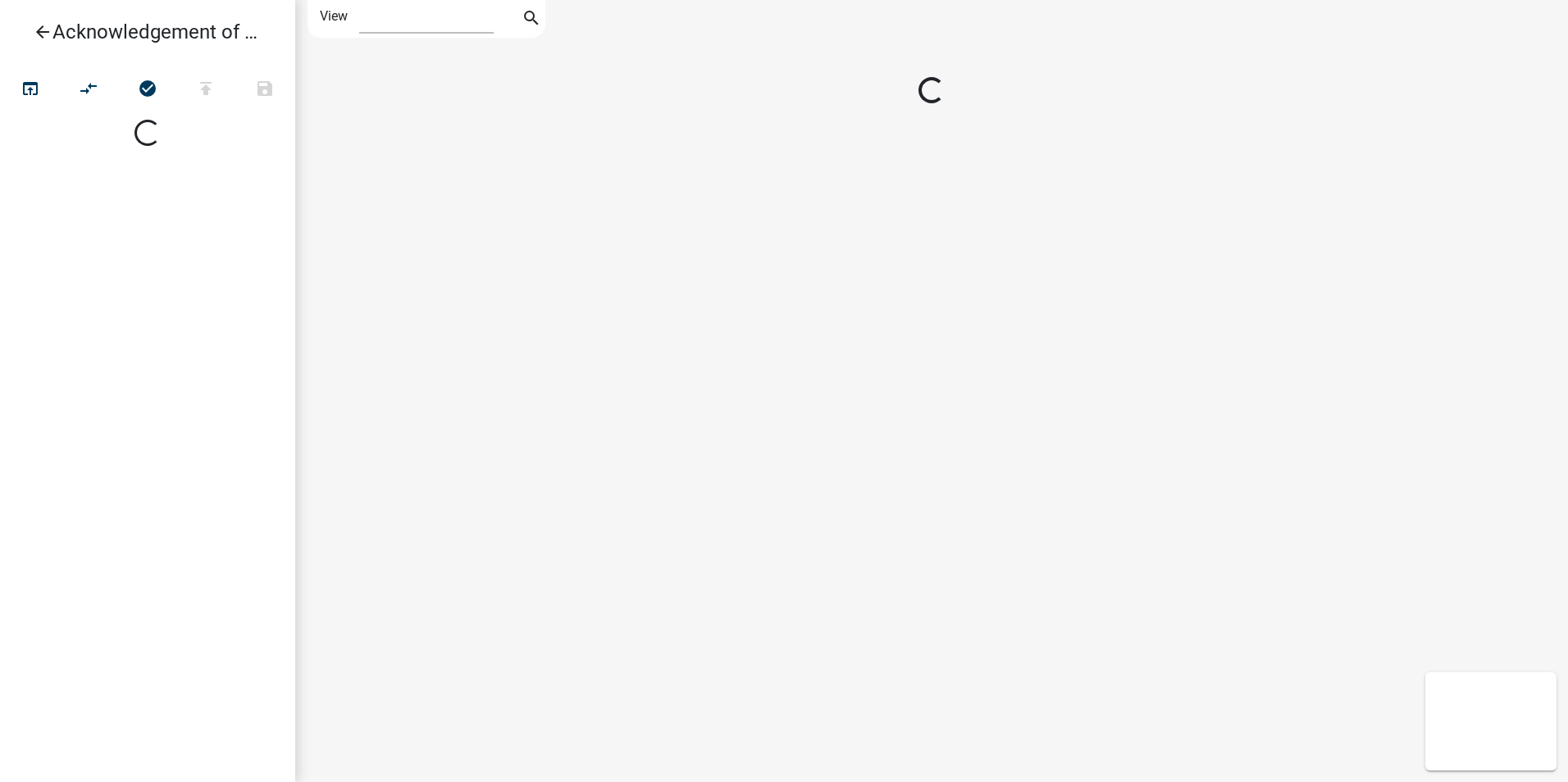
select select "1"
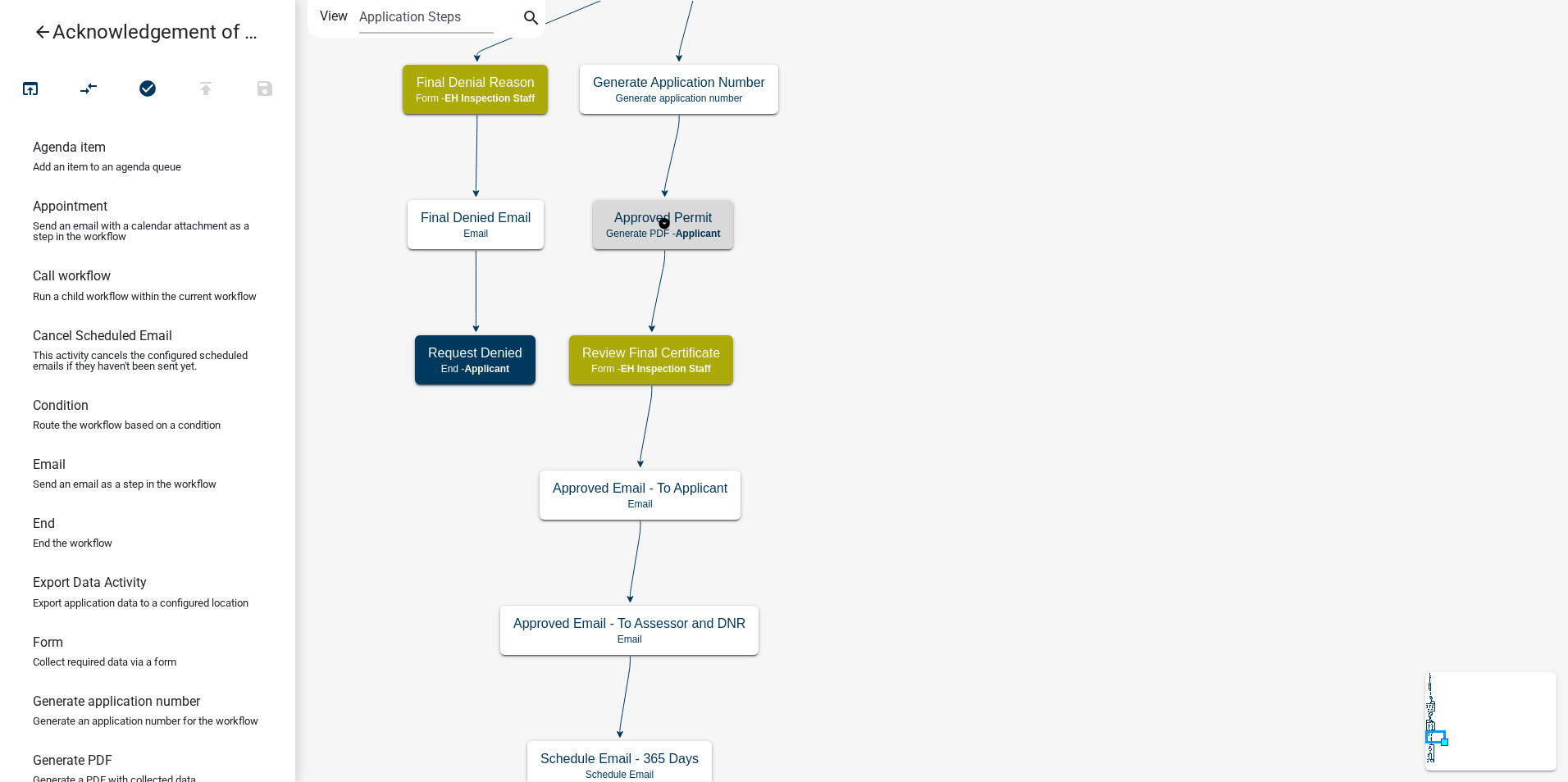
click at [688, 211] on h5 "Approved Permit" at bounding box center [663, 217] width 114 height 15
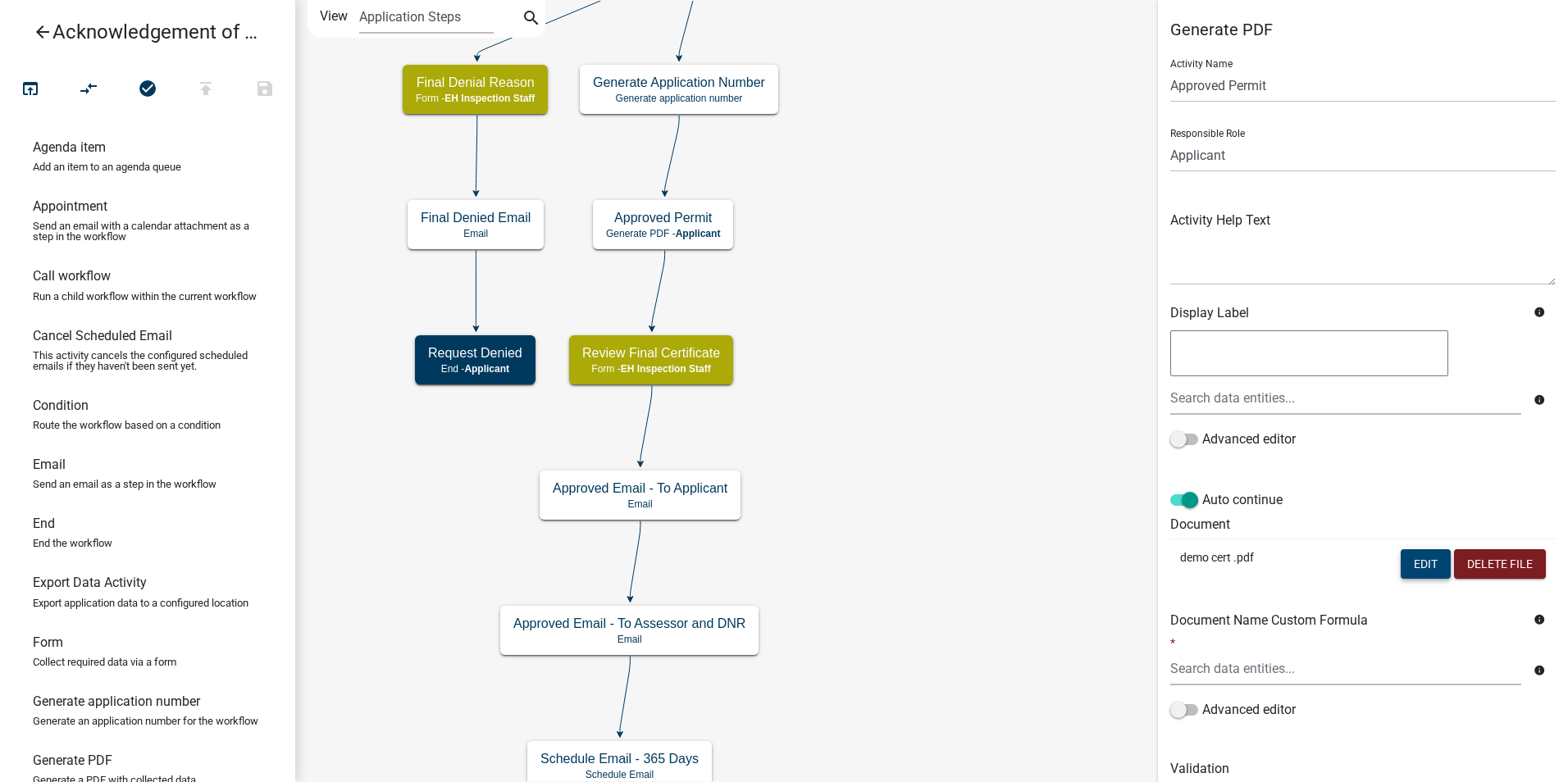
click at [1401, 566] on button "Edit" at bounding box center [1425, 564] width 50 height 30
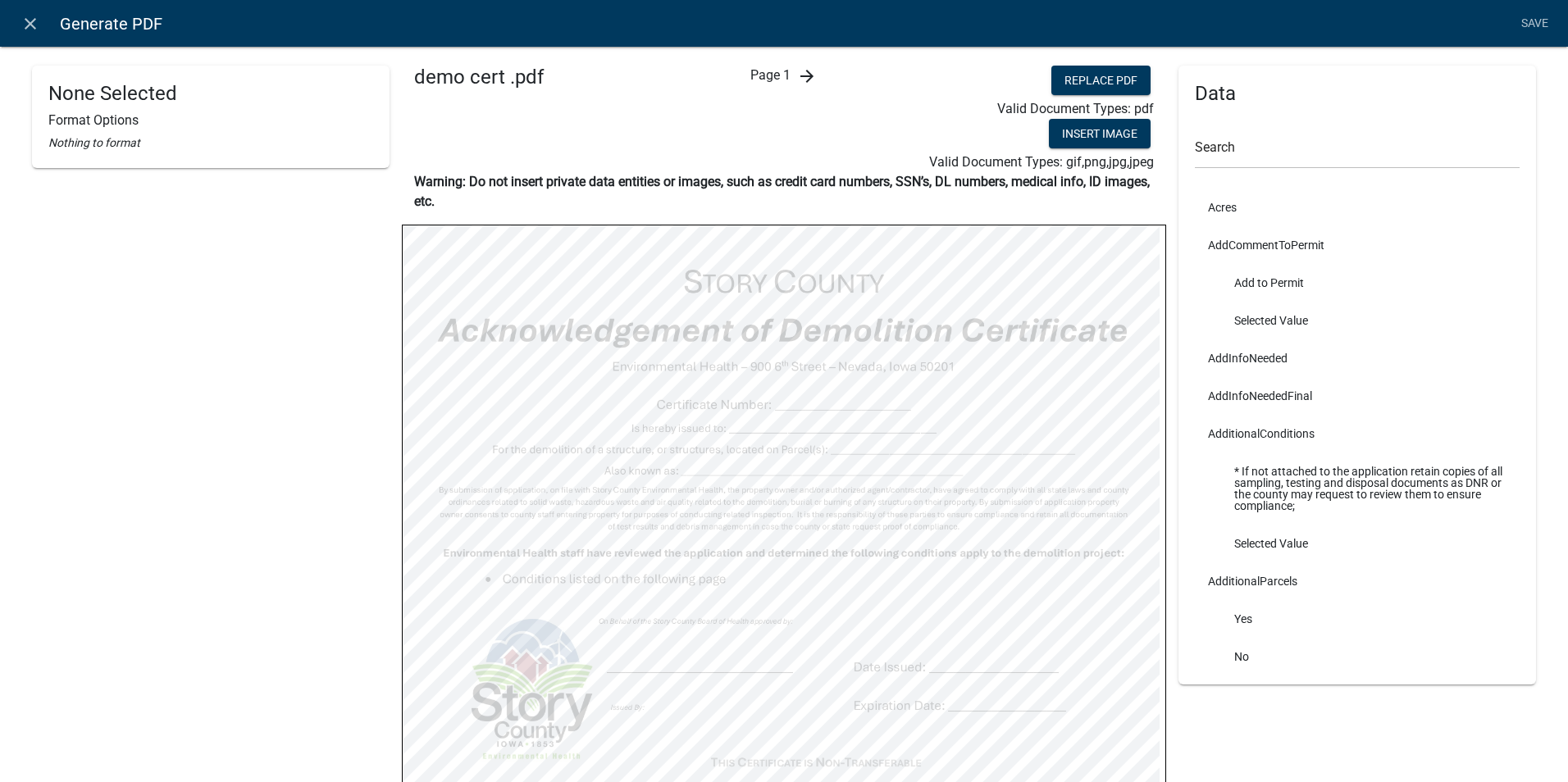
select select "bold"
select select
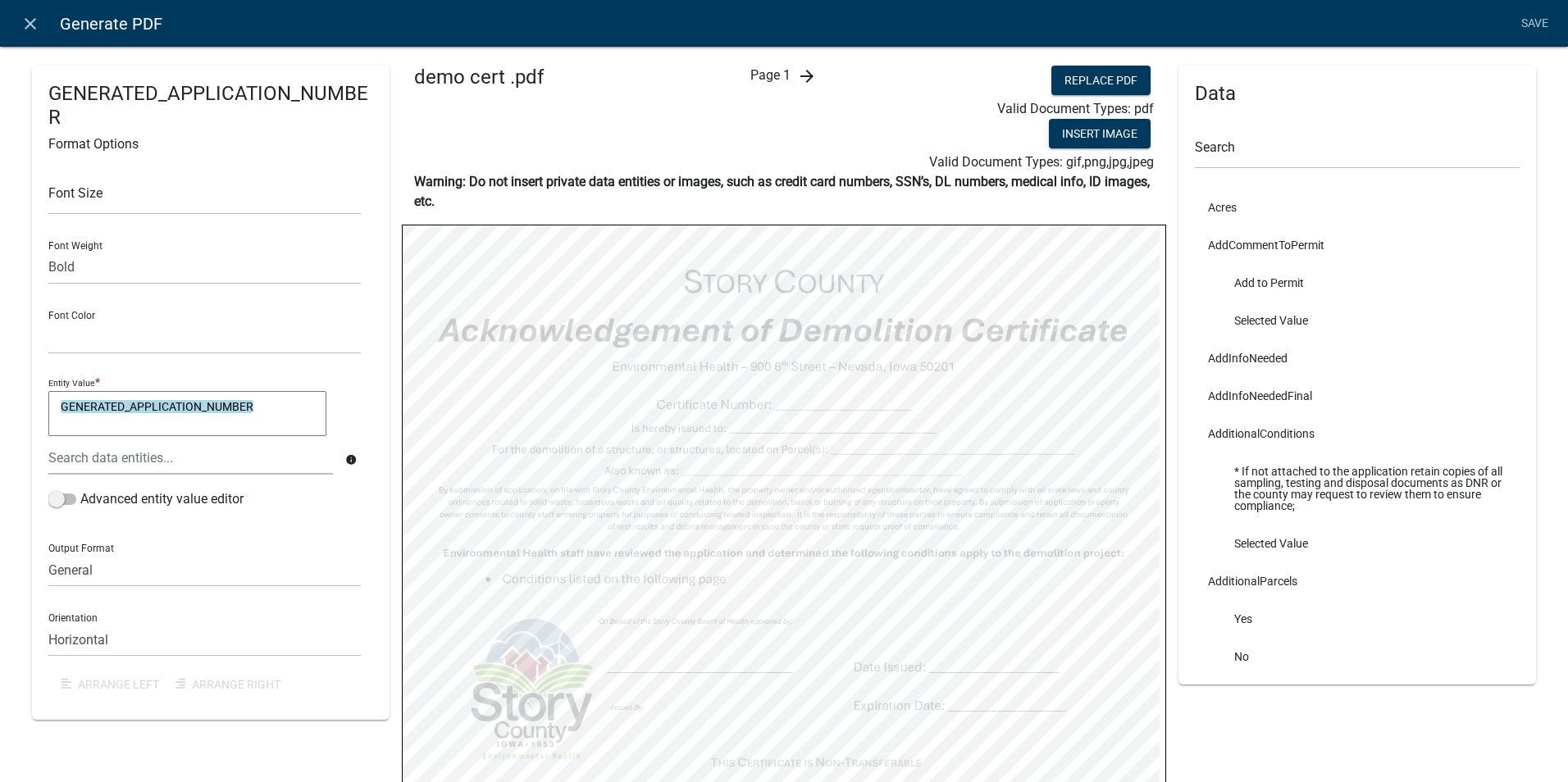
scroll to position [107, 0]
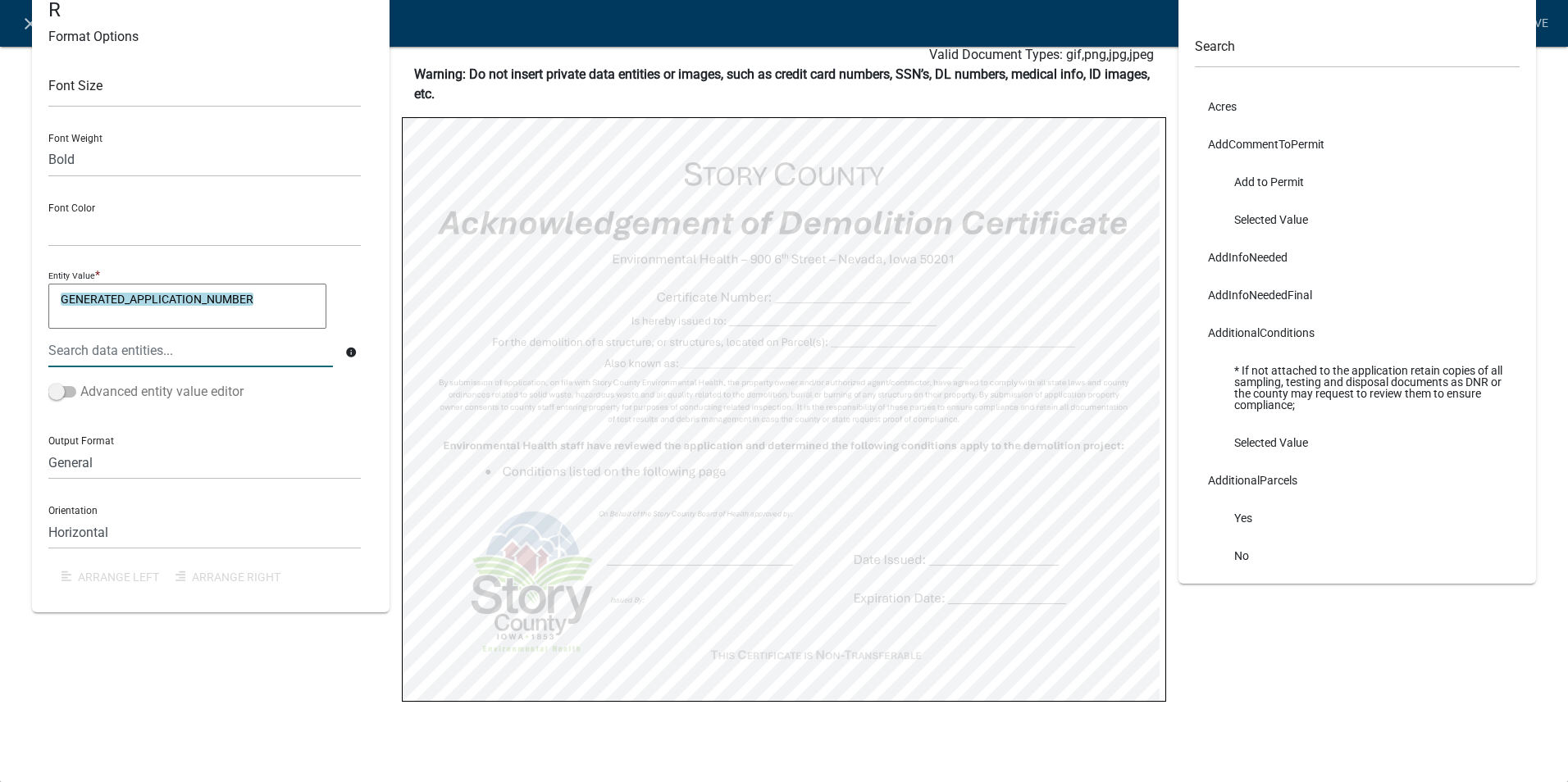
click at [82, 391] on label "Advanced entity value editor" at bounding box center [145, 391] width 195 height 19
click at [80, 382] on input "Advanced entity value editor" at bounding box center [80, 382] width 0 height 0
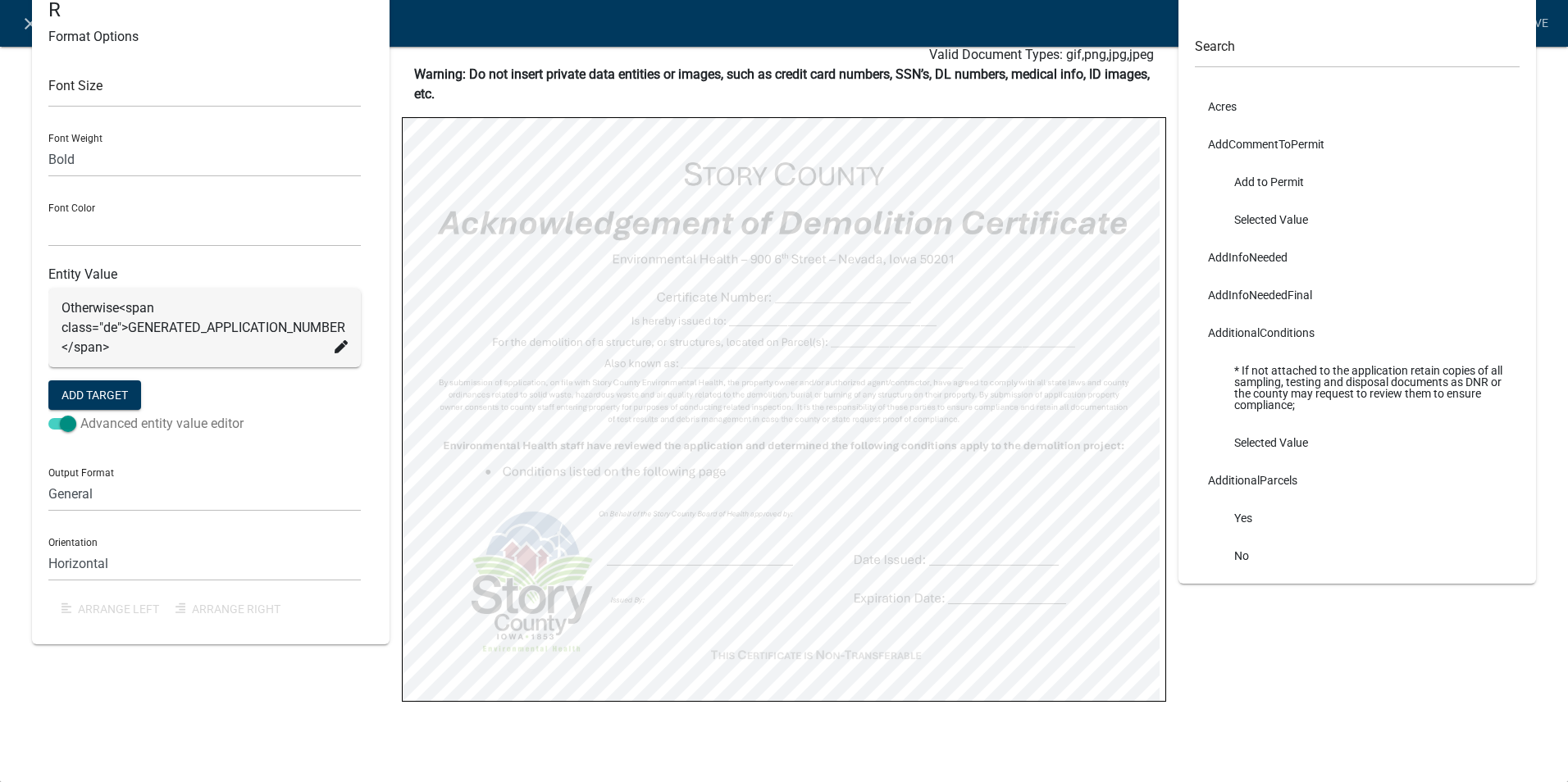
click at [51, 424] on span at bounding box center [62, 424] width 28 height 12
click at [80, 414] on input "Advanced entity value editor" at bounding box center [80, 414] width 0 height 0
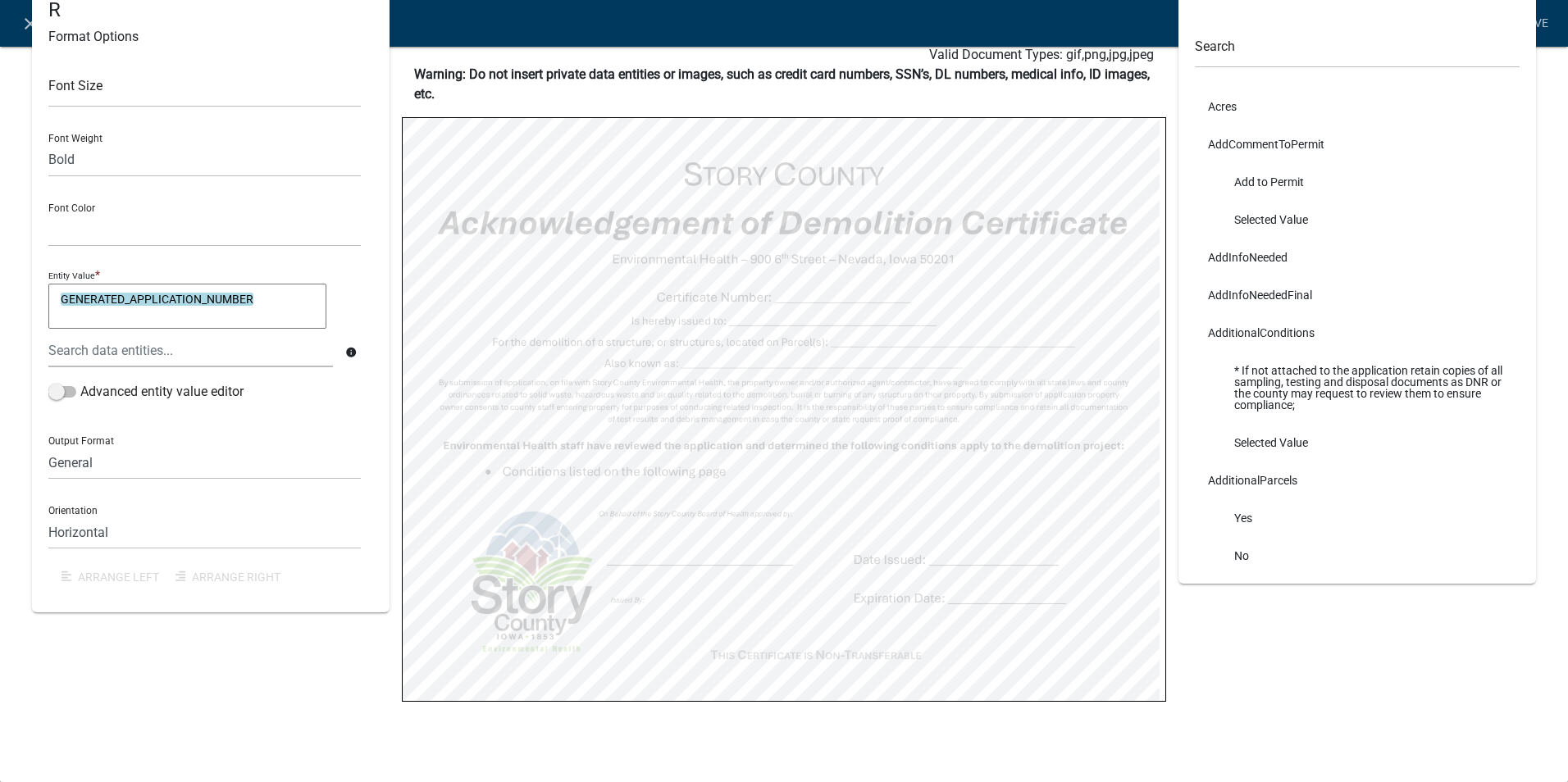
click at [122, 700] on div "GENERATED_APPLICATION_NUMBER Format Options Font Size Font Weight Normal Bold F…" at bounding box center [210, 353] width 382 height 790
click at [141, 538] on select "Horizontal Vertical" at bounding box center [205, 533] width 313 height 34
click at [125, 466] on select "General Text Number Decimal Date Date & Time" at bounding box center [205, 463] width 313 height 34
click at [68, 698] on div "GENERATED_APPLICATION_NUMBER Format Options Font Size Font Weight Normal Bold F…" at bounding box center [210, 353] width 382 height 790
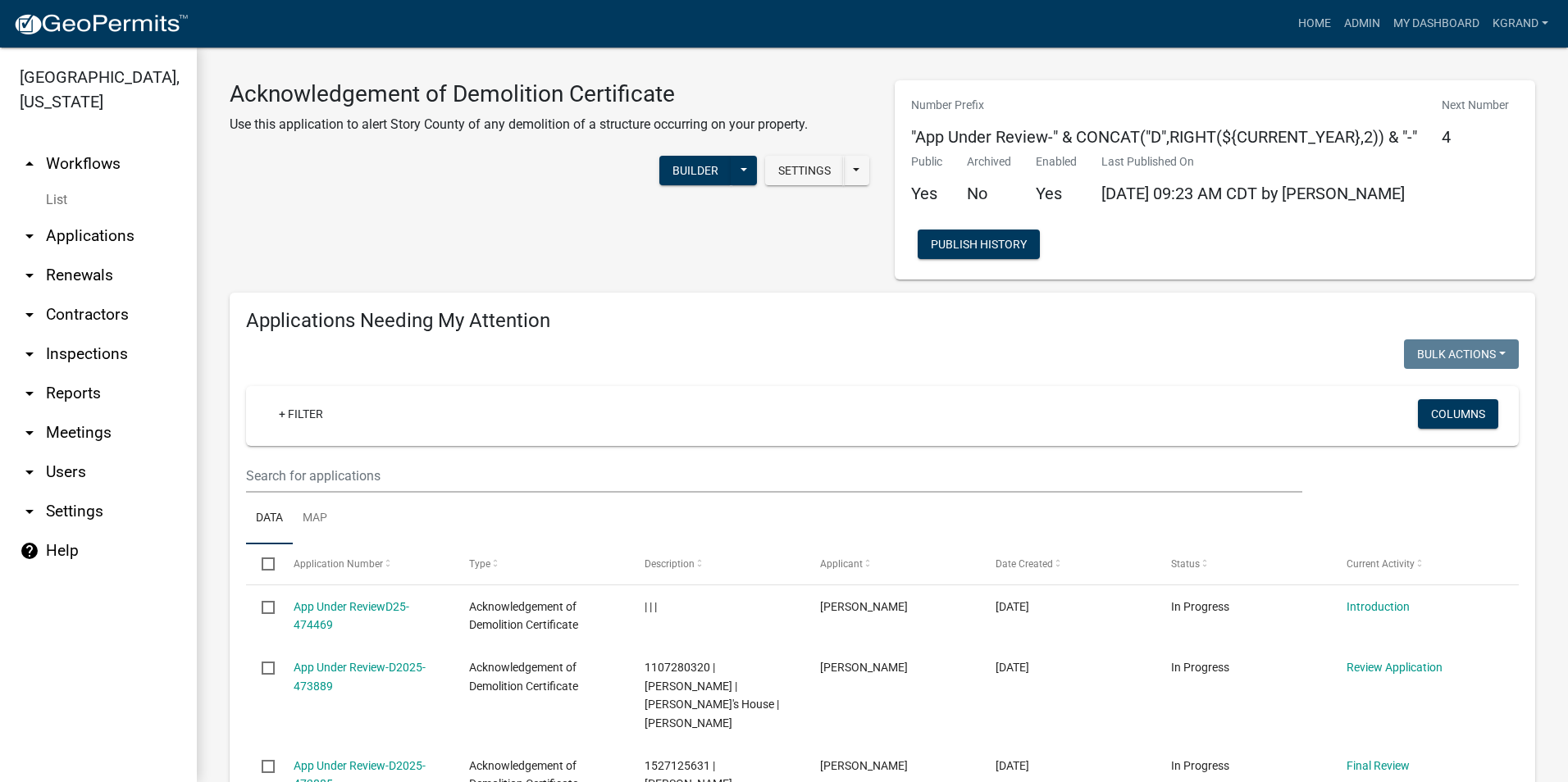
click at [47, 532] on link "help Help" at bounding box center [98, 551] width 197 height 40
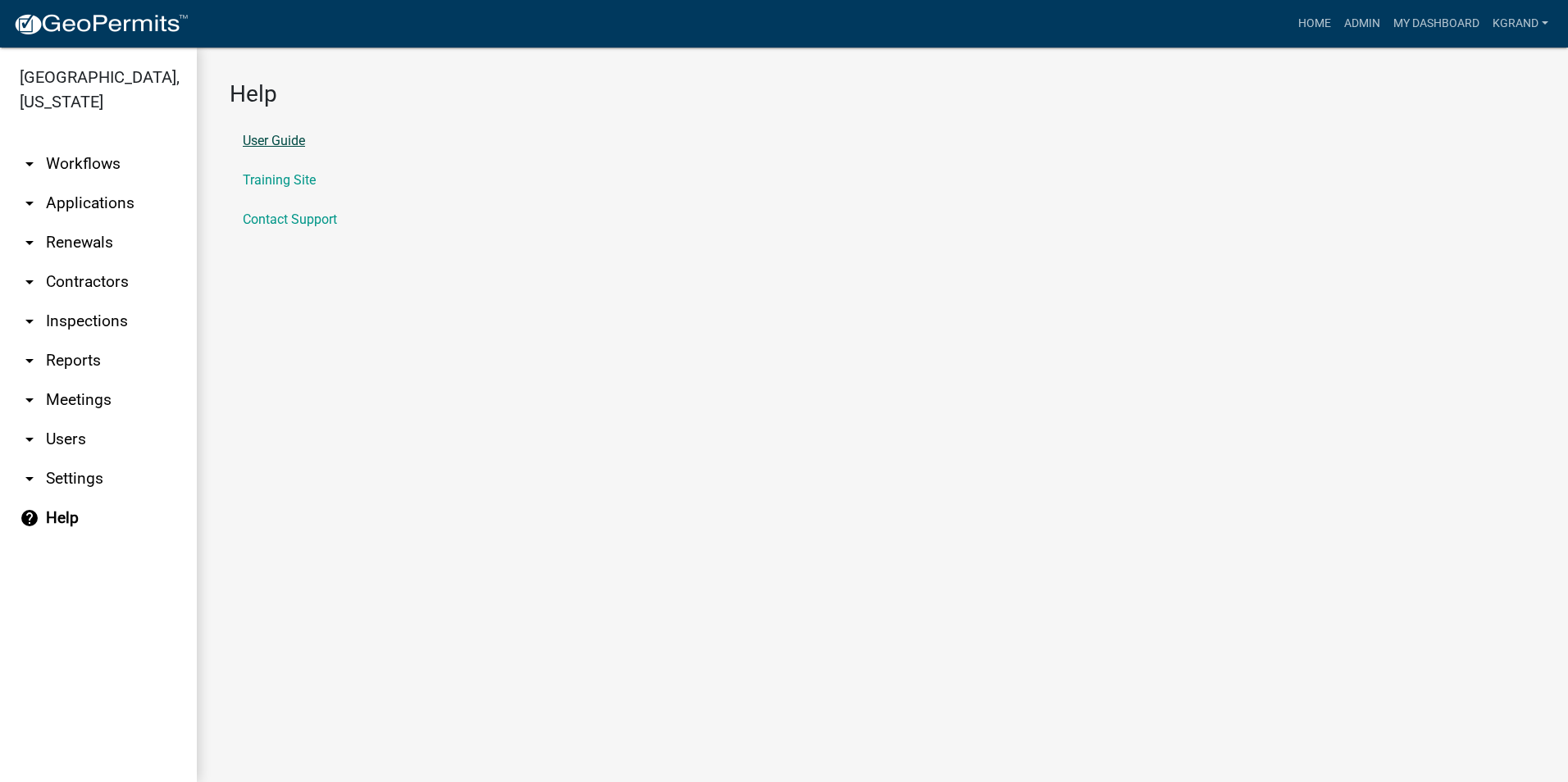
click at [287, 144] on link "User Guide" at bounding box center [274, 141] width 63 height 14
